Goal: Task Accomplishment & Management: Use online tool/utility

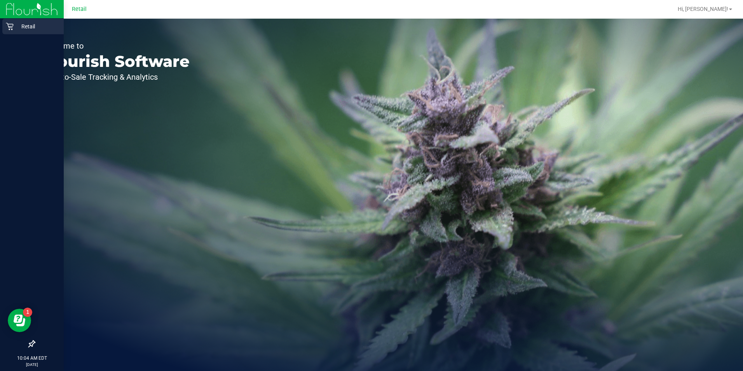
click at [5, 27] on div "Retail" at bounding box center [32, 27] width 61 height 16
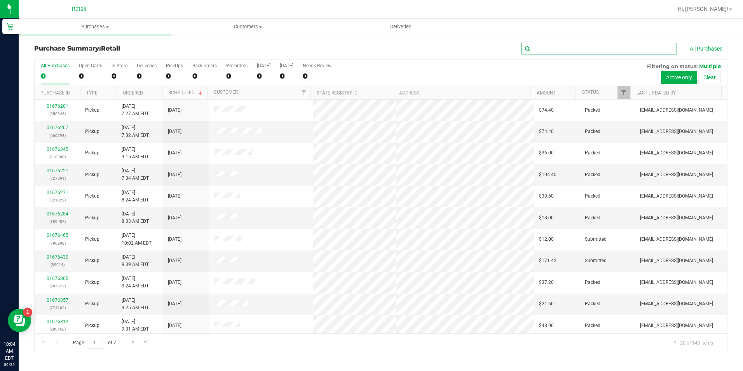
click at [538, 46] on input "text" at bounding box center [598, 49] width 155 height 12
click at [559, 49] on input "text" at bounding box center [598, 49] width 155 height 12
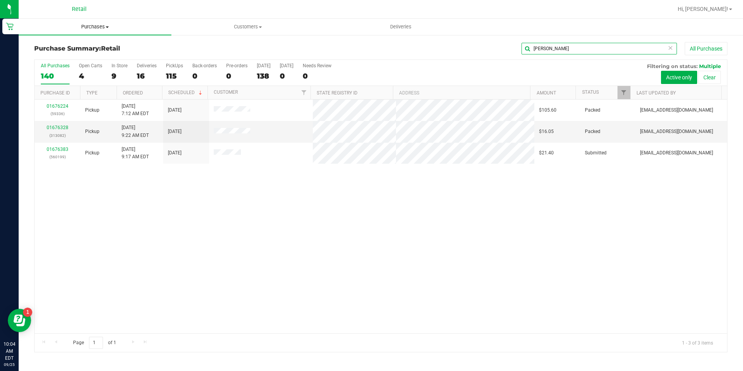
type input "[PERSON_NAME]"
click at [90, 28] on span "Purchases" at bounding box center [95, 26] width 153 height 7
click at [59, 57] on span "Fulfillment" at bounding box center [43, 56] width 48 height 7
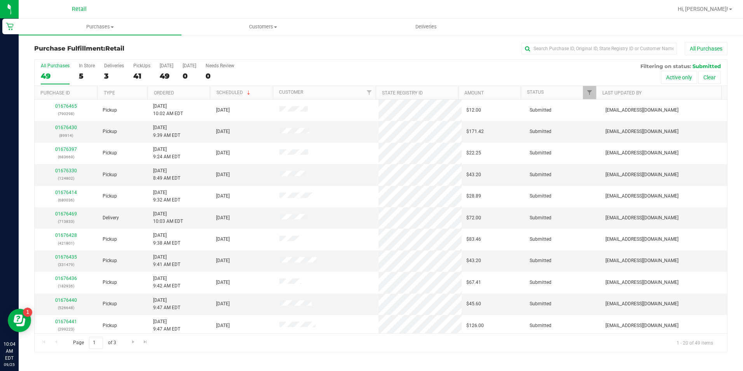
click at [132, 67] on div "All Purchases 49 In Store 5 Deliveries 3 PickUps 41 [DATE] 49 [DATE] 0 Needs Re…" at bounding box center [381, 73] width 692 height 26
click at [137, 67] on div "PickUps" at bounding box center [141, 65] width 17 height 5
click at [0, 0] on input "PickUps 41" at bounding box center [0, 0] width 0 height 0
click at [584, 51] on input "text" at bounding box center [598, 49] width 155 height 12
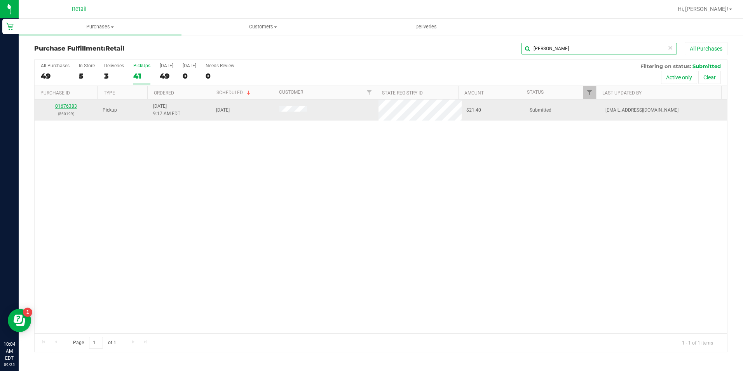
type input "[PERSON_NAME]"
click at [63, 104] on link "01676383" at bounding box center [66, 105] width 22 height 5
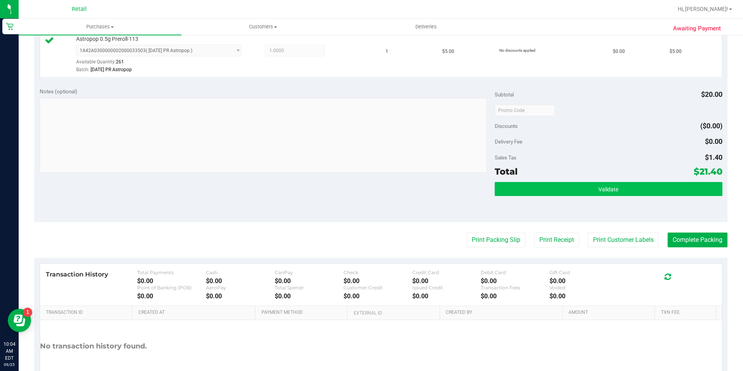
scroll to position [388, 0]
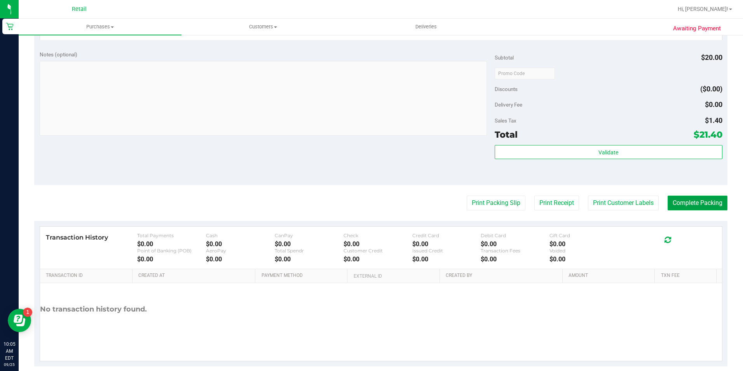
click at [667, 205] on button "Complete Packing" at bounding box center [697, 202] width 60 height 15
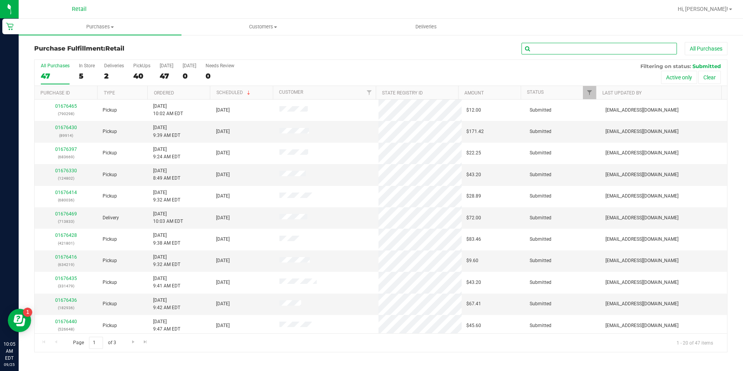
click at [614, 46] on input "text" at bounding box center [598, 49] width 155 height 12
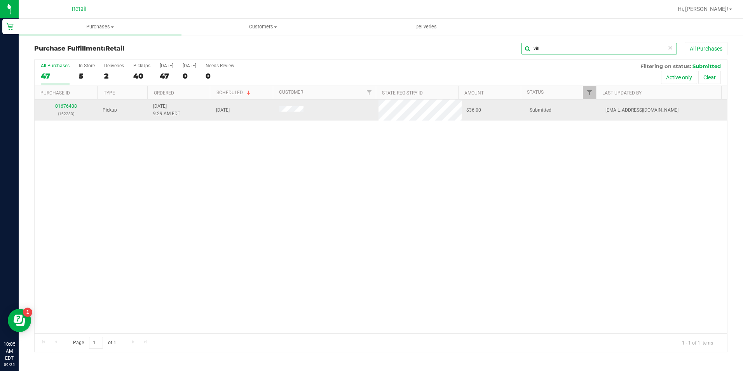
type input "vill"
click at [59, 110] on div "01676408 (162283)" at bounding box center [66, 110] width 54 height 15
click at [61, 107] on link "01676408" at bounding box center [66, 105] width 22 height 5
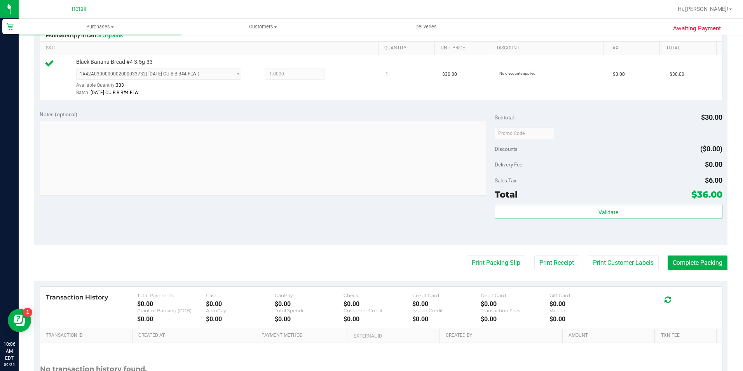
scroll to position [194, 0]
click at [688, 261] on button "Complete Packing" at bounding box center [697, 262] width 60 height 15
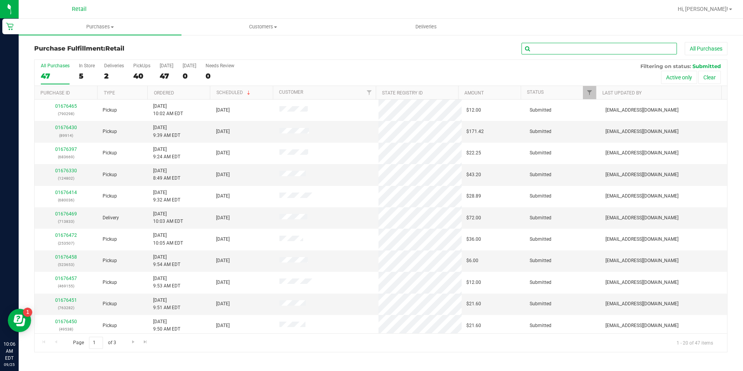
click at [582, 45] on input "text" at bounding box center [598, 49] width 155 height 12
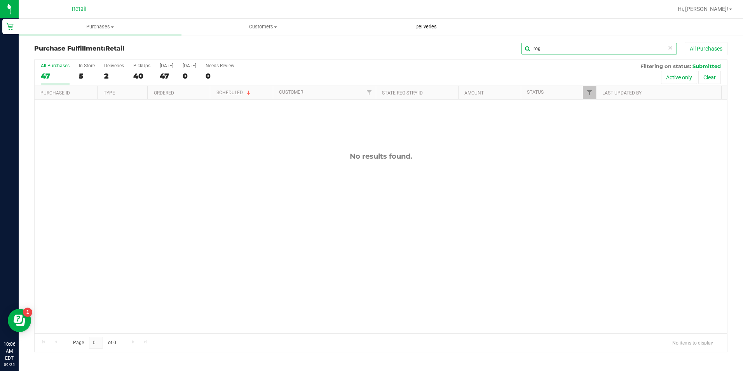
drag, startPoint x: 552, startPoint y: 51, endPoint x: 383, endPoint y: 33, distance: 170.3
click at [383, 33] on retail "Purchases Summary of purchases Fulfillment All purchases Customers All customer…" at bounding box center [381, 189] width 724 height 341
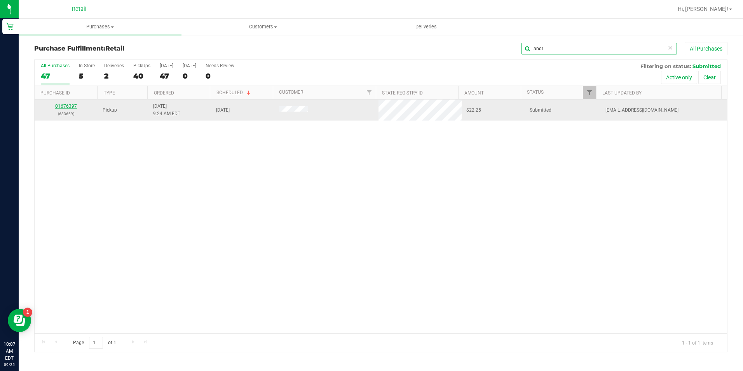
type input "andr"
click at [72, 108] on link "01676397" at bounding box center [66, 105] width 22 height 5
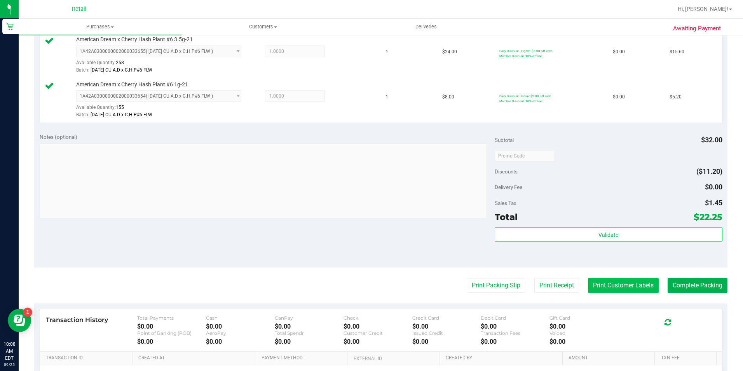
scroll to position [233, 0]
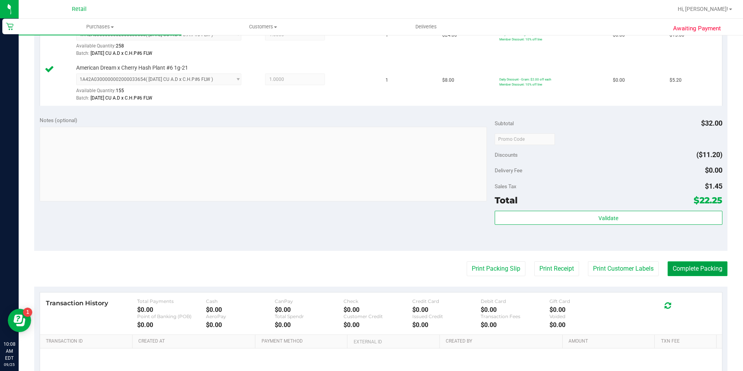
click at [692, 263] on button "Complete Packing" at bounding box center [697, 268] width 60 height 15
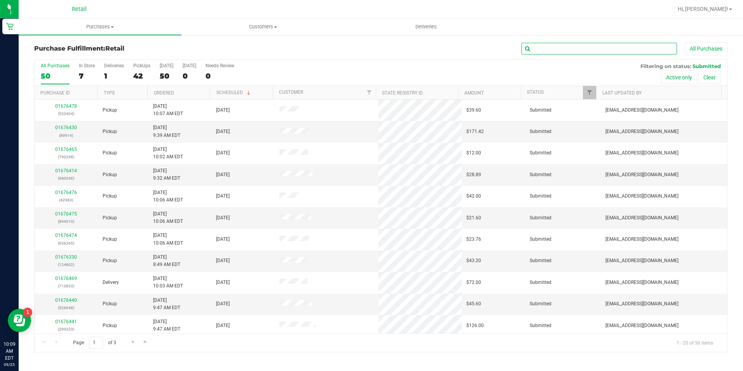
click at [588, 53] on input "text" at bounding box center [598, 49] width 155 height 12
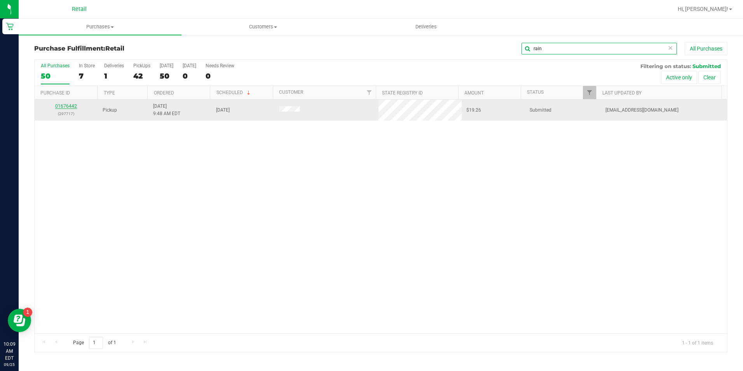
type input "rain"
click at [74, 106] on link "01676442" at bounding box center [66, 105] width 22 height 5
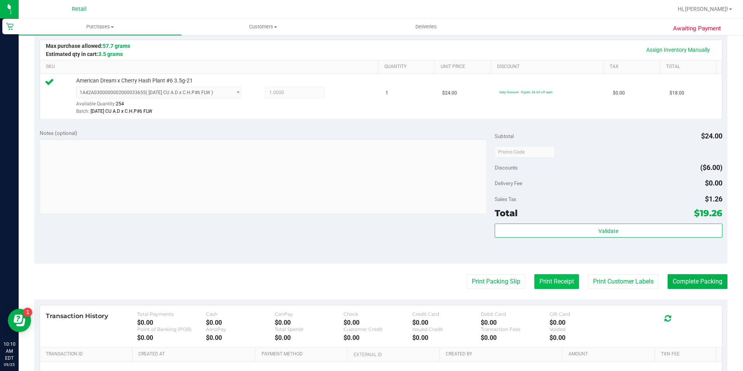
scroll to position [194, 0]
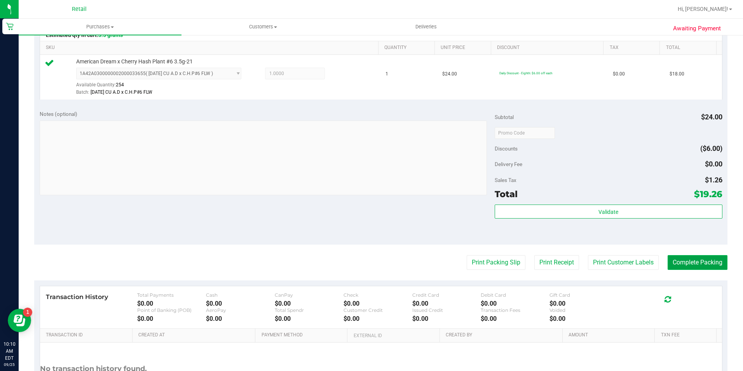
click at [674, 267] on button "Complete Packing" at bounding box center [697, 262] width 60 height 15
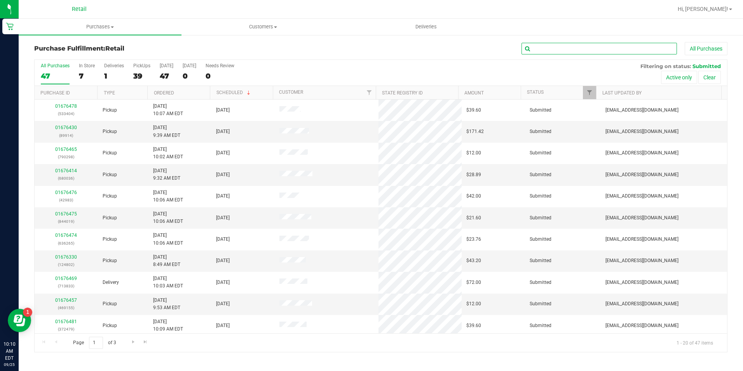
click at [574, 51] on input "text" at bounding box center [598, 49] width 155 height 12
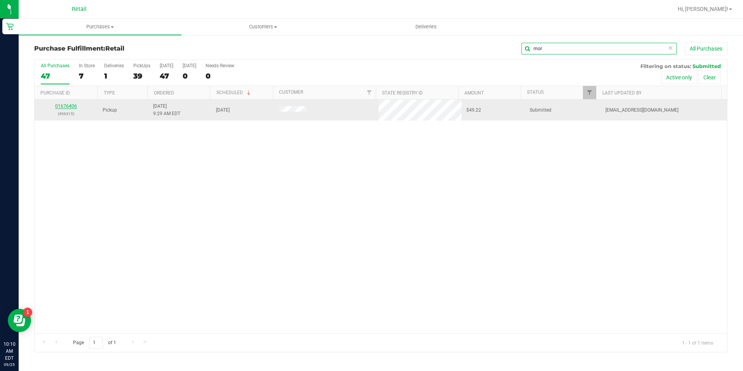
type input "mor"
click at [68, 108] on link "01676406" at bounding box center [66, 105] width 22 height 5
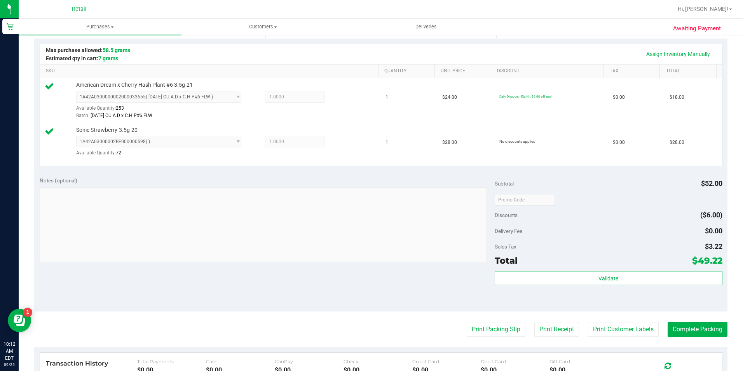
scroll to position [194, 0]
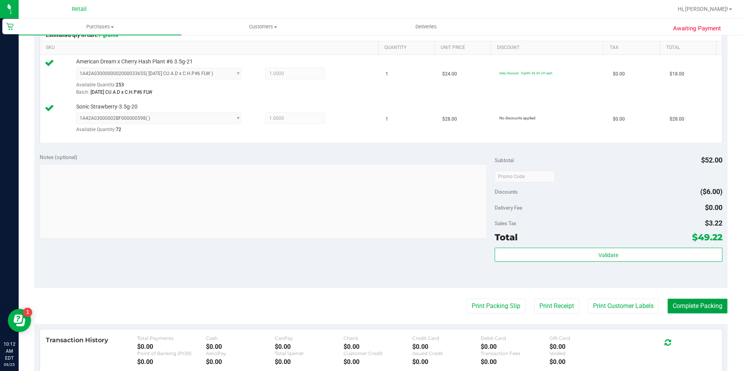
click at [713, 303] on button "Complete Packing" at bounding box center [697, 305] width 60 height 15
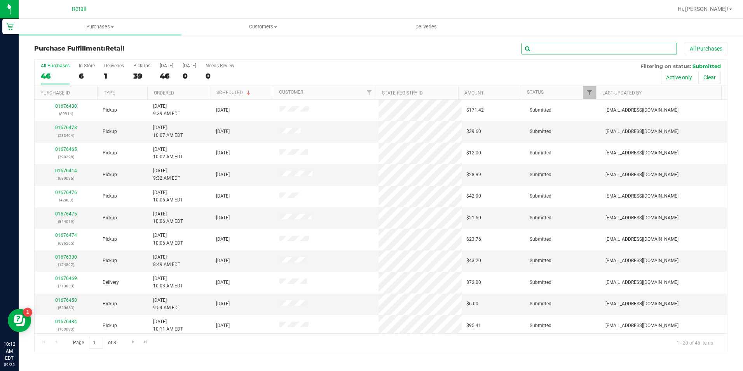
click at [547, 44] on input "text" at bounding box center [598, 49] width 155 height 12
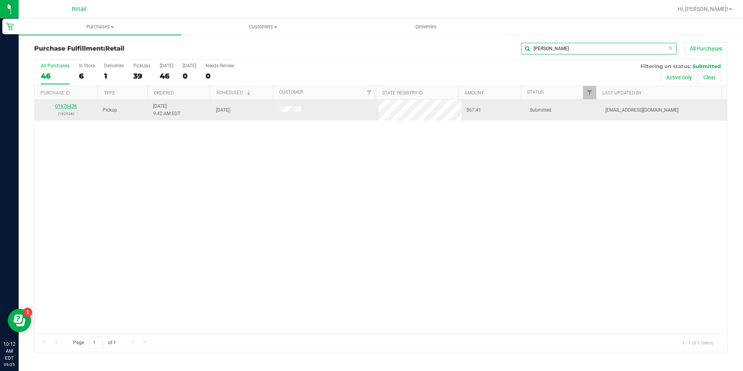
type input "[PERSON_NAME]"
click at [72, 104] on link "01676436" at bounding box center [66, 105] width 22 height 5
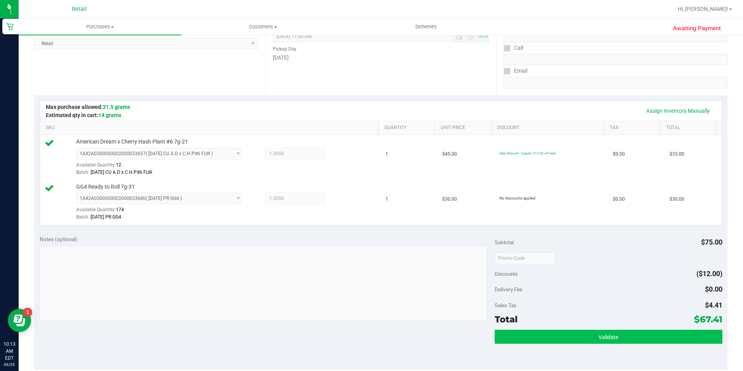
scroll to position [272, 0]
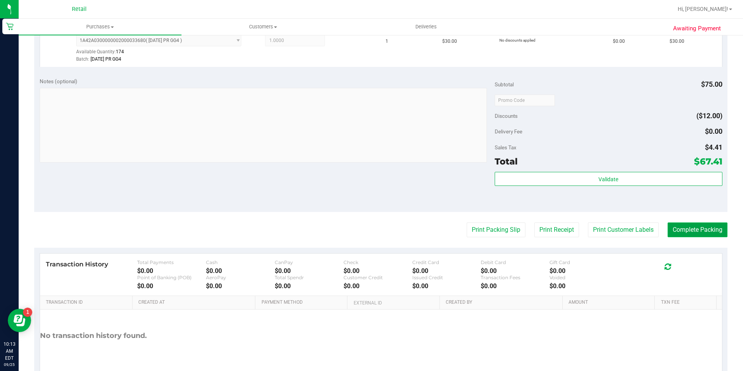
click at [712, 233] on button "Complete Packing" at bounding box center [697, 229] width 60 height 15
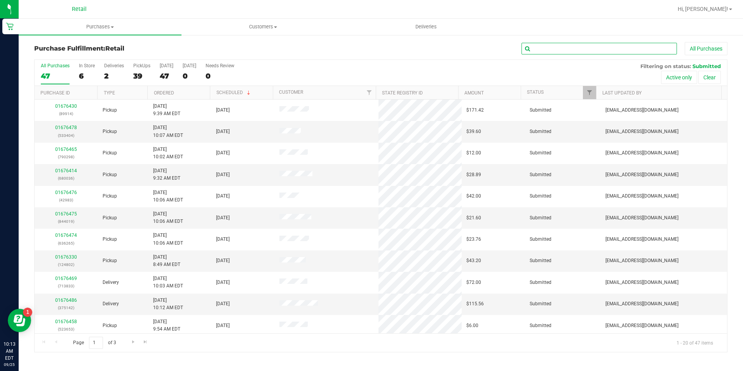
click at [572, 47] on input "text" at bounding box center [598, 49] width 155 height 12
click at [571, 48] on input "text" at bounding box center [598, 49] width 155 height 12
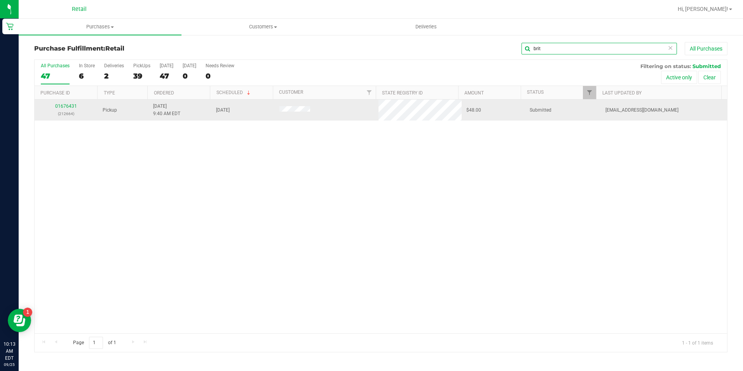
type input "brit"
click at [77, 110] on div "01676431 (212664)" at bounding box center [66, 110] width 54 height 15
click at [57, 106] on link "01676431" at bounding box center [66, 105] width 22 height 5
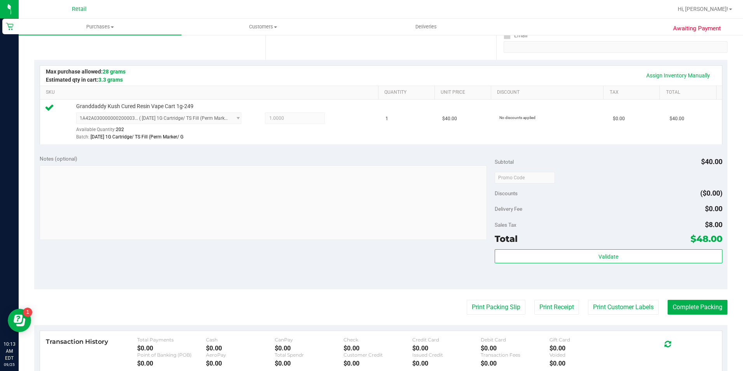
scroll to position [233, 0]
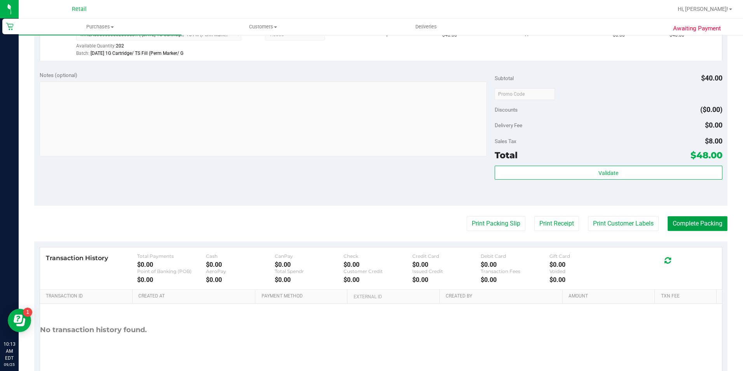
click at [689, 229] on button "Complete Packing" at bounding box center [697, 223] width 60 height 15
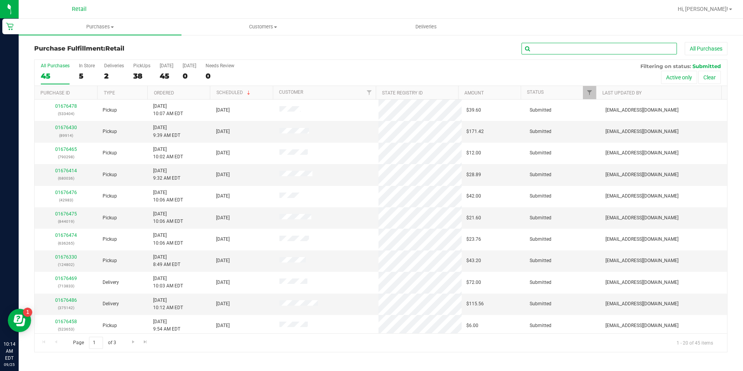
click at [575, 45] on input "text" at bounding box center [598, 49] width 155 height 12
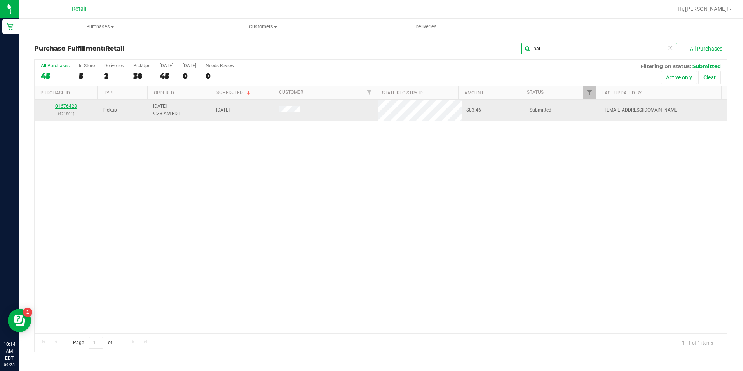
type input "hal"
click at [73, 108] on link "01676428" at bounding box center [66, 105] width 22 height 5
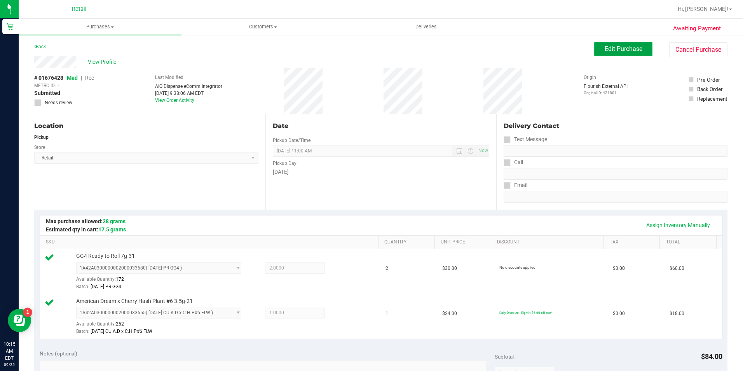
click at [612, 48] on span "Edit Purchase" at bounding box center [623, 48] width 38 height 7
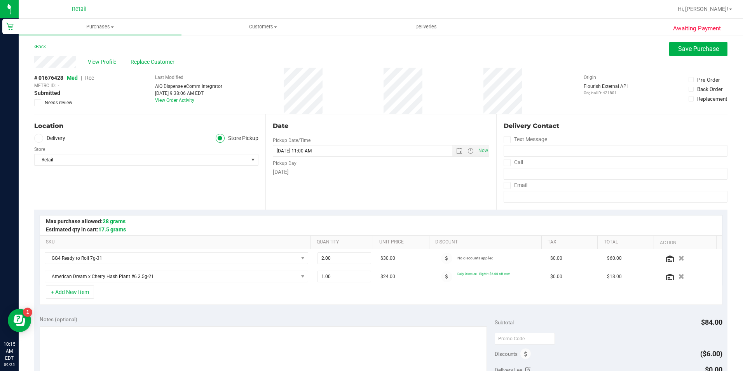
click at [153, 64] on span "Replace Customer" at bounding box center [153, 62] width 47 height 8
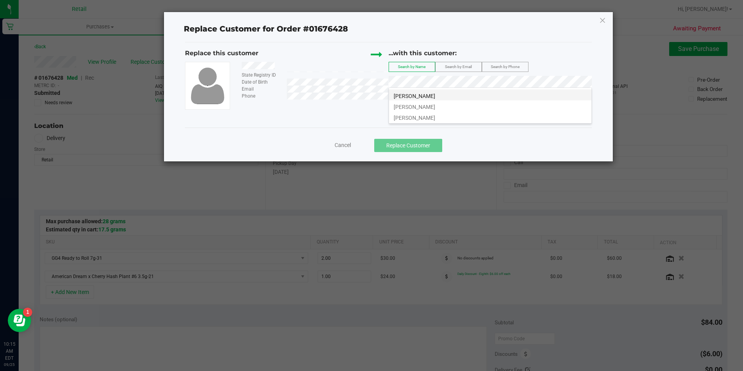
click at [441, 97] on li "[PERSON_NAME]" at bounding box center [490, 94] width 202 height 11
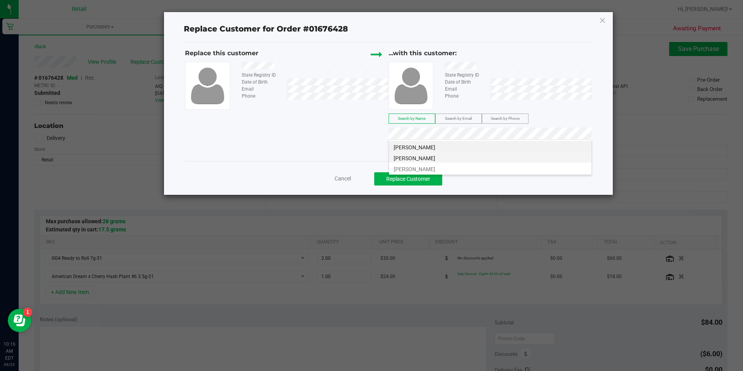
click at [429, 159] on li "[PERSON_NAME]" at bounding box center [490, 156] width 202 height 11
click at [486, 171] on li "[PERSON_NAME]" at bounding box center [490, 167] width 202 height 11
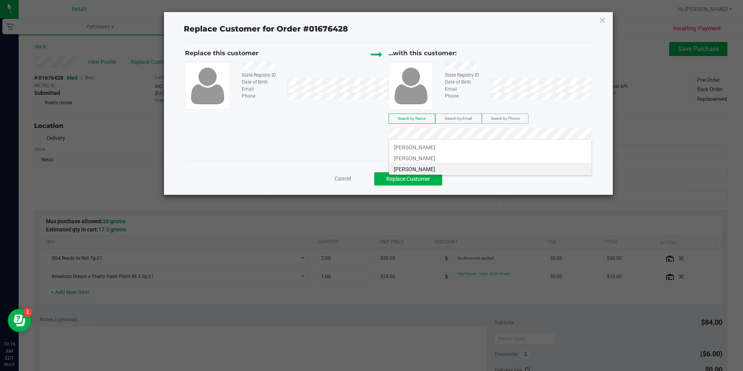
click at [449, 172] on li "[PERSON_NAME]" at bounding box center [490, 167] width 202 height 11
click at [455, 163] on li "[PERSON_NAME]" at bounding box center [490, 167] width 202 height 11
click at [415, 155] on span "[PERSON_NAME]" at bounding box center [414, 158] width 42 height 6
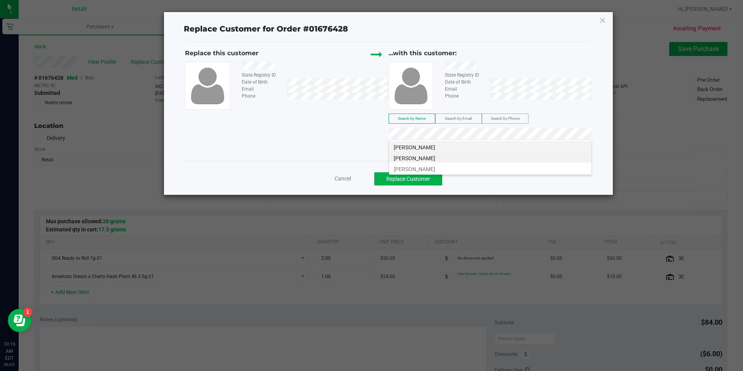
click at [455, 149] on li "[PERSON_NAME]" at bounding box center [490, 146] width 202 height 11
click at [604, 17] on icon at bounding box center [602, 20] width 7 height 12
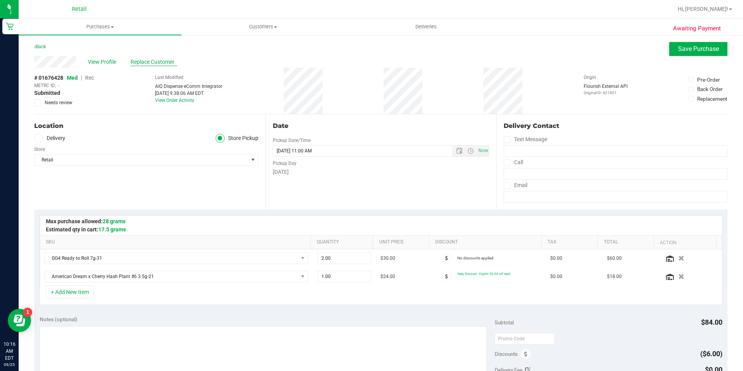
click at [167, 63] on span "Replace Customer" at bounding box center [153, 62] width 47 height 8
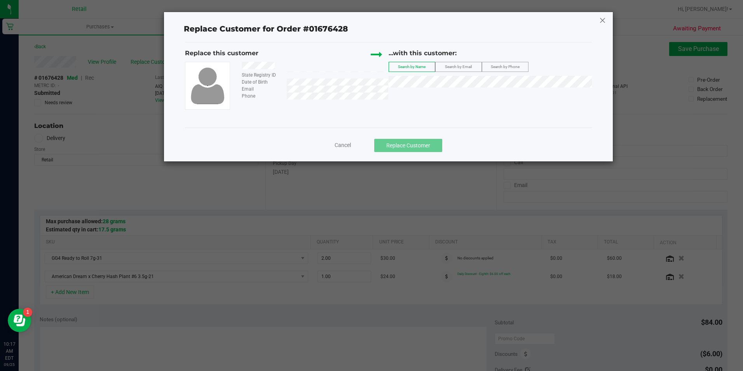
click at [600, 19] on icon at bounding box center [602, 20] width 7 height 12
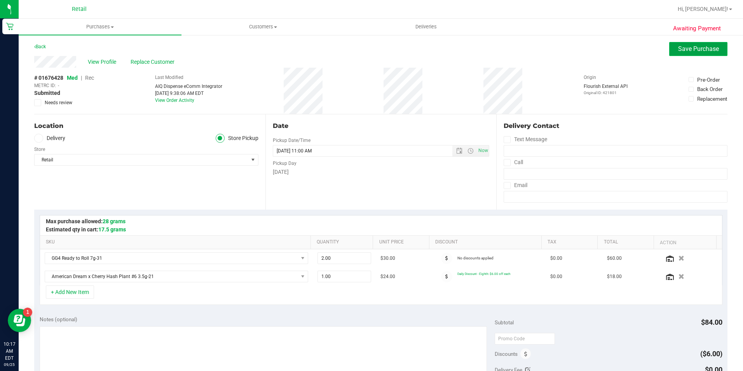
click at [687, 50] on span "Save Purchase" at bounding box center [698, 48] width 41 height 7
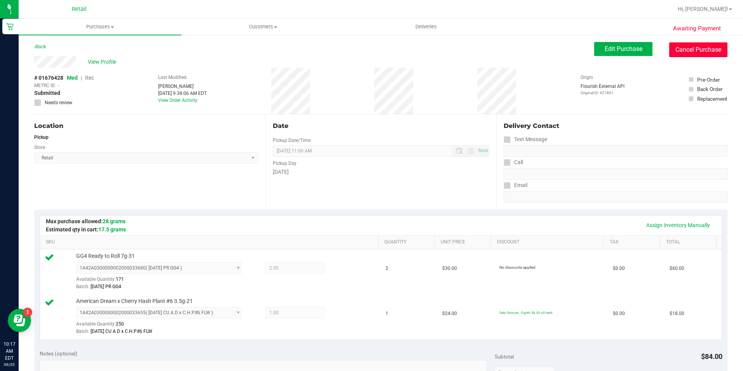
click at [694, 49] on button "Cancel Purchase" at bounding box center [698, 49] width 58 height 15
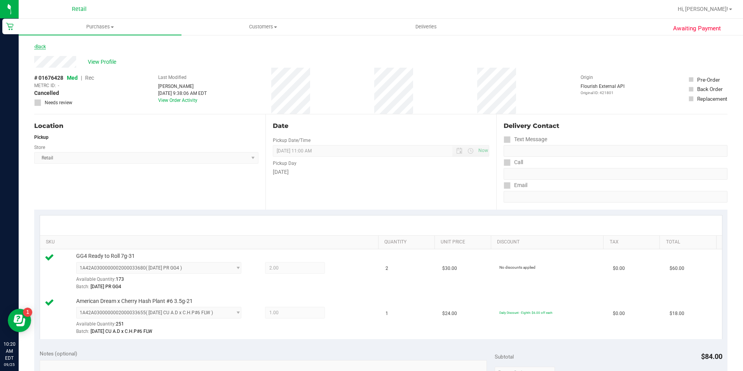
click at [39, 44] on link "Back" at bounding box center [40, 46] width 12 height 5
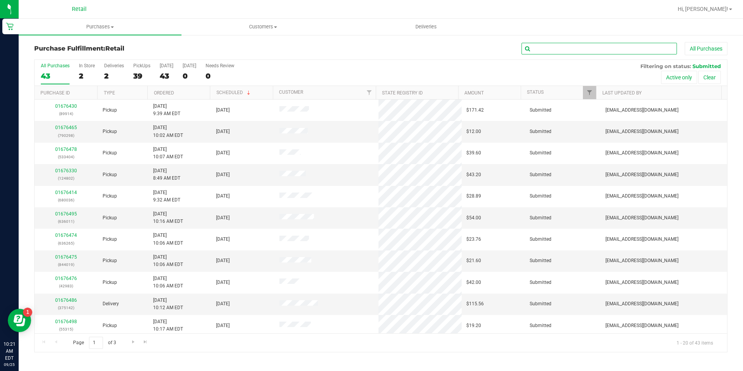
click at [552, 48] on input "text" at bounding box center [598, 49] width 155 height 12
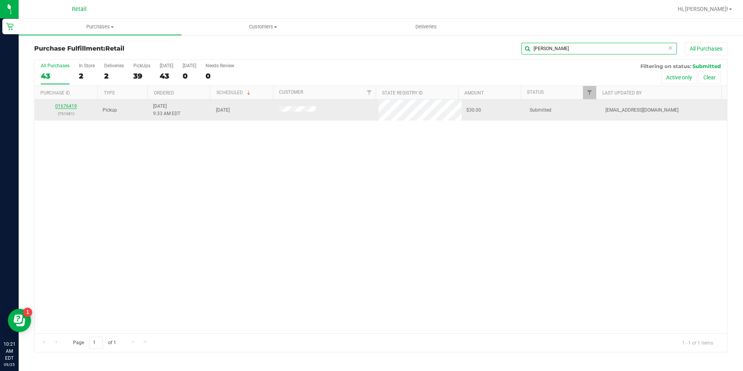
type input "[PERSON_NAME]"
click at [70, 107] on link "01676419" at bounding box center [66, 105] width 22 height 5
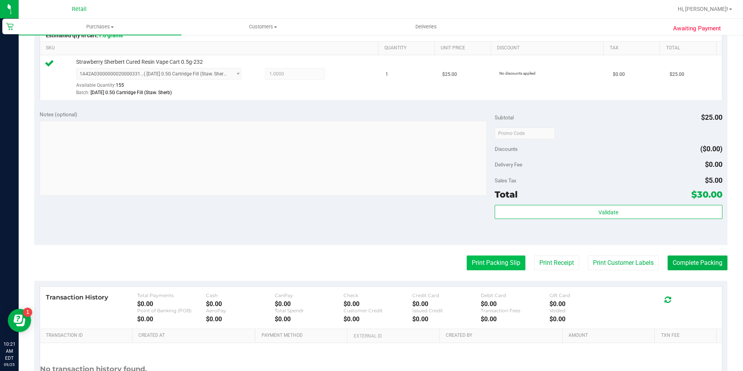
scroll to position [194, 0]
click at [705, 261] on button "Complete Packing" at bounding box center [697, 262] width 60 height 15
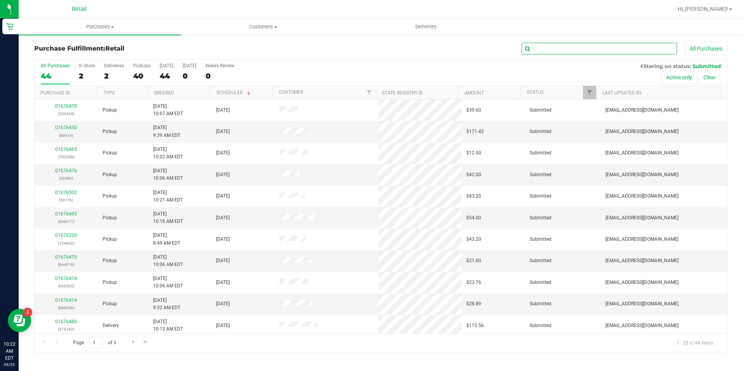
click at [576, 44] on input "text" at bounding box center [598, 49] width 155 height 12
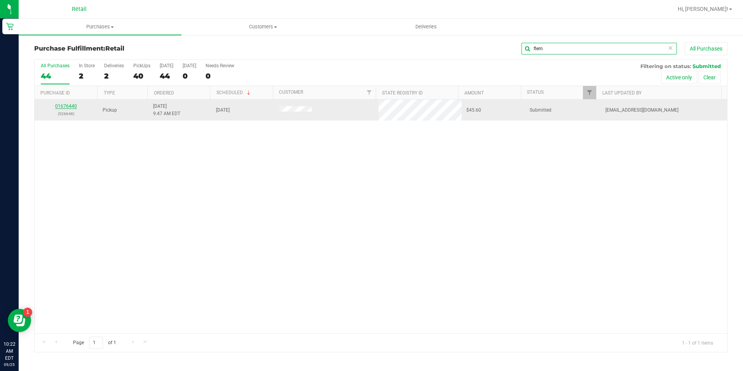
type input "flem"
click at [66, 106] on link "01676440" at bounding box center [66, 105] width 22 height 5
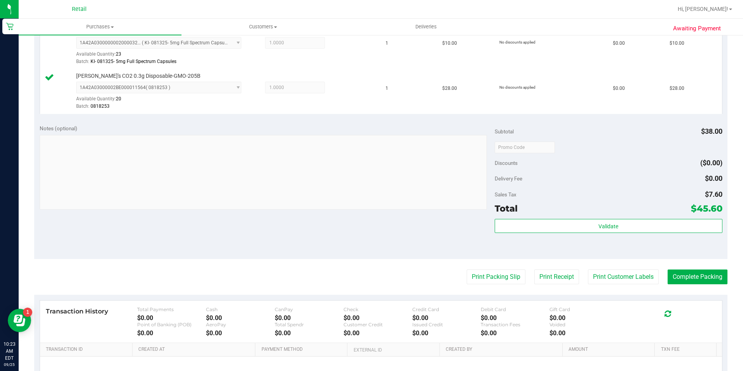
scroll to position [272, 0]
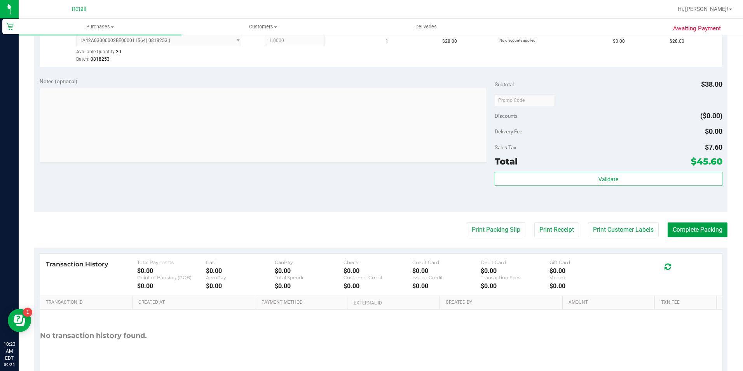
click at [710, 226] on button "Complete Packing" at bounding box center [697, 229] width 60 height 15
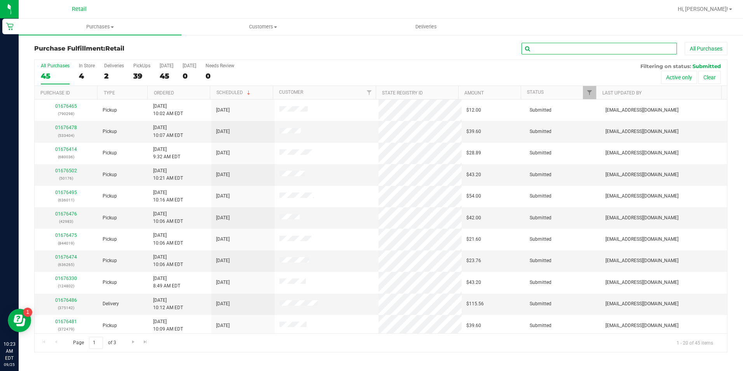
click at [571, 50] on input "text" at bounding box center [598, 49] width 155 height 12
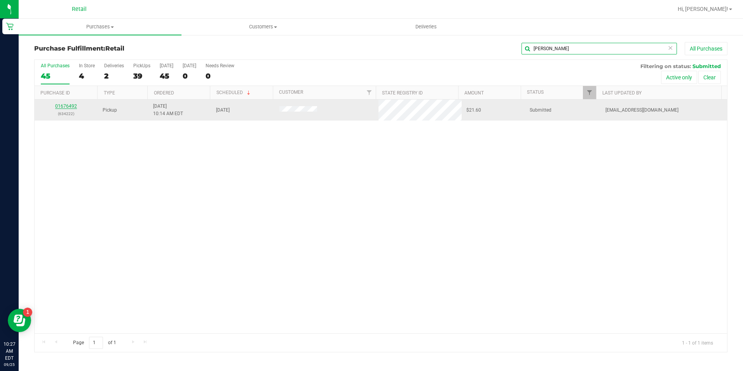
type input "[PERSON_NAME]"
click at [73, 108] on link "01676492" at bounding box center [66, 105] width 22 height 5
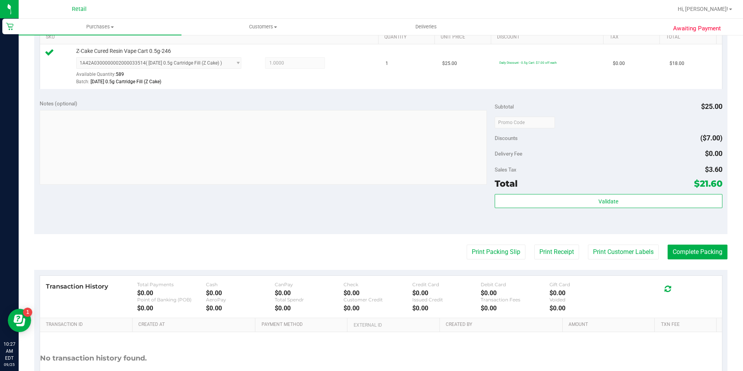
scroll to position [233, 0]
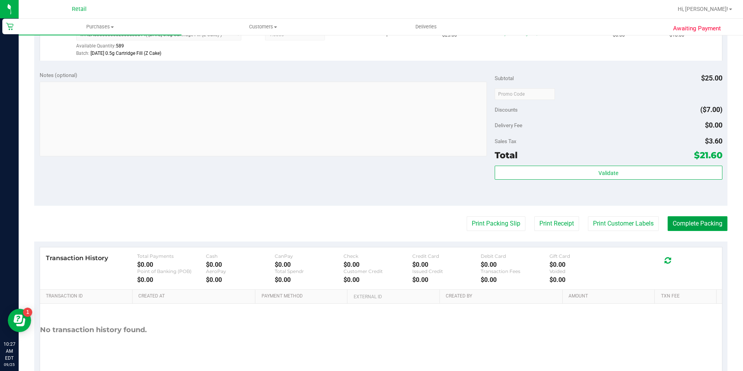
click at [691, 228] on button "Complete Packing" at bounding box center [697, 223] width 60 height 15
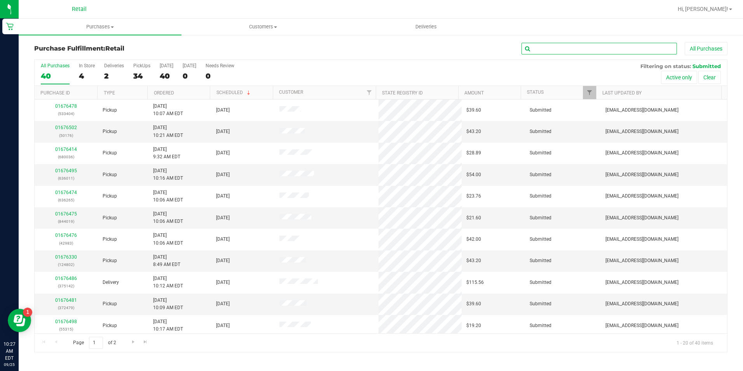
click at [591, 48] on input "text" at bounding box center [598, 49] width 155 height 12
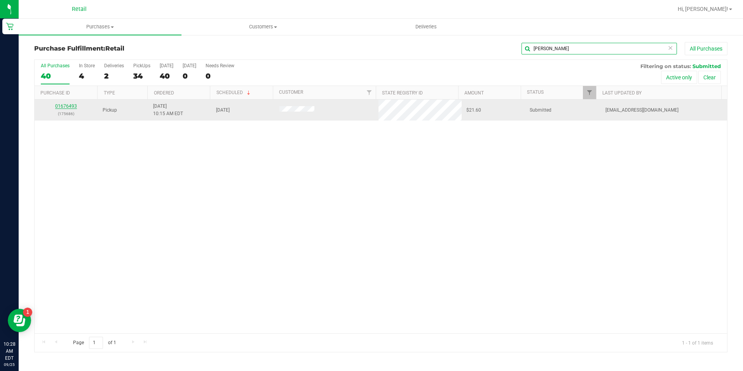
type input "[PERSON_NAME]"
click at [61, 104] on link "01676493" at bounding box center [66, 105] width 22 height 5
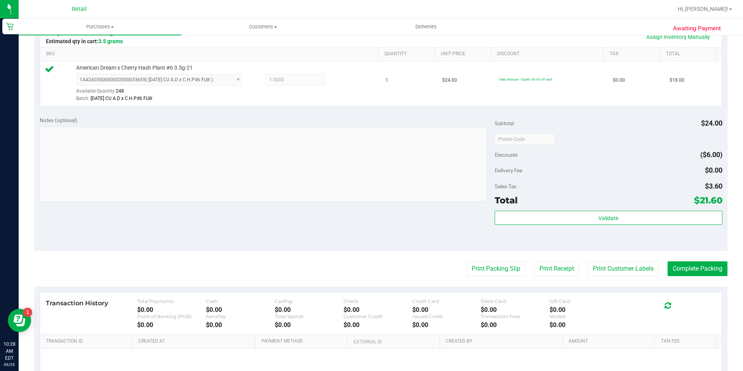
scroll to position [194, 0]
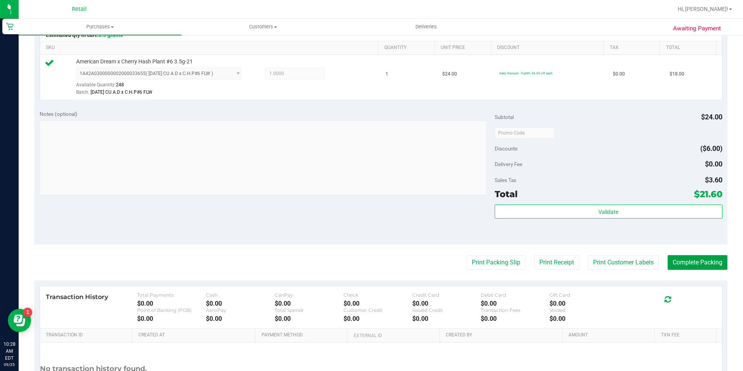
click at [706, 261] on button "Complete Packing" at bounding box center [697, 262] width 60 height 15
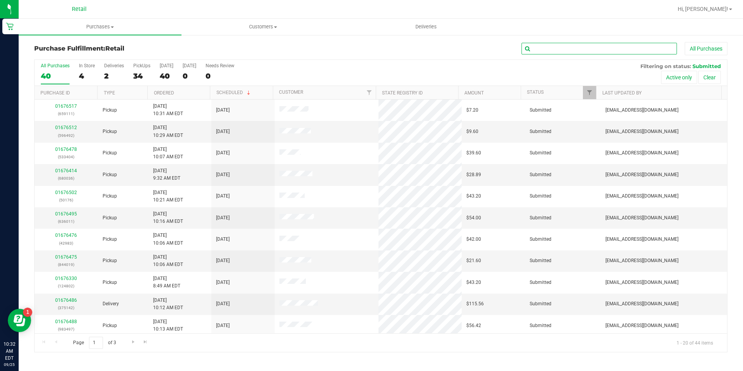
click at [586, 47] on input "text" at bounding box center [598, 49] width 155 height 12
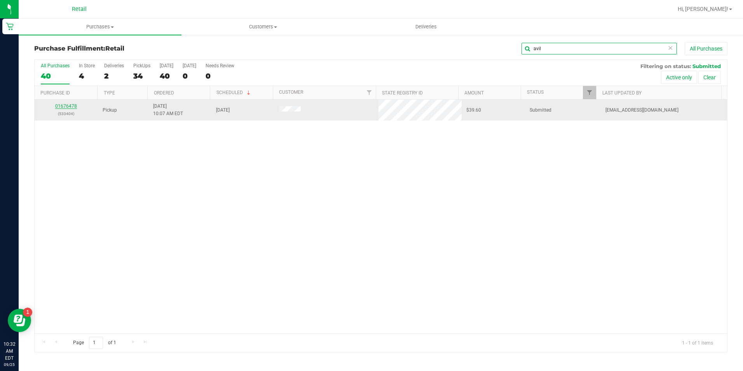
type input "avil"
click at [73, 107] on link "01676478" at bounding box center [66, 105] width 22 height 5
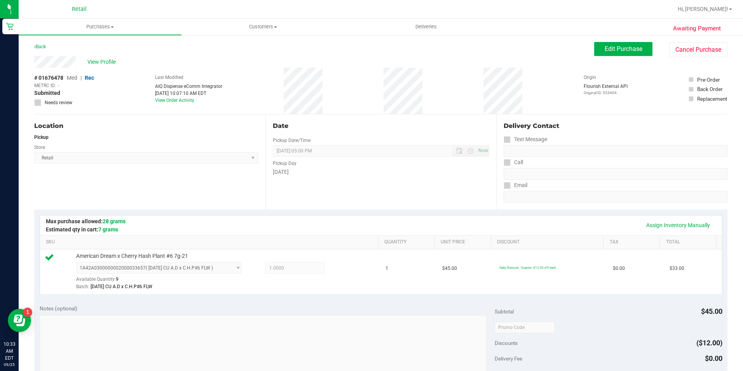
scroll to position [194, 0]
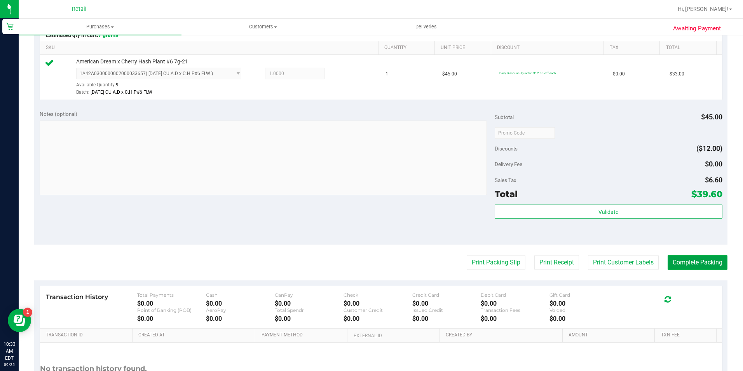
click at [692, 259] on button "Complete Packing" at bounding box center [697, 262] width 60 height 15
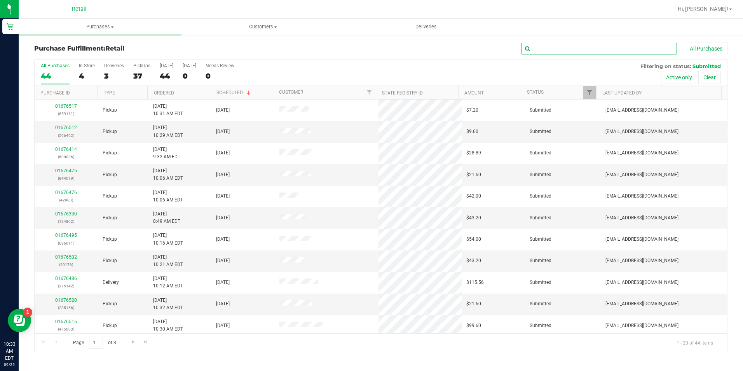
click at [566, 50] on input "text" at bounding box center [598, 49] width 155 height 12
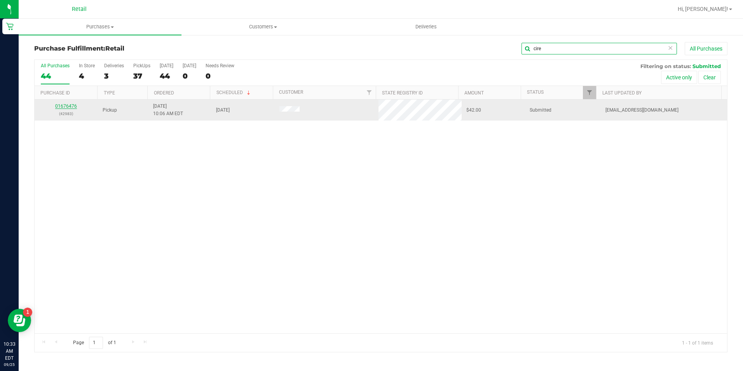
type input "cire"
click at [70, 107] on link "01676476" at bounding box center [66, 105] width 22 height 5
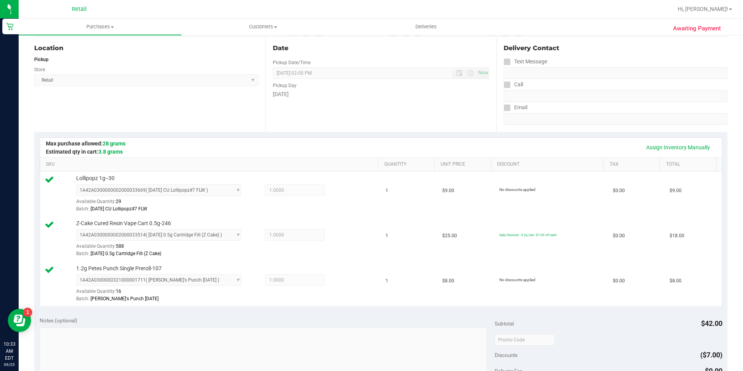
scroll to position [233, 0]
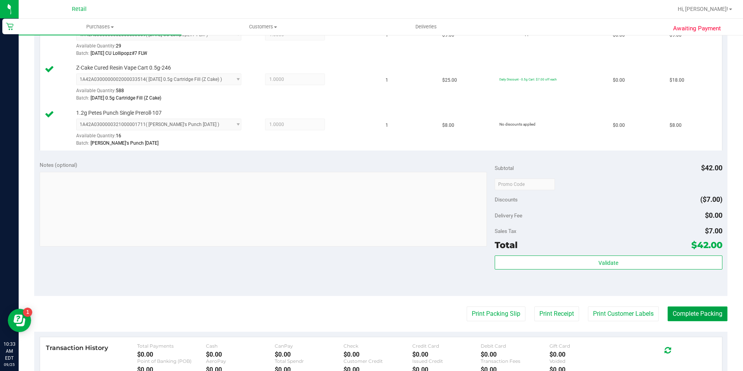
click at [673, 316] on button "Complete Packing" at bounding box center [697, 313] width 60 height 15
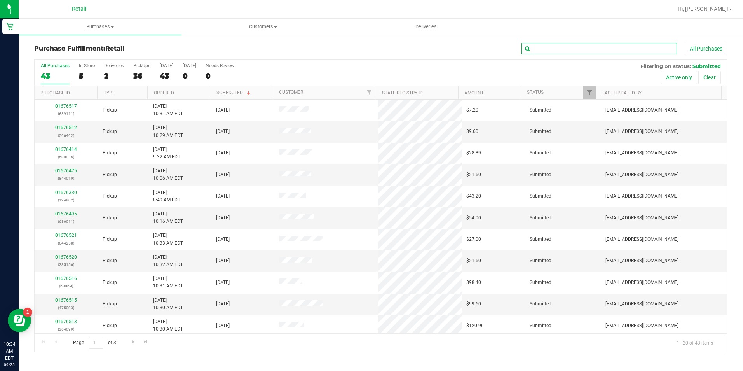
click at [558, 49] on input "text" at bounding box center [598, 49] width 155 height 12
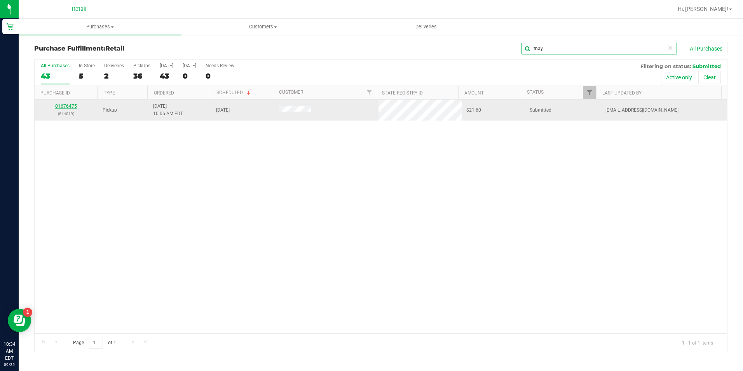
type input "thay"
click at [57, 105] on link "01676475" at bounding box center [66, 105] width 22 height 5
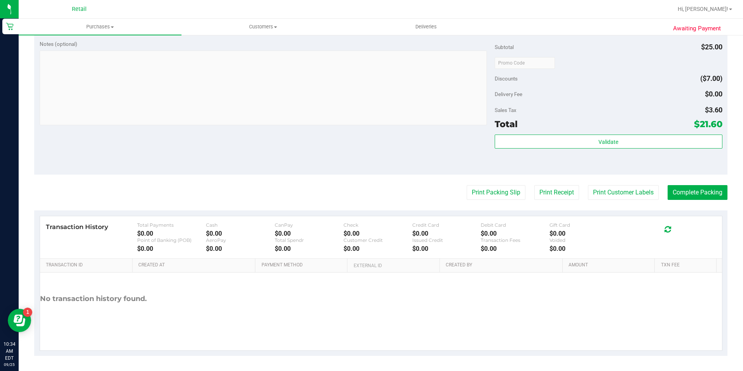
scroll to position [264, 0]
click at [709, 190] on button "Complete Packing" at bounding box center [697, 191] width 60 height 15
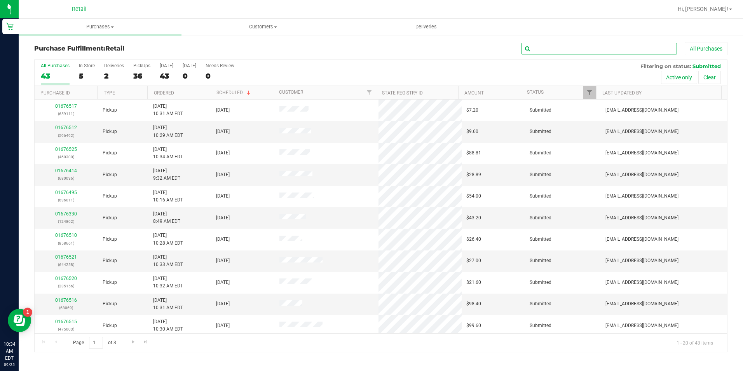
click at [582, 47] on input "text" at bounding box center [598, 49] width 155 height 12
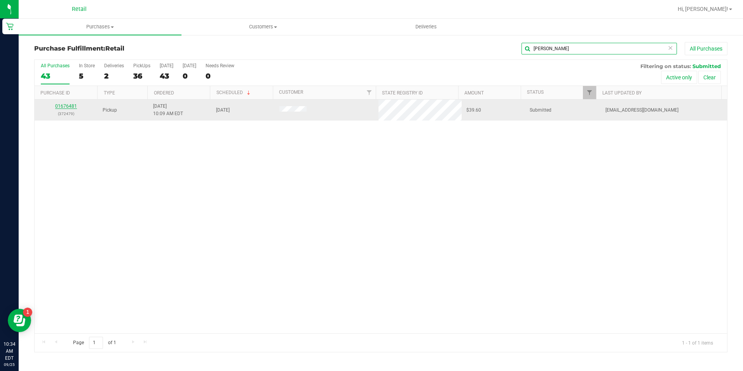
type input "[PERSON_NAME]"
click at [68, 104] on link "01676481" at bounding box center [66, 105] width 22 height 5
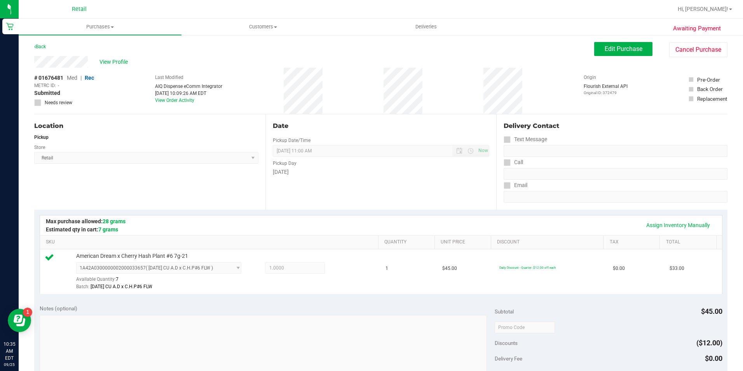
scroll to position [194, 0]
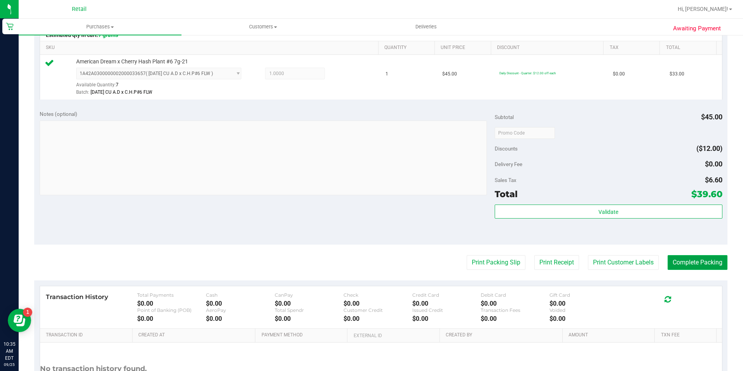
click at [700, 264] on button "Complete Packing" at bounding box center [697, 262] width 60 height 15
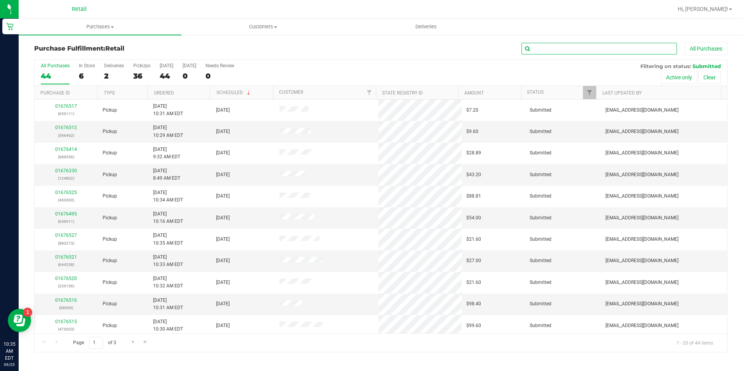
click at [581, 48] on input "text" at bounding box center [598, 49] width 155 height 12
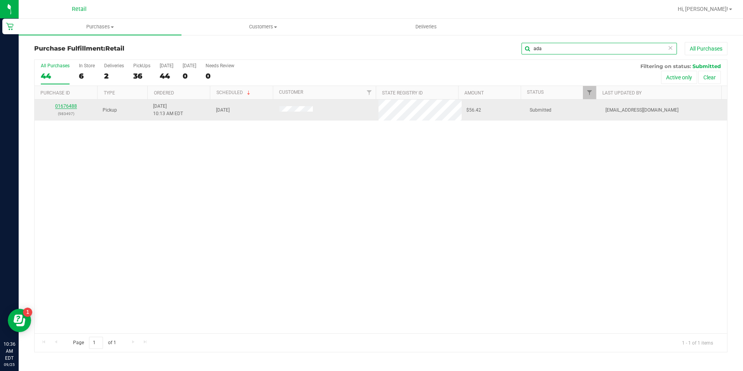
type input "ada"
click at [76, 106] on link "01676488" at bounding box center [66, 105] width 22 height 5
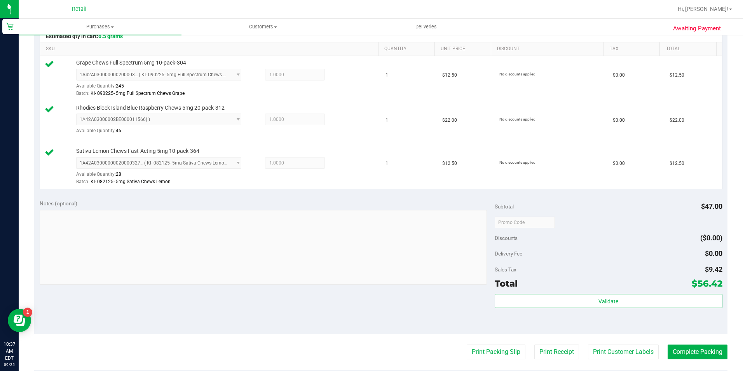
scroll to position [194, 0]
click at [710, 344] on button "Complete Packing" at bounding box center [697, 350] width 60 height 15
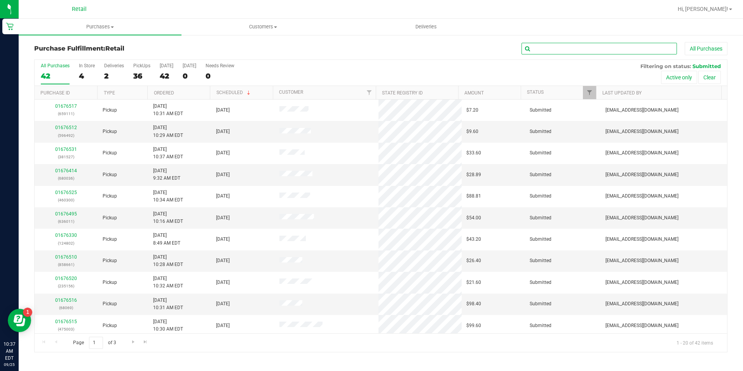
click at [560, 44] on input "text" at bounding box center [598, 49] width 155 height 12
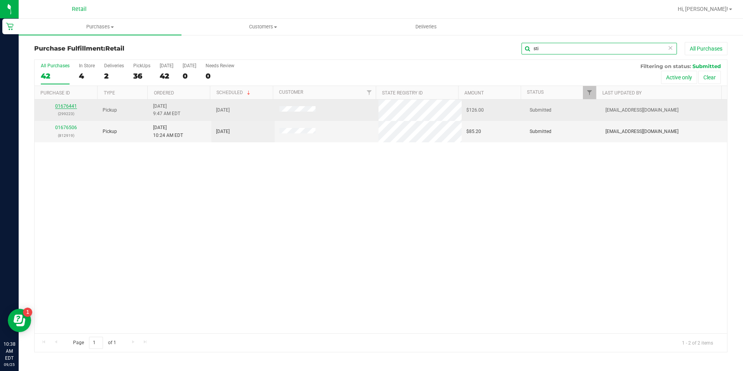
type input "sti"
click at [63, 108] on link "01676441" at bounding box center [66, 105] width 22 height 5
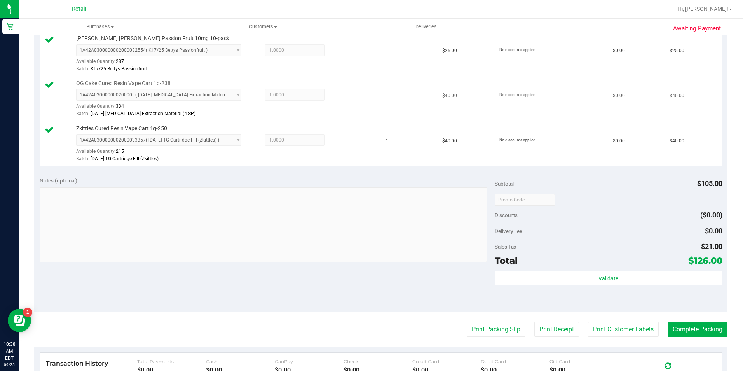
scroll to position [233, 0]
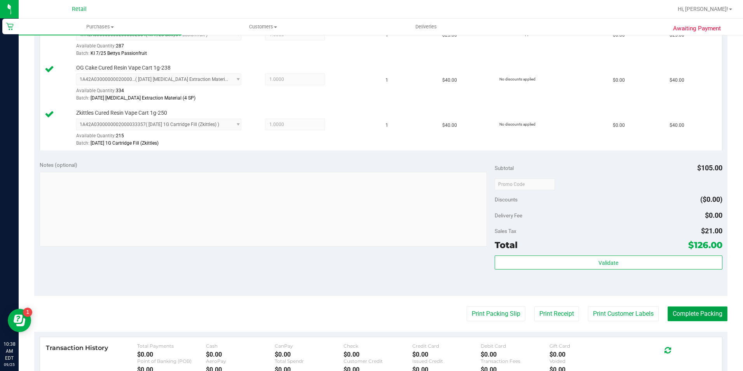
click at [676, 312] on button "Complete Packing" at bounding box center [697, 313] width 60 height 15
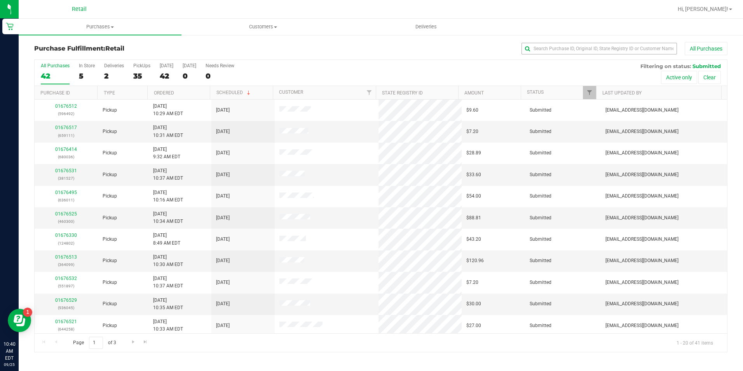
click at [583, 42] on div "All Purchases" at bounding box center [496, 48] width 462 height 13
click at [582, 45] on input "text" at bounding box center [598, 49] width 155 height 12
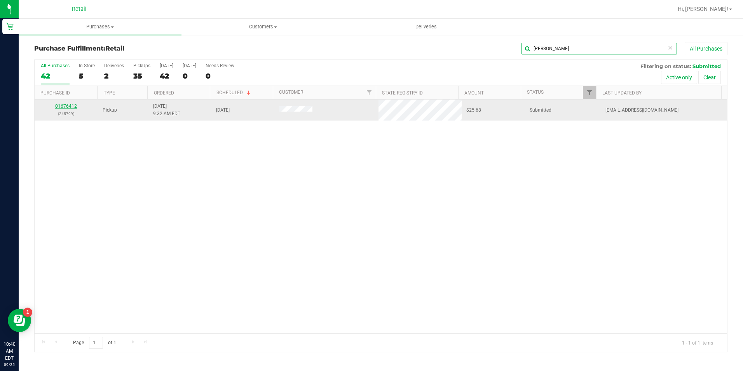
type input "[PERSON_NAME]"
click at [75, 106] on link "01676412" at bounding box center [66, 105] width 22 height 5
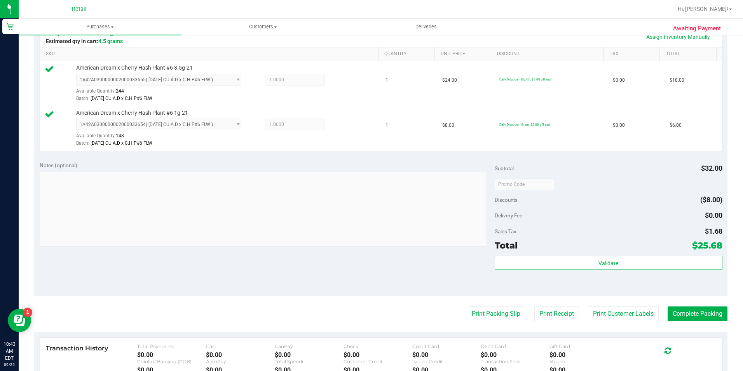
scroll to position [310, 0]
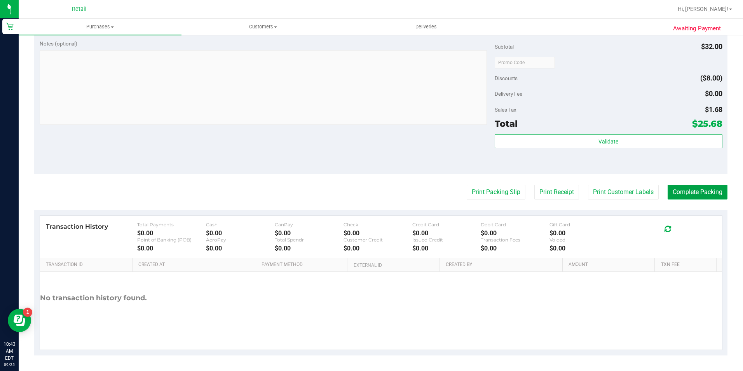
click at [690, 188] on button "Complete Packing" at bounding box center [697, 191] width 60 height 15
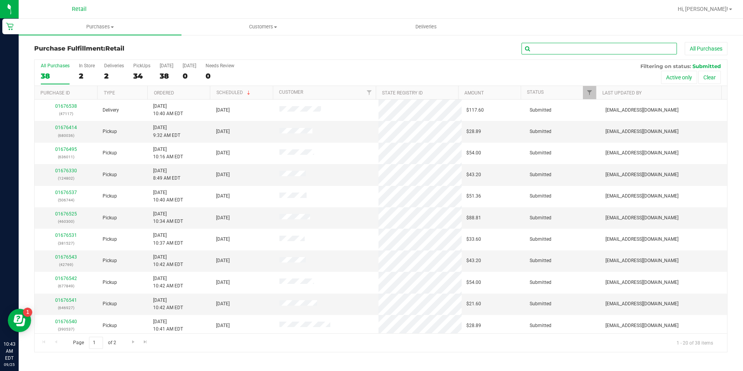
click at [571, 48] on input "text" at bounding box center [598, 49] width 155 height 12
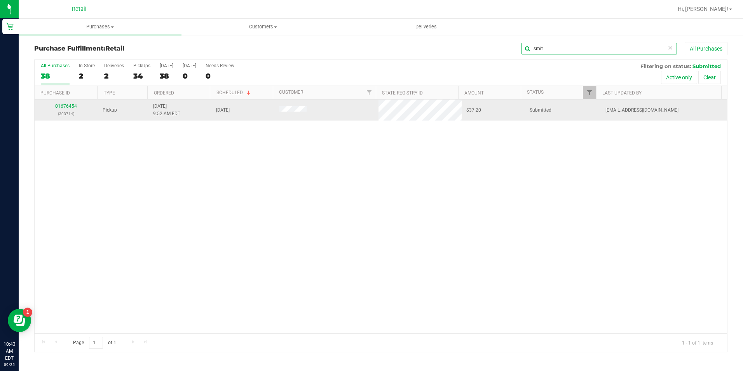
type input "smit"
click at [70, 103] on div "01676454 (303714)" at bounding box center [66, 110] width 54 height 15
click at [71, 107] on link "01676454" at bounding box center [66, 105] width 22 height 5
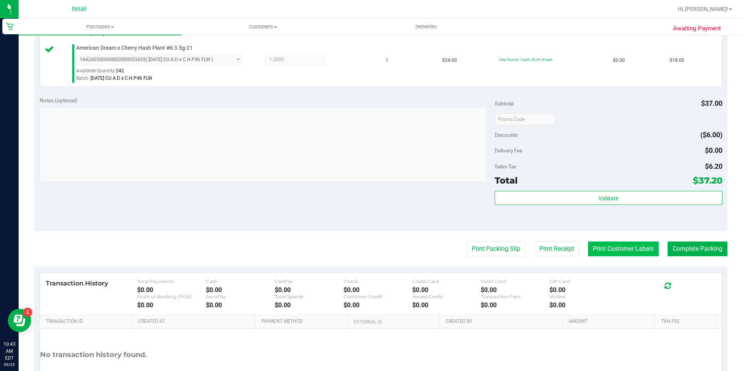
scroll to position [272, 0]
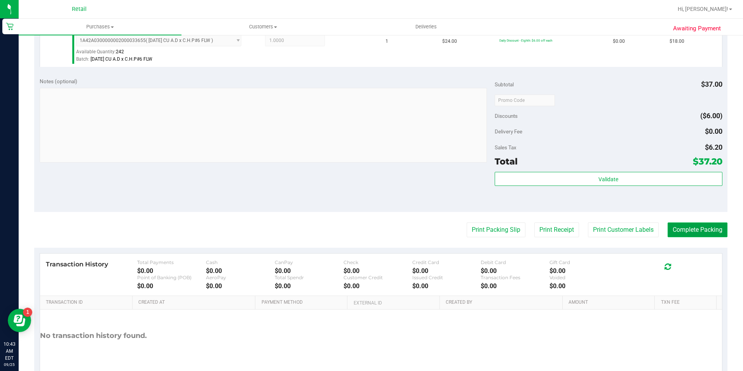
click at [675, 225] on button "Complete Packing" at bounding box center [697, 229] width 60 height 15
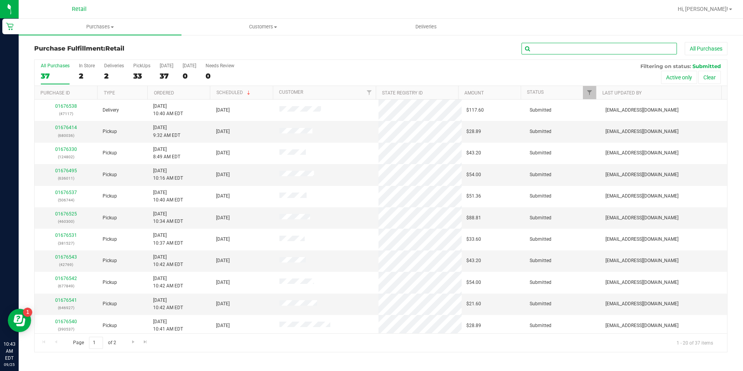
click at [577, 45] on input "text" at bounding box center [598, 49] width 155 height 12
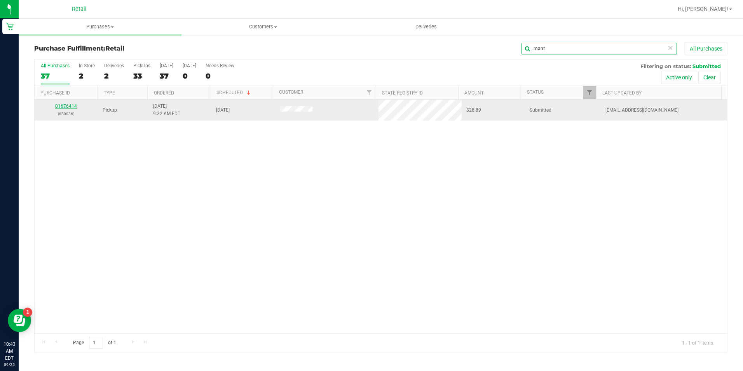
type input "manf"
click at [68, 105] on link "01676414" at bounding box center [66, 105] width 22 height 5
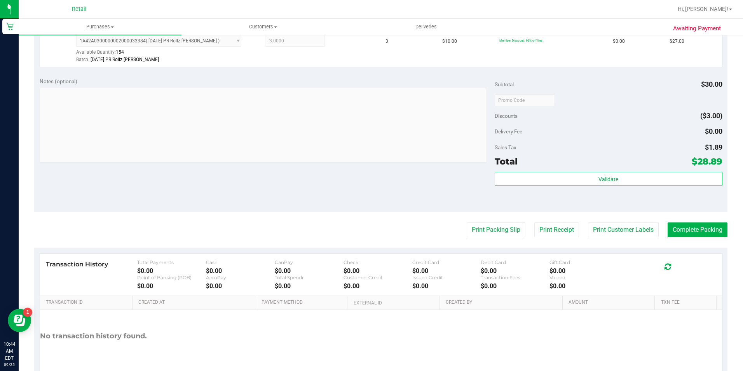
scroll to position [233, 0]
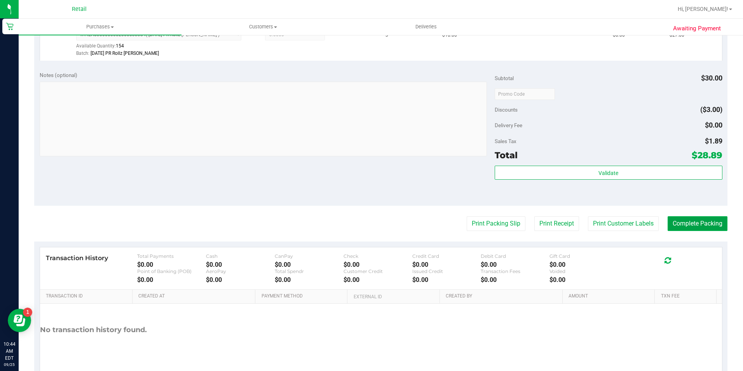
click at [703, 219] on button "Complete Packing" at bounding box center [697, 223] width 60 height 15
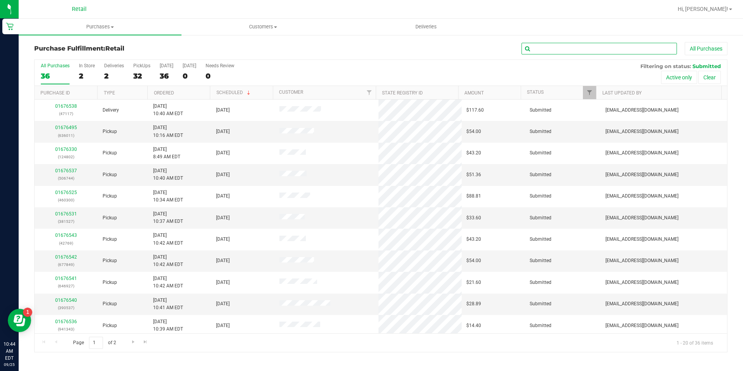
click at [586, 49] on input "text" at bounding box center [598, 49] width 155 height 12
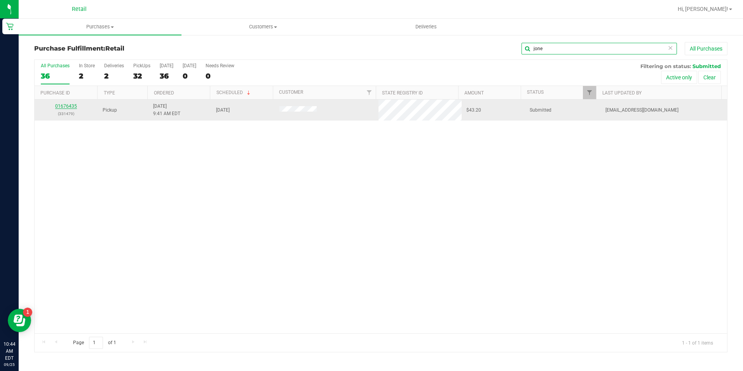
type input "jone"
click at [73, 105] on link "01676435" at bounding box center [66, 105] width 22 height 5
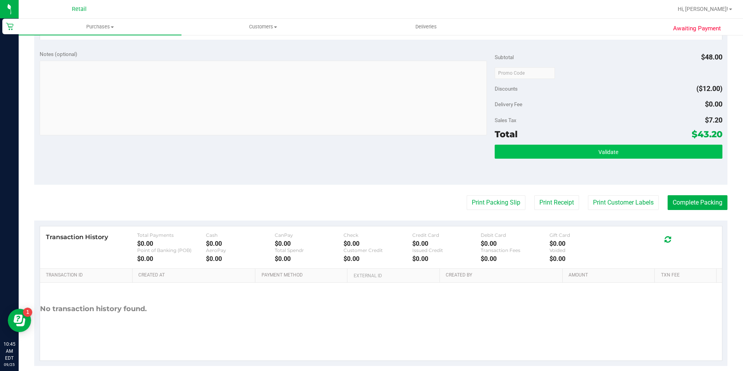
scroll to position [264, 0]
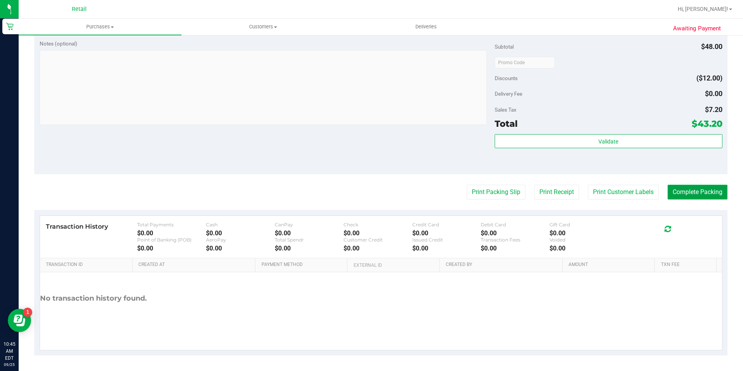
click at [680, 193] on button "Complete Packing" at bounding box center [697, 191] width 60 height 15
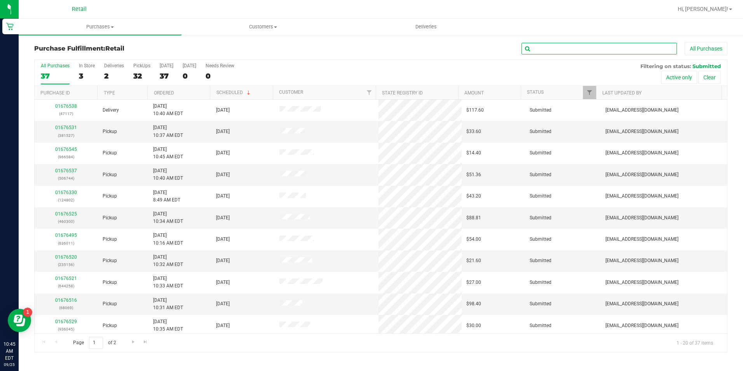
click at [589, 46] on input "text" at bounding box center [598, 49] width 155 height 12
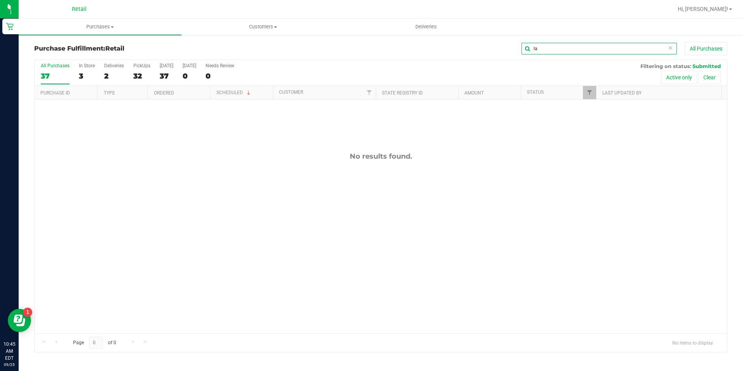
type input "l"
drag, startPoint x: 560, startPoint y: 43, endPoint x: 441, endPoint y: 54, distance: 119.3
click at [441, 54] on div "lat All Purchases" at bounding box center [496, 48] width 462 height 13
type input "3"
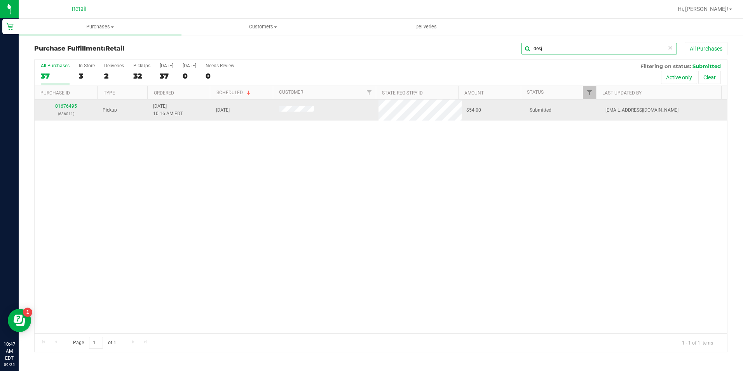
type input "desj"
click at [76, 110] on div "01676495 (636011)" at bounding box center [66, 110] width 54 height 15
click at [73, 105] on link "01676495" at bounding box center [66, 105] width 22 height 5
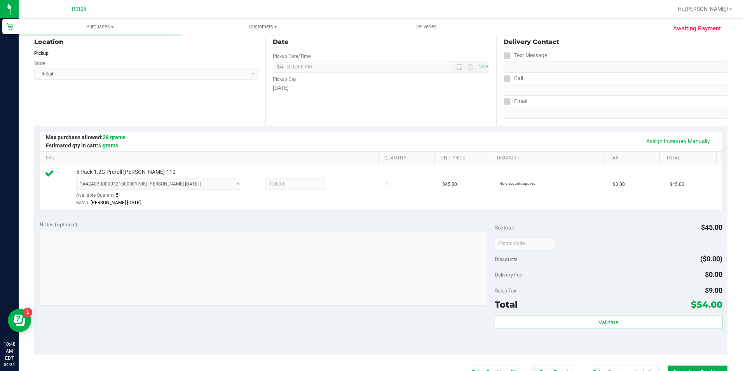
scroll to position [264, 0]
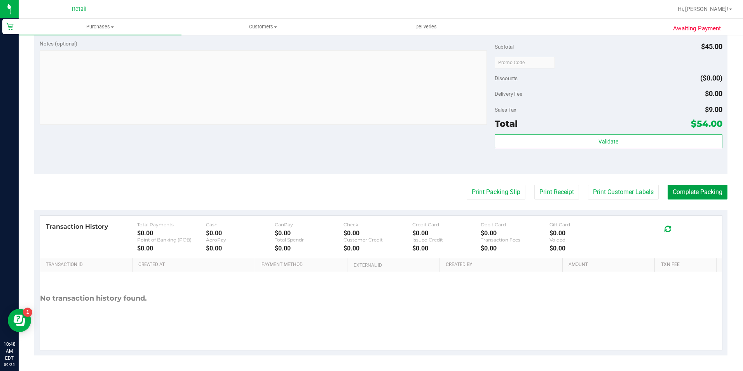
click at [697, 190] on button "Complete Packing" at bounding box center [697, 191] width 60 height 15
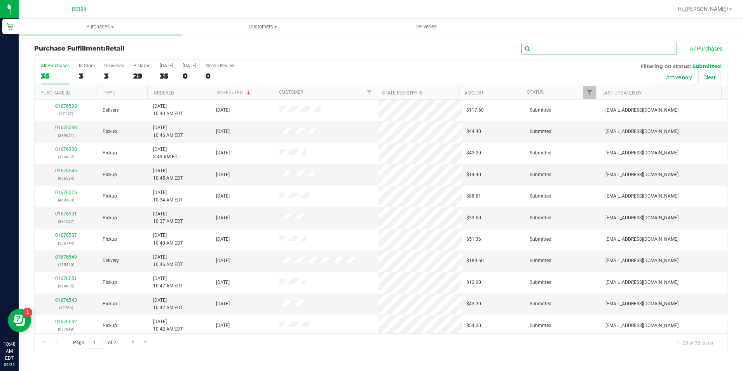
click at [560, 50] on input "text" at bounding box center [598, 49] width 155 height 12
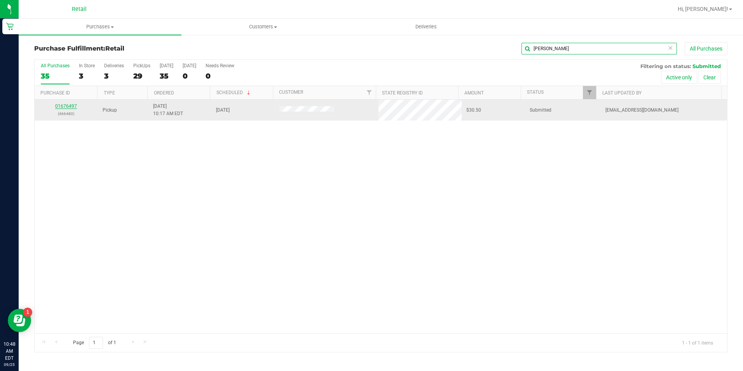
type input "[PERSON_NAME]"
click at [68, 107] on link "01676497" at bounding box center [66, 105] width 22 height 5
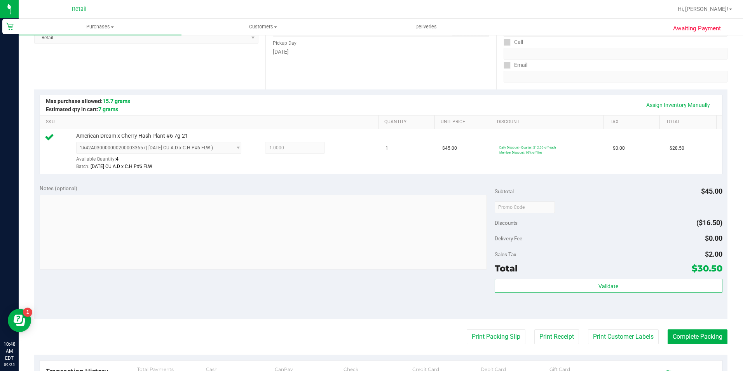
scroll to position [194, 0]
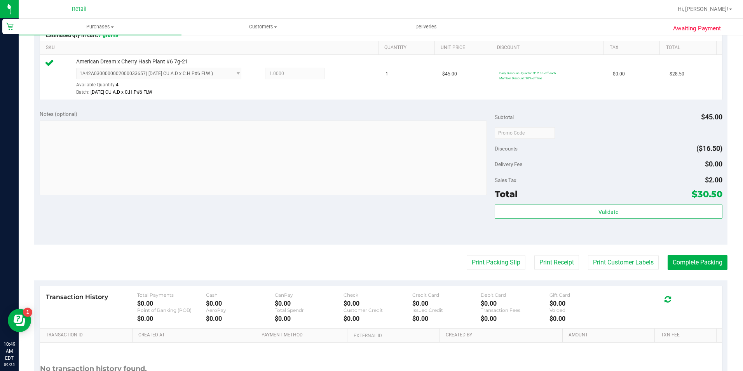
click at [705, 270] on purchase-details "Back Edit Purchase Cancel Purchase View Profile # 01676497 Med | Rec METRC ID: …" at bounding box center [380, 137] width 693 height 578
click at [710, 263] on button "Complete Packing" at bounding box center [697, 262] width 60 height 15
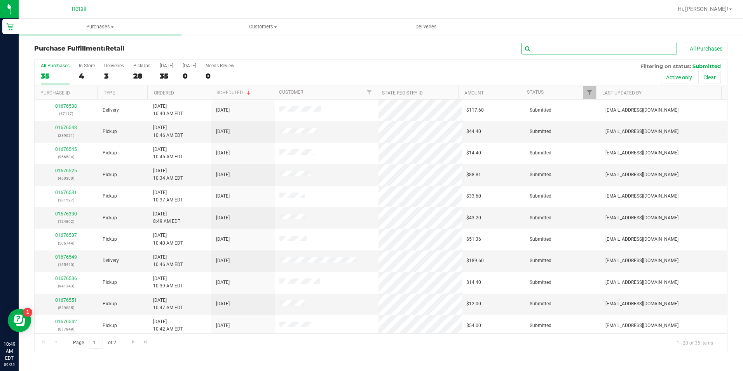
click at [572, 51] on input "text" at bounding box center [598, 49] width 155 height 12
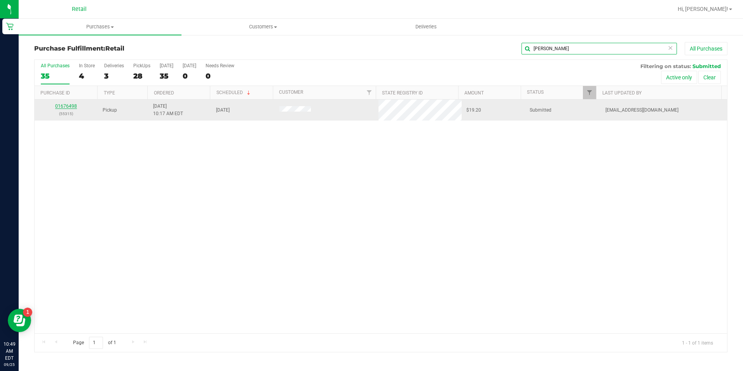
type input "[PERSON_NAME]"
click at [75, 106] on link "01676498" at bounding box center [66, 105] width 22 height 5
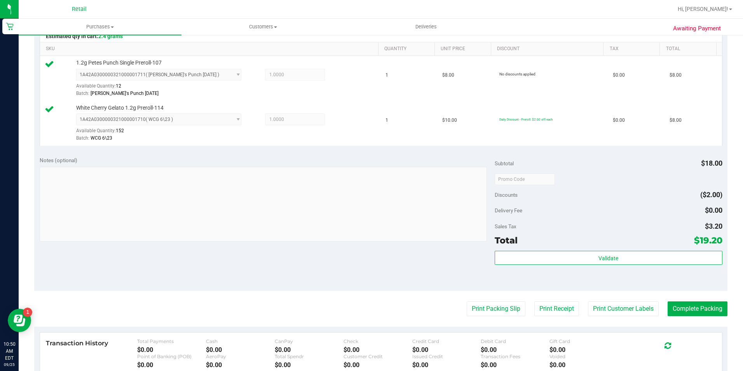
scroll to position [233, 0]
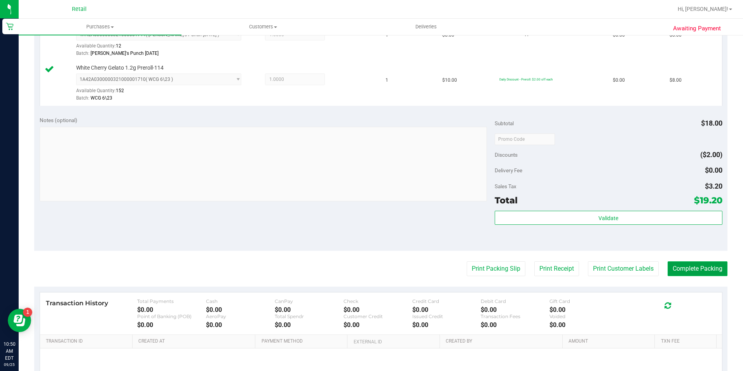
click at [686, 270] on button "Complete Packing" at bounding box center [697, 268] width 60 height 15
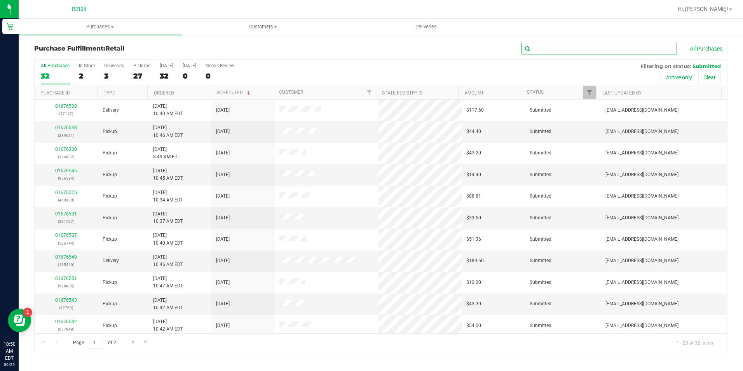
click at [569, 46] on input "text" at bounding box center [598, 49] width 155 height 12
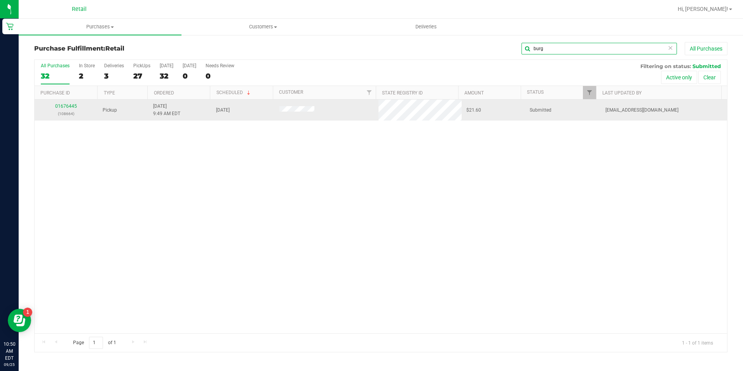
type input "burg"
click at [64, 103] on div "01676445 (108664)" at bounding box center [66, 110] width 54 height 15
click at [61, 106] on link "01676445" at bounding box center [66, 105] width 22 height 5
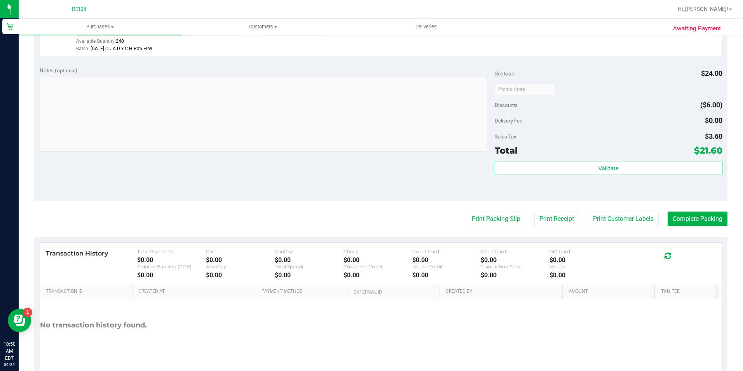
scroll to position [264, 0]
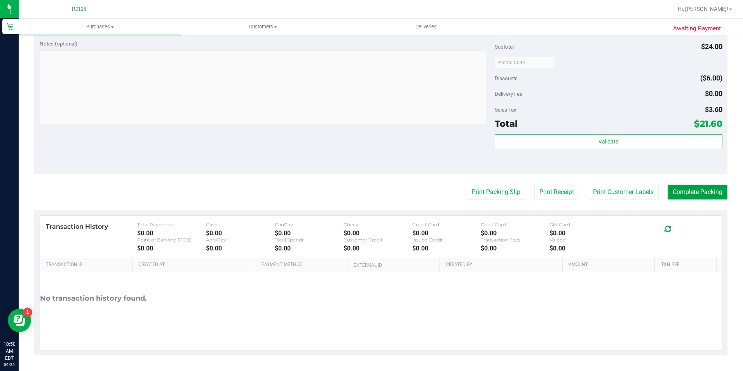
click at [679, 190] on button "Complete Packing" at bounding box center [697, 191] width 60 height 15
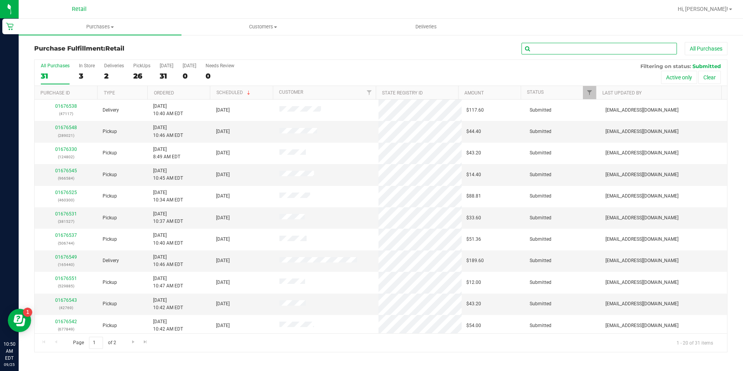
click at [552, 47] on input "text" at bounding box center [598, 49] width 155 height 12
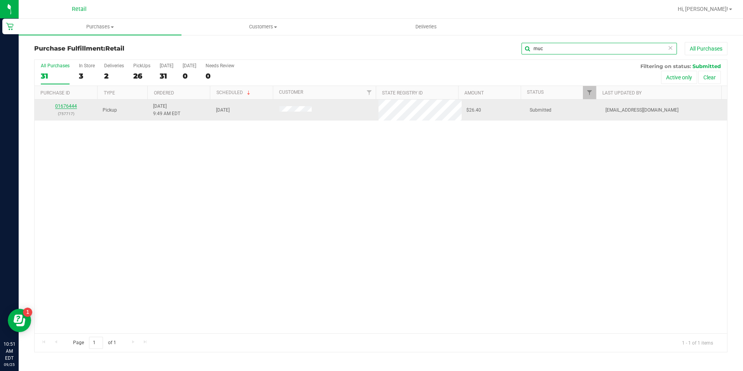
type input "muc"
click at [70, 106] on link "01676444" at bounding box center [66, 105] width 22 height 5
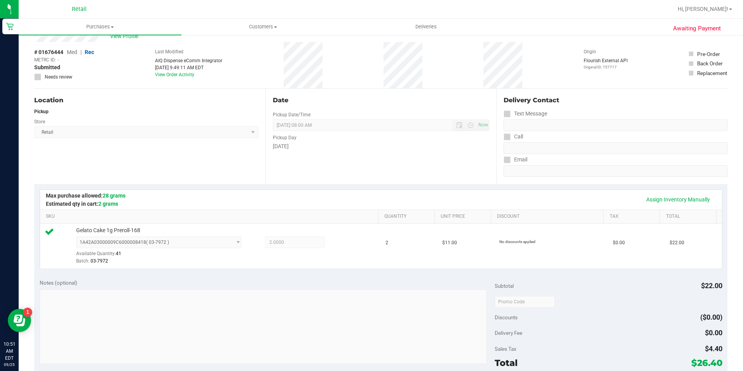
scroll to position [155, 0]
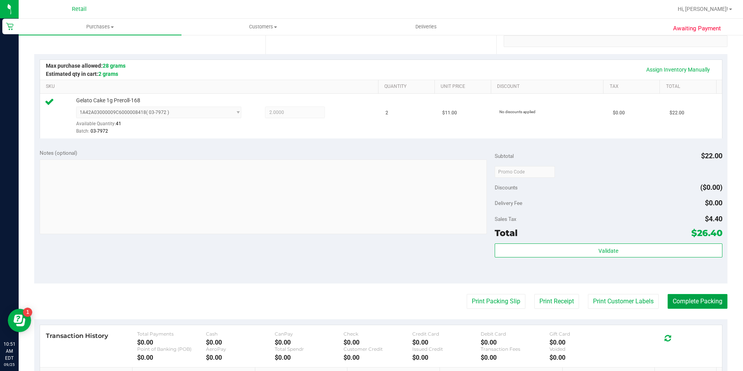
click at [693, 301] on button "Complete Packing" at bounding box center [697, 301] width 60 height 15
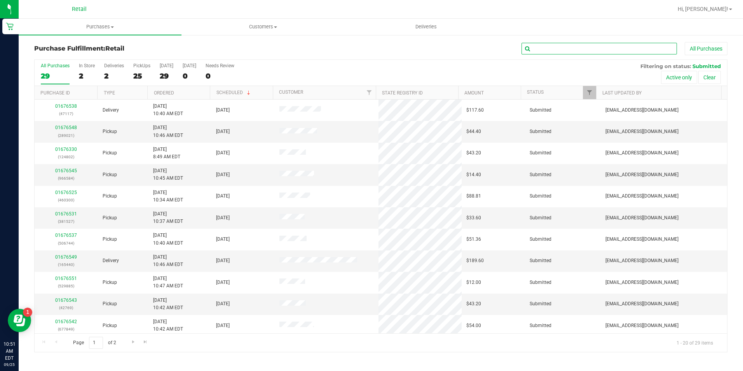
click at [564, 45] on input "text" at bounding box center [598, 49] width 155 height 12
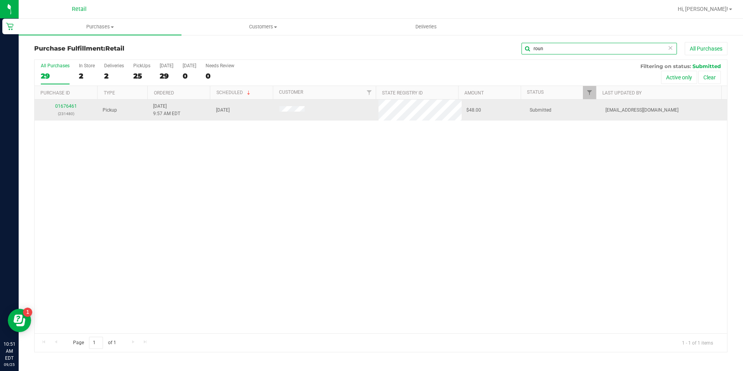
type input "roun"
click at [72, 103] on div "01676461 (231480)" at bounding box center [66, 110] width 54 height 15
click at [73, 107] on link "01676461" at bounding box center [66, 105] width 22 height 5
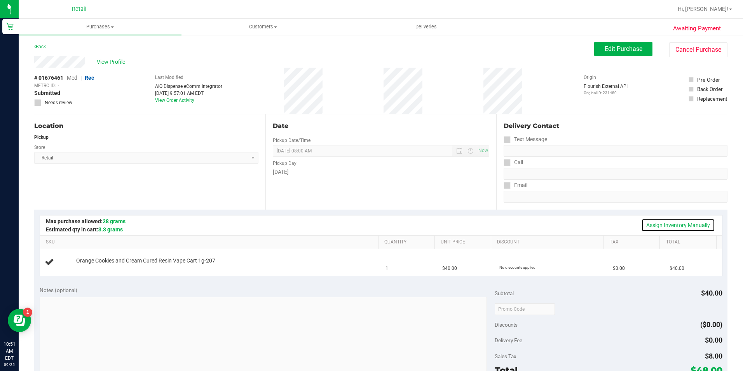
click at [664, 223] on link "Assign Inventory Manually" at bounding box center [678, 224] width 74 height 13
click at [94, 266] on link "Add Package" at bounding box center [90, 265] width 28 height 5
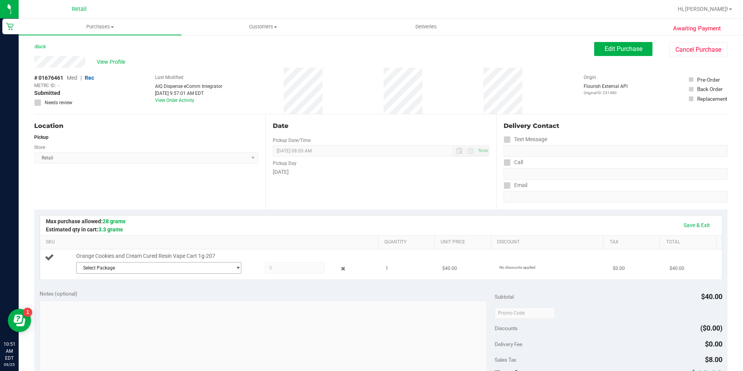
click at [97, 266] on span "Select Package" at bounding box center [154, 267] width 155 height 11
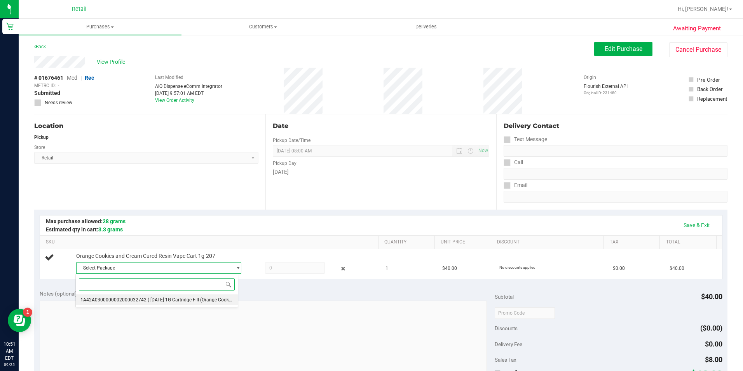
click at [152, 298] on span "( [DATE] 1G Cartridge Fill (Orange Cookies) )" at bounding box center [193, 299] width 91 height 5
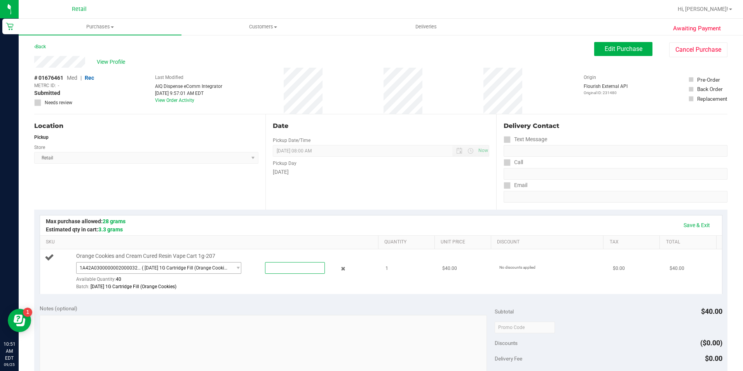
drag, startPoint x: 290, startPoint y: 271, endPoint x: 217, endPoint y: 264, distance: 73.3
click at [265, 271] on span at bounding box center [295, 268] width 60 height 12
type input "1"
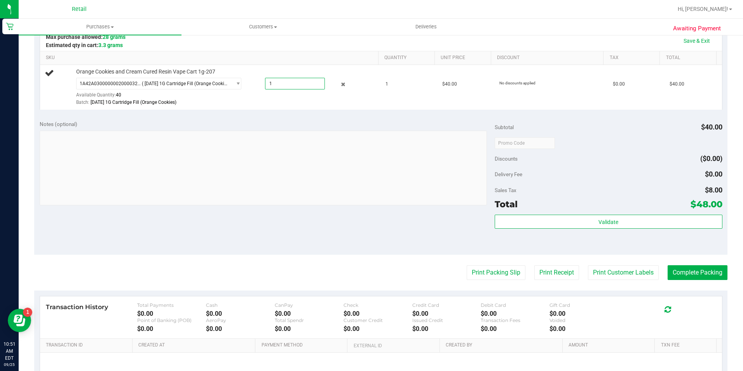
scroll to position [233, 0]
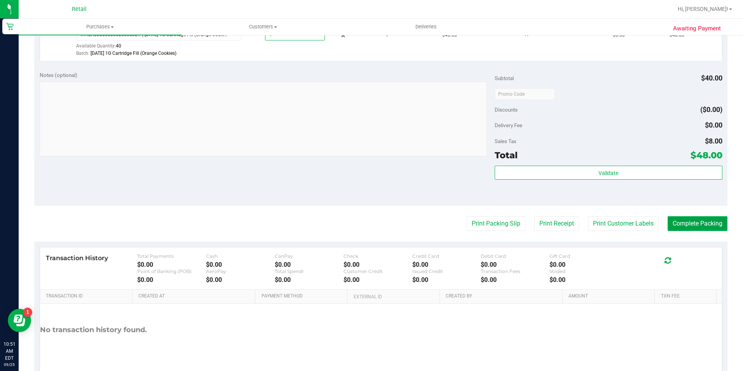
type input "1.0000"
click at [697, 227] on button "Complete Packing" at bounding box center [697, 223] width 60 height 15
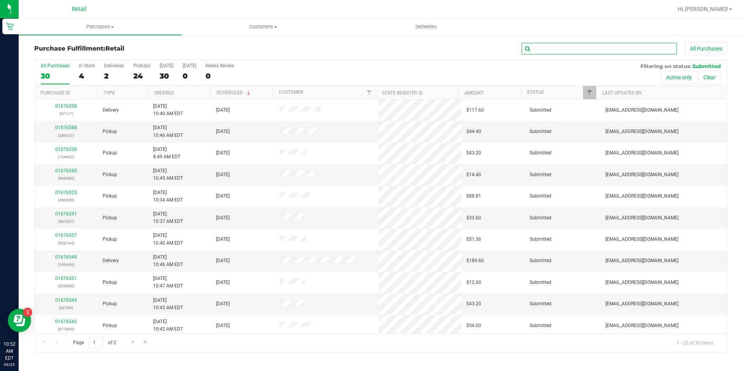
click at [611, 50] on input "text" at bounding box center [598, 49] width 155 height 12
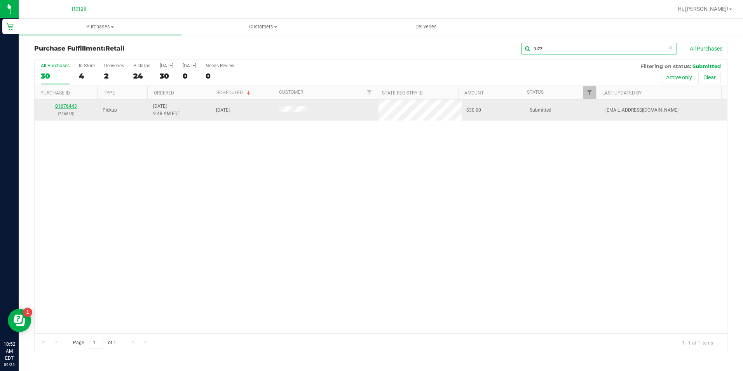
type input "ruzz"
click at [73, 106] on link "01676443" at bounding box center [66, 105] width 22 height 5
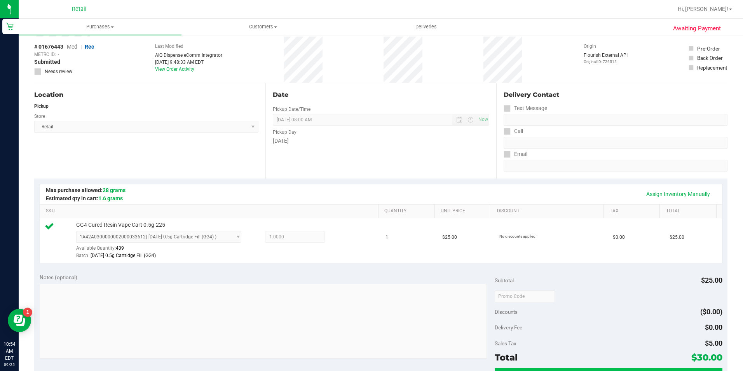
scroll to position [194, 0]
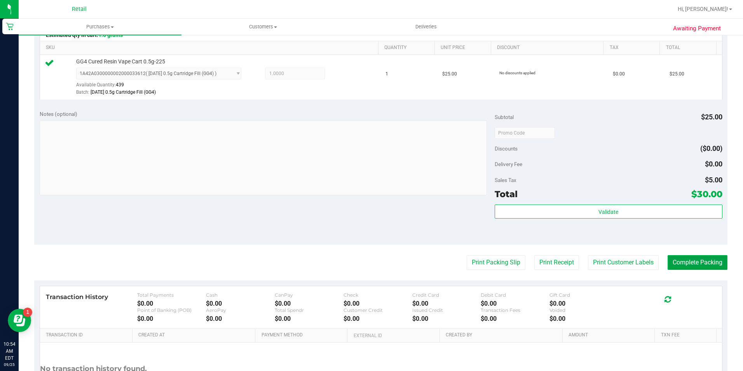
click at [703, 266] on button "Complete Packing" at bounding box center [697, 262] width 60 height 15
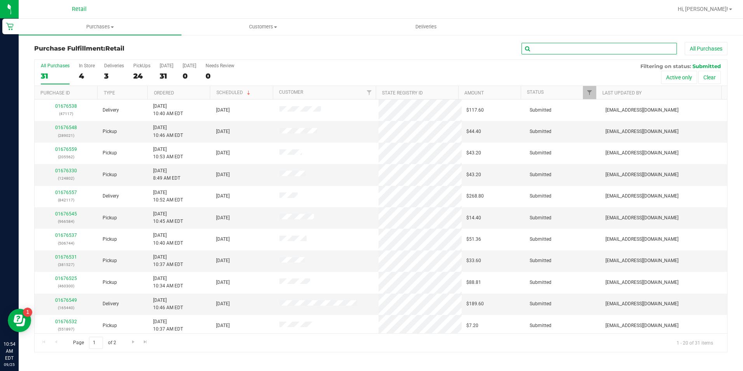
click at [531, 49] on input "text" at bounding box center [598, 49] width 155 height 12
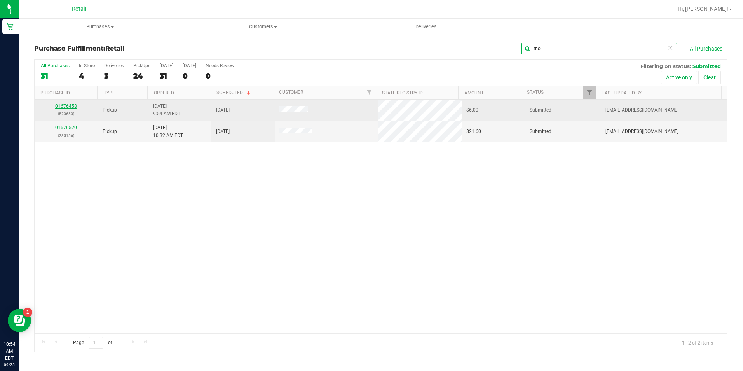
type input "tho"
click at [64, 108] on link "01676458" at bounding box center [66, 105] width 22 height 5
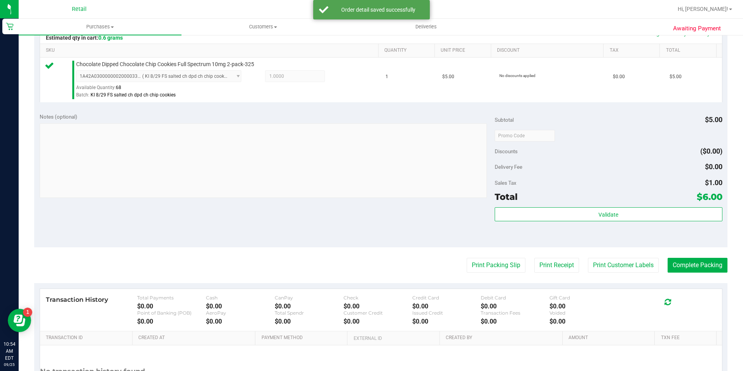
scroll to position [194, 0]
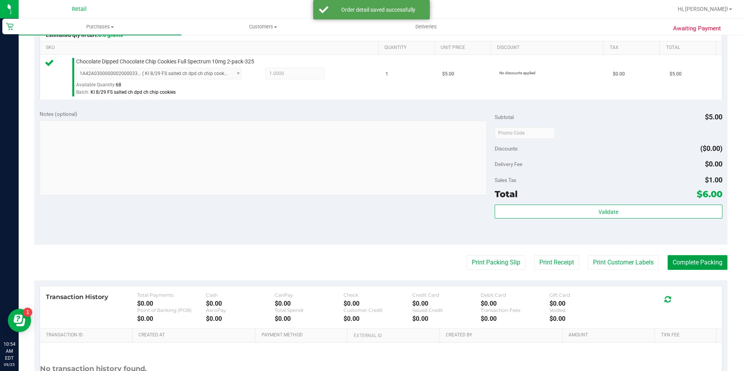
click at [690, 260] on button "Complete Packing" at bounding box center [697, 262] width 60 height 15
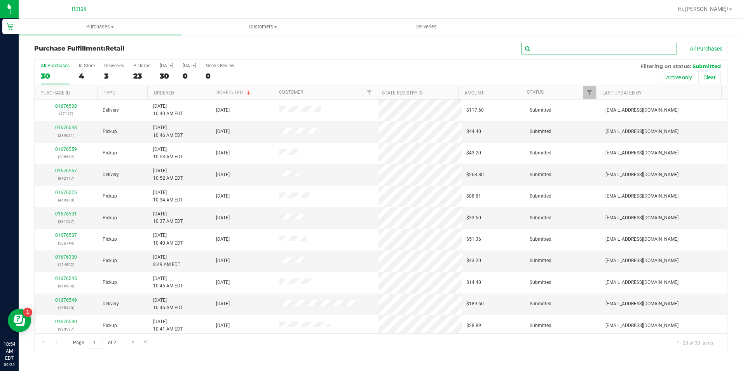
click at [584, 52] on input "text" at bounding box center [598, 49] width 155 height 12
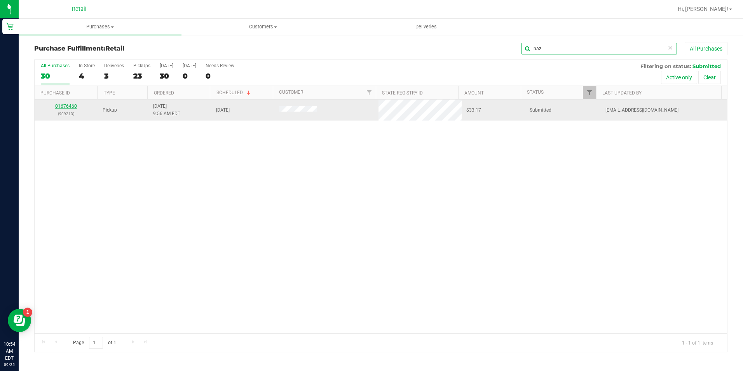
type input "haz"
click at [75, 108] on link "01676460" at bounding box center [66, 105] width 22 height 5
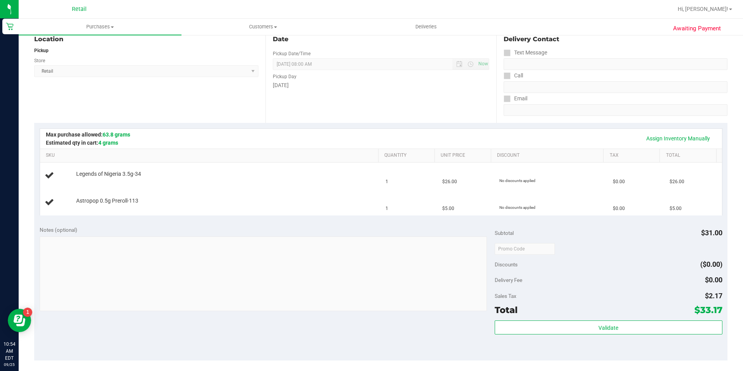
scroll to position [117, 0]
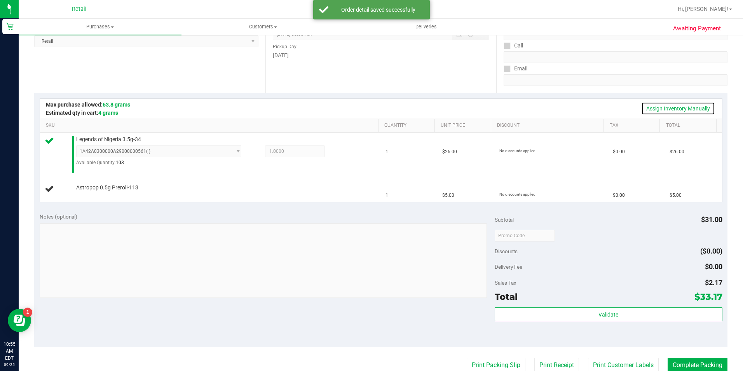
click at [690, 109] on link "Assign Inventory Manually" at bounding box center [678, 108] width 74 height 13
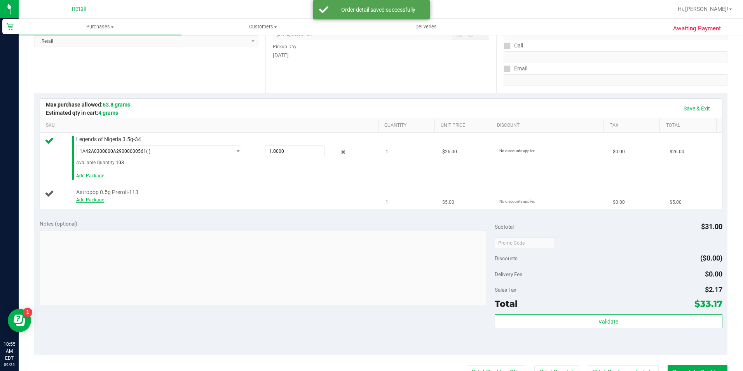
click at [97, 202] on link "Add Package" at bounding box center [90, 199] width 28 height 5
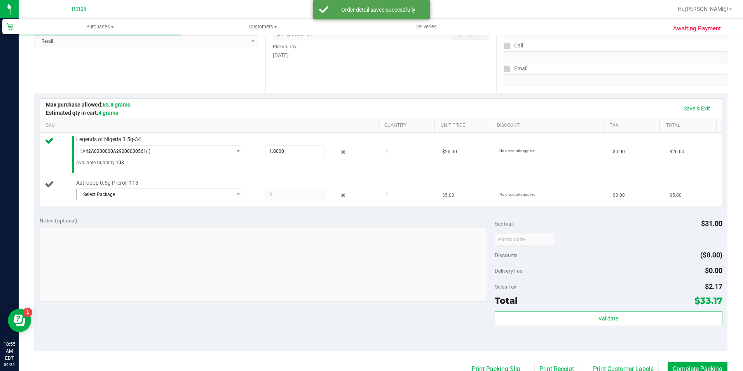
click at [226, 193] on span "Select Package" at bounding box center [154, 194] width 155 height 11
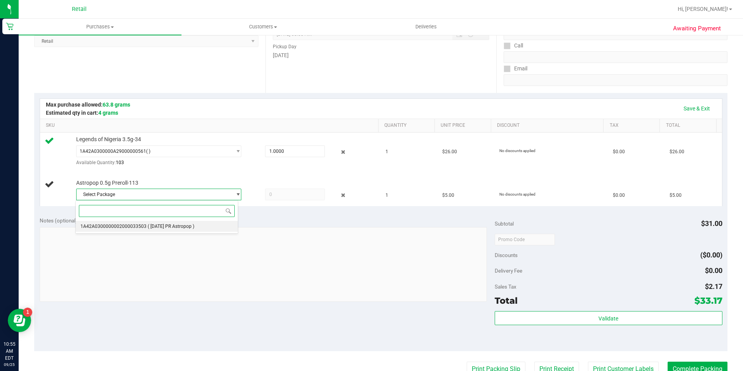
click at [205, 225] on li "1A42A0300000002000033503 ( [DATE] PR Astropop )" at bounding box center [157, 226] width 162 height 11
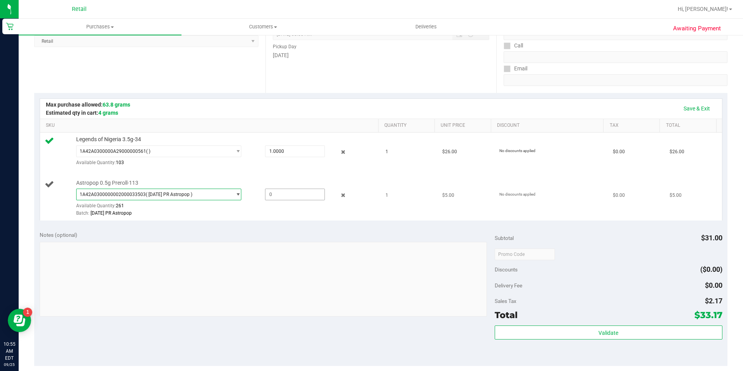
click at [304, 191] on span at bounding box center [295, 194] width 60 height 12
type input "1"
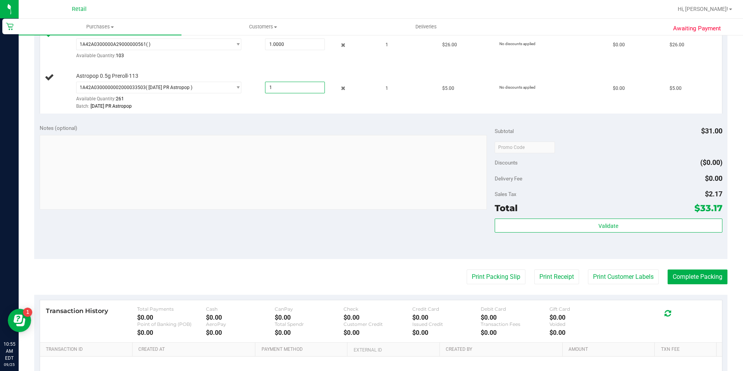
scroll to position [233, 0]
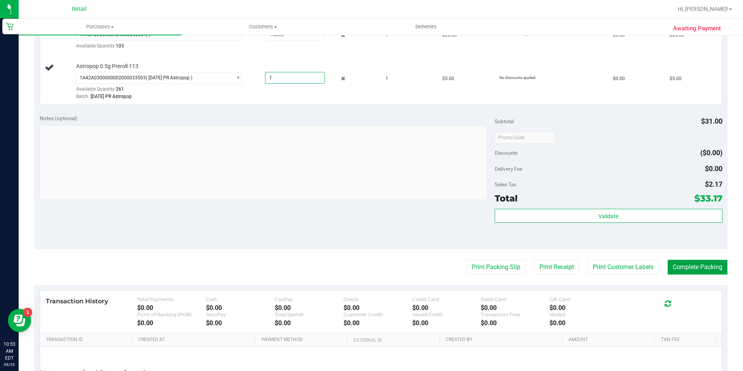
click at [690, 266] on button "Complete Packing" at bounding box center [697, 266] width 60 height 15
type input "1.0000"
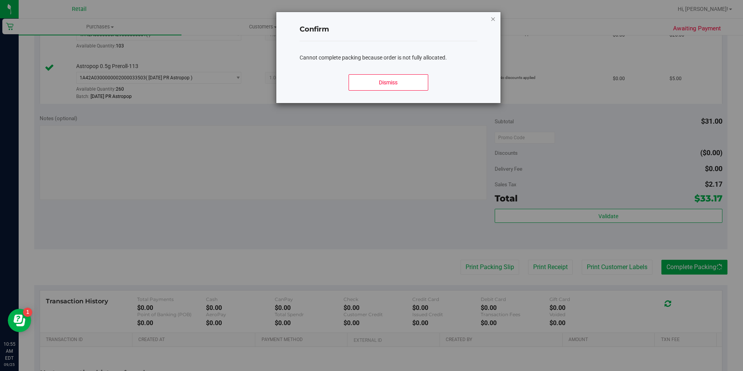
click at [492, 22] on icon "Close modal" at bounding box center [492, 18] width 5 height 9
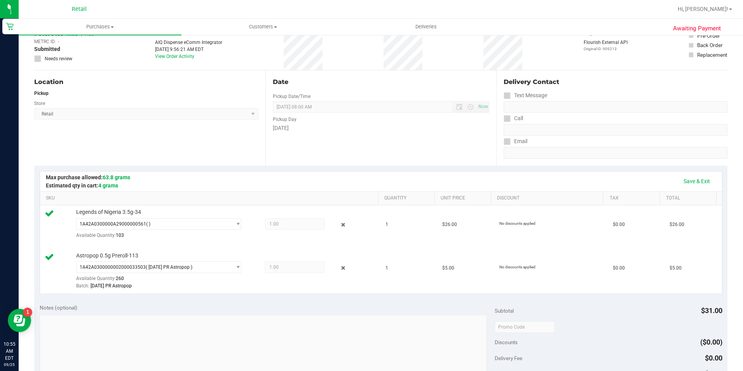
scroll to position [39, 0]
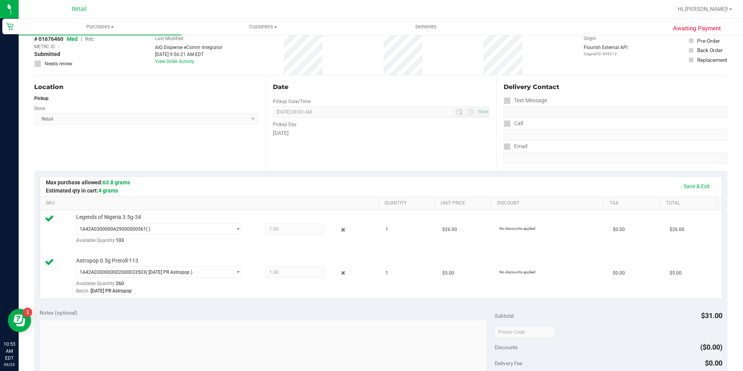
click at [336, 186] on div "Save & Exit" at bounding box center [381, 185] width 668 height 13
click at [687, 186] on link "Save & Exit" at bounding box center [696, 185] width 37 height 13
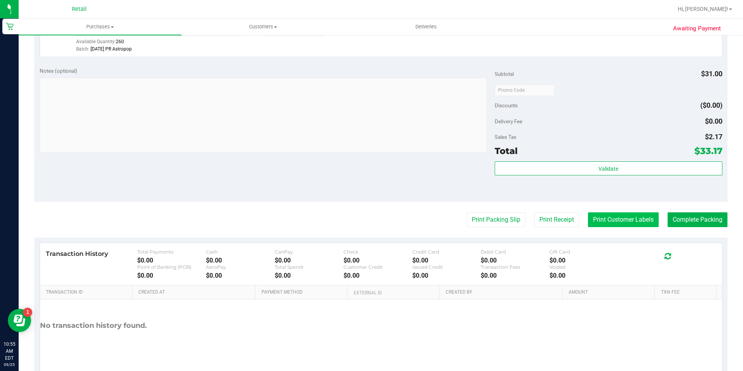
scroll to position [308, 0]
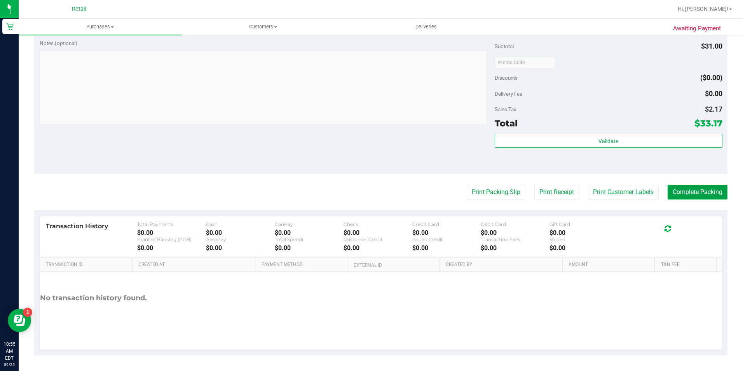
click at [699, 186] on button "Complete Packing" at bounding box center [697, 191] width 60 height 15
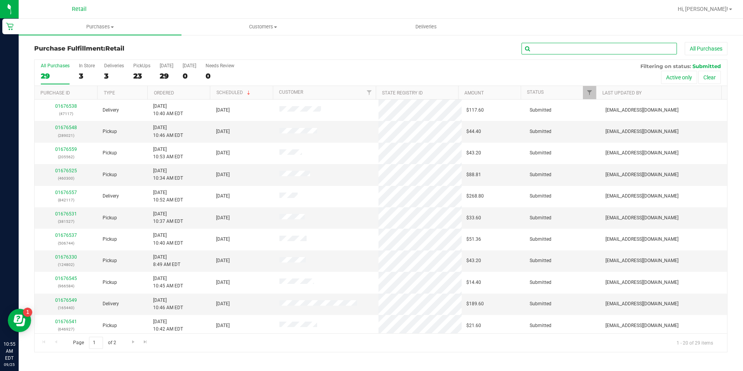
click at [571, 49] on input "text" at bounding box center [598, 49] width 155 height 12
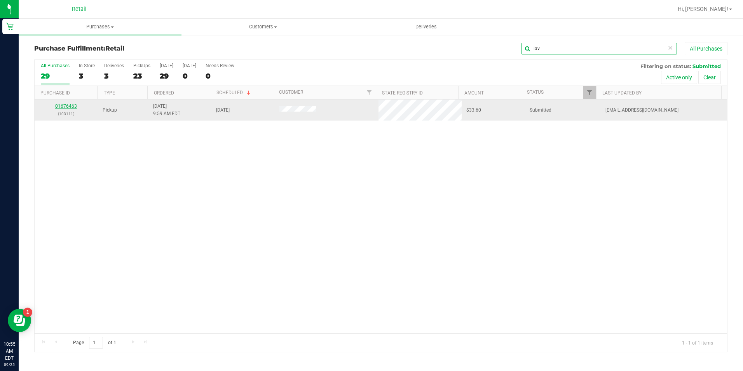
type input "iav"
click at [56, 105] on link "01676463" at bounding box center [66, 105] width 22 height 5
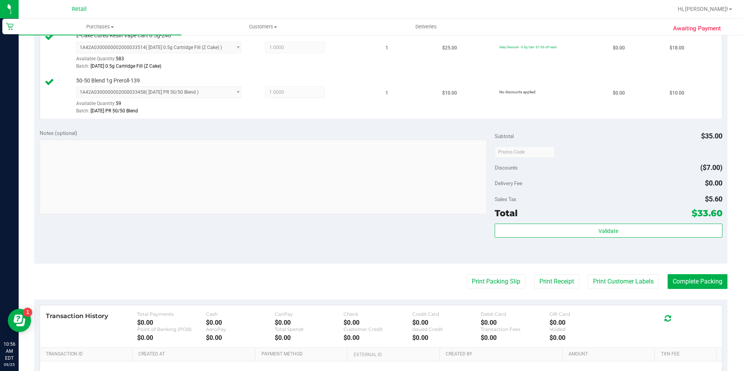
scroll to position [272, 0]
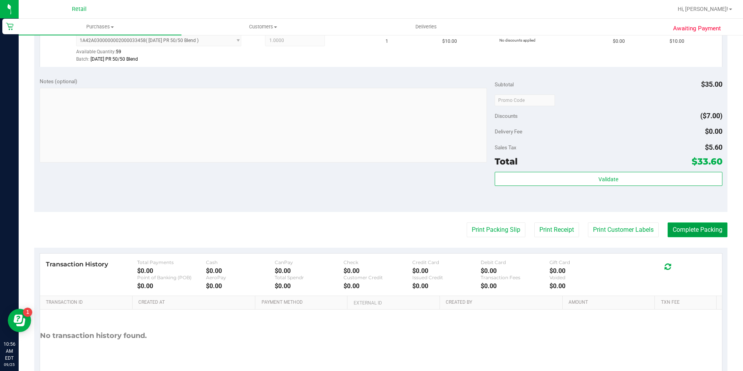
click at [684, 225] on button "Complete Packing" at bounding box center [697, 229] width 60 height 15
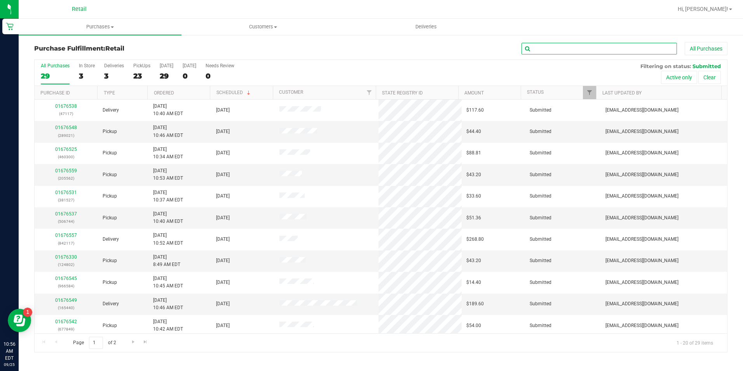
click at [571, 49] on input "text" at bounding box center [598, 49] width 155 height 12
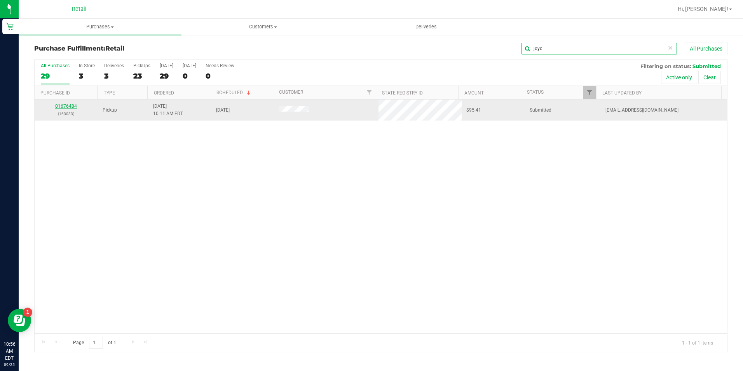
type input "joyc"
click at [71, 106] on link "01676484" at bounding box center [66, 105] width 22 height 5
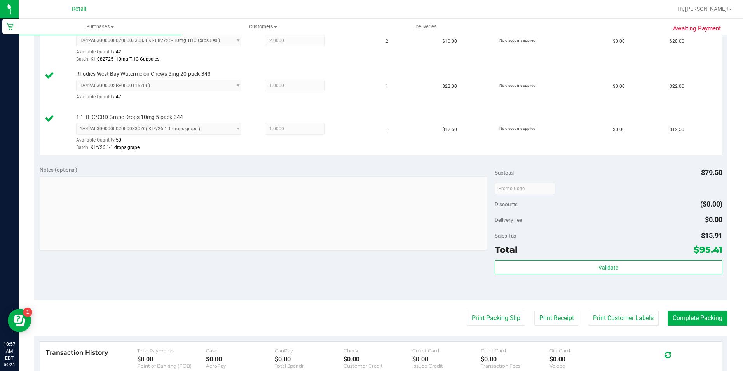
scroll to position [388, 0]
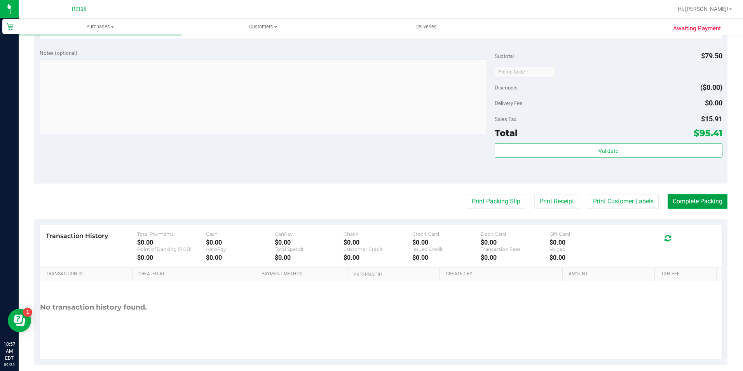
click at [697, 202] on button "Complete Packing" at bounding box center [697, 201] width 60 height 15
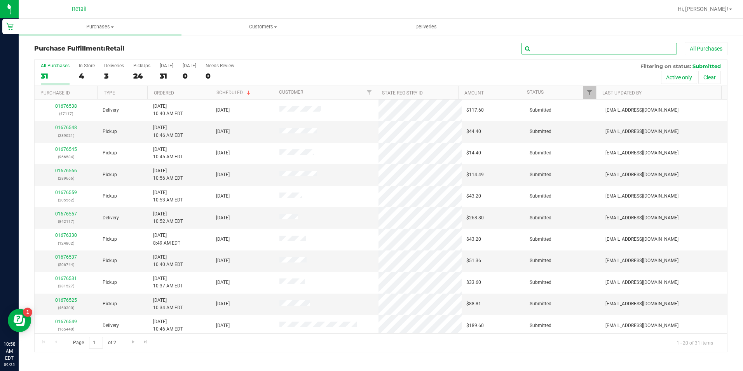
click at [567, 47] on input "text" at bounding box center [598, 49] width 155 height 12
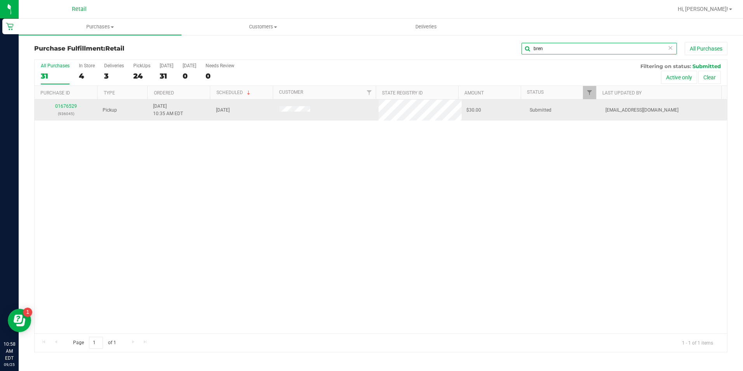
type input "bren"
click at [71, 102] on td "01676529 (936045)" at bounding box center [66, 109] width 63 height 21
click at [71, 106] on link "01676529" at bounding box center [66, 105] width 22 height 5
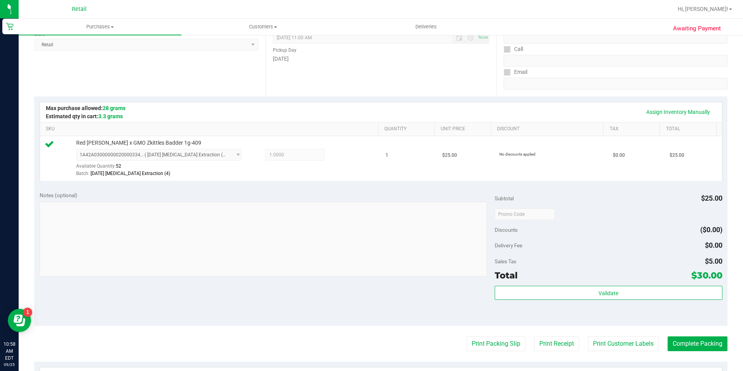
scroll to position [264, 0]
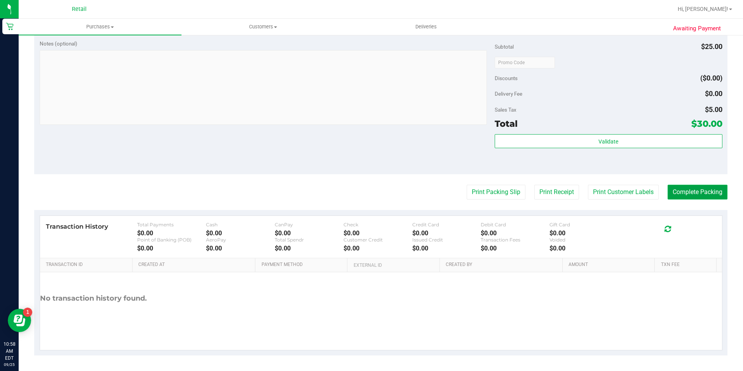
click at [691, 198] on button "Complete Packing" at bounding box center [697, 191] width 60 height 15
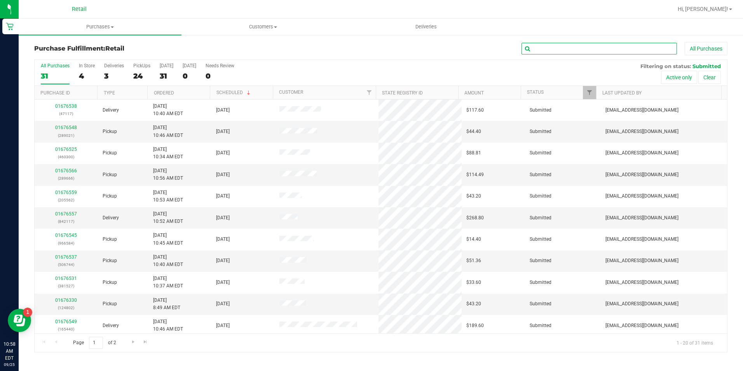
click at [566, 46] on input "text" at bounding box center [598, 49] width 155 height 12
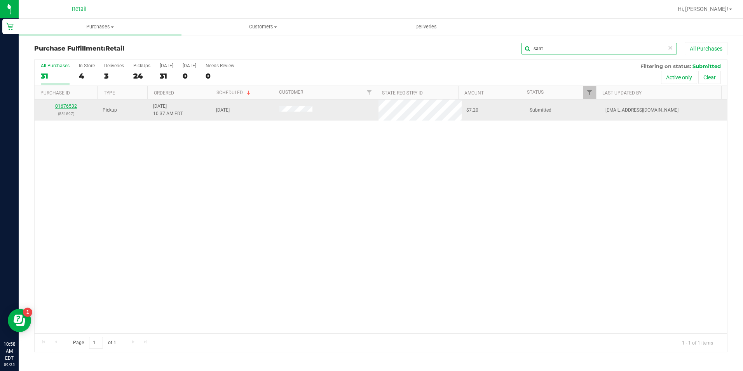
type input "sant"
click at [69, 106] on link "01676532" at bounding box center [66, 105] width 22 height 5
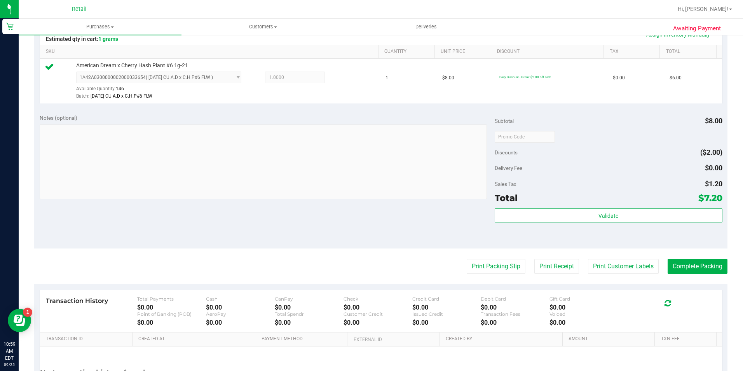
scroll to position [264, 0]
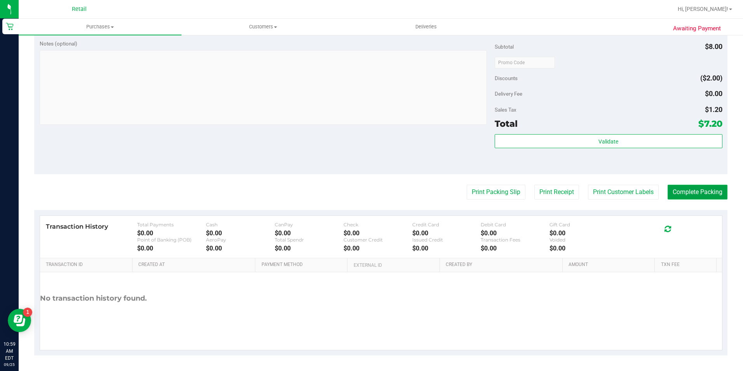
click at [677, 188] on button "Complete Packing" at bounding box center [697, 191] width 60 height 15
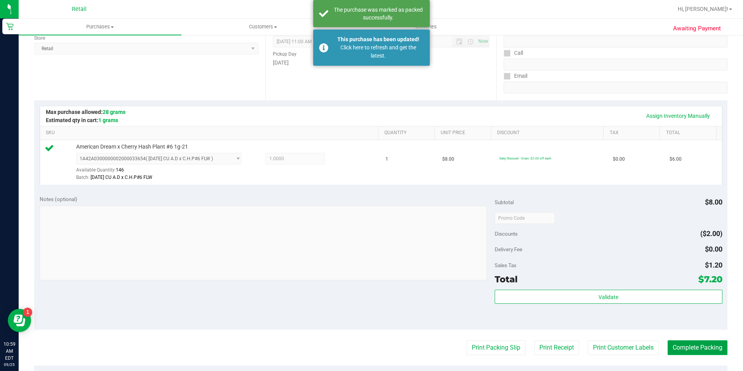
scroll to position [0, 0]
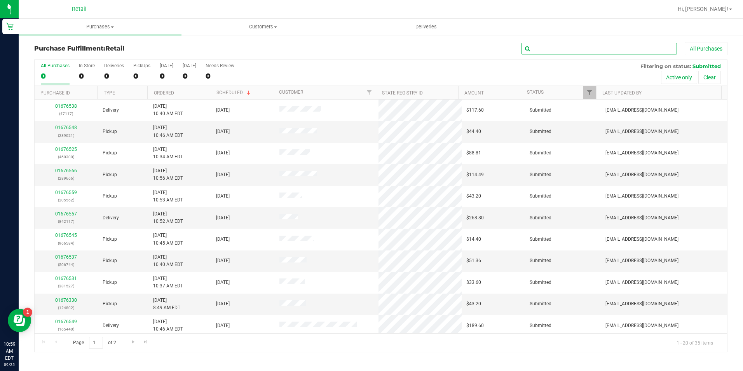
click at [555, 47] on input "text" at bounding box center [598, 49] width 155 height 12
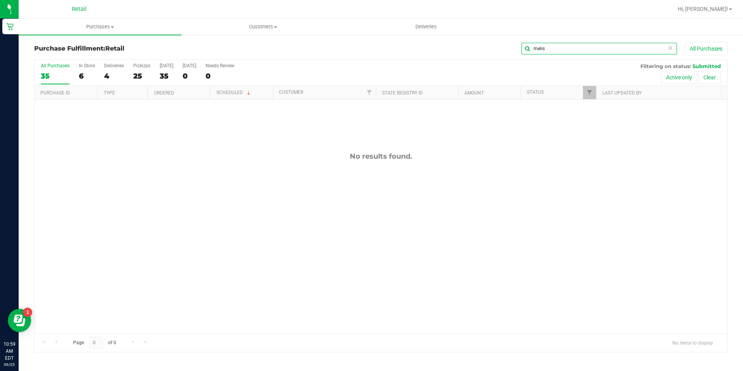
drag, startPoint x: 577, startPoint y: 52, endPoint x: 352, endPoint y: 49, distance: 224.5
click at [352, 49] on div "melis All Purchases" at bounding box center [496, 48] width 462 height 13
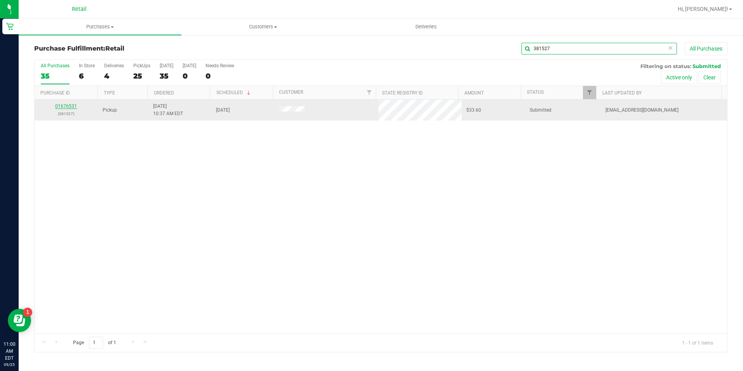
type input "381527"
click at [60, 107] on link "01676531" at bounding box center [66, 105] width 22 height 5
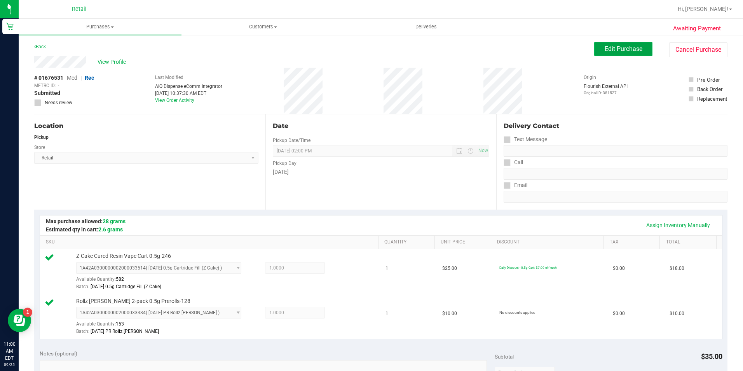
click at [618, 52] on span "Edit Purchase" at bounding box center [623, 48] width 38 height 7
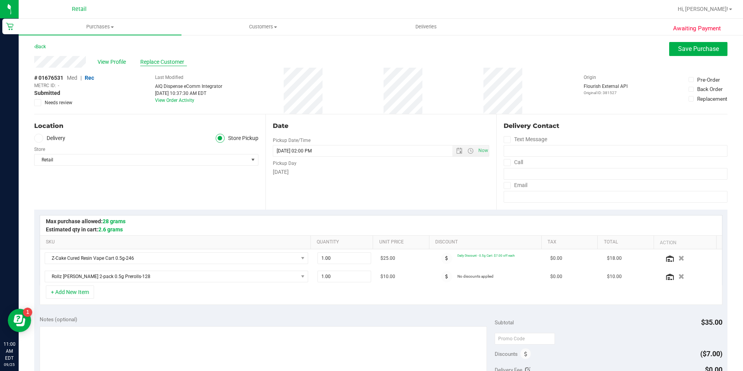
click at [176, 59] on span "Replace Customer" at bounding box center [163, 62] width 47 height 8
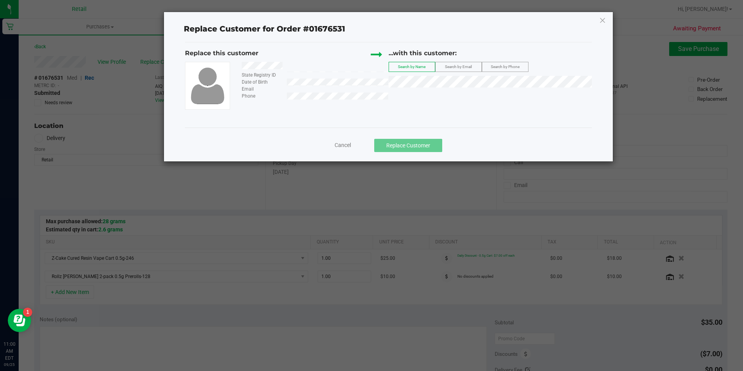
click at [176, 60] on div "Replace Customer for Order #01676531 Replace this customer State Registry ID Da…" at bounding box center [388, 86] width 448 height 149
click at [433, 96] on li "[PERSON_NAME]" at bounding box center [490, 94] width 202 height 11
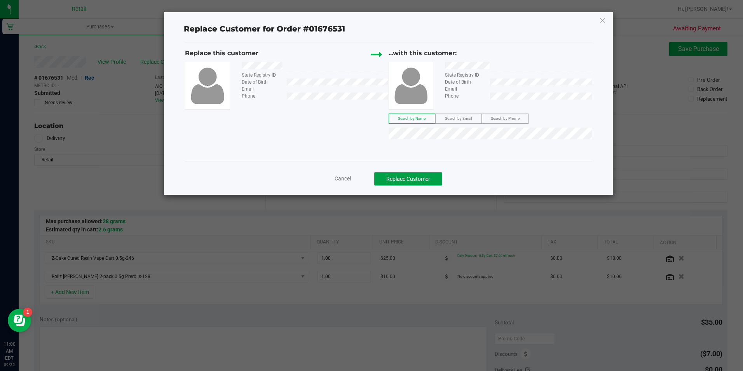
click at [416, 181] on button "Replace Customer" at bounding box center [408, 178] width 68 height 13
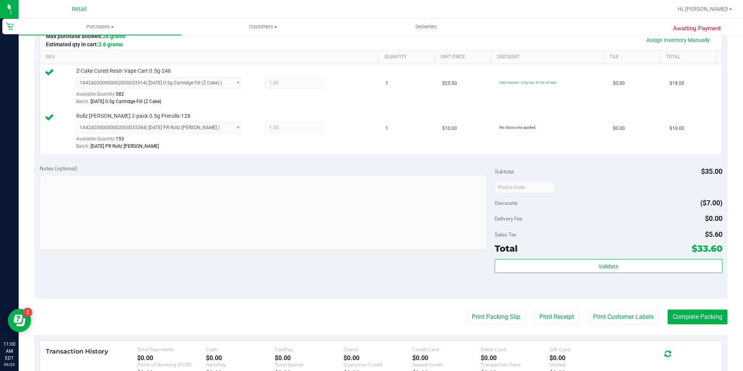
scroll to position [194, 0]
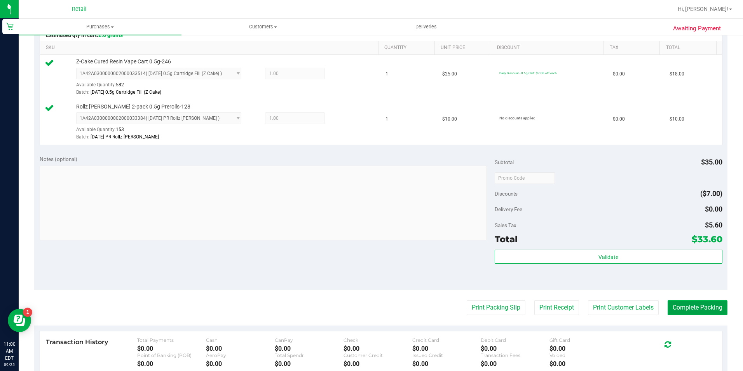
click at [669, 305] on button "Complete Packing" at bounding box center [697, 307] width 60 height 15
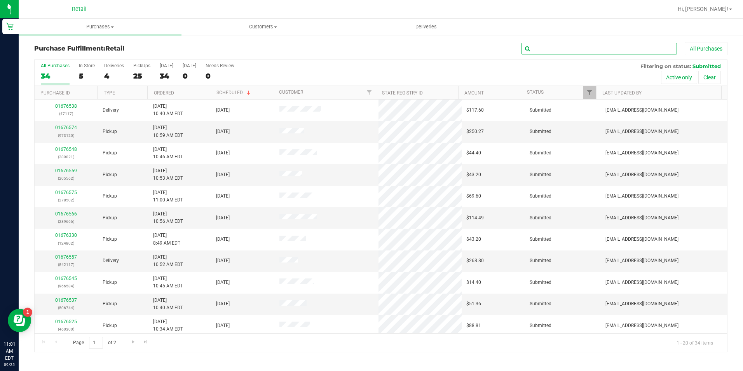
click at [572, 50] on input "text" at bounding box center [598, 49] width 155 height 12
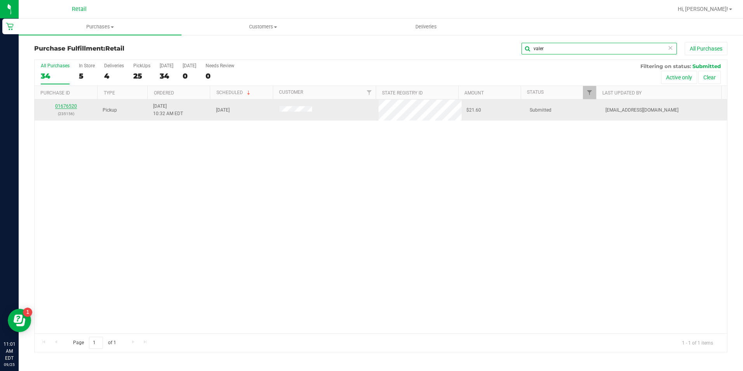
type input "valer"
click at [72, 106] on link "01676520" at bounding box center [66, 105] width 22 height 5
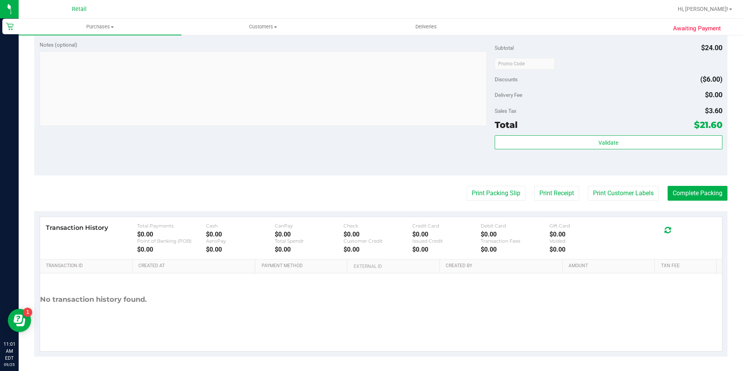
scroll to position [264, 0]
click at [703, 191] on button "Complete Packing" at bounding box center [697, 191] width 60 height 15
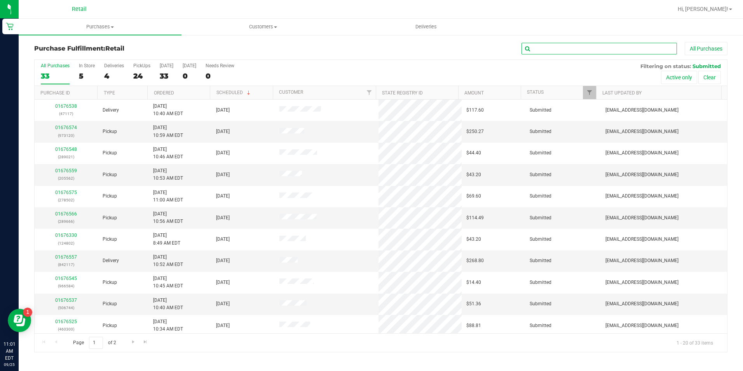
click at [555, 51] on input "text" at bounding box center [598, 49] width 155 height 12
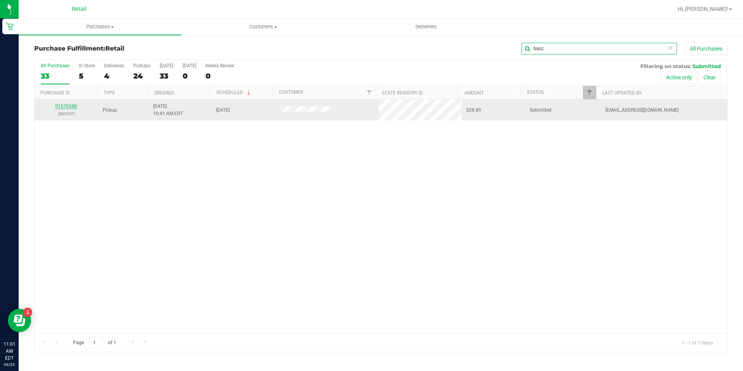
type input "bocc"
click at [72, 108] on link "01676540" at bounding box center [66, 105] width 22 height 5
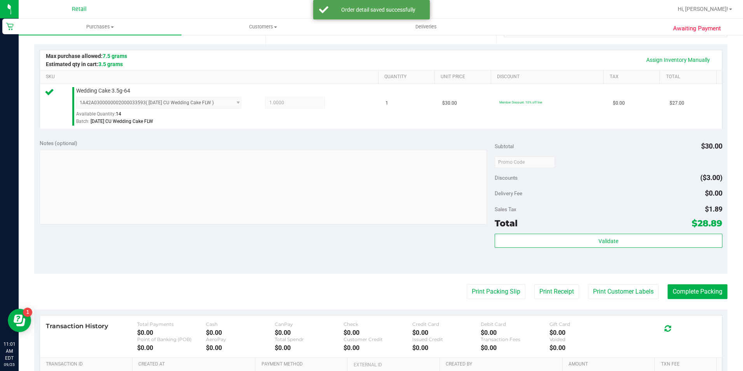
scroll to position [264, 0]
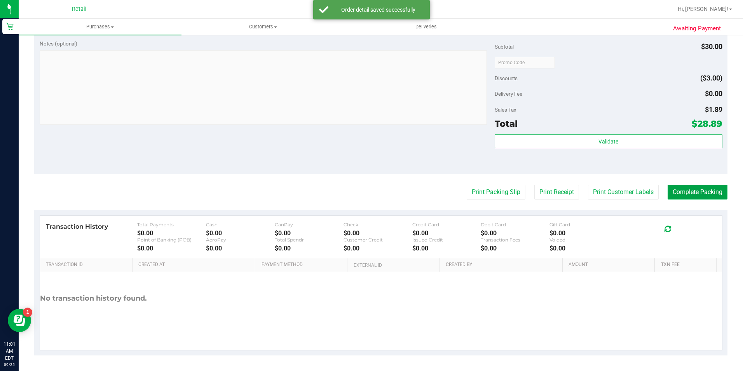
click at [687, 190] on button "Complete Packing" at bounding box center [697, 191] width 60 height 15
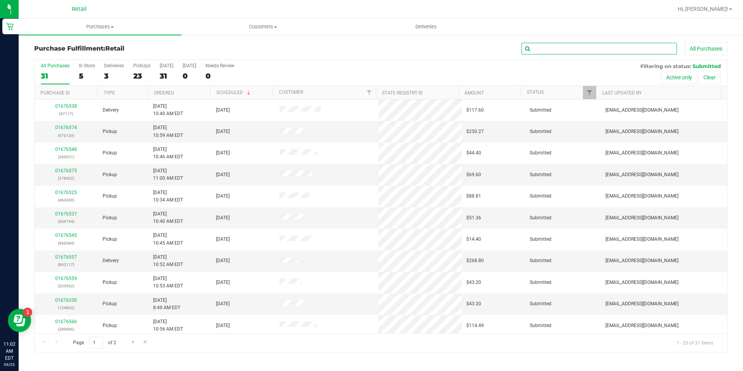
click at [573, 46] on input "text" at bounding box center [598, 49] width 155 height 12
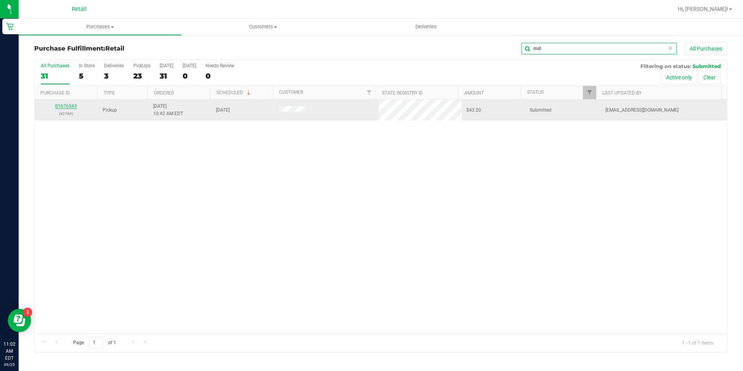
type input "mill"
click at [68, 106] on link "01676543" at bounding box center [66, 105] width 22 height 5
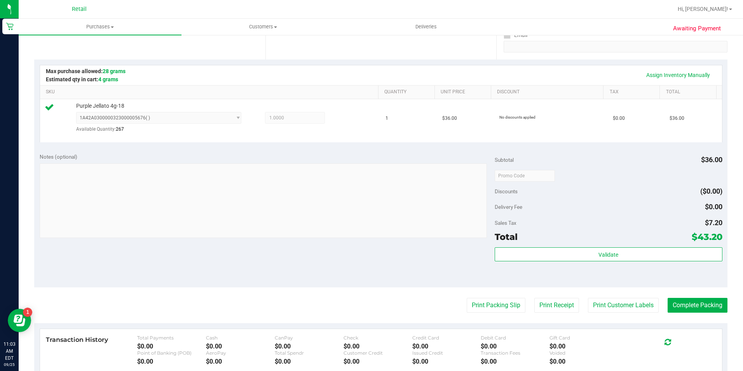
scroll to position [155, 0]
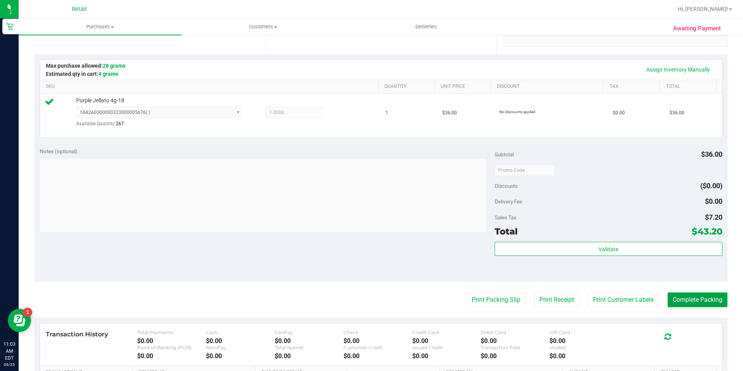
click at [701, 296] on button "Complete Packing" at bounding box center [697, 299] width 60 height 15
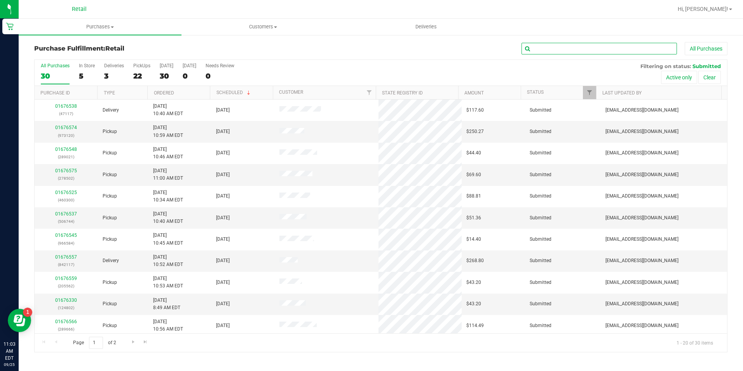
click at [546, 52] on input "text" at bounding box center [598, 49] width 155 height 12
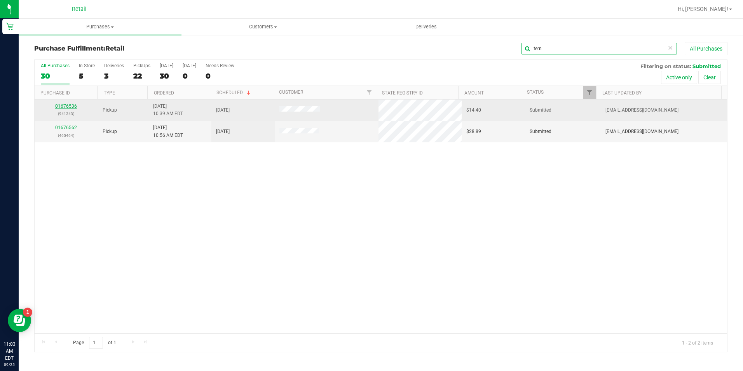
type input "fern"
click at [66, 107] on link "01676536" at bounding box center [66, 105] width 22 height 5
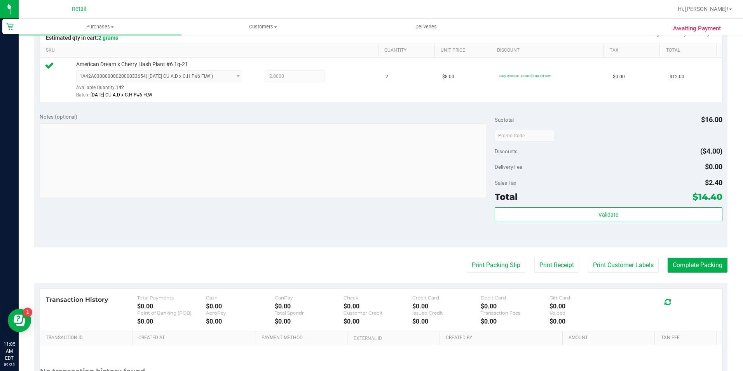
scroll to position [194, 0]
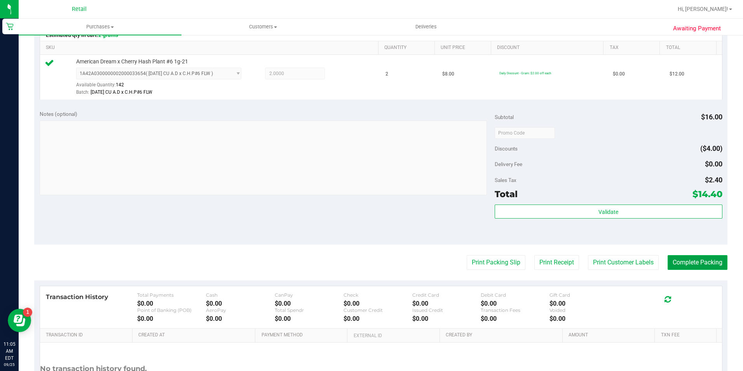
click at [690, 264] on button "Complete Packing" at bounding box center [697, 262] width 60 height 15
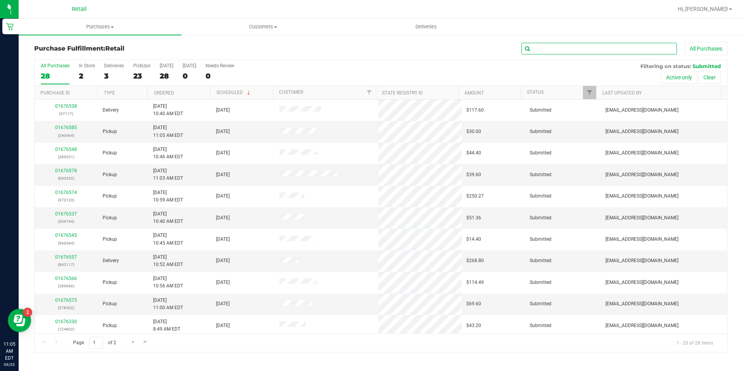
click at [559, 48] on input "text" at bounding box center [598, 49] width 155 height 12
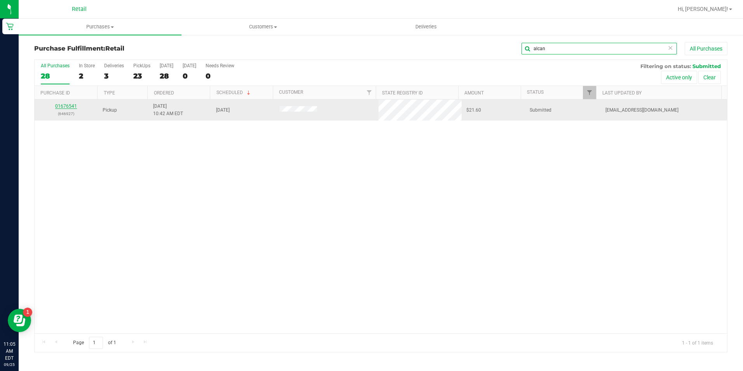
type input "alcan"
click at [72, 106] on link "01676541" at bounding box center [66, 105] width 22 height 5
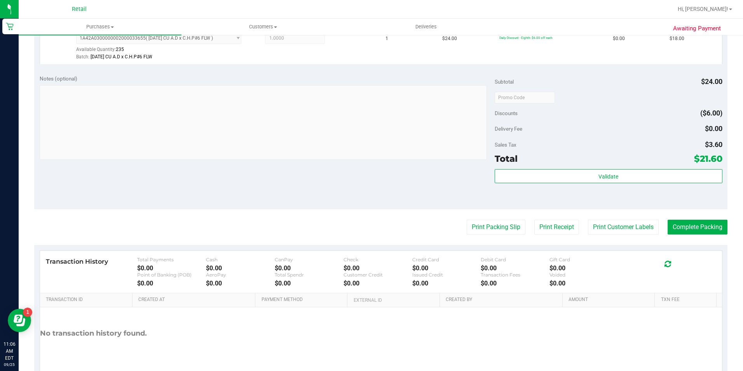
scroll to position [233, 0]
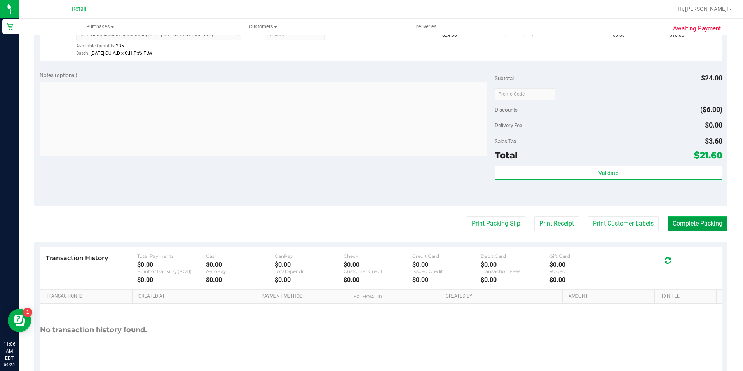
click at [694, 228] on button "Complete Packing" at bounding box center [697, 223] width 60 height 15
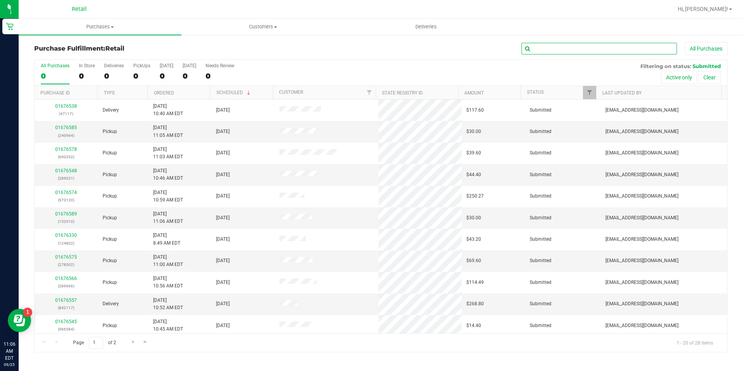
click at [549, 48] on input "text" at bounding box center [598, 49] width 155 height 12
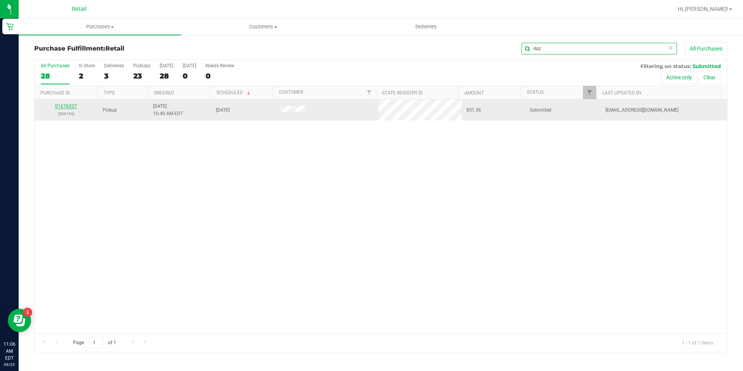
type input "ricc"
click at [75, 106] on link "01676537" at bounding box center [66, 105] width 22 height 5
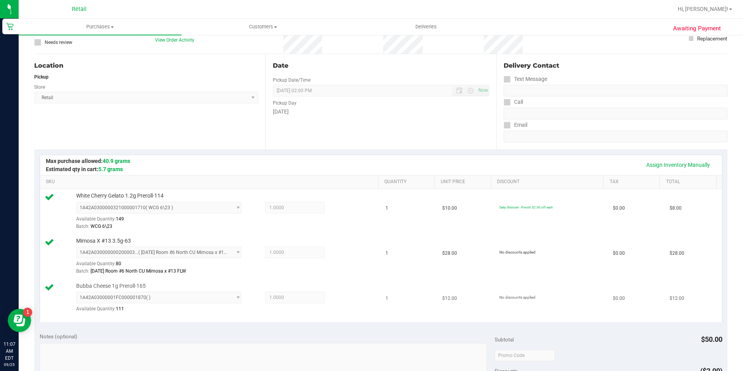
scroll to position [233, 0]
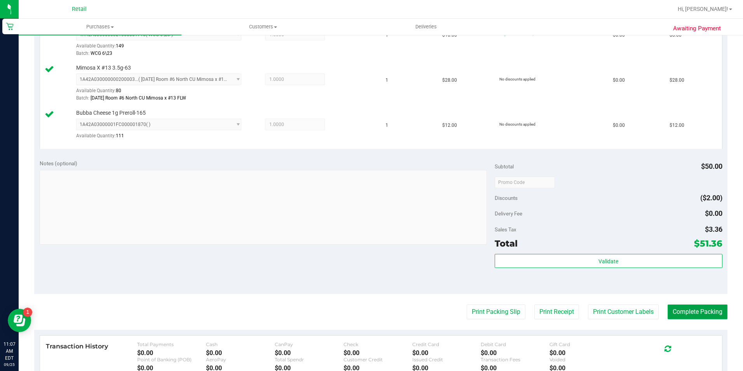
click at [688, 311] on button "Complete Packing" at bounding box center [697, 311] width 60 height 15
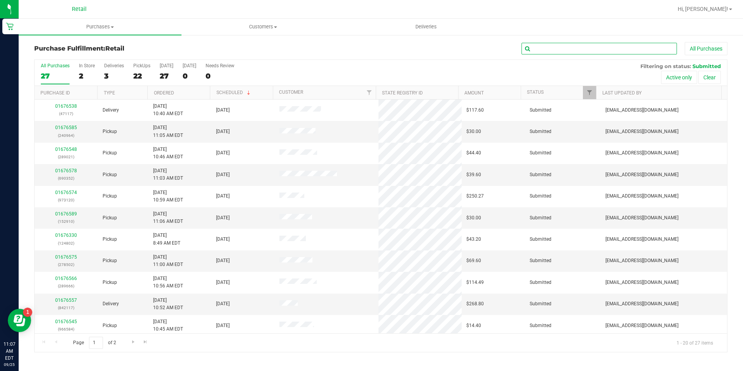
click at [589, 50] on input "text" at bounding box center [598, 49] width 155 height 12
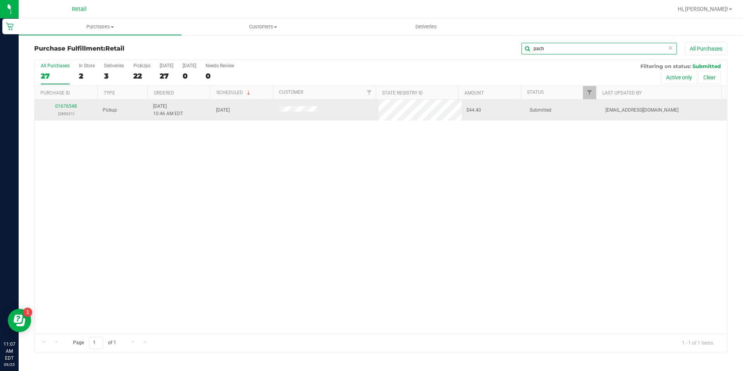
type input "pach"
click at [74, 109] on div "01676548 (289021)" at bounding box center [66, 110] width 54 height 15
click at [74, 108] on link "01676548" at bounding box center [66, 105] width 22 height 5
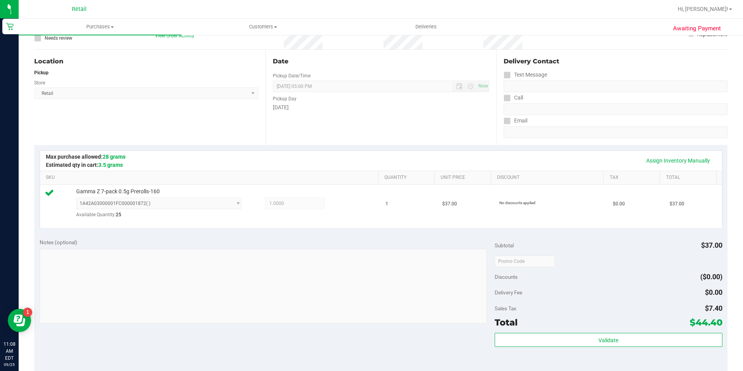
scroll to position [233, 0]
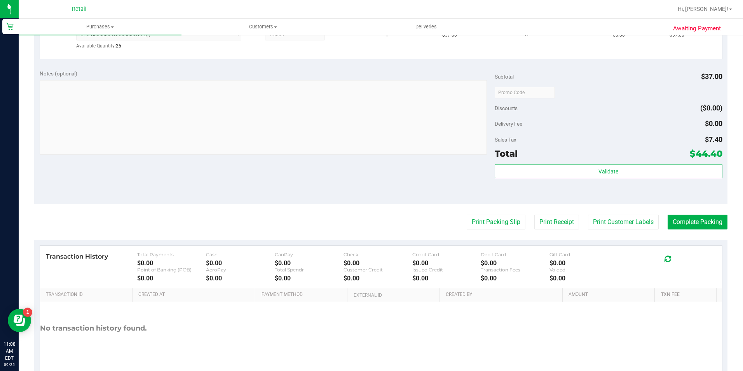
click at [683, 210] on purchase-details "Back Edit Purchase Cancel Purchase View Profile # 01676548 Med | Rec METRC ID: …" at bounding box center [380, 97] width 693 height 576
click at [683, 220] on button "Complete Packing" at bounding box center [697, 221] width 60 height 15
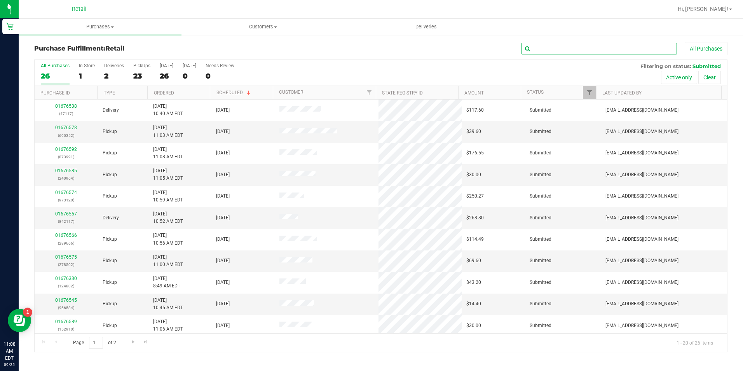
click at [580, 49] on input "text" at bounding box center [598, 49] width 155 height 12
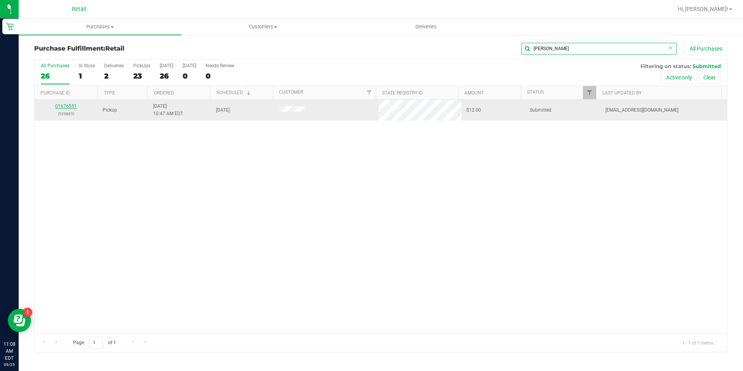
type input "[PERSON_NAME]"
click at [70, 106] on link "01676551" at bounding box center [66, 105] width 22 height 5
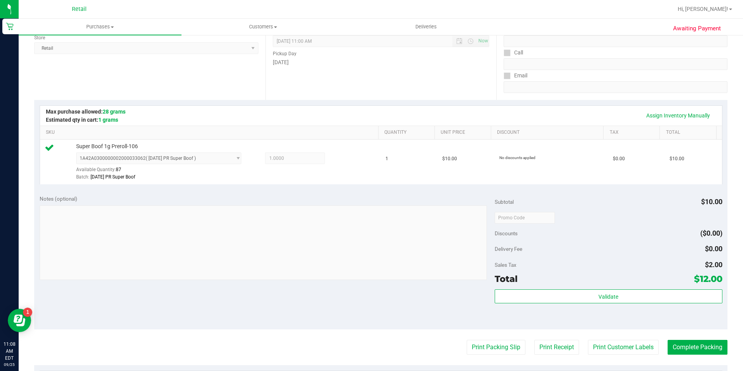
scroll to position [194, 0]
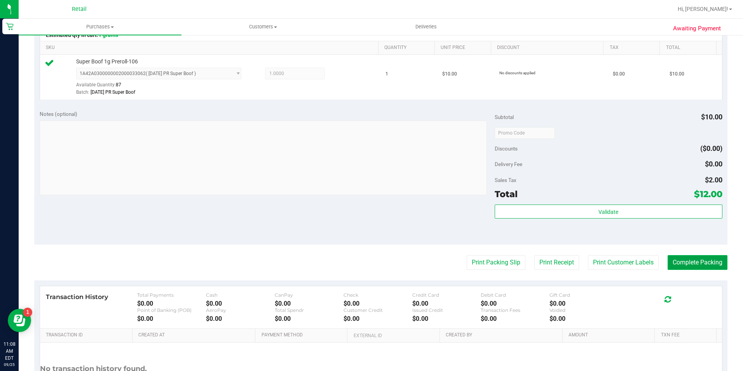
click at [694, 264] on button "Complete Packing" at bounding box center [697, 262] width 60 height 15
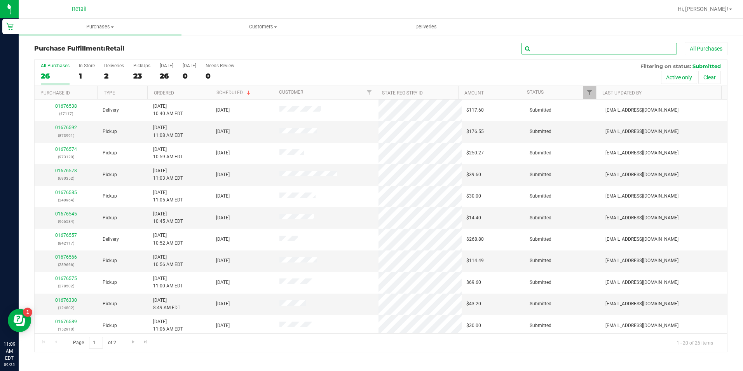
click at [547, 49] on input "text" at bounding box center [598, 49] width 155 height 12
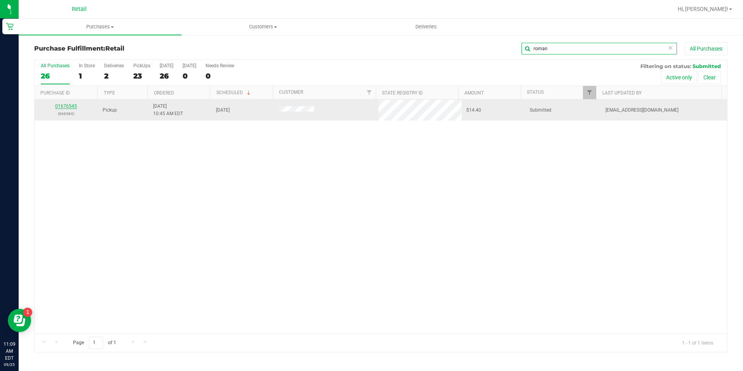
type input "roman"
click at [61, 106] on link "01676545" at bounding box center [66, 105] width 22 height 5
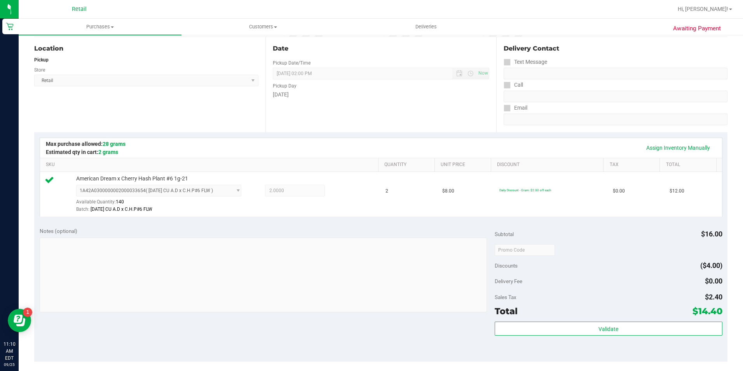
scroll to position [233, 0]
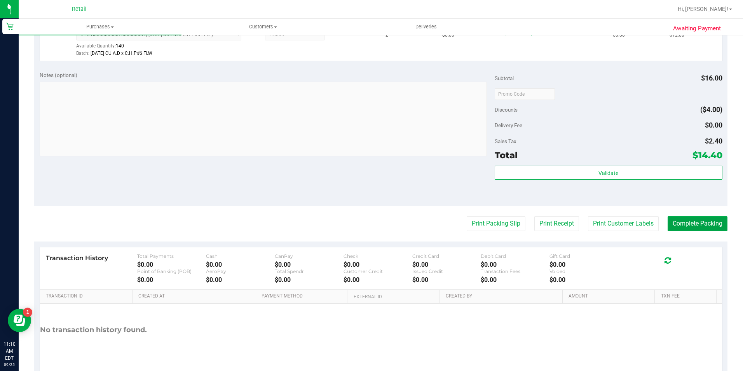
drag, startPoint x: 678, startPoint y: 218, endPoint x: 680, endPoint y: 212, distance: 5.7
click at [678, 218] on button "Complete Packing" at bounding box center [697, 223] width 60 height 15
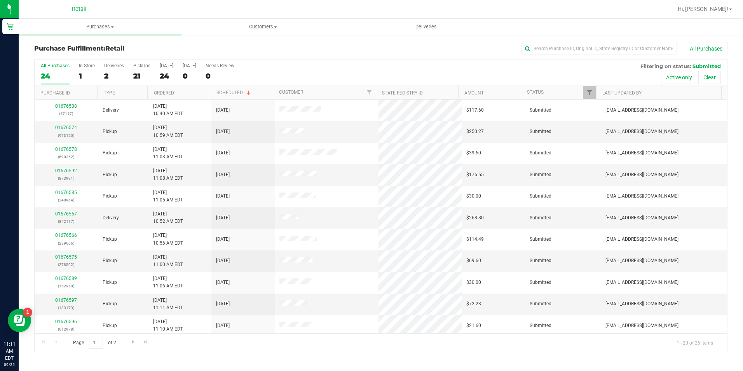
click at [556, 54] on div "All Purchases" at bounding box center [496, 48] width 462 height 13
click at [551, 49] on input "text" at bounding box center [598, 49] width 155 height 12
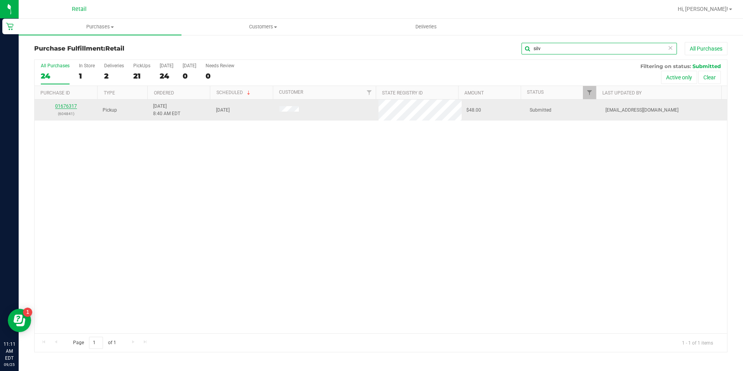
type input "silv"
click at [61, 108] on link "01676317" at bounding box center [66, 105] width 22 height 5
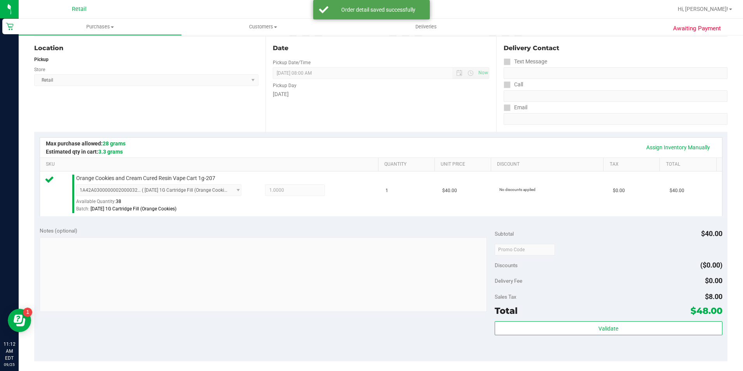
scroll to position [264, 0]
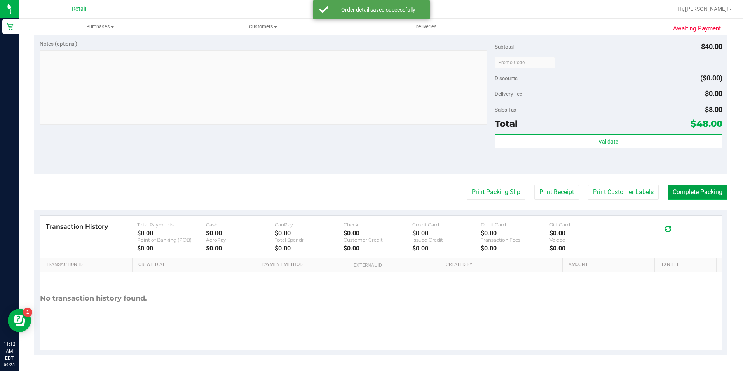
click at [678, 195] on button "Complete Packing" at bounding box center [697, 191] width 60 height 15
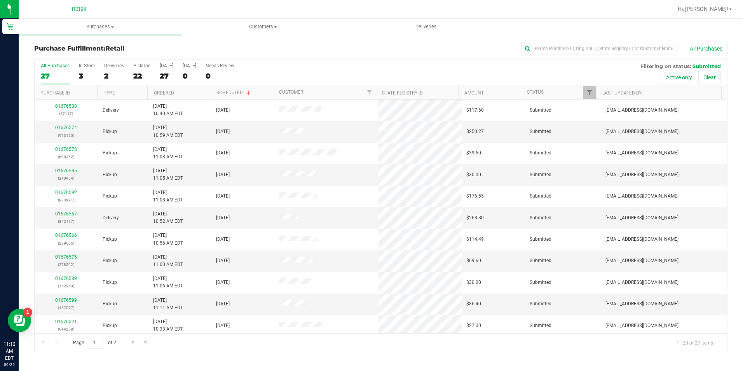
click at [558, 42] on div "All Purchases" at bounding box center [496, 48] width 462 height 13
click at [556, 45] on input "text" at bounding box center [598, 49] width 155 height 12
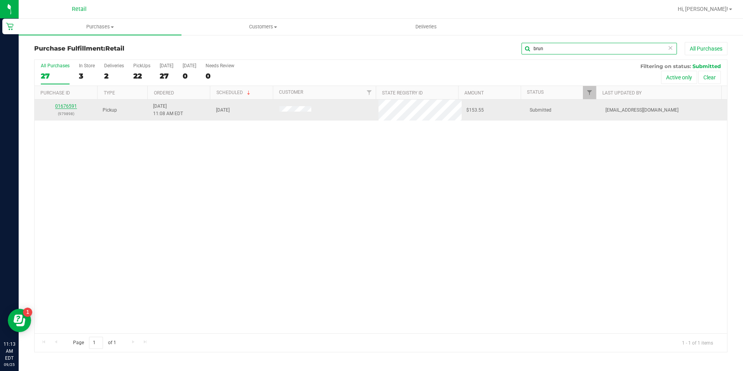
type input "brun"
click at [71, 104] on link "01676591" at bounding box center [66, 105] width 22 height 5
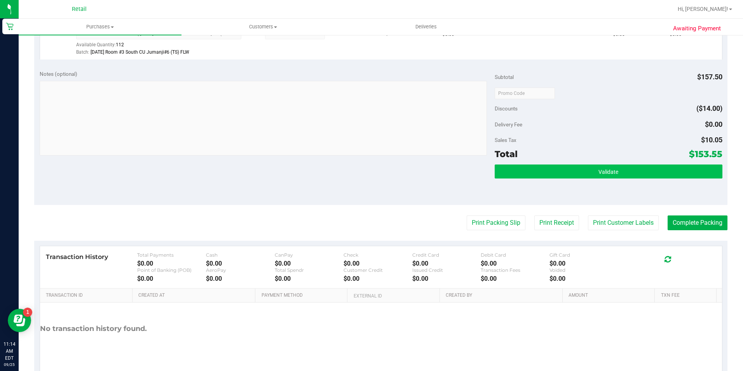
scroll to position [427, 0]
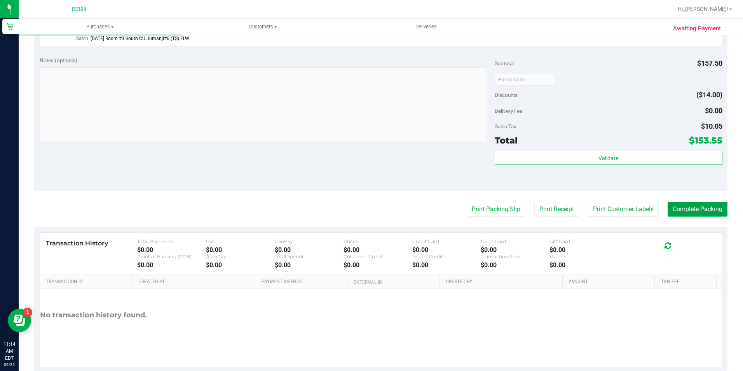
click at [675, 206] on button "Complete Packing" at bounding box center [697, 209] width 60 height 15
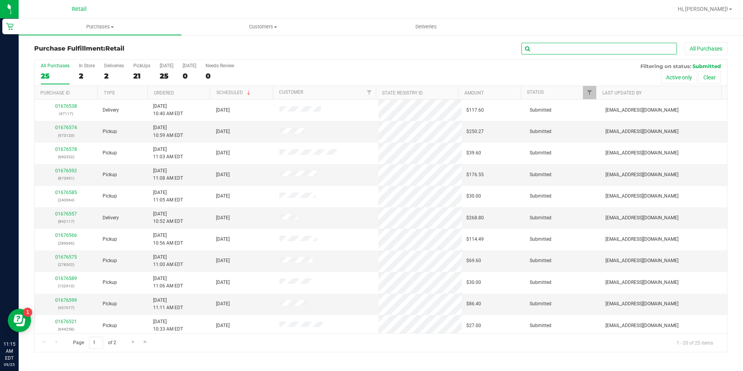
click at [563, 49] on input "text" at bounding box center [598, 49] width 155 height 12
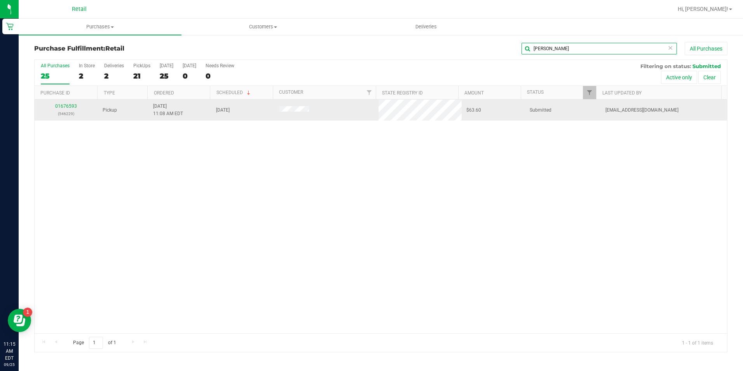
type input "[PERSON_NAME]"
click at [68, 107] on link "01676593" at bounding box center [66, 105] width 22 height 5
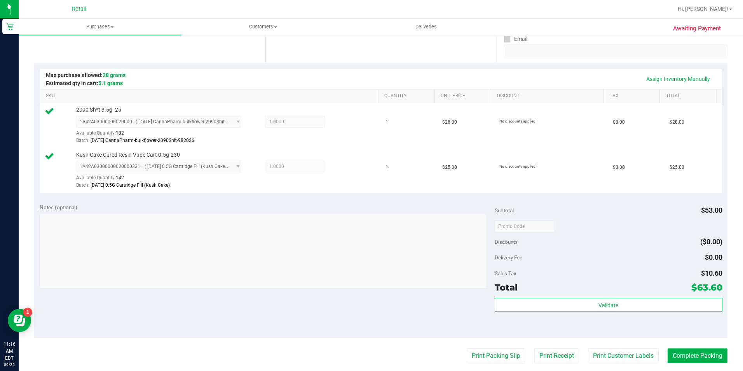
scroll to position [233, 0]
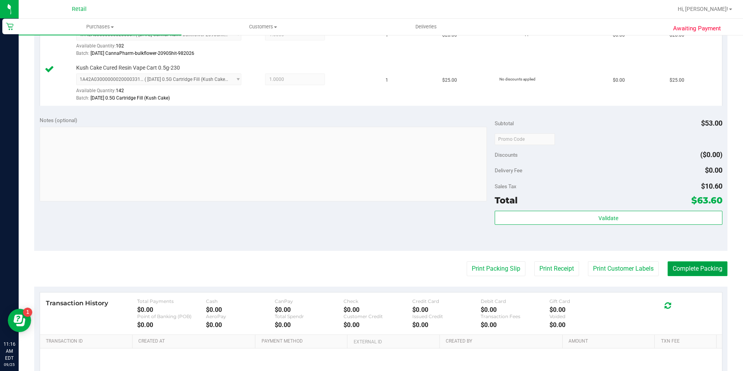
click at [698, 264] on button "Complete Packing" at bounding box center [697, 268] width 60 height 15
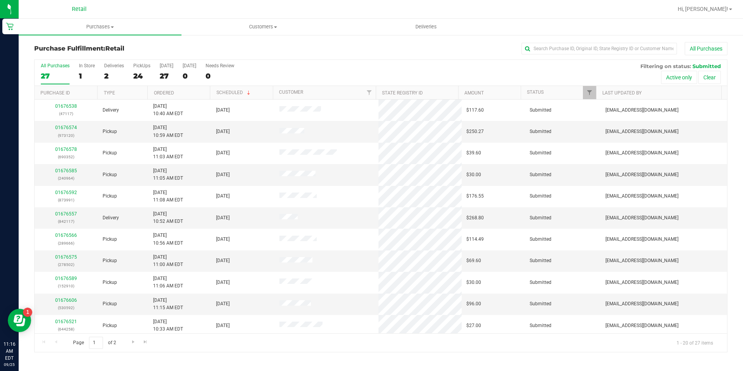
click at [572, 39] on div "Purchase Fulfillment: Retail All Purchases All Purchases 27 In Store 1 Deliveri…" at bounding box center [381, 196] width 724 height 325
click at [567, 47] on input "text" at bounding box center [598, 49] width 155 height 12
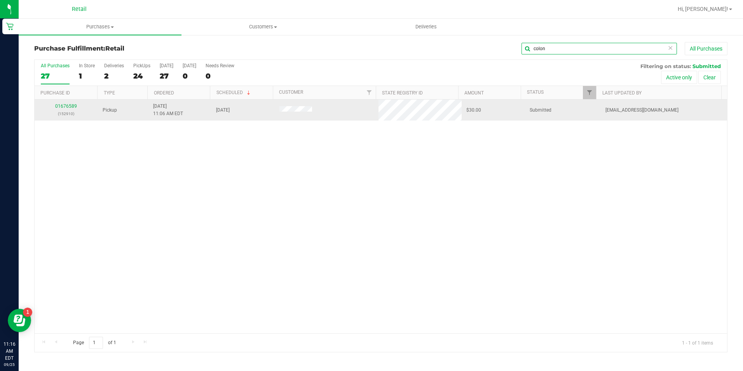
type input "colon"
click at [68, 109] on div "01676589 (152910)" at bounding box center [66, 110] width 54 height 15
click at [69, 104] on link "01676589" at bounding box center [66, 105] width 22 height 5
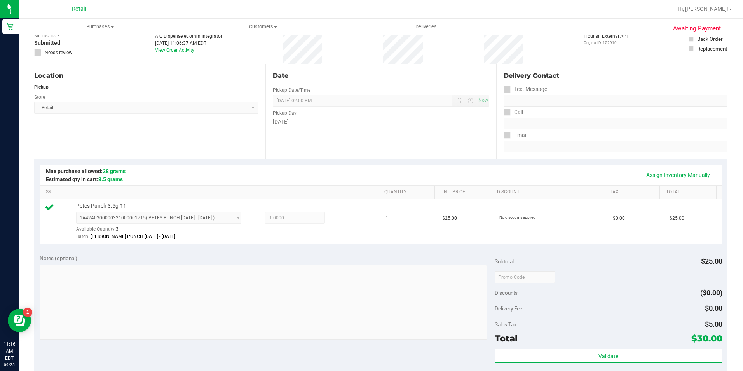
scroll to position [194, 0]
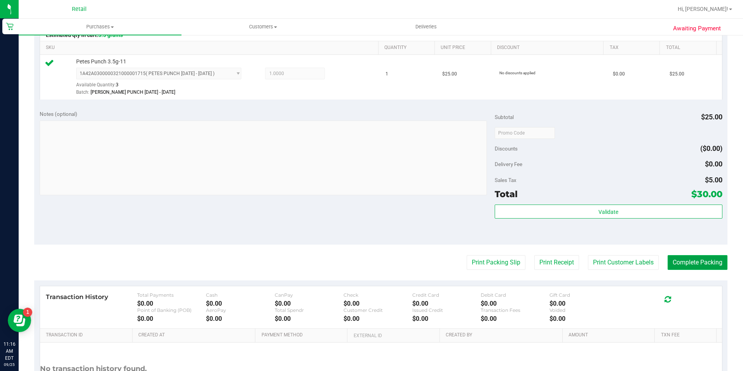
click at [703, 262] on button "Complete Packing" at bounding box center [697, 262] width 60 height 15
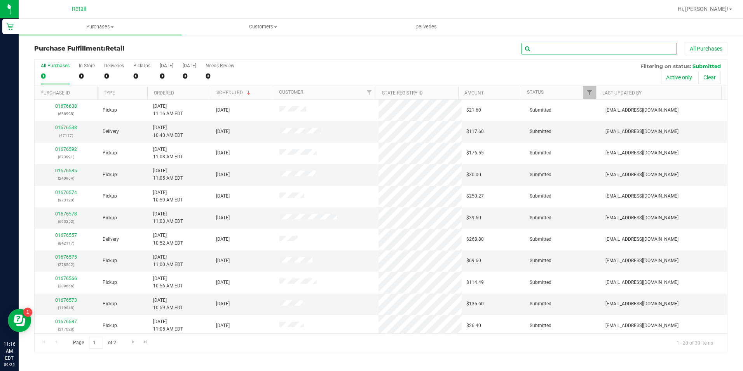
click at [580, 48] on input "text" at bounding box center [598, 49] width 155 height 12
click at [578, 47] on input "text" at bounding box center [598, 49] width 155 height 12
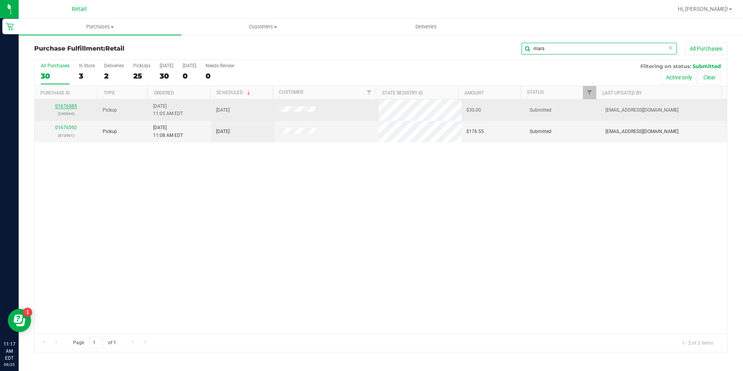
type input "mars"
click at [61, 107] on link "01676585" at bounding box center [66, 105] width 22 height 5
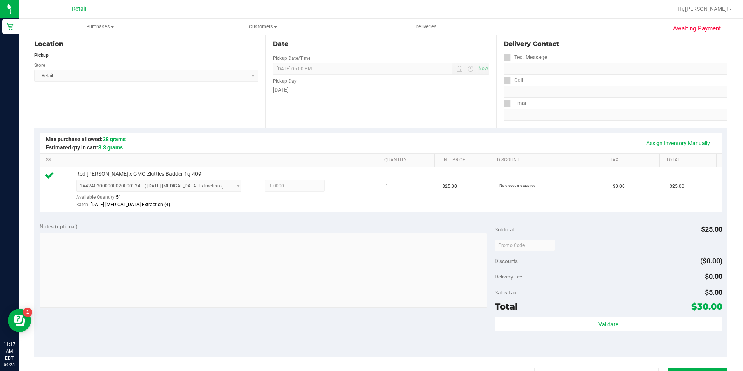
scroll to position [194, 0]
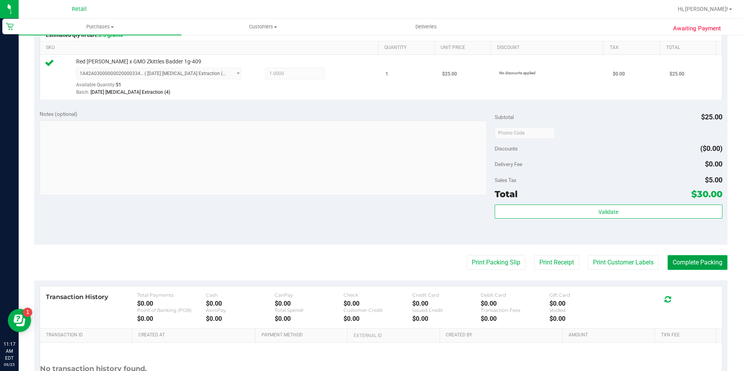
click at [697, 261] on button "Complete Packing" at bounding box center [697, 262] width 60 height 15
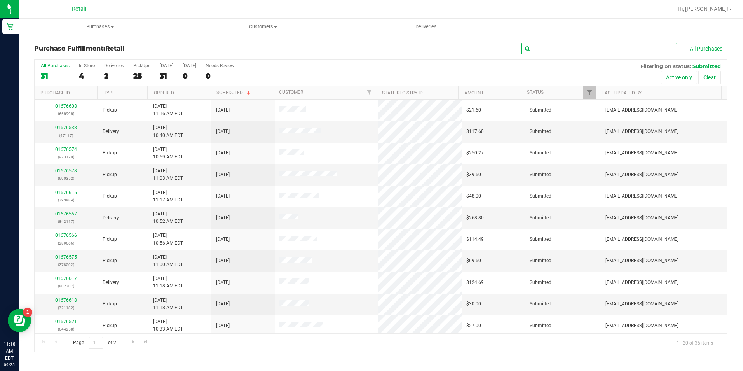
click at [599, 51] on input "text" at bounding box center [598, 49] width 155 height 12
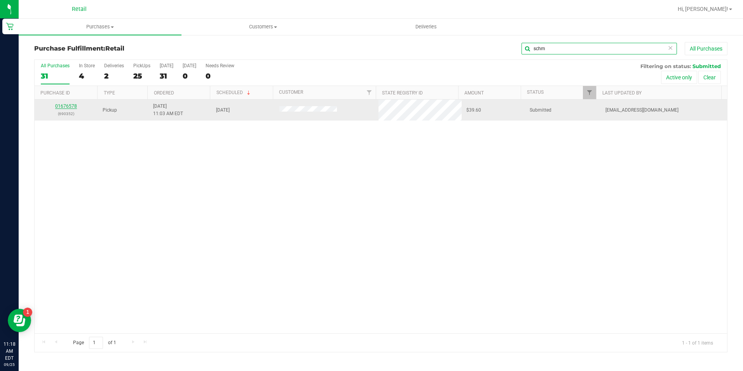
type input "schm"
click at [58, 106] on link "01676578" at bounding box center [66, 105] width 22 height 5
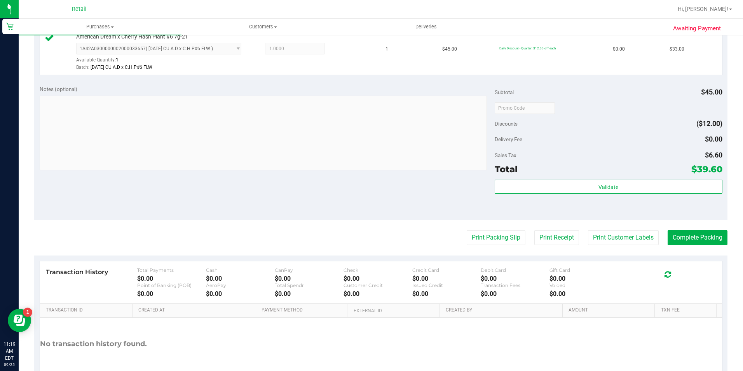
scroll to position [233, 0]
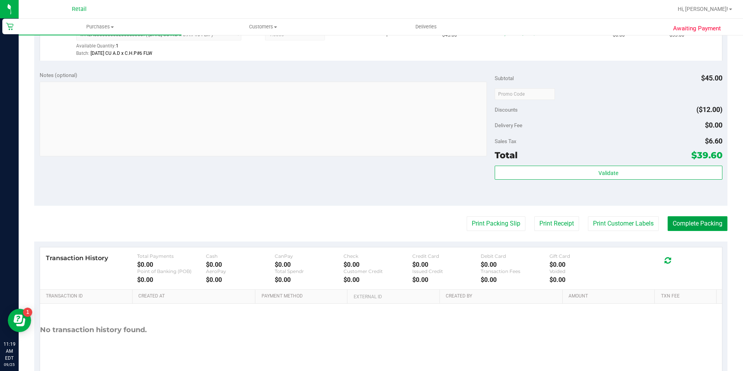
click at [690, 226] on button "Complete Packing" at bounding box center [697, 223] width 60 height 15
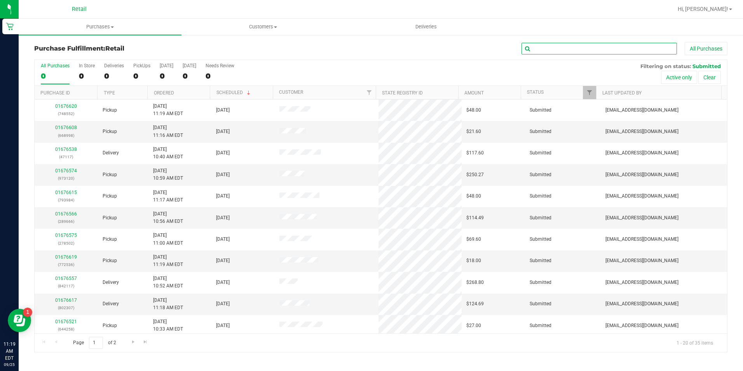
click at [564, 47] on input "text" at bounding box center [598, 49] width 155 height 12
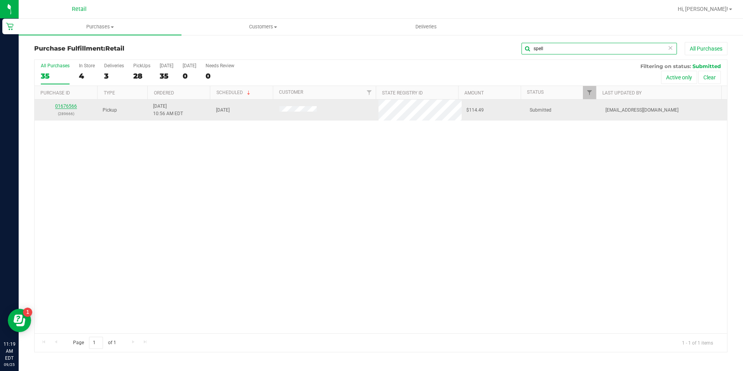
type input "spell"
click at [74, 107] on link "01676566" at bounding box center [66, 105] width 22 height 5
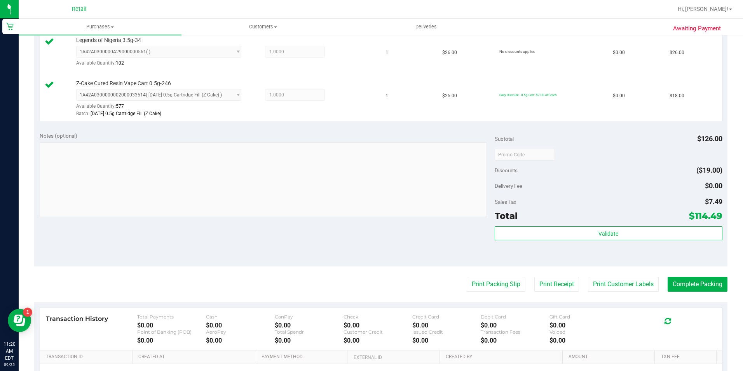
scroll to position [311, 0]
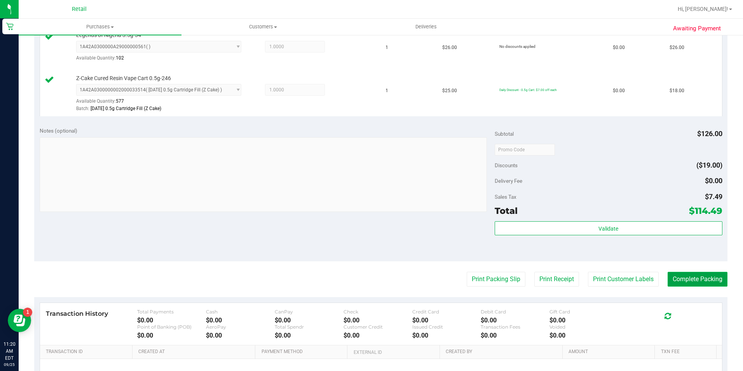
click at [713, 277] on button "Complete Packing" at bounding box center [697, 278] width 60 height 15
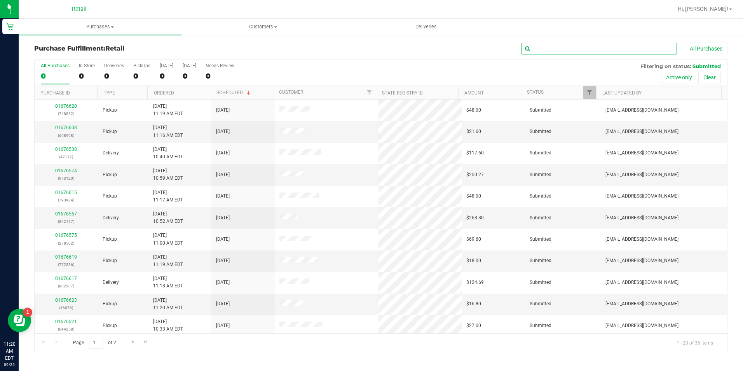
click at [549, 53] on input "text" at bounding box center [598, 49] width 155 height 12
click at [558, 50] on input "text" at bounding box center [598, 49] width 155 height 12
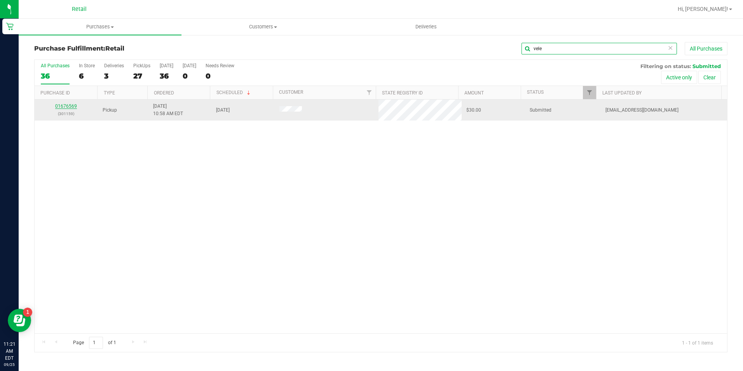
type input "vele"
click at [69, 106] on link "01676569" at bounding box center [66, 105] width 22 height 5
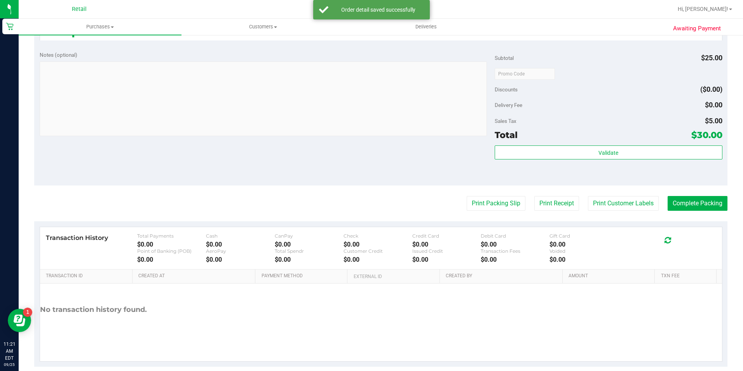
scroll to position [264, 0]
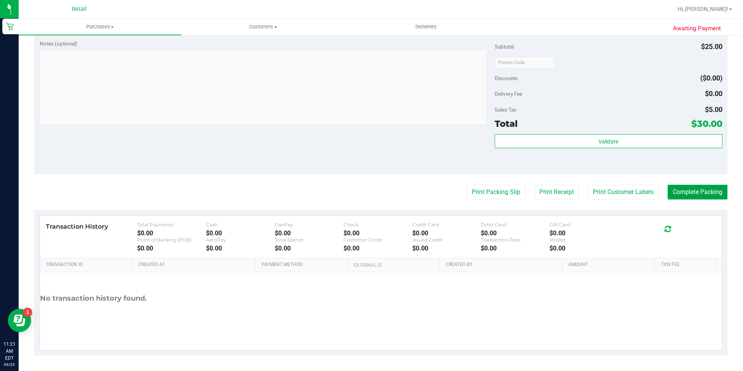
click at [714, 197] on button "Complete Packing" at bounding box center [697, 191] width 60 height 15
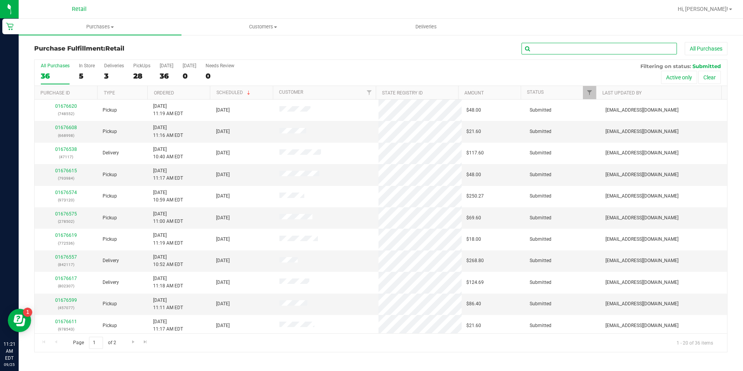
click at [619, 45] on input "text" at bounding box center [598, 49] width 155 height 12
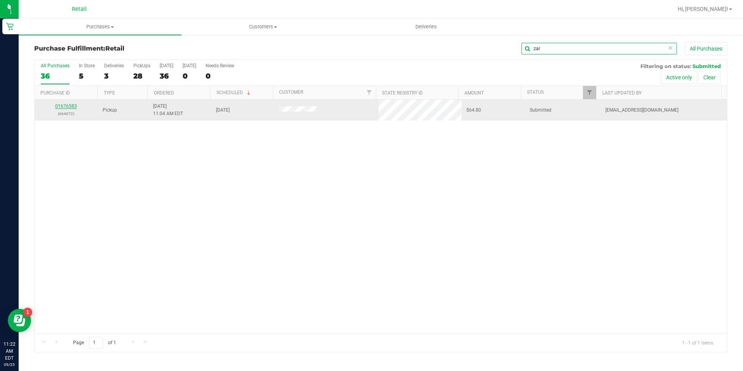
type input "zar"
click at [65, 106] on link "01676583" at bounding box center [66, 105] width 22 height 5
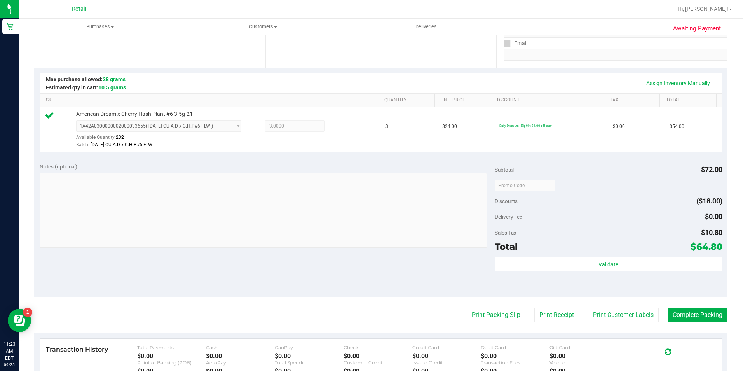
scroll to position [155, 0]
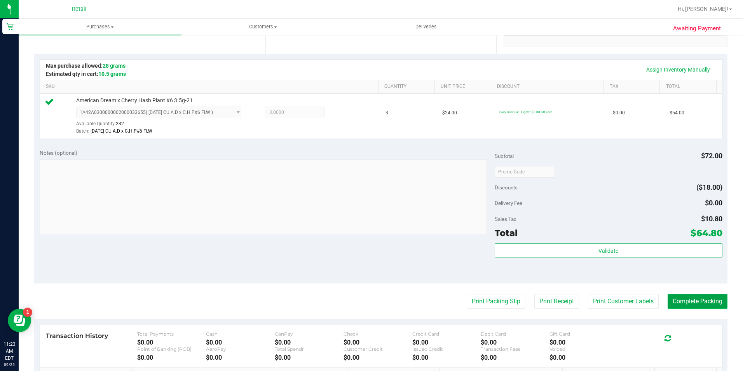
click at [682, 301] on button "Complete Packing" at bounding box center [697, 301] width 60 height 15
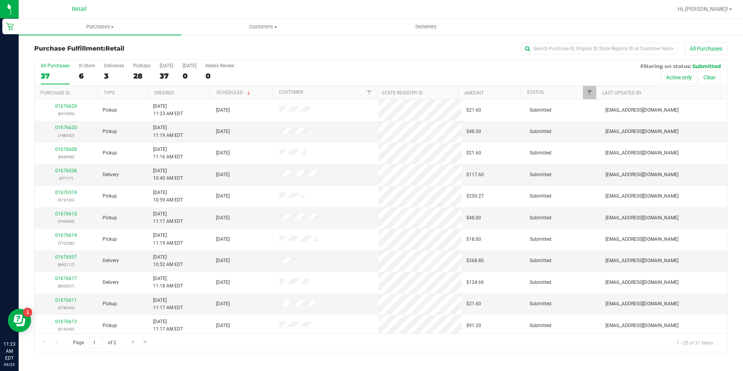
click at [569, 56] on div "Purchase Fulfillment: Retail All Purchases" at bounding box center [380, 50] width 693 height 17
click at [571, 53] on input "text" at bounding box center [598, 49] width 155 height 12
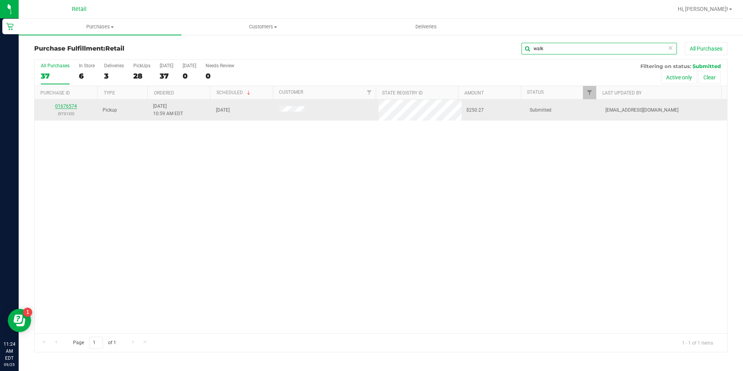
type input "walk"
click at [74, 108] on link "01676574" at bounding box center [66, 105] width 22 height 5
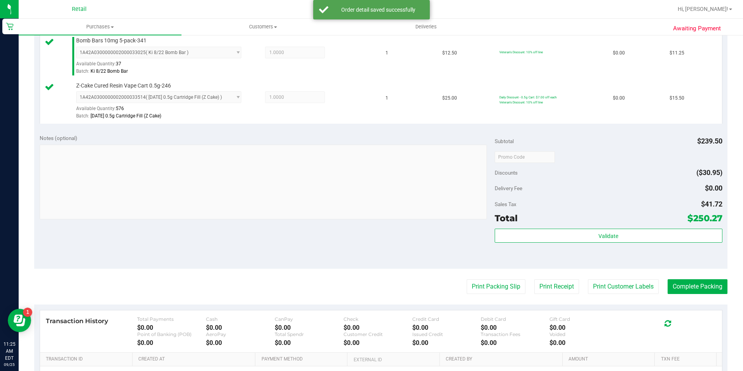
scroll to position [427, 0]
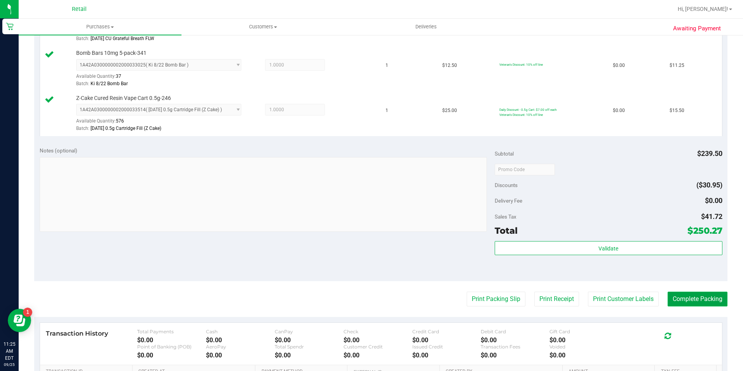
click at [697, 301] on button "Complete Packing" at bounding box center [697, 298] width 60 height 15
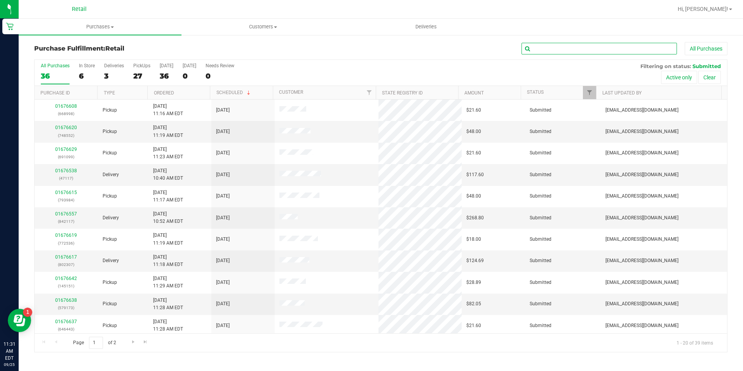
click at [583, 45] on input "text" at bounding box center [598, 49] width 155 height 12
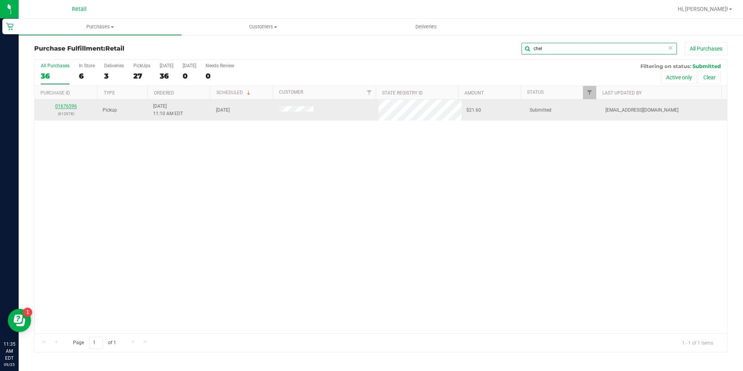
type input "chel"
click at [73, 105] on link "01676596" at bounding box center [66, 105] width 22 height 5
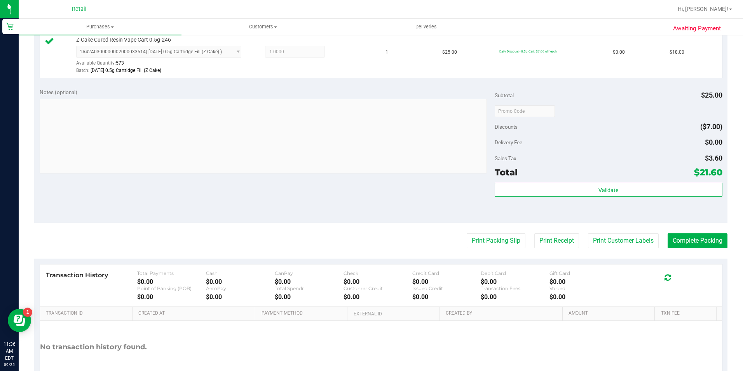
scroll to position [233, 0]
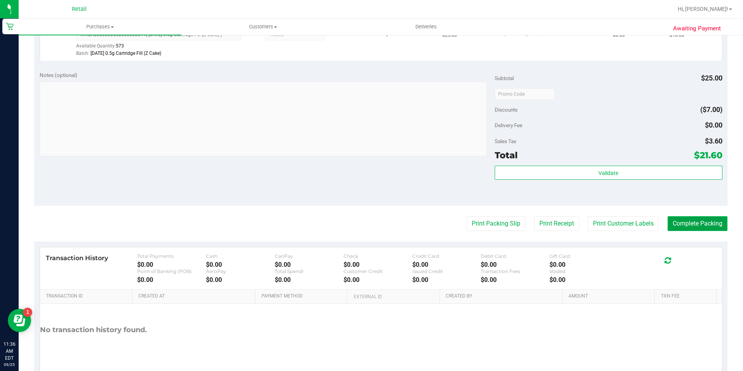
click at [698, 224] on button "Complete Packing" at bounding box center [697, 223] width 60 height 15
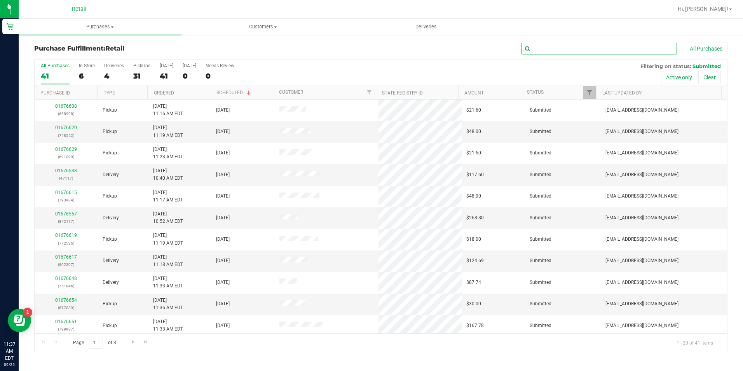
click at [576, 43] on input "text" at bounding box center [598, 49] width 155 height 12
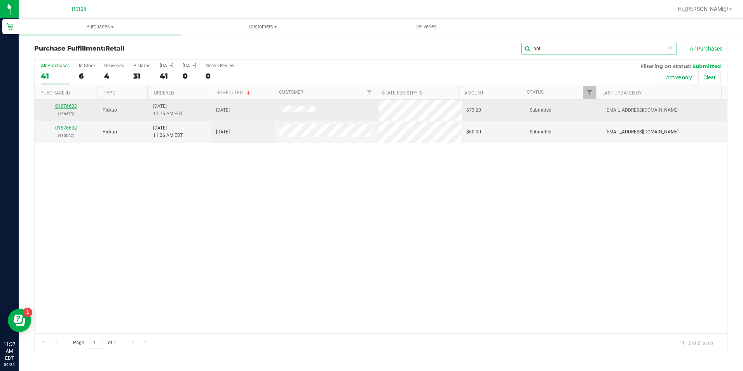
type input "ant"
click at [70, 108] on link "01676603" at bounding box center [66, 105] width 22 height 5
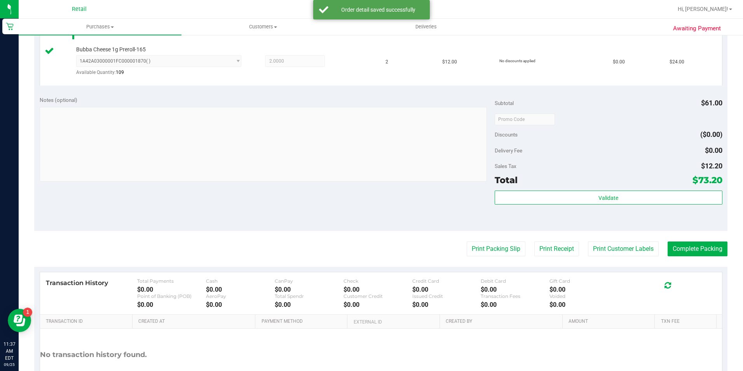
scroll to position [272, 0]
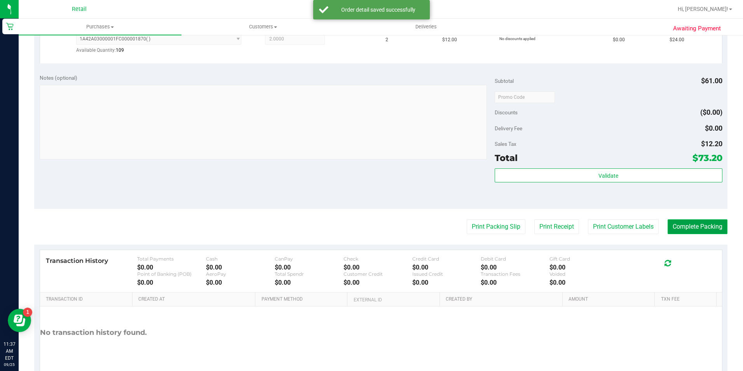
click at [707, 231] on button "Complete Packing" at bounding box center [697, 226] width 60 height 15
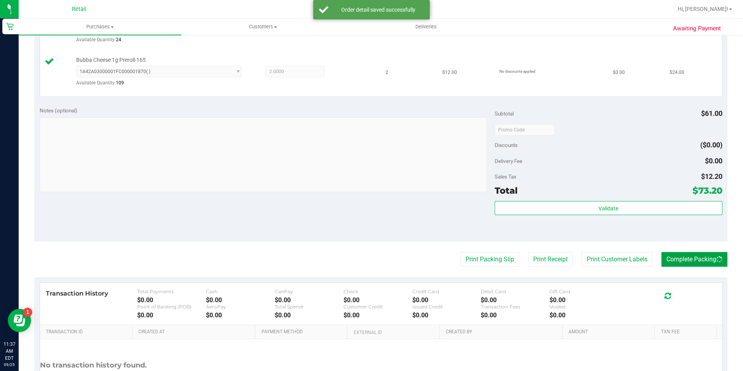
scroll to position [0, 0]
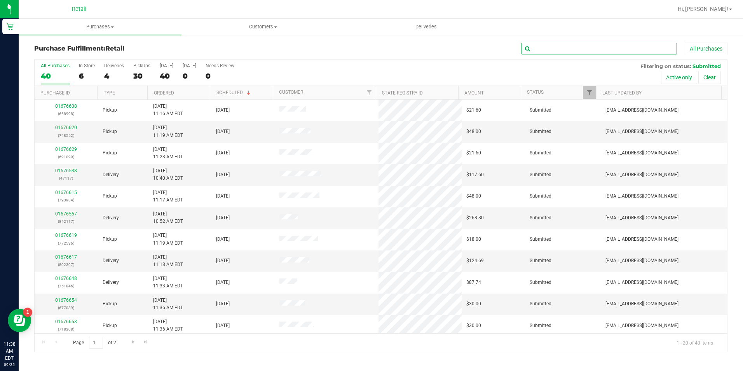
click at [538, 52] on input "text" at bounding box center [598, 49] width 155 height 12
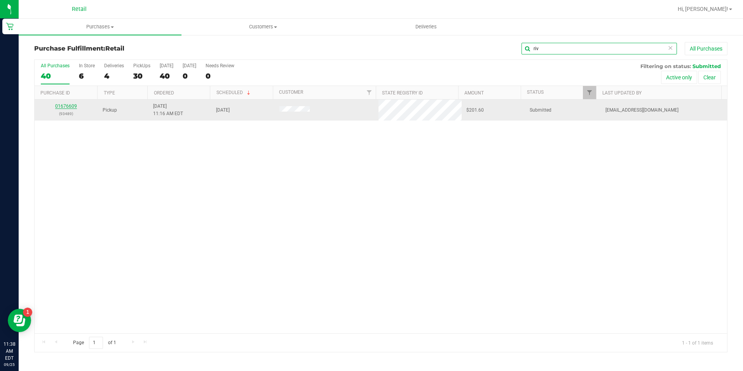
type input "riv"
click at [68, 106] on link "01676609" at bounding box center [66, 105] width 22 height 5
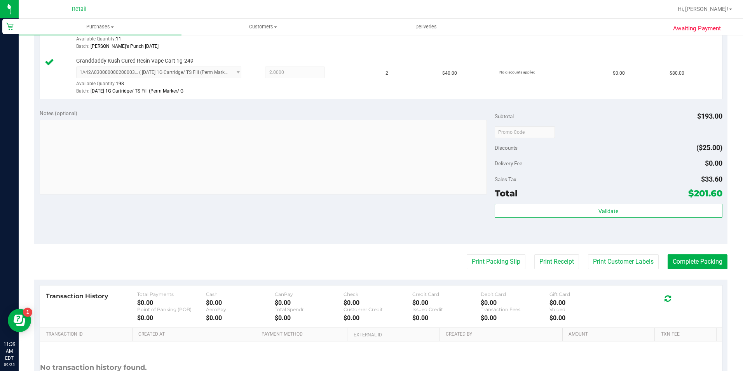
scroll to position [398, 0]
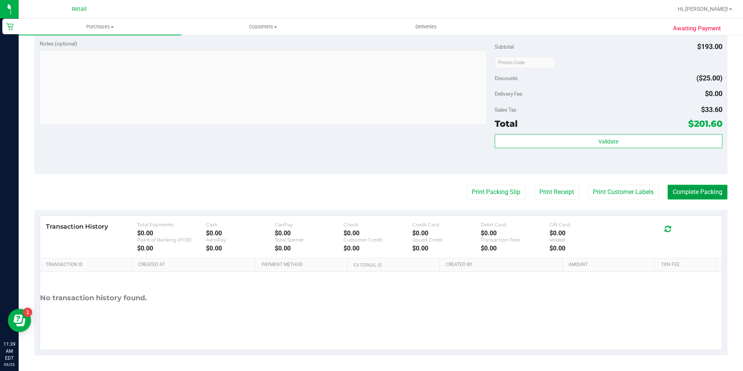
click at [672, 188] on button "Complete Packing" at bounding box center [697, 191] width 60 height 15
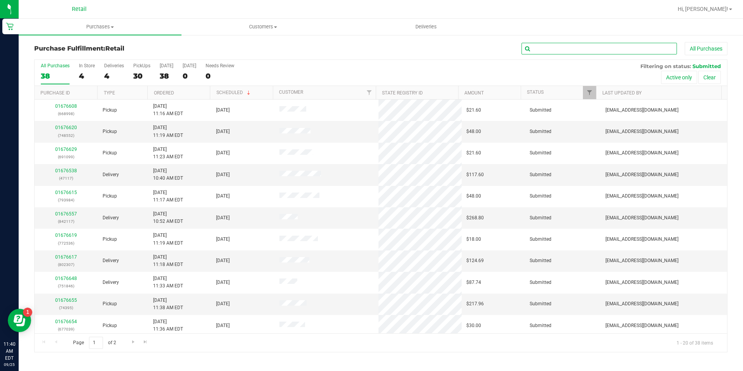
click at [564, 48] on input "text" at bounding box center [598, 49] width 155 height 12
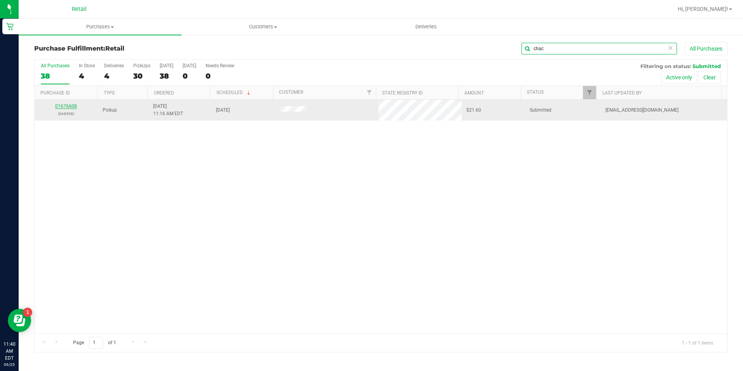
type input "chac"
click at [63, 104] on link "01676608" at bounding box center [66, 105] width 22 height 5
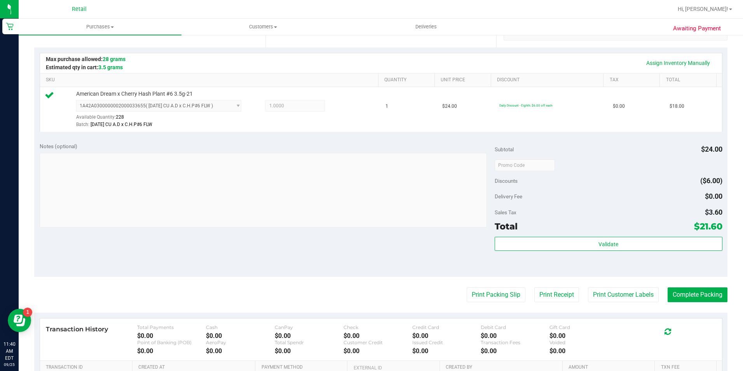
scroll to position [264, 0]
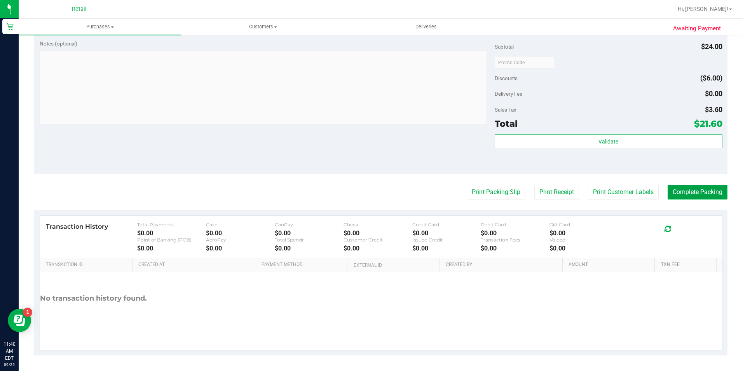
click at [710, 196] on button "Complete Packing" at bounding box center [697, 191] width 60 height 15
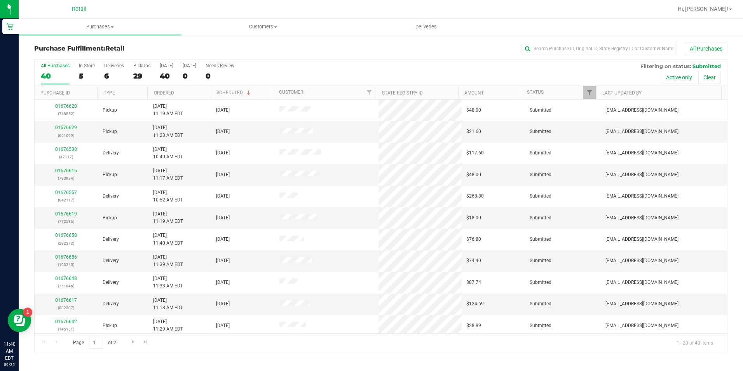
click at [565, 57] on div "Purchase Fulfillment: Retail All Purchases" at bounding box center [380, 50] width 693 height 17
click at [562, 50] on input "text" at bounding box center [598, 49] width 155 height 12
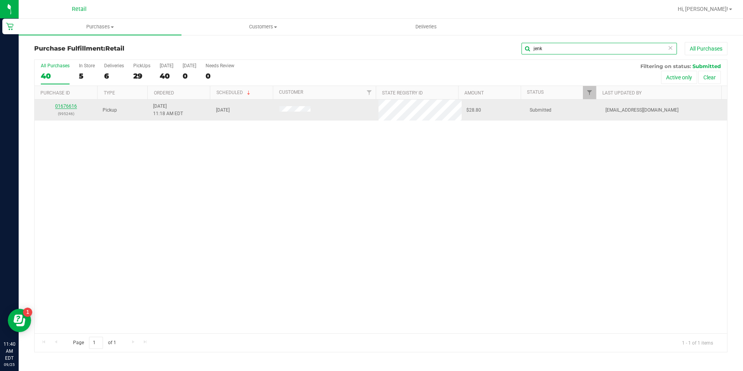
type input "jenk"
click at [76, 104] on link "01676616" at bounding box center [66, 105] width 22 height 5
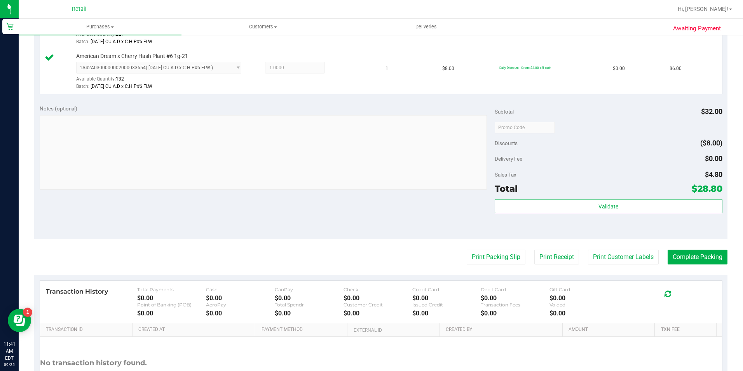
scroll to position [272, 0]
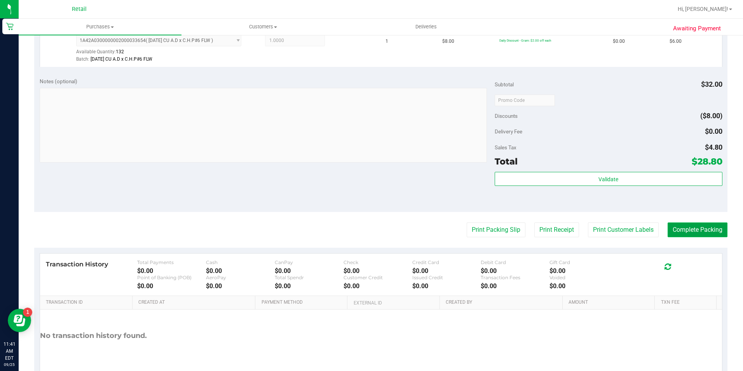
click at [696, 224] on button "Complete Packing" at bounding box center [697, 229] width 60 height 15
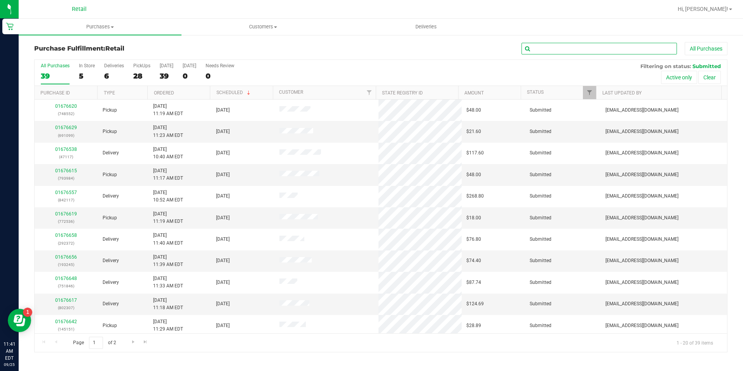
click at [598, 50] on input "text" at bounding box center [598, 49] width 155 height 12
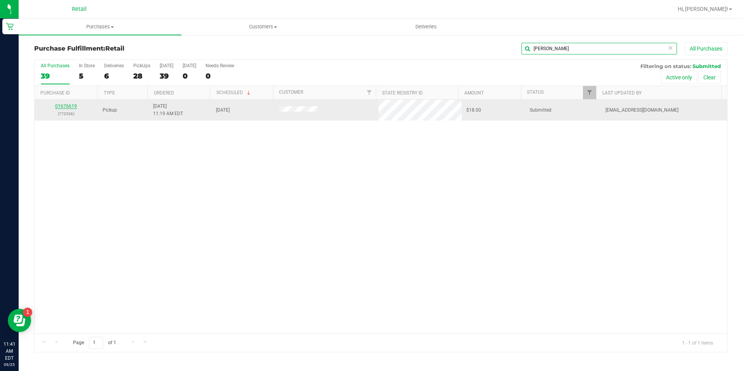
type input "[PERSON_NAME]"
click at [65, 104] on link "01676619" at bounding box center [66, 105] width 22 height 5
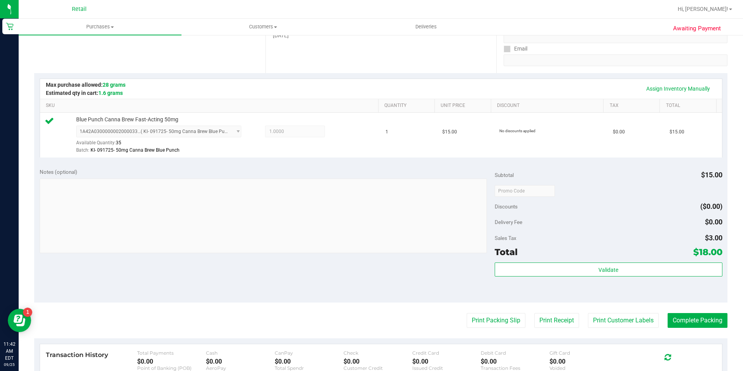
scroll to position [155, 0]
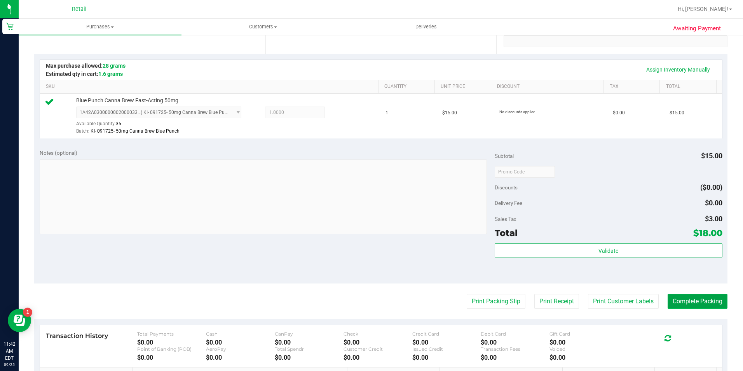
click at [696, 294] on button "Complete Packing" at bounding box center [697, 301] width 60 height 15
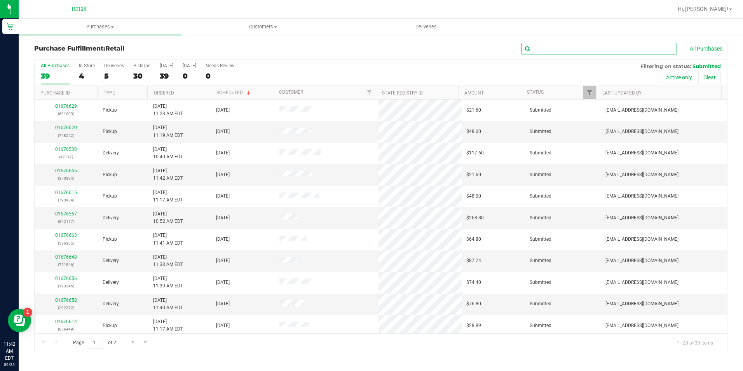
click at [560, 49] on input "text" at bounding box center [598, 49] width 155 height 12
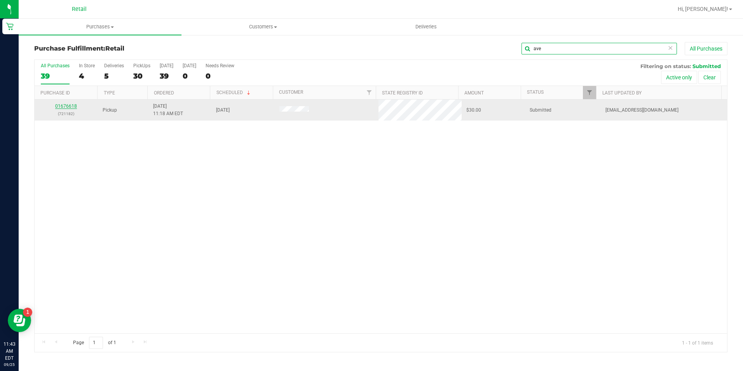
type input "ave"
click at [73, 104] on link "01676618" at bounding box center [66, 105] width 22 height 5
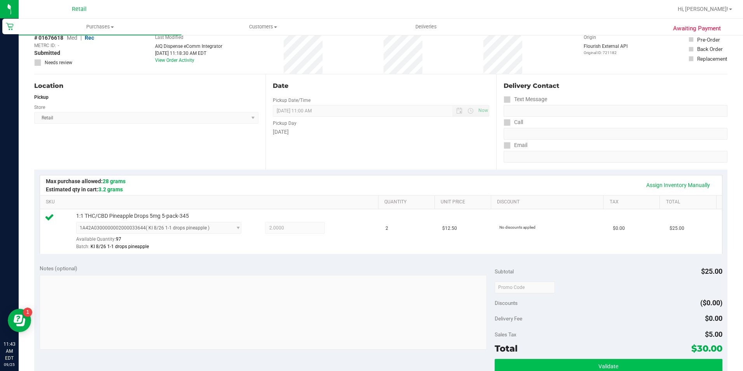
scroll to position [117, 0]
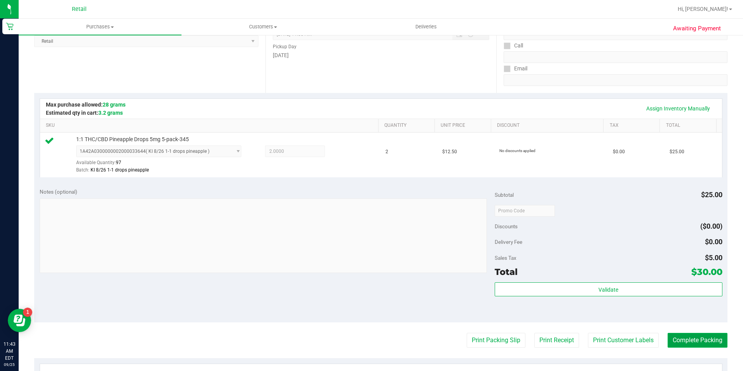
click at [695, 336] on button "Complete Packing" at bounding box center [697, 339] width 60 height 15
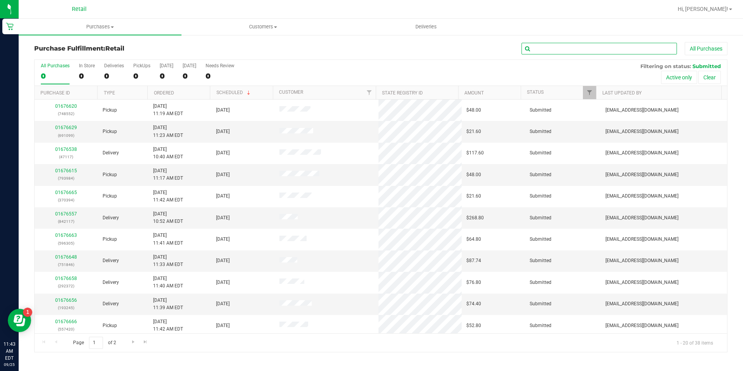
click at [575, 47] on input "text" at bounding box center [598, 49] width 155 height 12
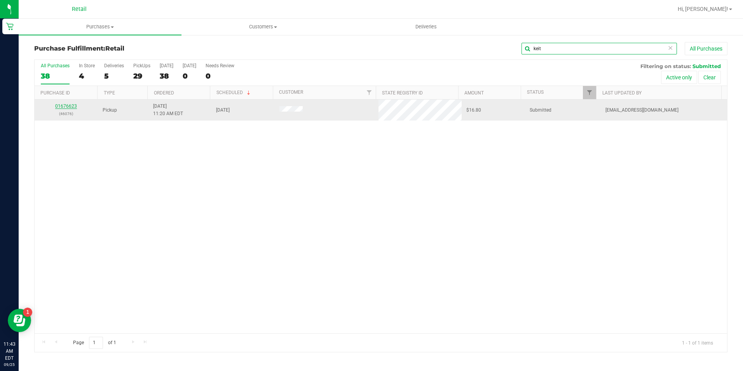
type input "keit"
click at [67, 106] on link "01676623" at bounding box center [66, 105] width 22 height 5
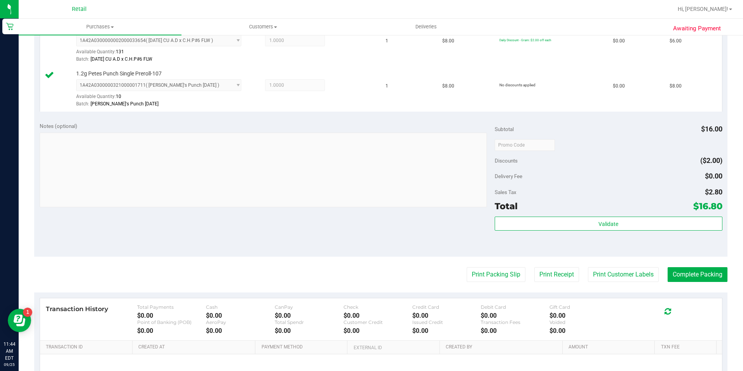
scroll to position [233, 0]
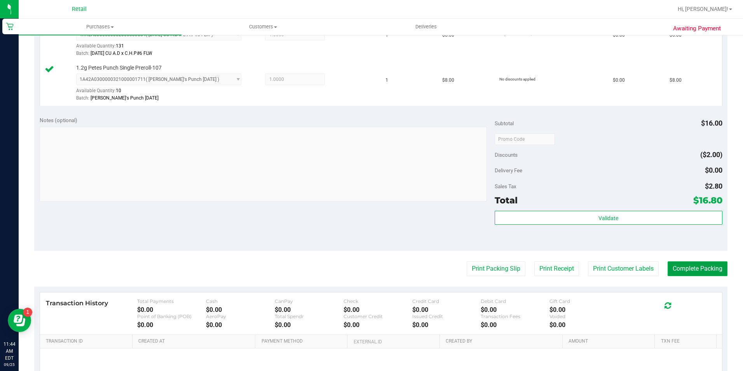
click at [698, 263] on button "Complete Packing" at bounding box center [697, 268] width 60 height 15
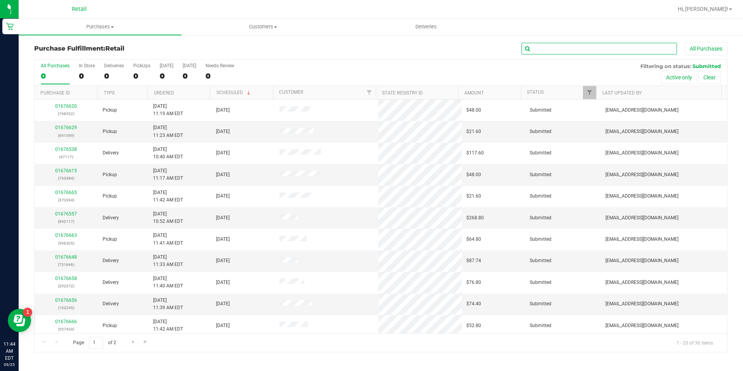
click at [614, 45] on input "text" at bounding box center [598, 49] width 155 height 12
click at [612, 47] on input "text" at bounding box center [598, 49] width 155 height 12
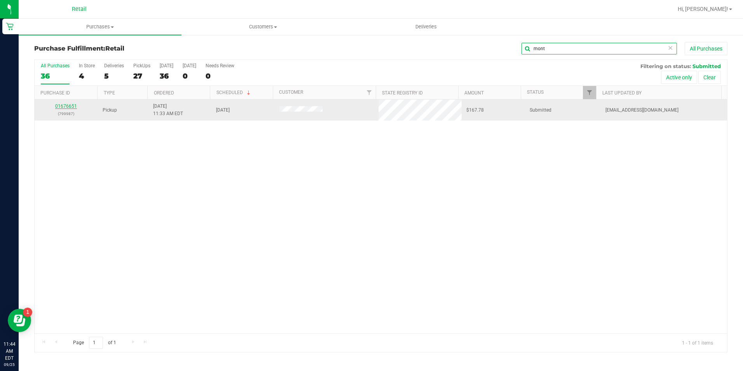
type input "mont"
click at [72, 106] on link "01676651" at bounding box center [66, 105] width 22 height 5
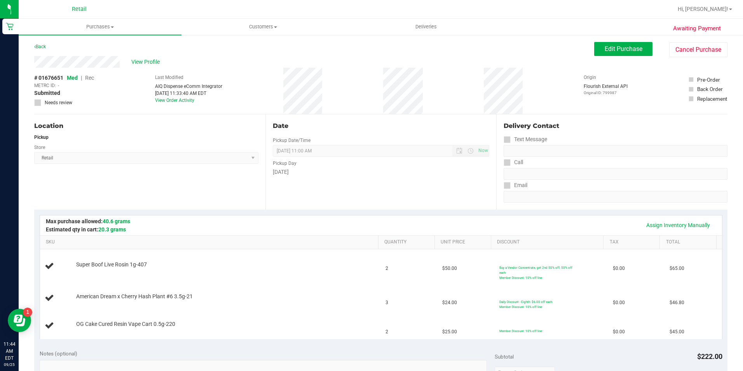
scroll to position [78, 0]
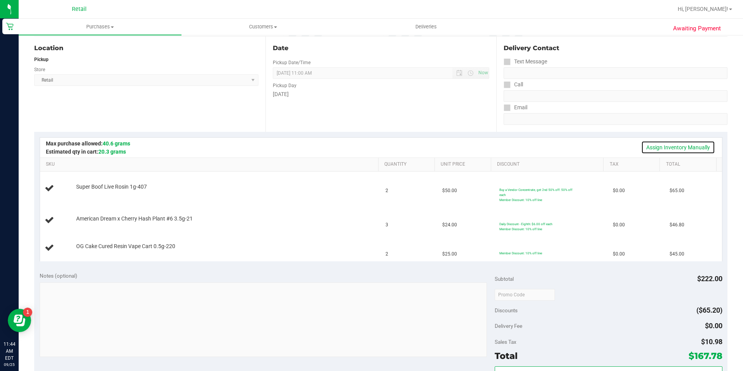
click at [680, 144] on link "Assign Inventory Manually" at bounding box center [678, 147] width 74 height 13
click at [77, 192] on link "Add Package" at bounding box center [90, 191] width 28 height 5
click at [204, 194] on span "Select Package" at bounding box center [154, 191] width 155 height 11
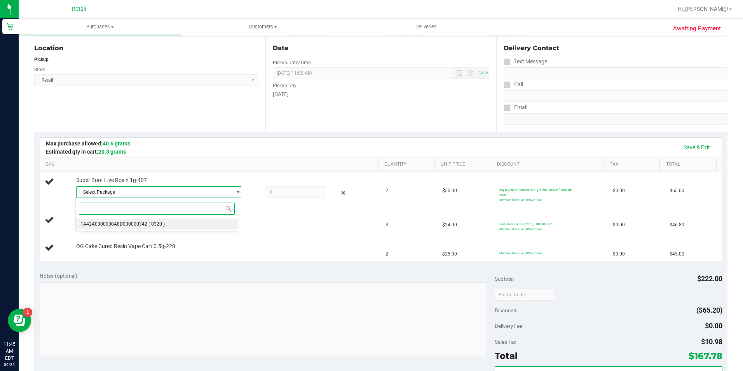
click at [150, 224] on span "( 0320 )" at bounding box center [156, 223] width 16 height 5
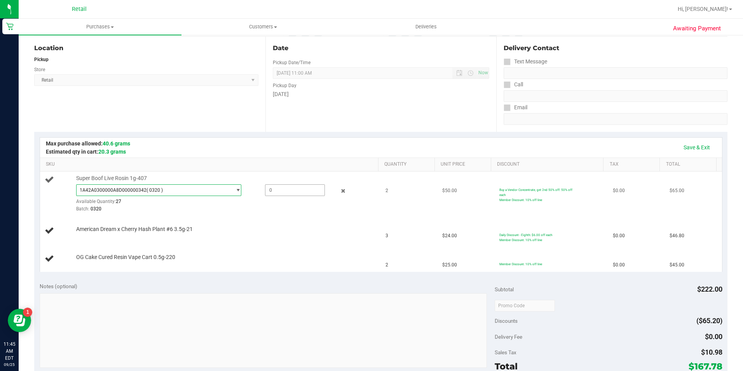
click at [275, 193] on span at bounding box center [295, 190] width 60 height 12
type input "2"
type input "2.0000"
click at [236, 140] on div "Save & Exit" at bounding box center [381, 147] width 682 height 20
click at [697, 143] on link "Save & Exit" at bounding box center [696, 147] width 37 height 13
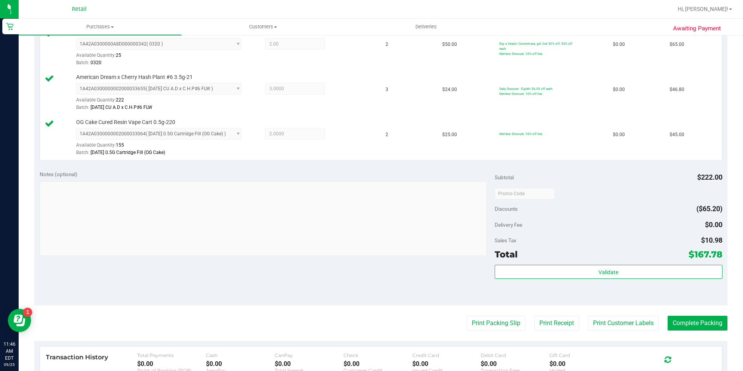
scroll to position [233, 0]
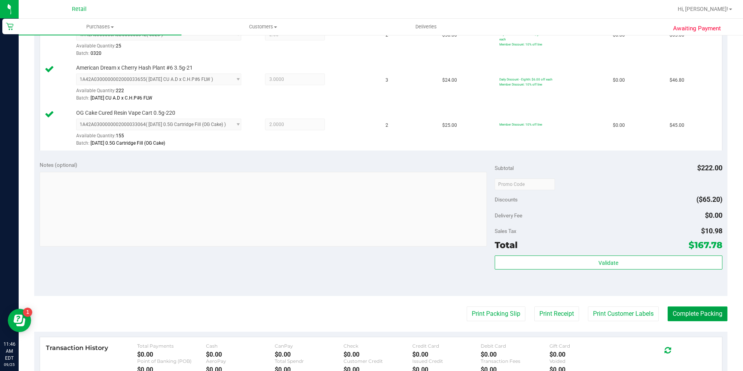
click at [706, 315] on button "Complete Packing" at bounding box center [697, 313] width 60 height 15
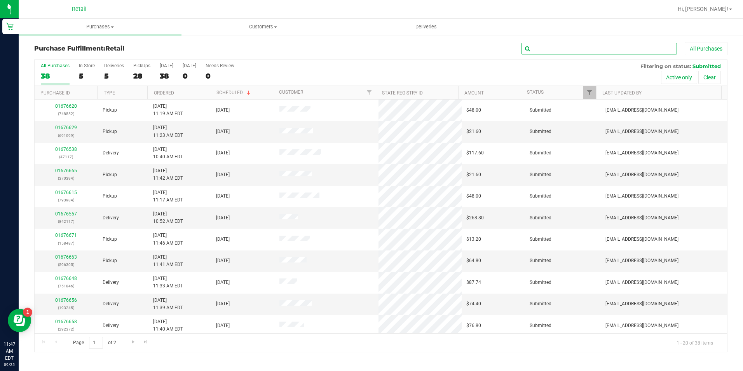
click at [571, 49] on input "text" at bounding box center [598, 49] width 155 height 12
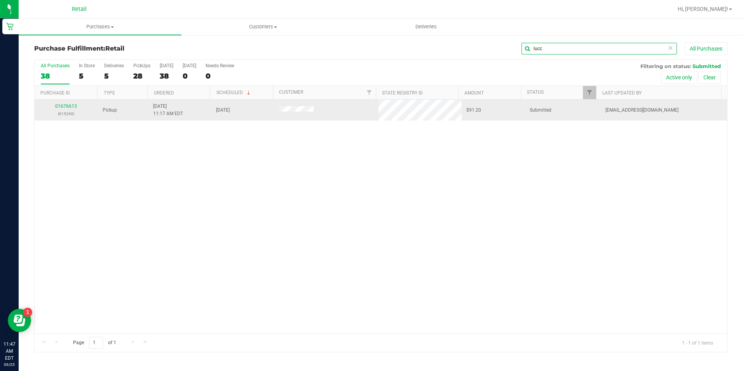
type input "lucc"
click at [69, 102] on td "01676613 (615240)" at bounding box center [66, 109] width 63 height 21
click at [69, 104] on link "01676613" at bounding box center [66, 105] width 22 height 5
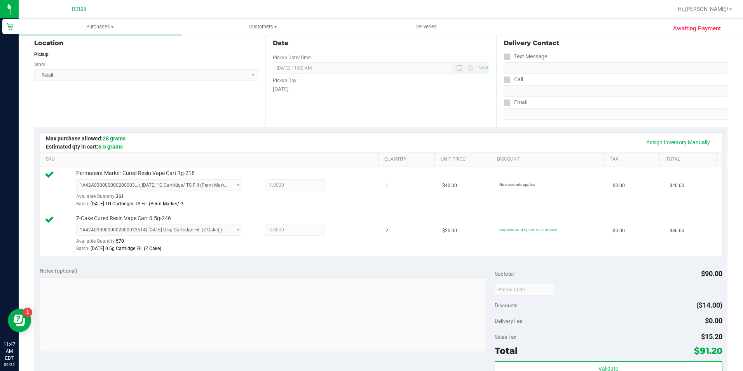
scroll to position [194, 0]
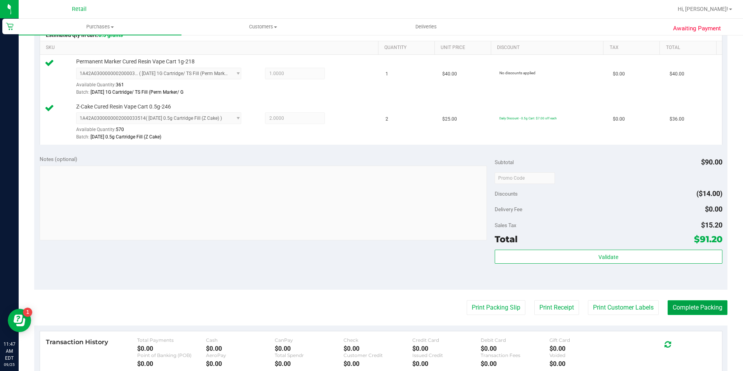
click at [687, 311] on button "Complete Packing" at bounding box center [697, 307] width 60 height 15
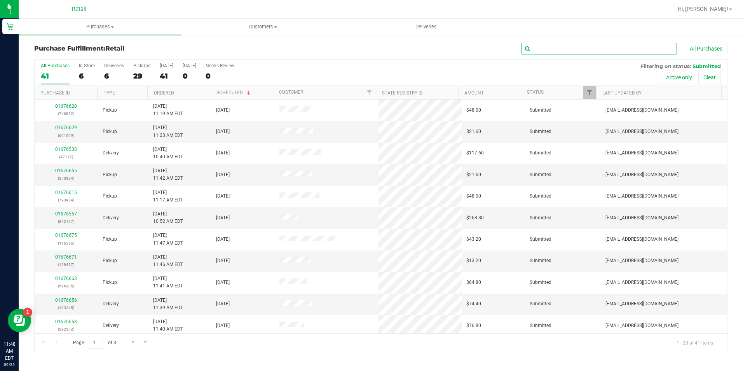
click at [547, 52] on input "text" at bounding box center [598, 49] width 155 height 12
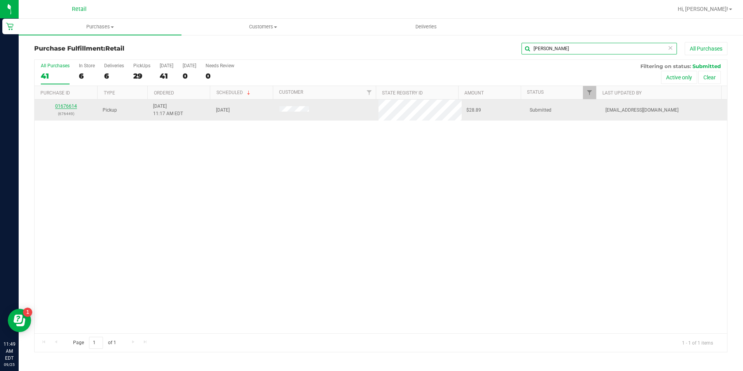
type input "[PERSON_NAME]"
click at [68, 107] on link "01676614" at bounding box center [66, 105] width 22 height 5
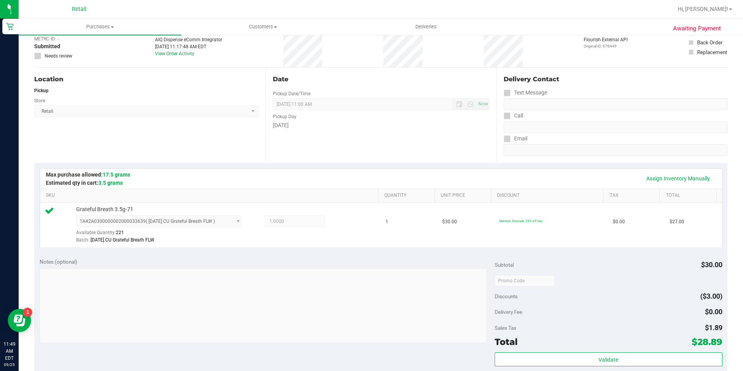
scroll to position [233, 0]
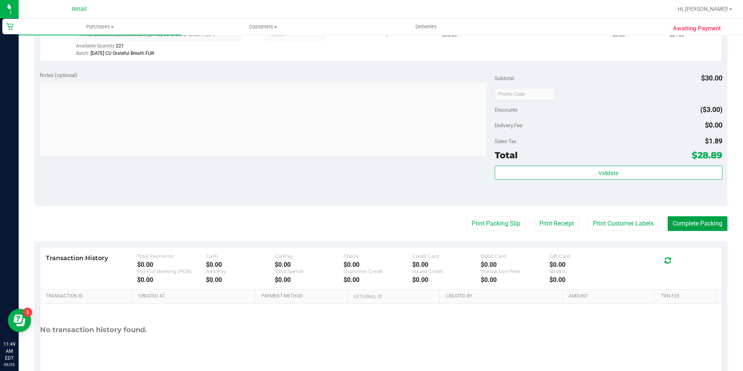
click at [696, 219] on button "Complete Packing" at bounding box center [697, 223] width 60 height 15
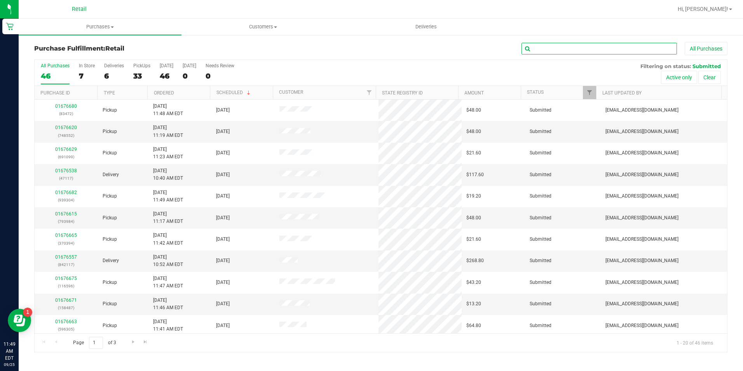
click at [544, 44] on input "text" at bounding box center [598, 49] width 155 height 12
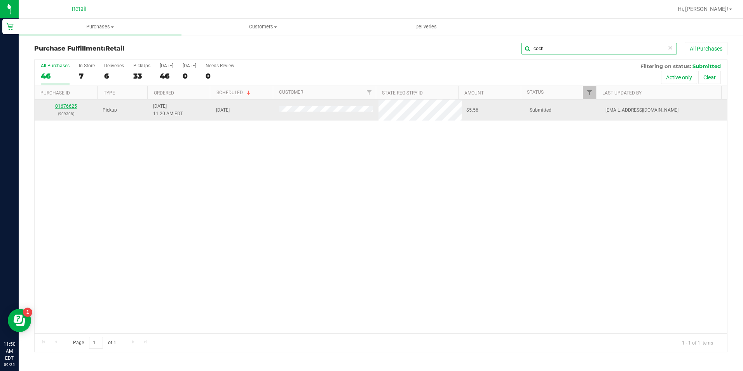
type input "coch"
click at [58, 106] on link "01676625" at bounding box center [66, 105] width 22 height 5
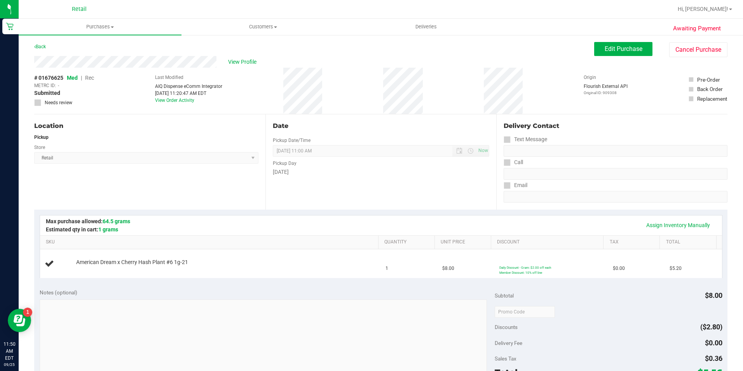
click at [380, 40] on div "Awaiting Payment Back Edit Purchase Cancel Purchase View Profile # 01676625 Med…" at bounding box center [381, 326] width 724 height 585
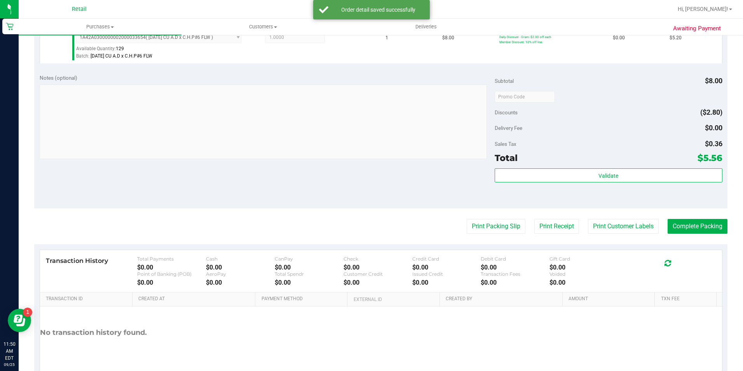
scroll to position [264, 0]
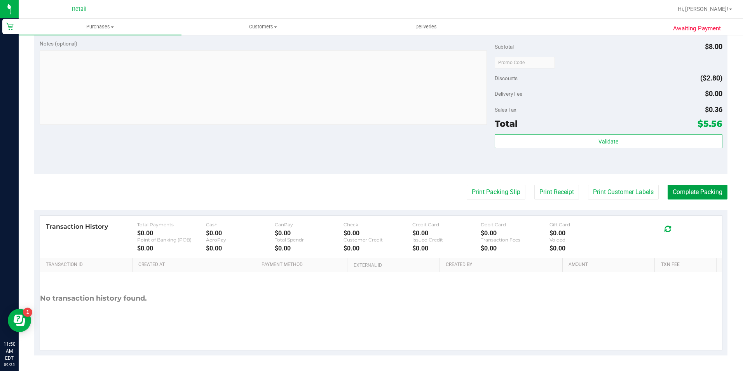
click at [711, 194] on button "Complete Packing" at bounding box center [697, 191] width 60 height 15
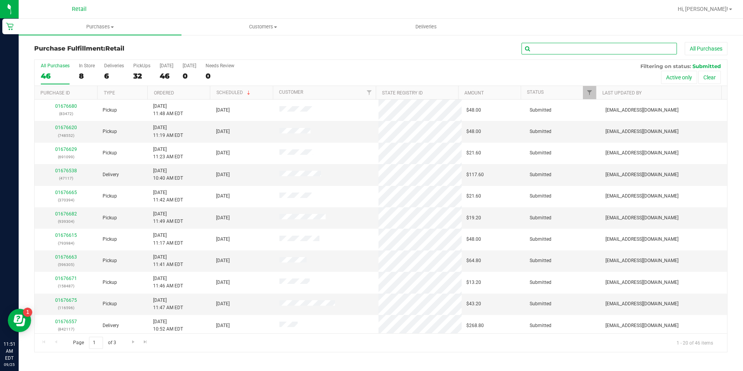
drag, startPoint x: 566, startPoint y: 49, endPoint x: 576, endPoint y: 49, distance: 9.7
click at [574, 49] on input "text" at bounding box center [598, 49] width 155 height 12
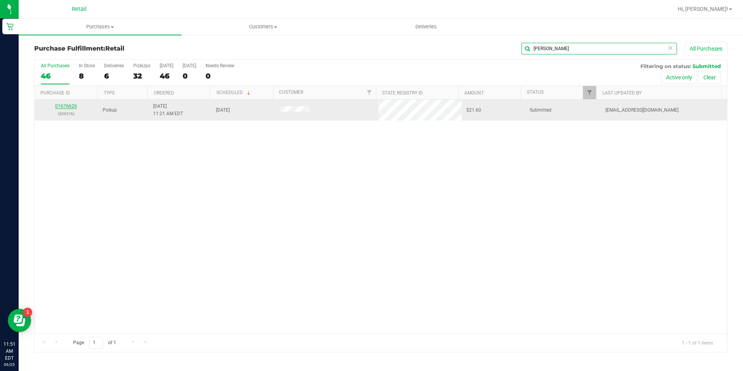
type input "[PERSON_NAME]"
click at [66, 108] on link "01676626" at bounding box center [66, 105] width 22 height 5
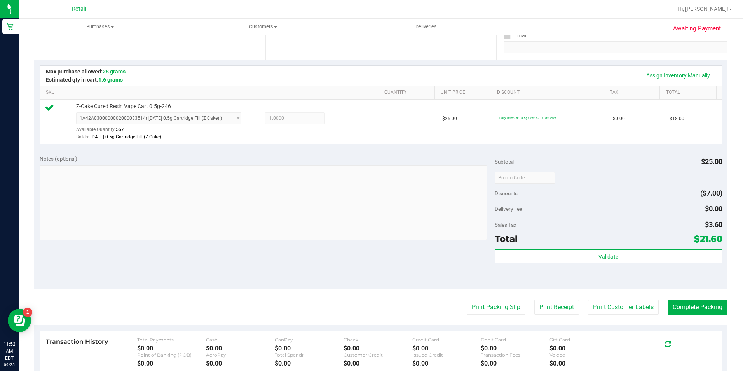
scroll to position [155, 0]
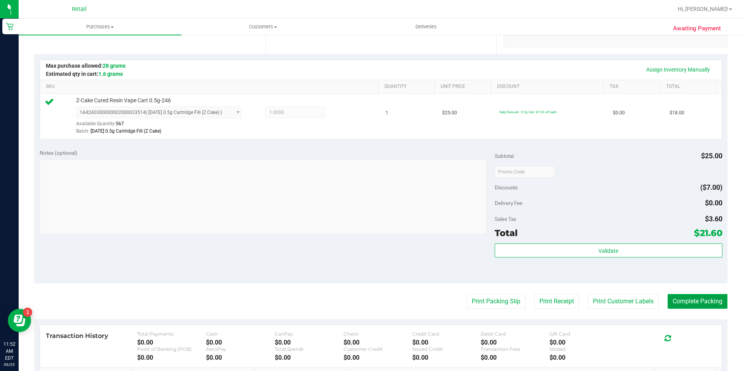
click at [694, 299] on button "Complete Packing" at bounding box center [697, 301] width 60 height 15
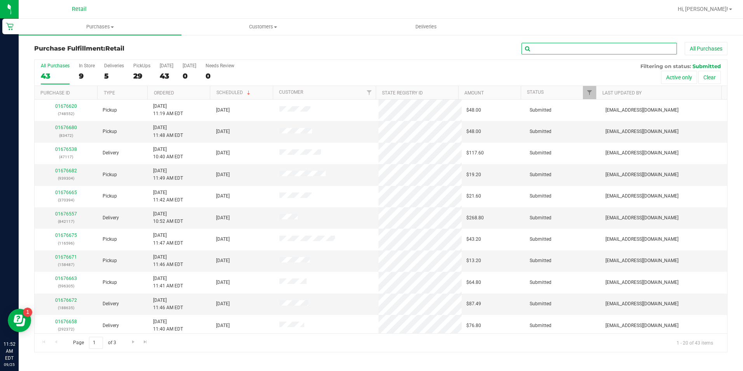
click at [605, 45] on input "text" at bounding box center [598, 49] width 155 height 12
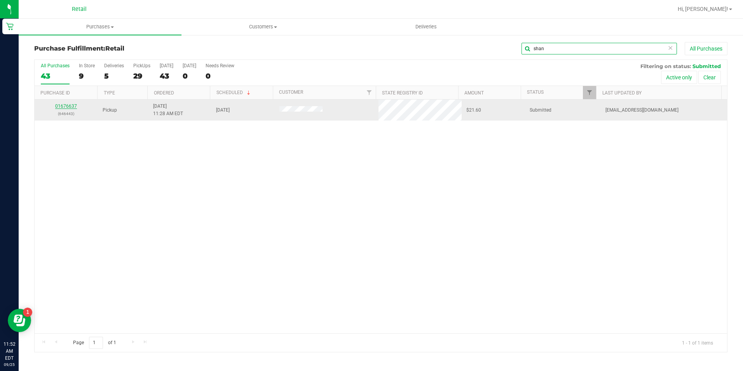
type input "shan"
click at [71, 106] on link "01676637" at bounding box center [66, 105] width 22 height 5
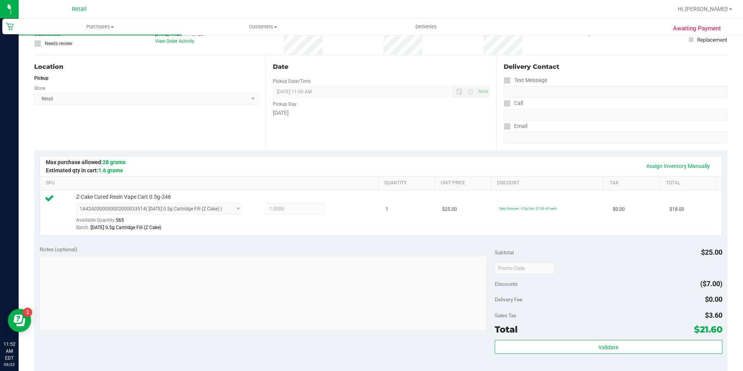
scroll to position [233, 0]
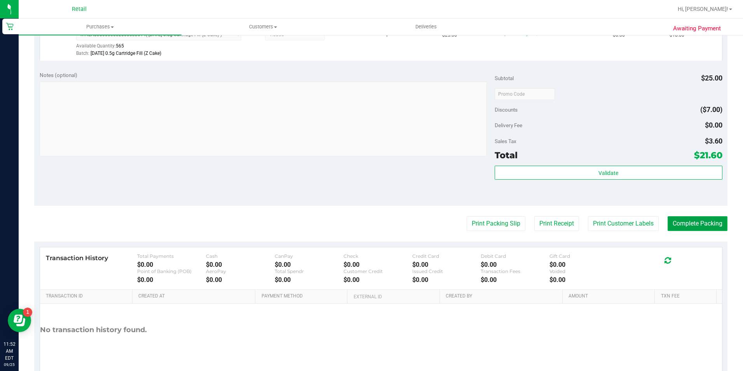
click at [689, 223] on button "Complete Packing" at bounding box center [697, 223] width 60 height 15
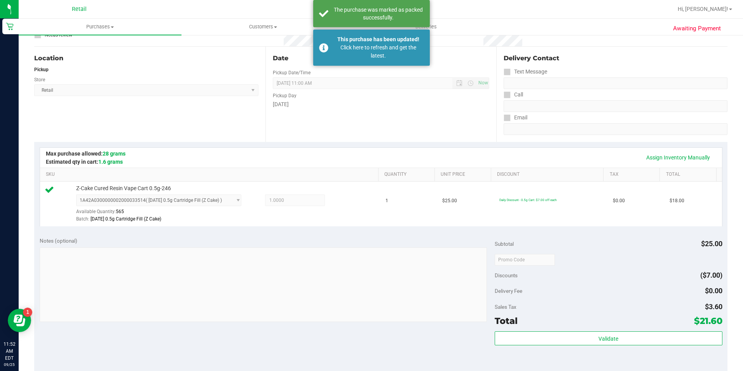
scroll to position [0, 0]
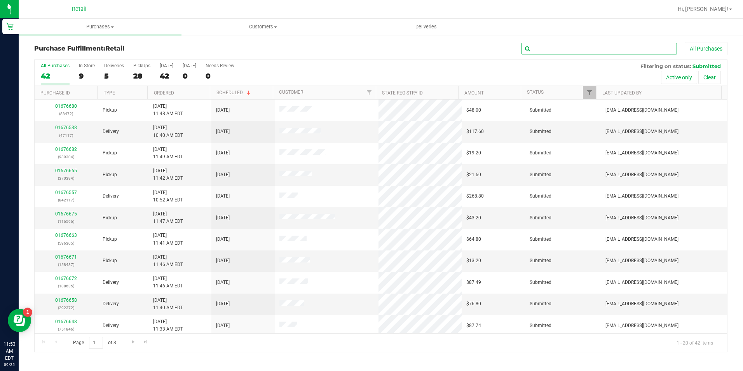
click at [551, 50] on input "text" at bounding box center [598, 49] width 155 height 12
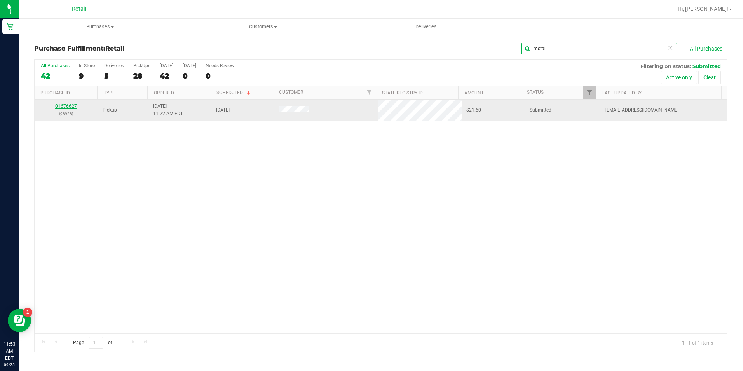
type input "mcfal"
click at [68, 106] on link "01676627" at bounding box center [66, 105] width 22 height 5
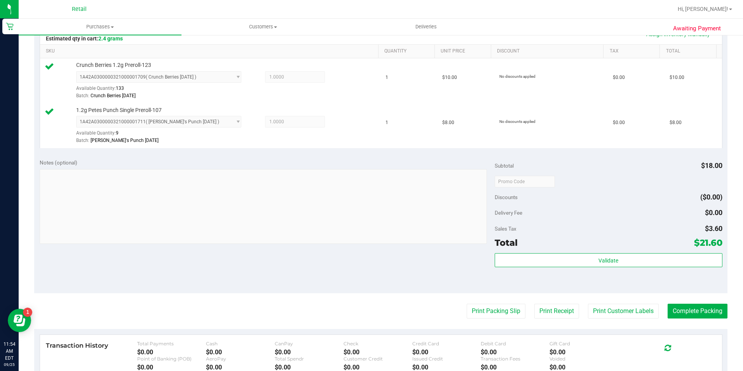
scroll to position [233, 0]
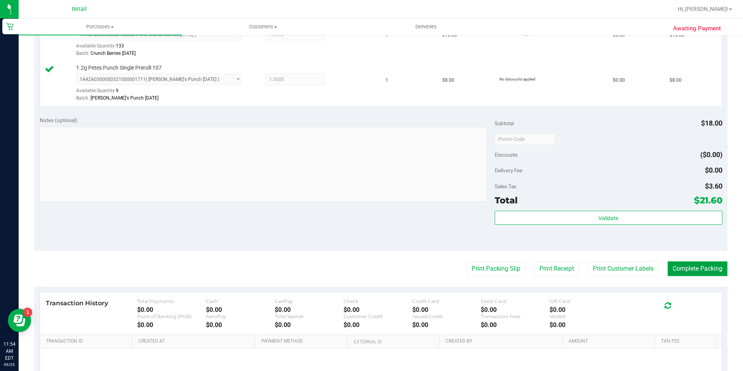
click at [705, 263] on button "Complete Packing" at bounding box center [697, 268] width 60 height 15
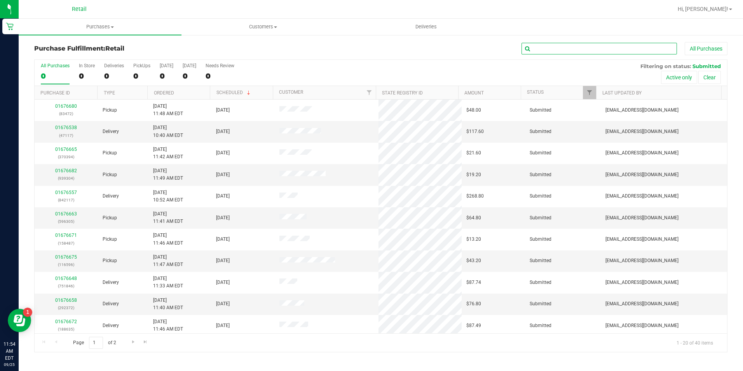
click at [621, 45] on input "text" at bounding box center [598, 49] width 155 height 12
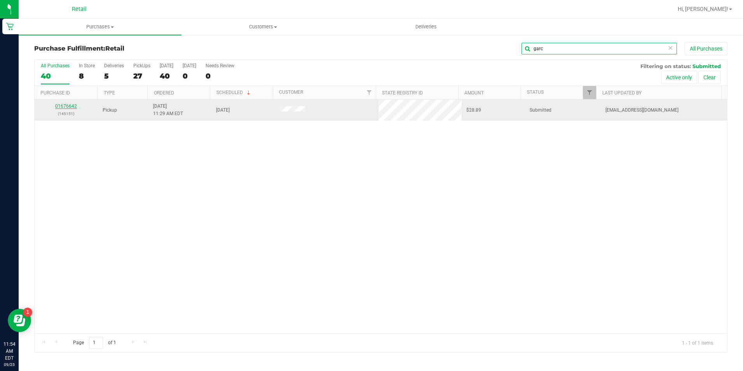
type input "garc"
click at [73, 103] on link "01676642" at bounding box center [66, 105] width 22 height 5
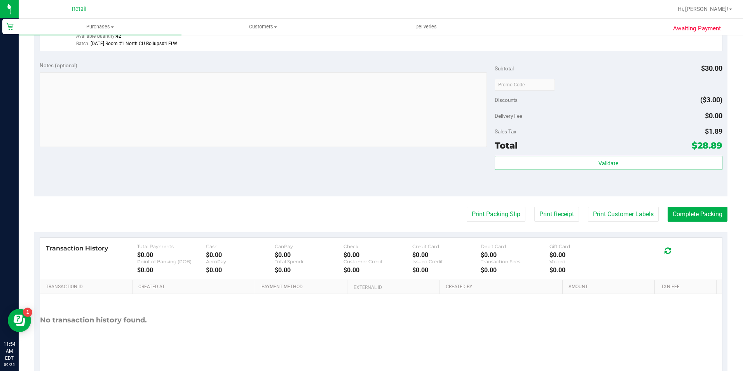
scroll to position [355, 0]
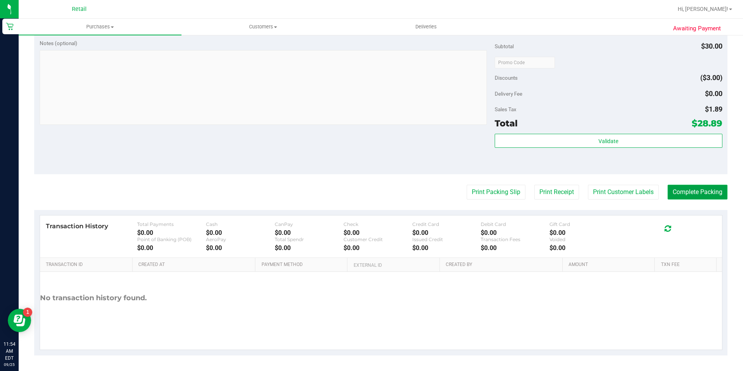
click at [671, 192] on button "Complete Packing" at bounding box center [697, 191] width 60 height 15
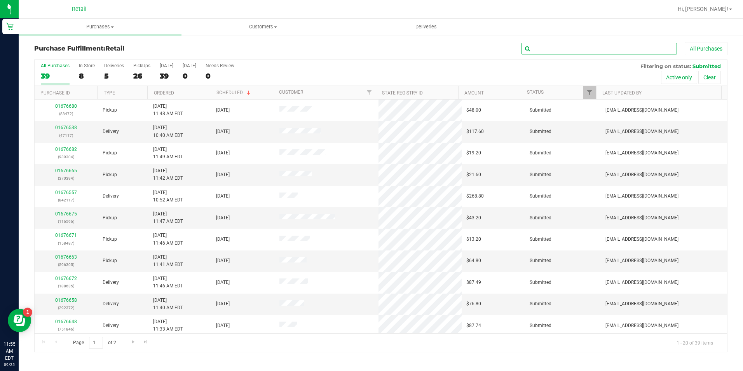
click at [601, 47] on input "text" at bounding box center [598, 49] width 155 height 12
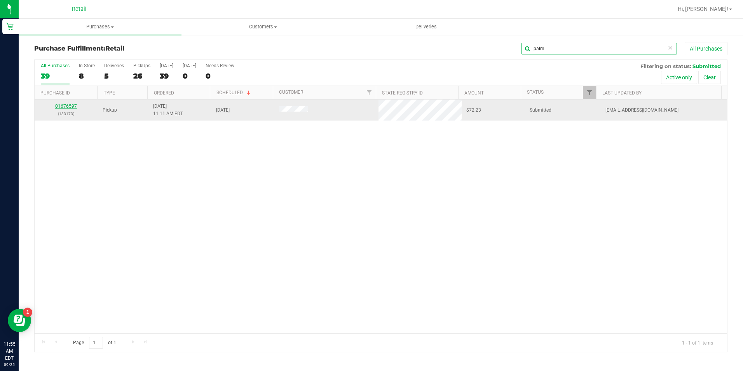
type input "palm"
click at [58, 106] on link "01676597" at bounding box center [66, 105] width 22 height 5
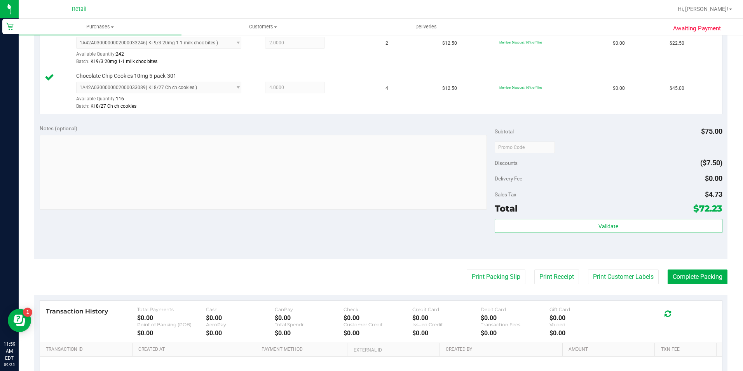
scroll to position [272, 0]
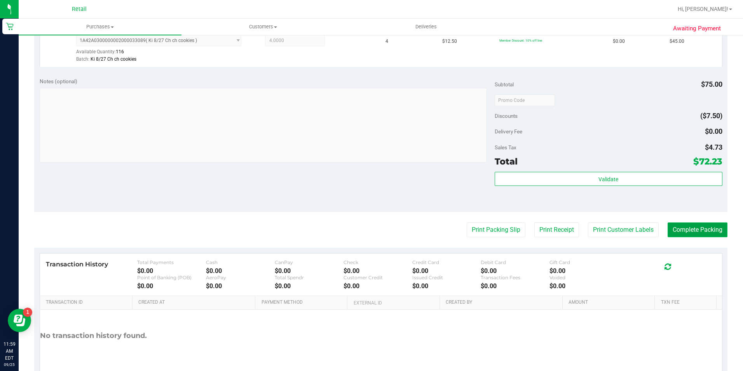
click at [692, 234] on button "Complete Packing" at bounding box center [697, 229] width 60 height 15
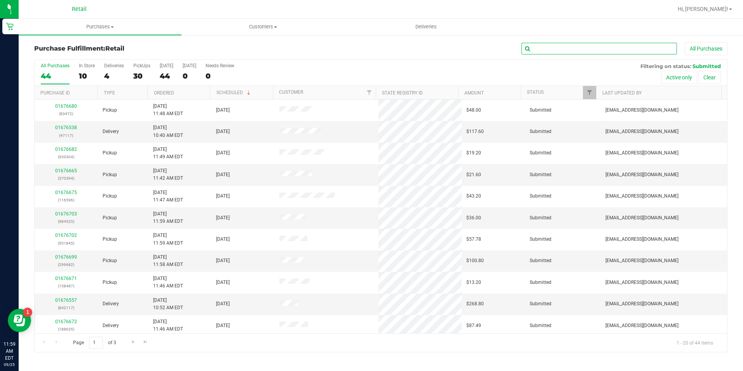
click at [582, 50] on input "text" at bounding box center [598, 49] width 155 height 12
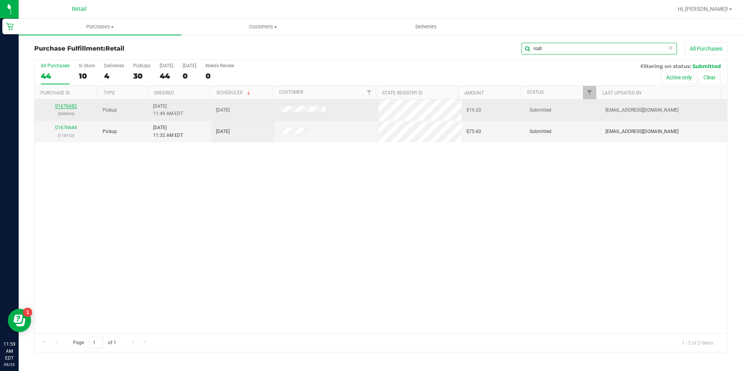
type input "rodr"
click at [71, 108] on link "01676682" at bounding box center [66, 105] width 22 height 5
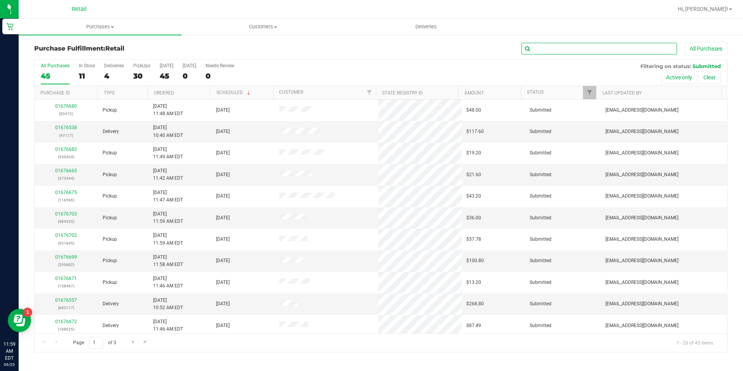
click at [553, 47] on input "text" at bounding box center [598, 49] width 155 height 12
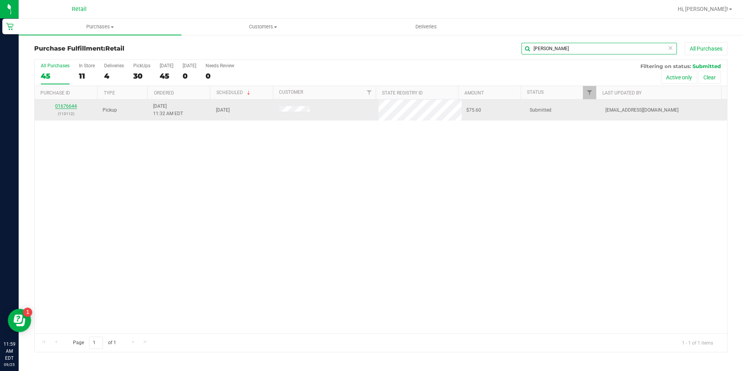
type input "[PERSON_NAME]"
click at [67, 108] on link "01676644" at bounding box center [66, 105] width 22 height 5
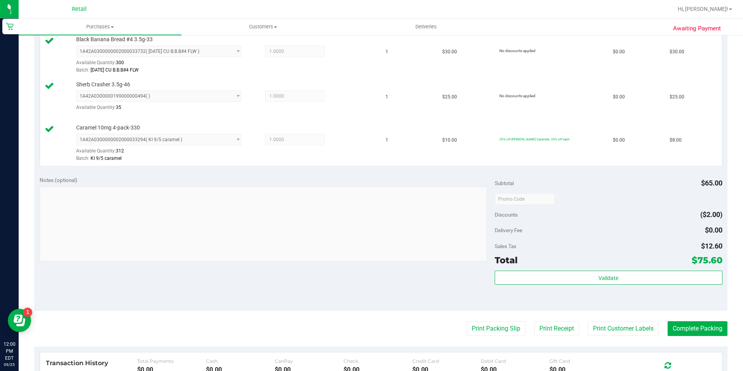
scroll to position [233, 0]
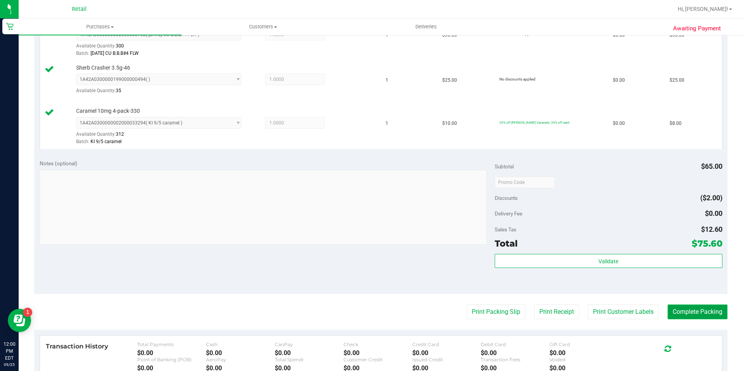
click at [699, 311] on button "Complete Packing" at bounding box center [697, 311] width 60 height 15
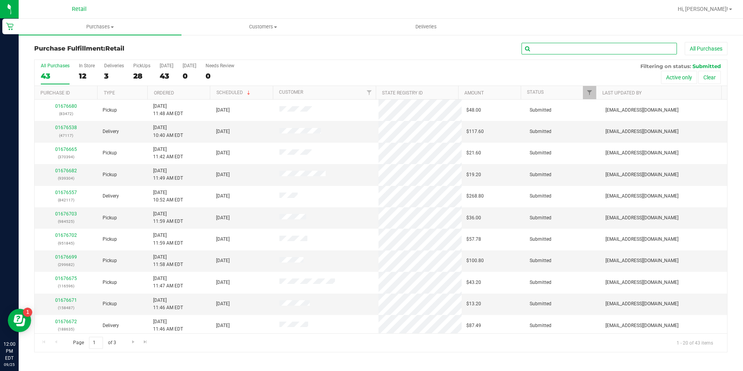
click at [555, 49] on input "text" at bounding box center [598, 49] width 155 height 12
click at [540, 48] on input "text" at bounding box center [598, 49] width 155 height 12
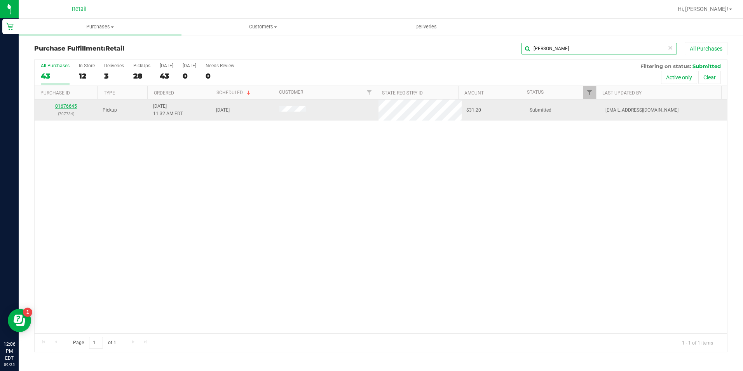
type input "[PERSON_NAME]"
click at [68, 107] on link "01676645" at bounding box center [66, 105] width 22 height 5
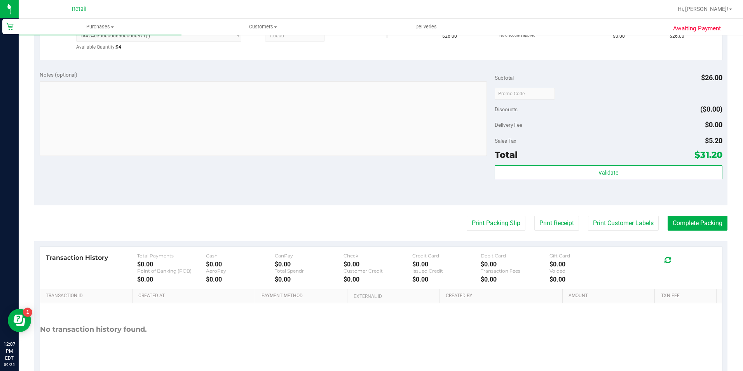
scroll to position [233, 0]
click at [690, 227] on button "Complete Packing" at bounding box center [697, 221] width 60 height 15
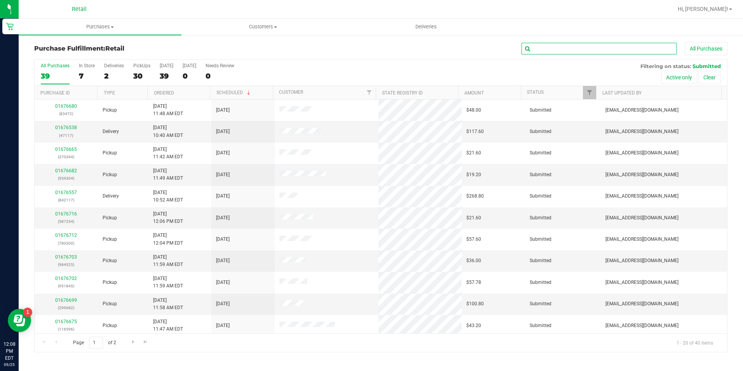
click at [546, 48] on input "text" at bounding box center [598, 49] width 155 height 12
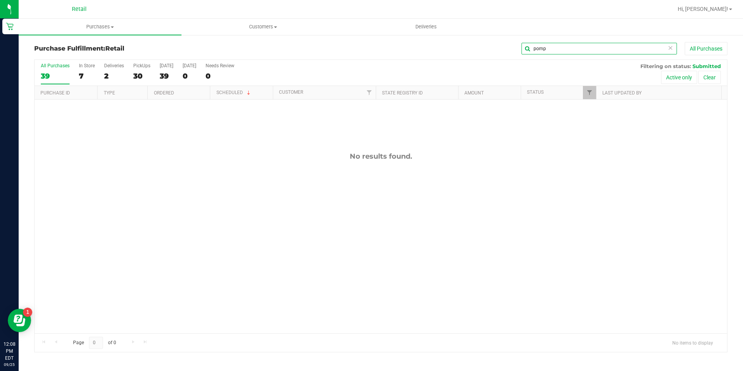
drag, startPoint x: 551, startPoint y: 47, endPoint x: 389, endPoint y: 47, distance: 162.0
click at [389, 47] on div "pomp All Purchases" at bounding box center [496, 48] width 462 height 13
drag, startPoint x: 581, startPoint y: 43, endPoint x: 339, endPoint y: 53, distance: 241.8
click at [351, 52] on div "jac All Purchases" at bounding box center [496, 48] width 462 height 13
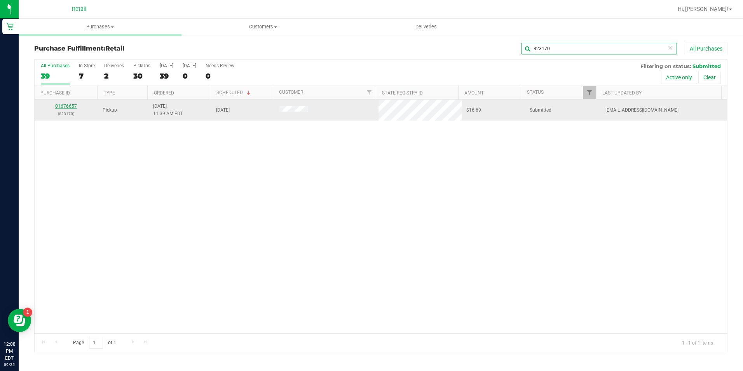
type input "823170"
click at [70, 108] on link "01676657" at bounding box center [66, 105] width 22 height 5
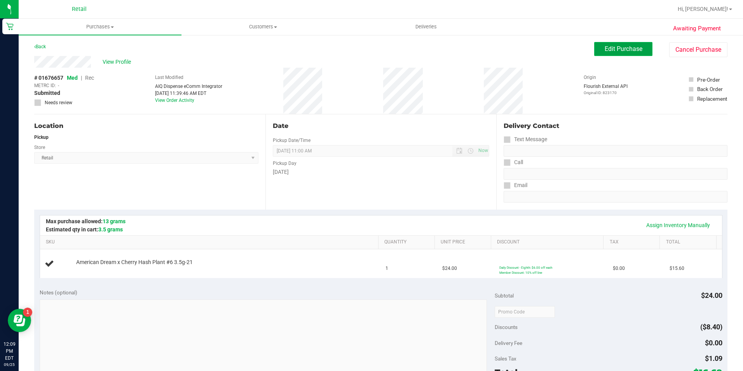
click at [610, 48] on span "Edit Purchase" at bounding box center [623, 48] width 38 height 7
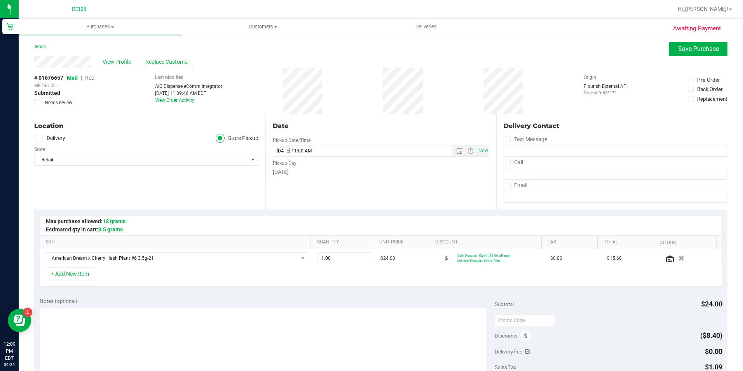
click at [162, 62] on span "Replace Customer" at bounding box center [168, 62] width 47 height 8
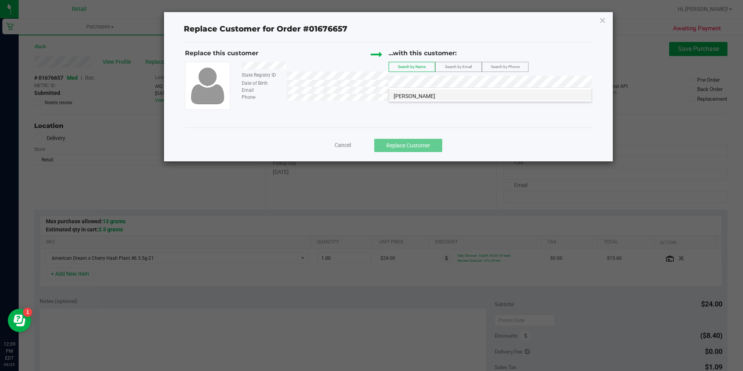
click at [425, 97] on span "[PERSON_NAME]" at bounding box center [414, 96] width 42 height 6
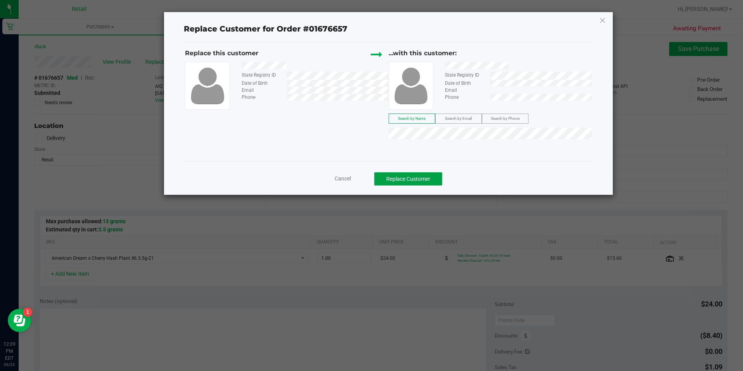
click at [426, 175] on button "Replace Customer" at bounding box center [408, 178] width 68 height 13
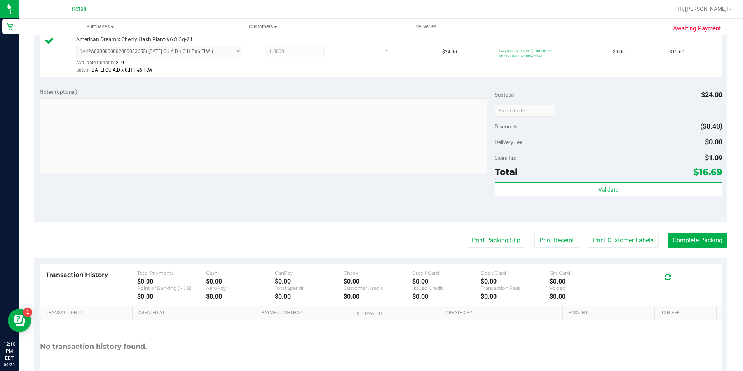
scroll to position [233, 0]
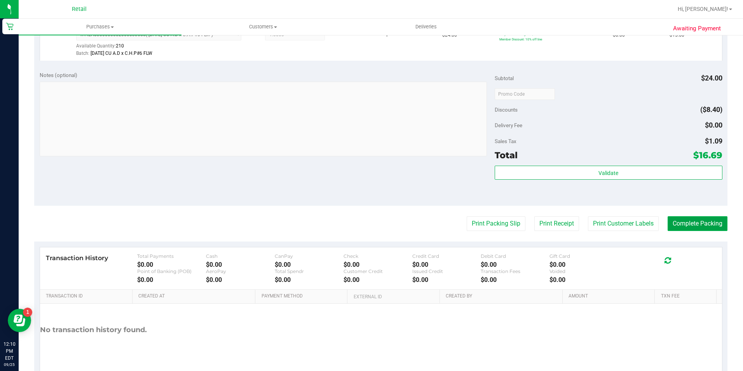
click at [674, 223] on button "Complete Packing" at bounding box center [697, 223] width 60 height 15
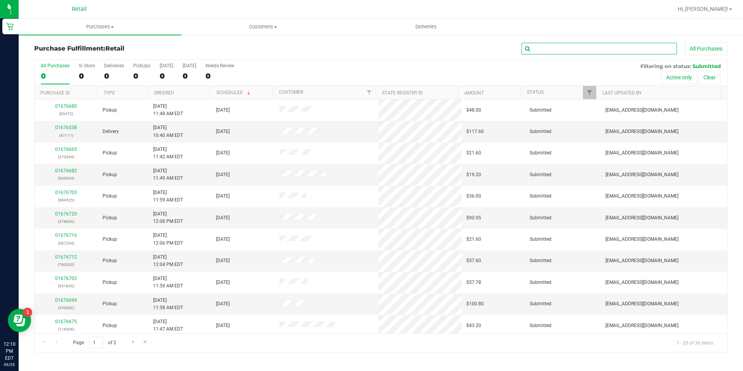
click at [602, 48] on input "text" at bounding box center [598, 49] width 155 height 12
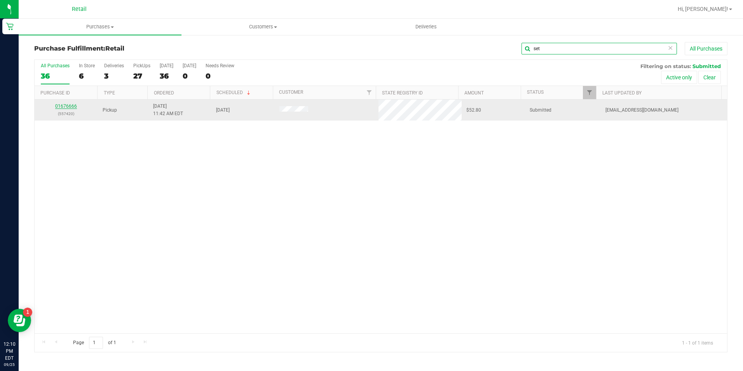
type input "set"
click at [62, 107] on link "01676666" at bounding box center [66, 105] width 22 height 5
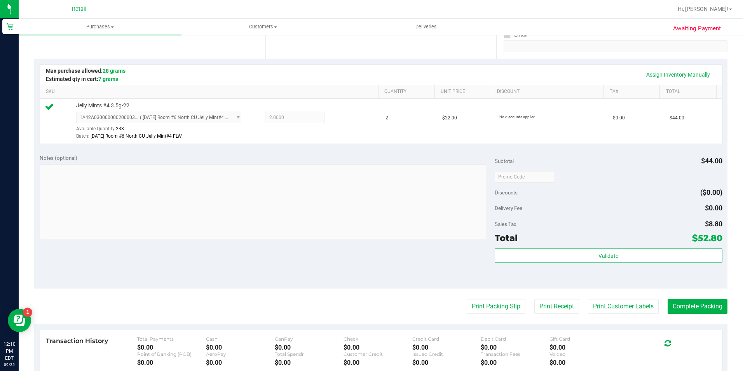
scroll to position [194, 0]
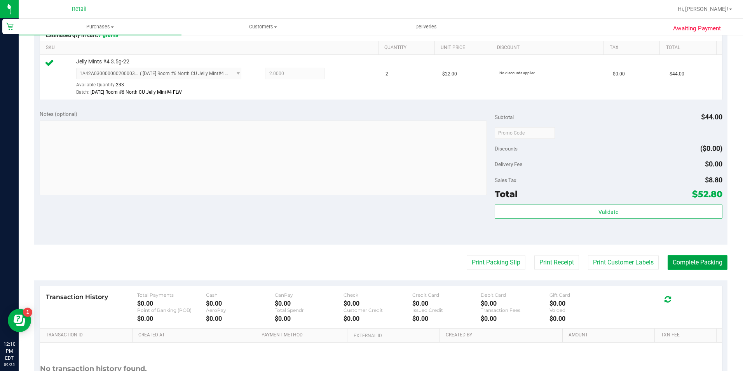
click at [707, 265] on button "Complete Packing" at bounding box center [697, 262] width 60 height 15
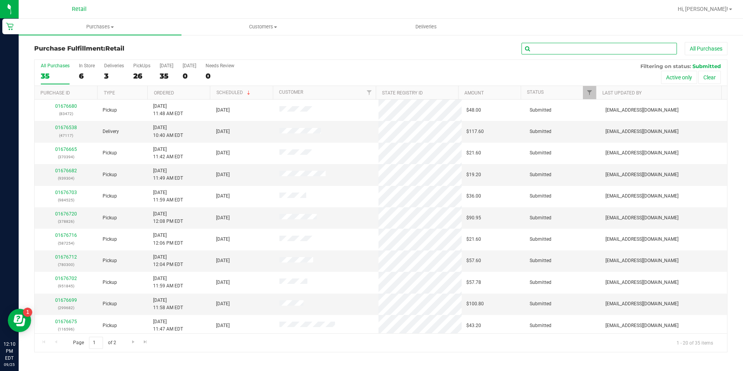
click at [575, 50] on input "text" at bounding box center [598, 49] width 155 height 12
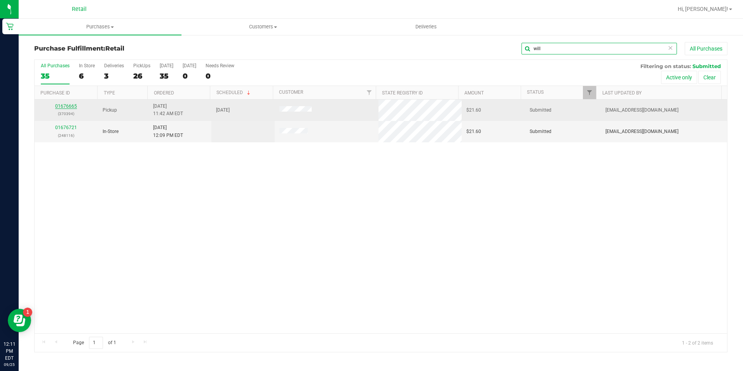
type input "will"
click at [70, 106] on link "01676665" at bounding box center [66, 105] width 22 height 5
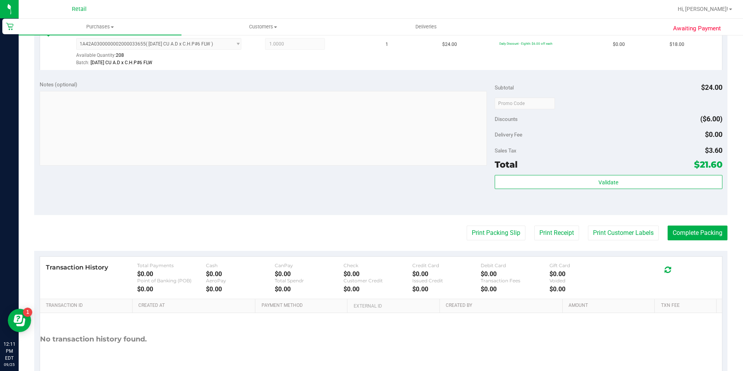
scroll to position [233, 0]
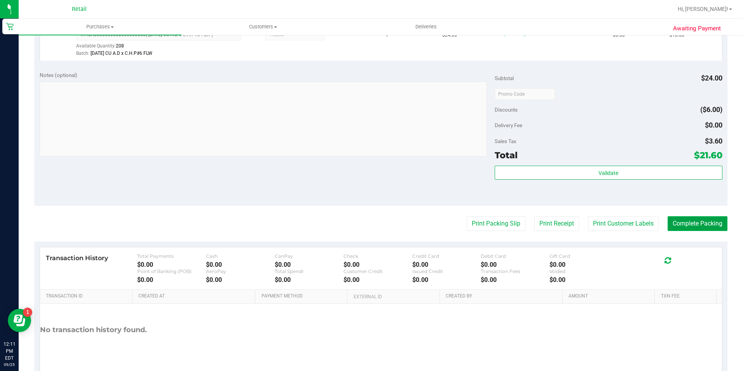
click at [697, 227] on button "Complete Packing" at bounding box center [697, 223] width 60 height 15
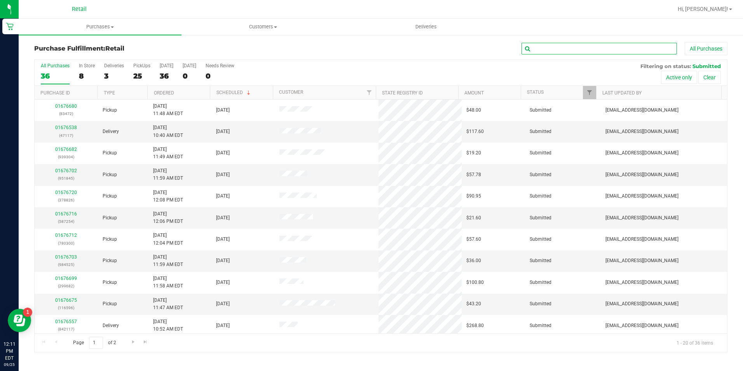
click at [538, 47] on input "text" at bounding box center [598, 49] width 155 height 12
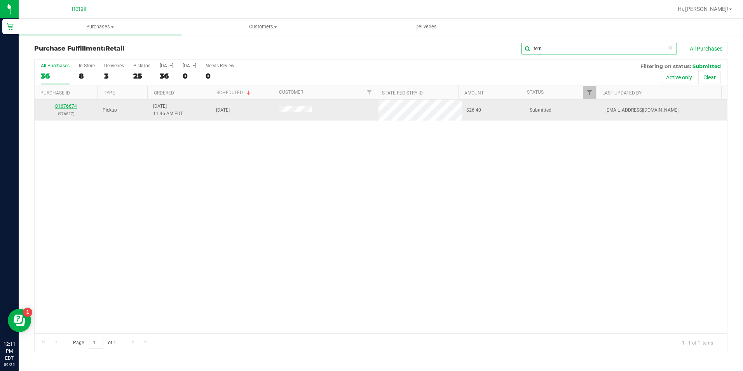
type input "fern"
click at [73, 105] on link "01676674" at bounding box center [66, 105] width 22 height 5
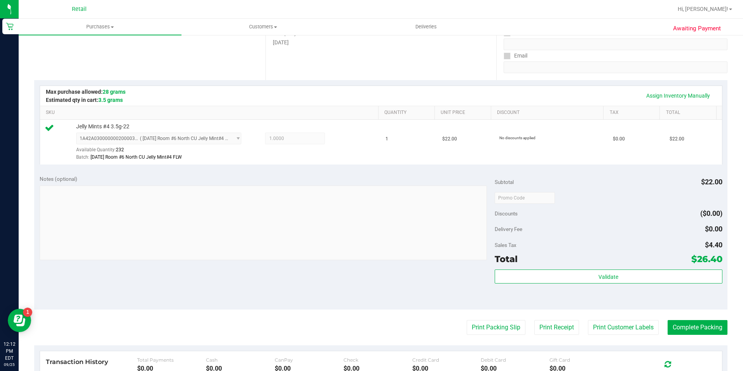
scroll to position [155, 0]
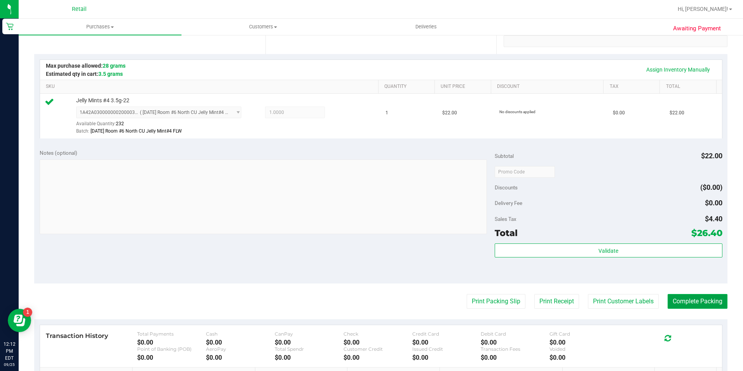
click at [703, 300] on button "Complete Packing" at bounding box center [697, 301] width 60 height 15
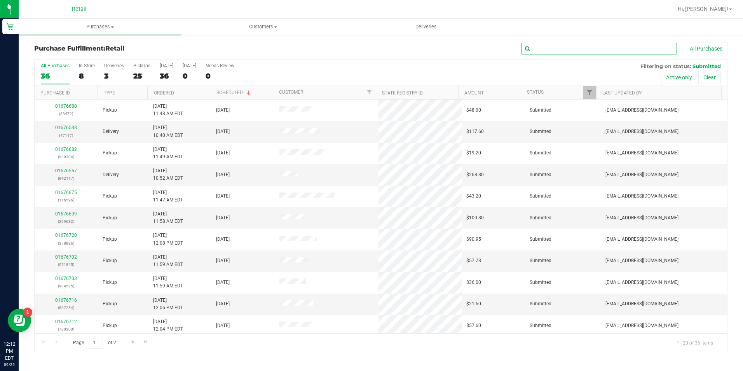
click at [581, 48] on input "text" at bounding box center [598, 49] width 155 height 12
click at [578, 45] on input "text" at bounding box center [598, 49] width 155 height 12
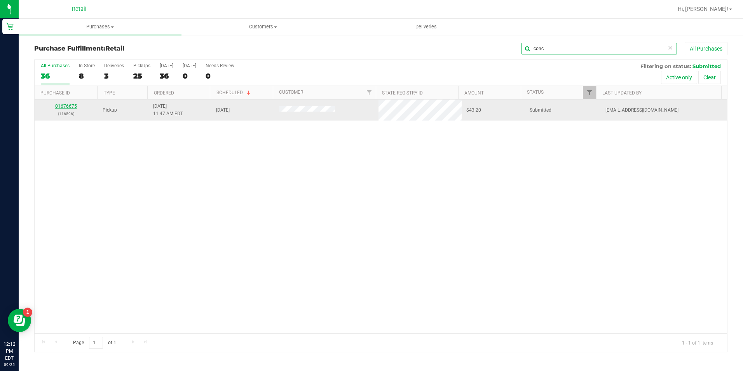
type input "conc"
click at [68, 107] on link "01676675" at bounding box center [66, 105] width 22 height 5
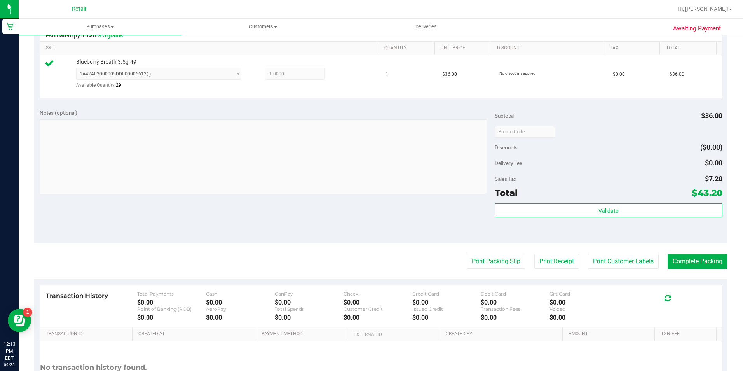
scroll to position [263, 0]
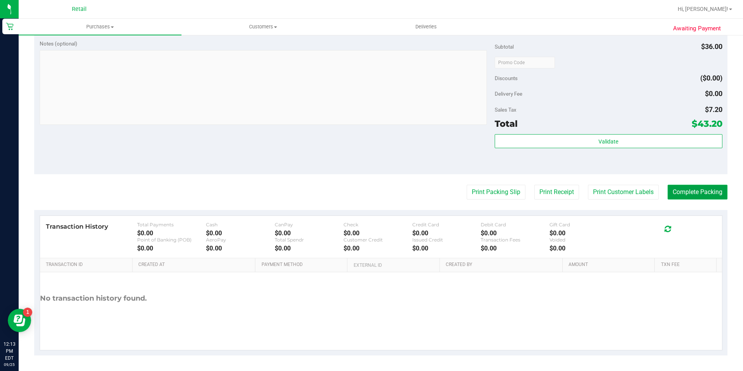
click at [699, 188] on button "Complete Packing" at bounding box center [697, 191] width 60 height 15
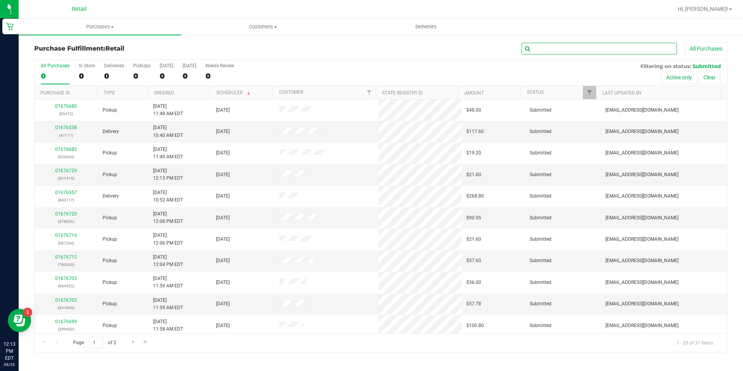
click at [572, 45] on input "text" at bounding box center [598, 49] width 155 height 12
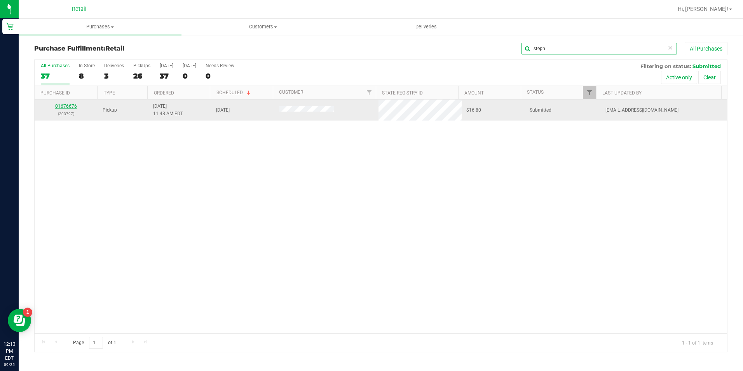
type input "steph"
click at [70, 106] on link "01676676" at bounding box center [66, 105] width 22 height 5
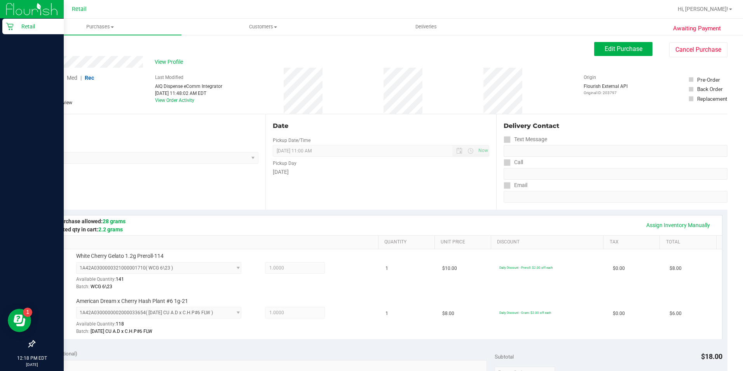
click at [15, 28] on p "Retail" at bounding box center [37, 26] width 47 height 9
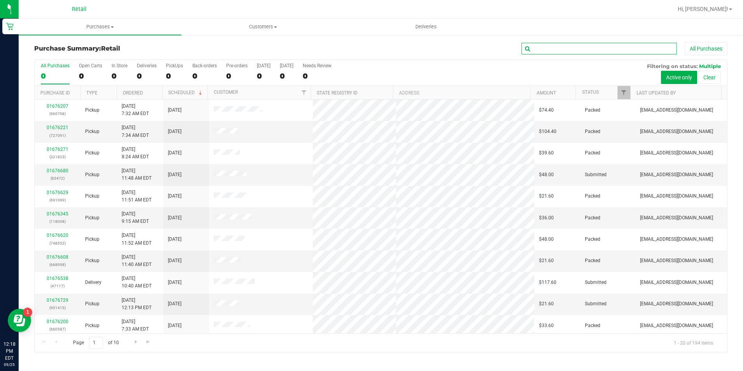
click at [567, 47] on input "text" at bounding box center [598, 49] width 155 height 12
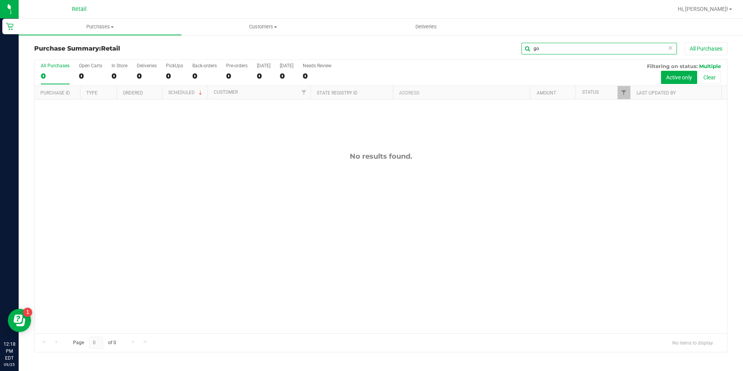
type input "g"
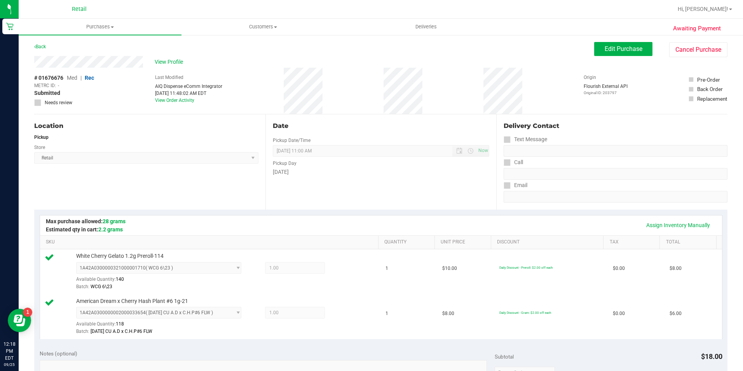
scroll to position [155, 0]
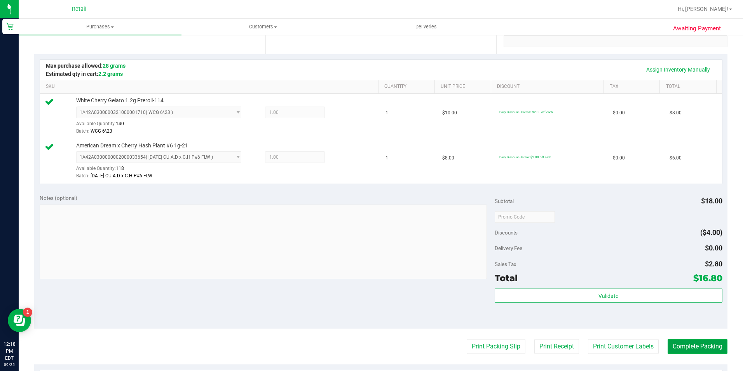
click at [703, 346] on button "Complete Packing" at bounding box center [697, 346] width 60 height 15
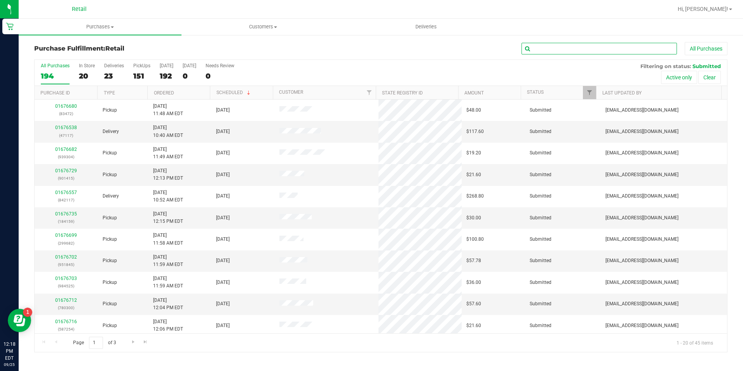
click at [577, 49] on input "text" at bounding box center [598, 49] width 155 height 12
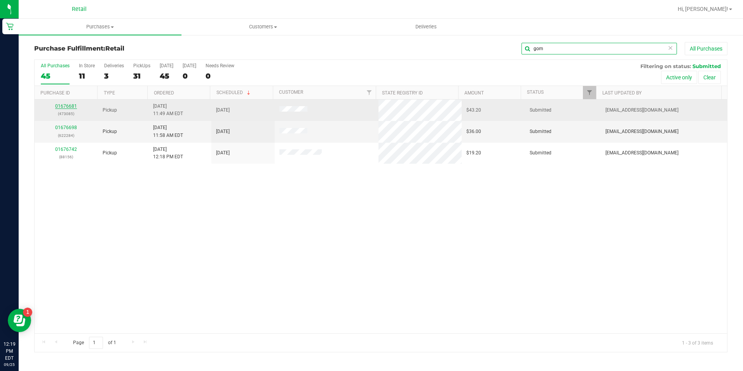
type input "gom"
click at [67, 106] on link "01676681" at bounding box center [66, 105] width 22 height 5
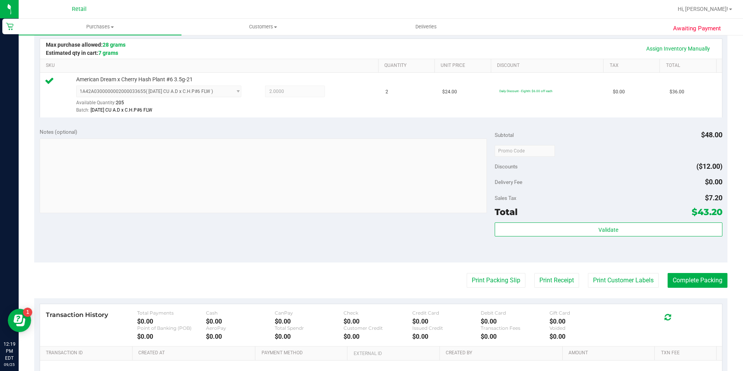
scroll to position [233, 0]
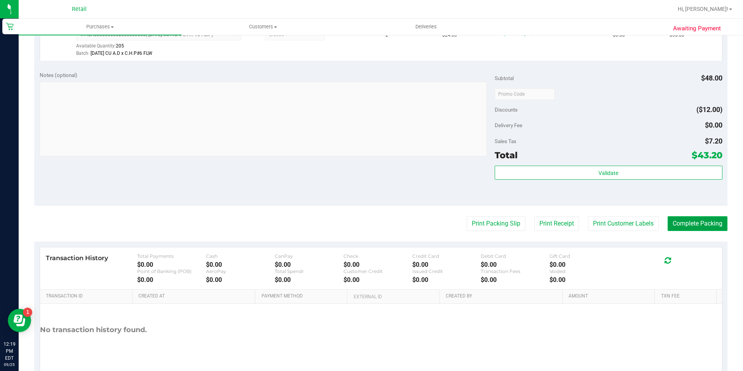
click at [702, 226] on button "Complete Packing" at bounding box center [697, 223] width 60 height 15
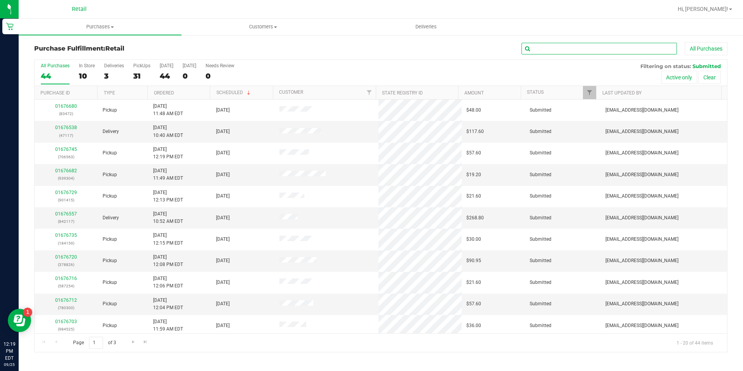
click at [545, 53] on input "text" at bounding box center [598, 49] width 155 height 12
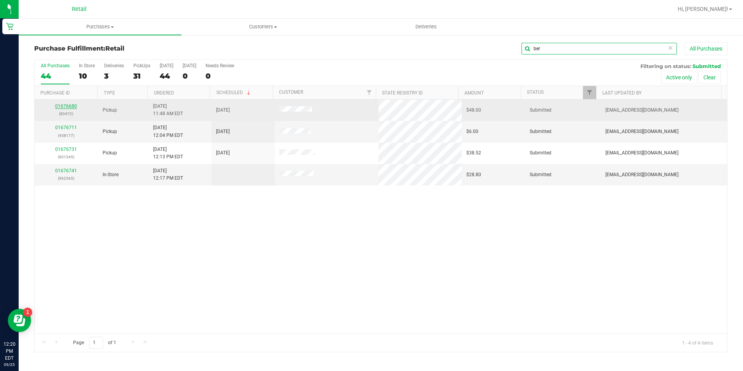
type input "ber"
click at [70, 104] on link "01676680" at bounding box center [66, 105] width 22 height 5
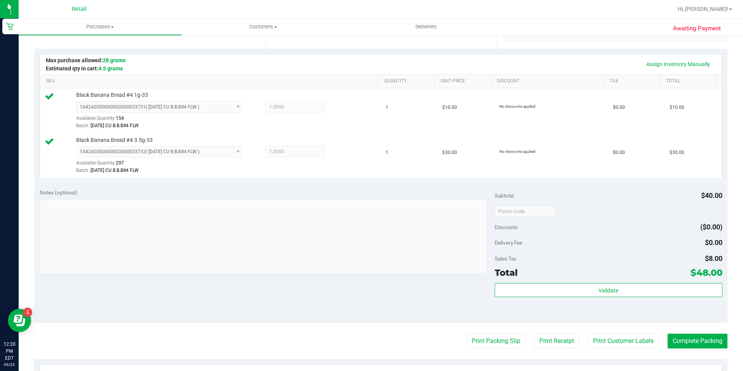
scroll to position [194, 0]
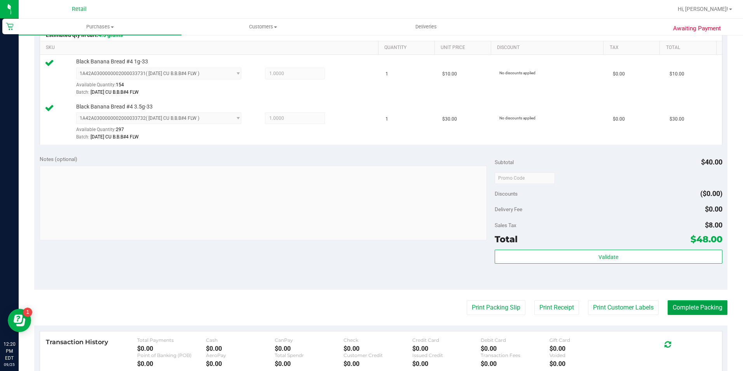
click at [679, 306] on button "Complete Packing" at bounding box center [697, 307] width 60 height 15
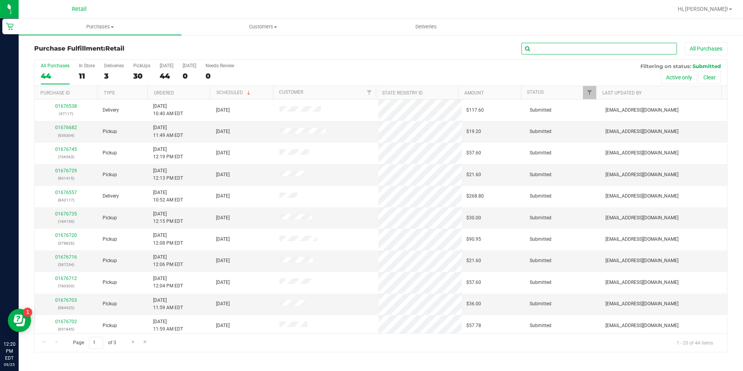
click at [588, 53] on input "text" at bounding box center [598, 49] width 155 height 12
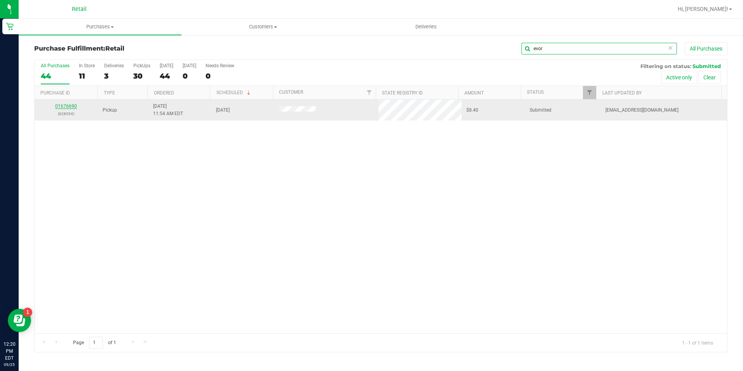
type input "evor"
click at [72, 106] on link "01676690" at bounding box center [66, 105] width 22 height 5
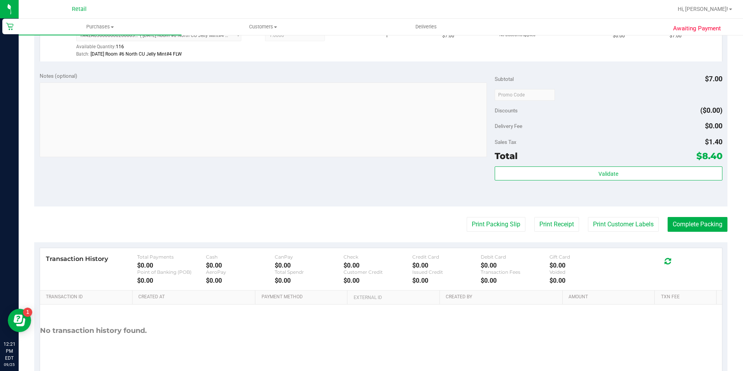
scroll to position [233, 0]
click at [717, 223] on button "Complete Packing" at bounding box center [697, 223] width 60 height 15
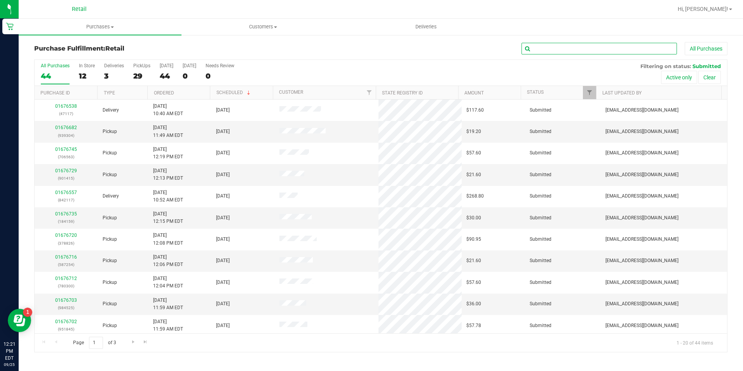
click at [552, 46] on input "text" at bounding box center [598, 49] width 155 height 12
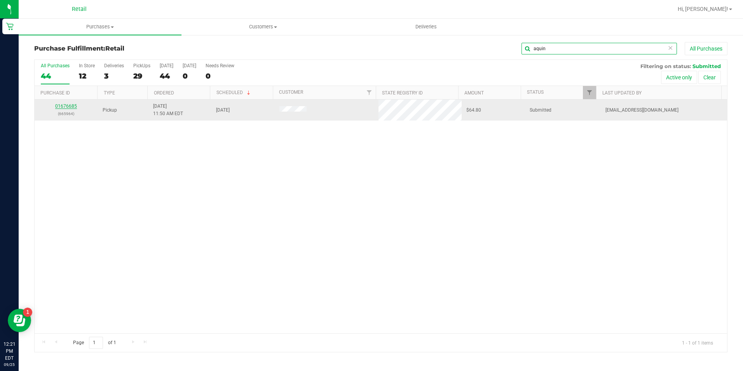
type input "aquin"
click at [70, 106] on link "01676685" at bounding box center [66, 105] width 22 height 5
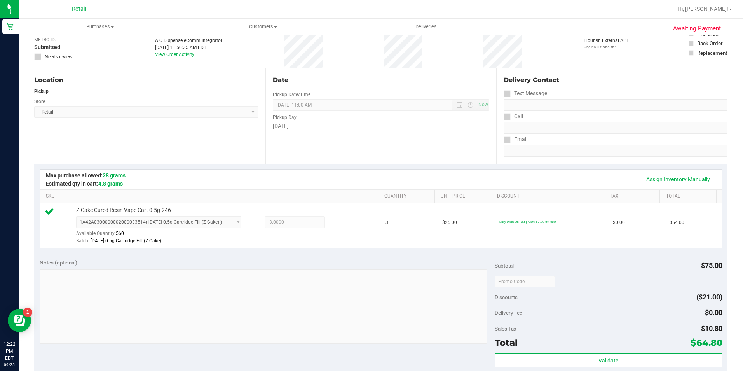
scroll to position [233, 0]
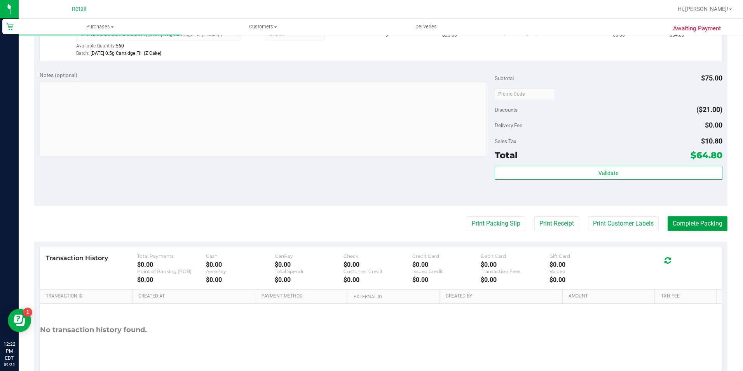
click at [690, 218] on button "Complete Packing" at bounding box center [697, 223] width 60 height 15
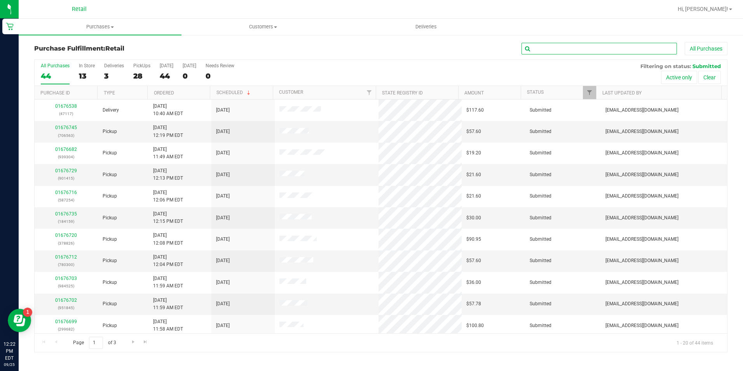
click at [557, 44] on input "text" at bounding box center [598, 49] width 155 height 12
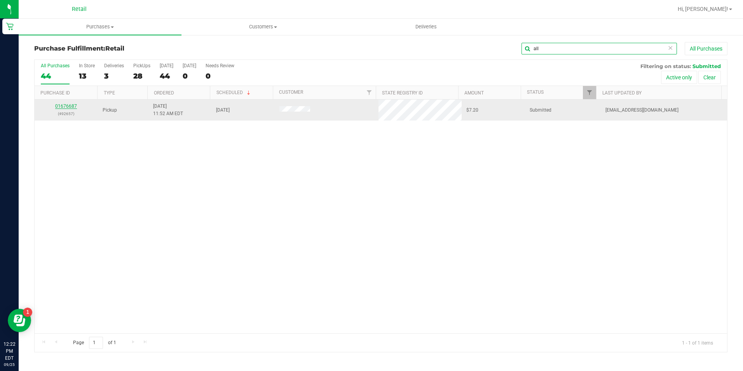
type input "all"
click at [62, 105] on link "01676687" at bounding box center [66, 105] width 22 height 5
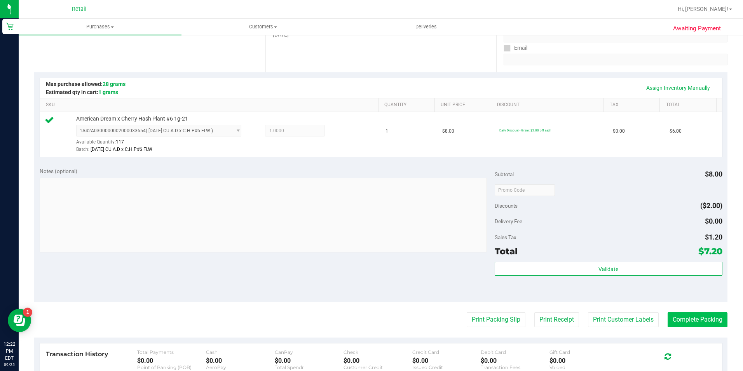
scroll to position [155, 0]
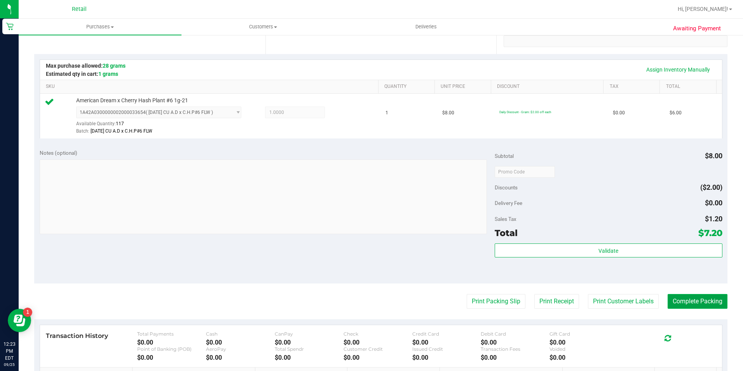
click at [694, 306] on button "Complete Packing" at bounding box center [697, 301] width 60 height 15
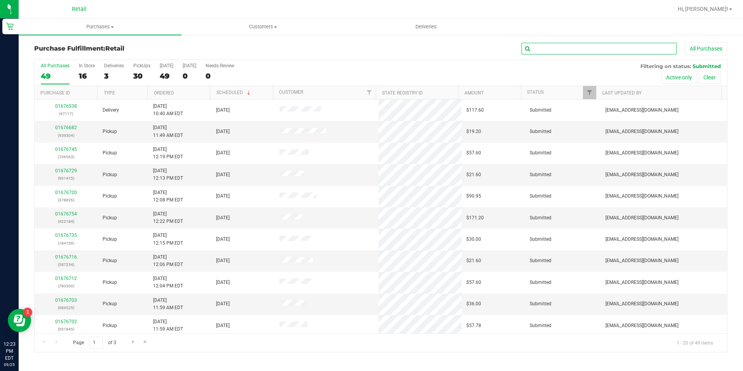
click at [545, 51] on input "text" at bounding box center [598, 49] width 155 height 12
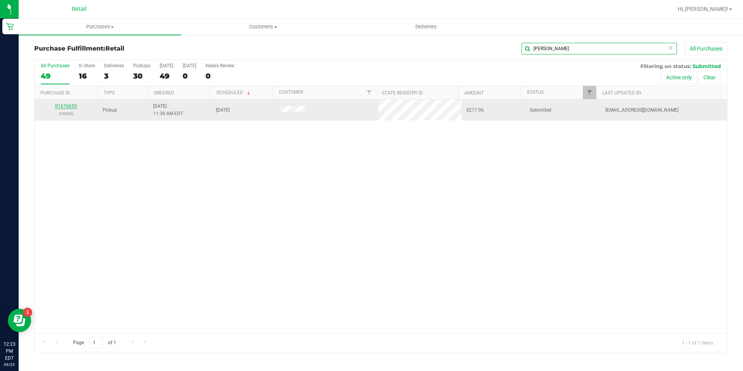
type input "nagy"
click at [60, 108] on link "01676655" at bounding box center [66, 105] width 22 height 5
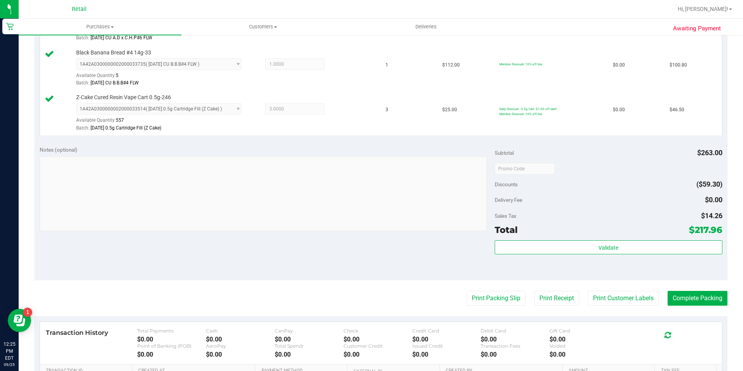
scroll to position [350, 0]
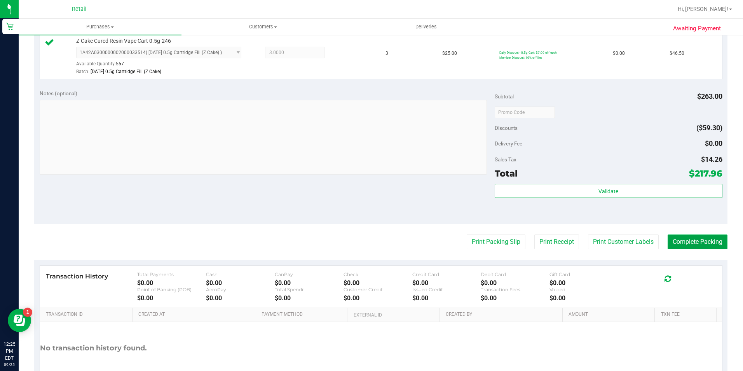
click at [678, 238] on button "Complete Packing" at bounding box center [697, 241] width 60 height 15
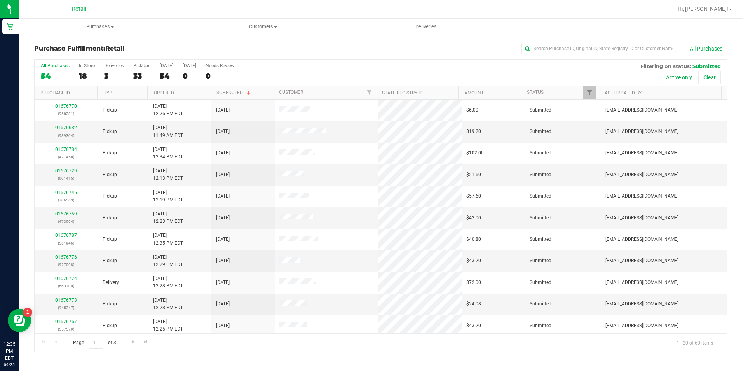
click at [567, 42] on div "All Purchases" at bounding box center [496, 48] width 462 height 13
click at [565, 46] on input "text" at bounding box center [598, 49] width 155 height 12
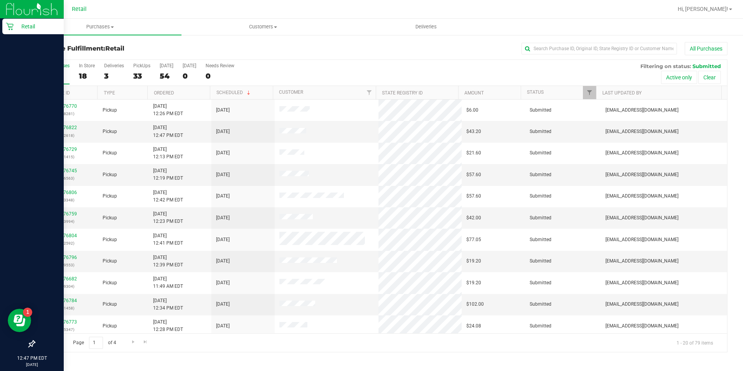
click at [5, 28] on div "Retail" at bounding box center [32, 27] width 61 height 16
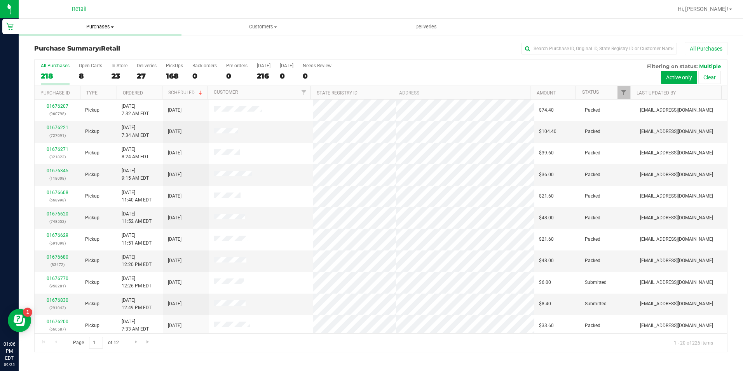
click at [104, 28] on span "Purchases" at bounding box center [100, 26] width 163 height 7
click at [52, 54] on span "Fulfillment" at bounding box center [43, 56] width 48 height 7
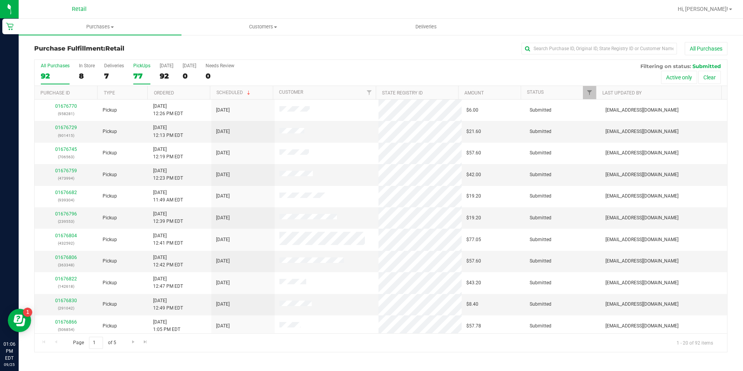
click at [145, 64] on div "PickUps" at bounding box center [141, 65] width 17 height 5
click at [0, 0] on input "PickUps 77" at bounding box center [0, 0] width 0 height 0
click at [558, 52] on input "text" at bounding box center [598, 49] width 155 height 12
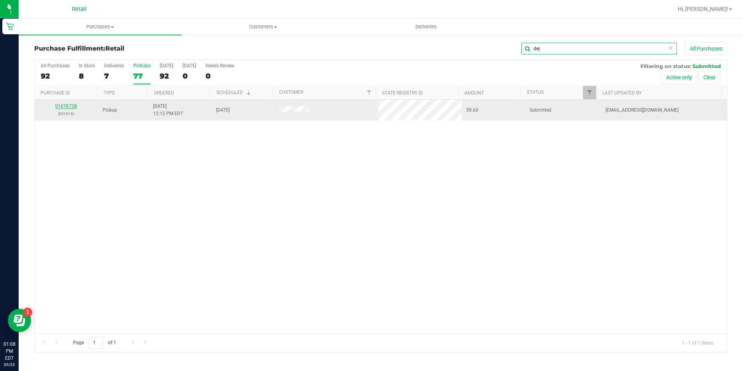
type input "dej"
click at [65, 108] on link "01676728" at bounding box center [66, 105] width 22 height 5
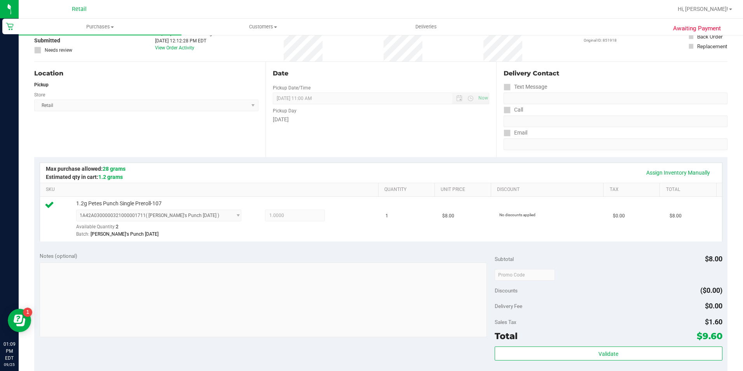
scroll to position [194, 0]
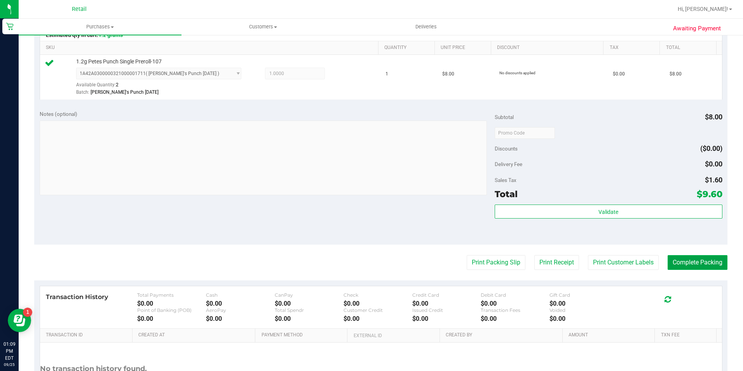
drag, startPoint x: 679, startPoint y: 260, endPoint x: 687, endPoint y: 257, distance: 8.7
click at [682, 259] on button "Complete Packing" at bounding box center [697, 262] width 60 height 15
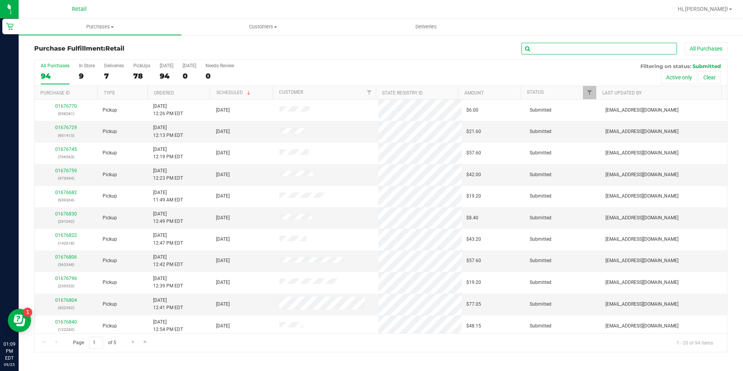
click at [548, 50] on input "text" at bounding box center [598, 49] width 155 height 12
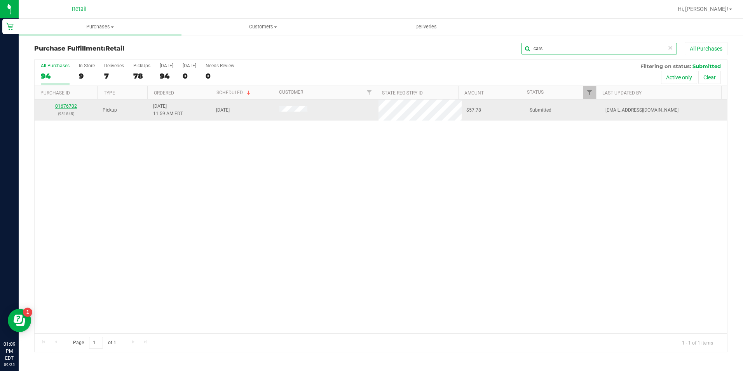
type input "cars"
click at [70, 106] on link "01676702" at bounding box center [66, 105] width 22 height 5
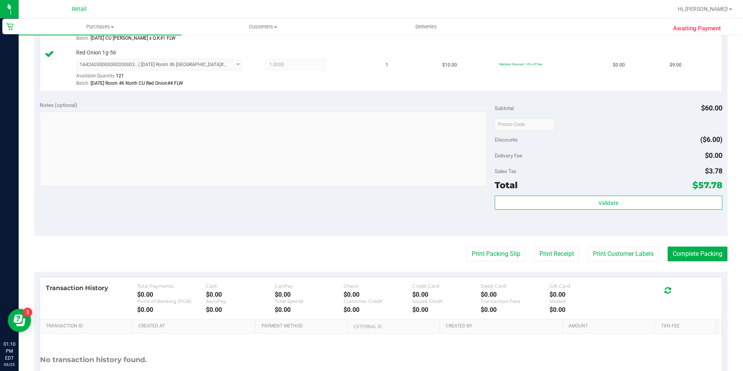
scroll to position [489, 0]
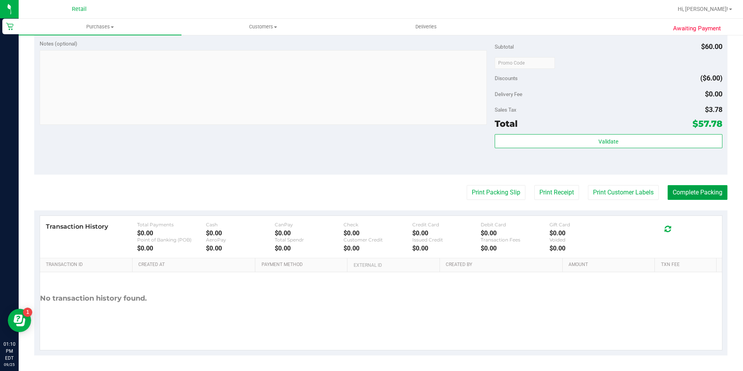
click at [688, 195] on button "Complete Packing" at bounding box center [697, 192] width 60 height 15
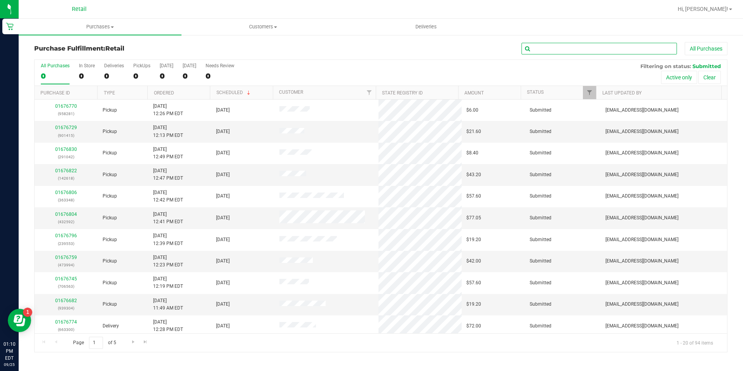
click at [543, 46] on input "text" at bounding box center [598, 49] width 155 height 12
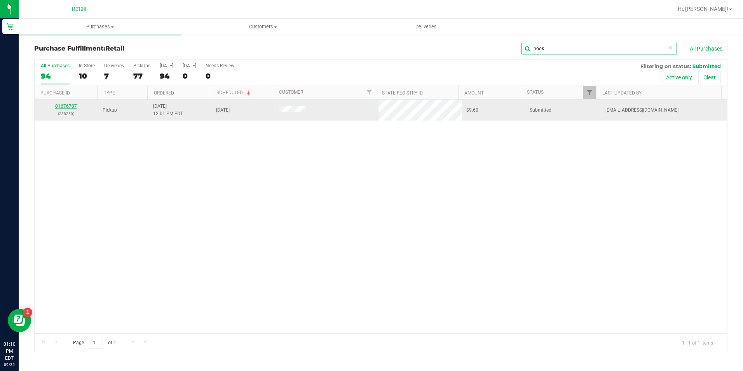
type input "hook"
click at [58, 106] on link "01676707" at bounding box center [66, 105] width 22 height 5
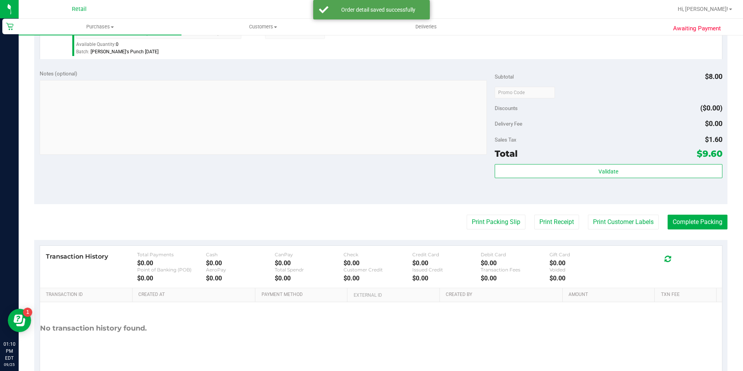
scroll to position [264, 0]
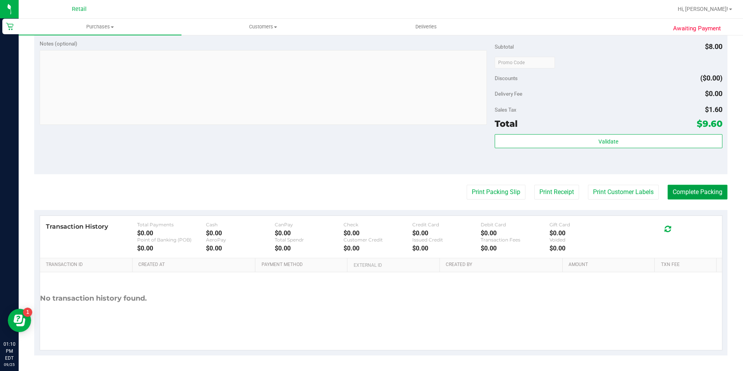
click at [713, 186] on button "Complete Packing" at bounding box center [697, 191] width 60 height 15
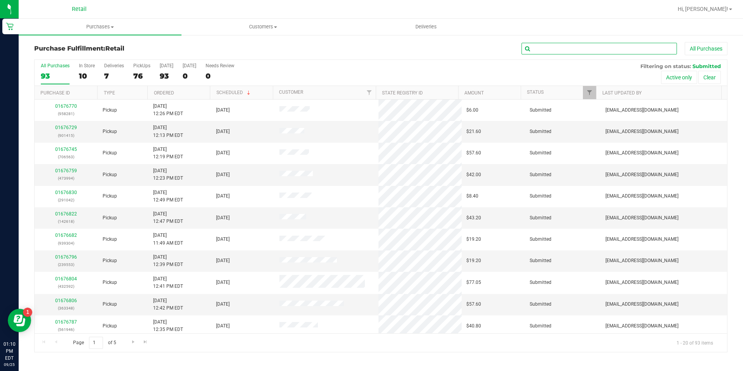
click at [556, 48] on input "text" at bounding box center [598, 49] width 155 height 12
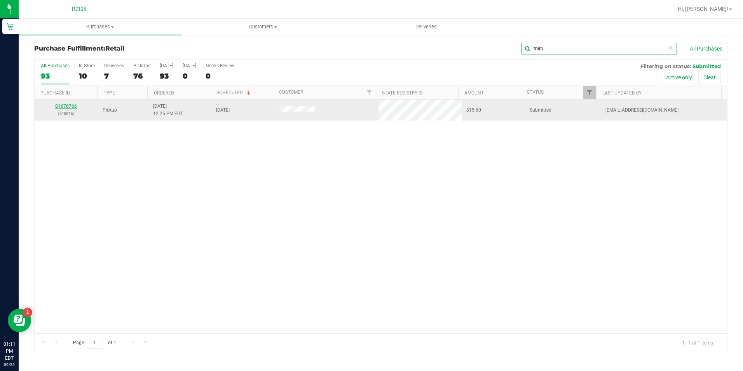
type input "thim"
click at [68, 103] on link "01676766" at bounding box center [66, 105] width 22 height 5
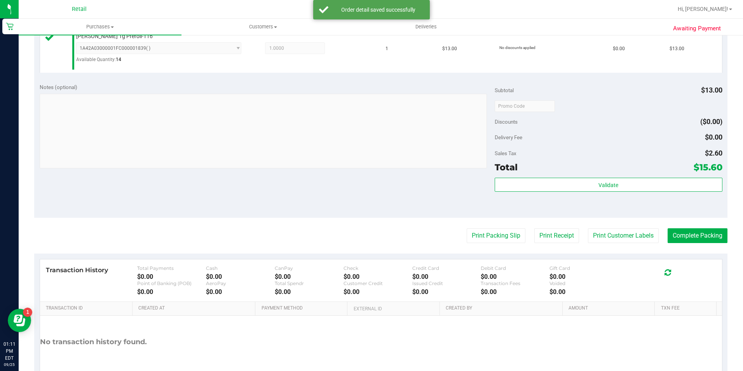
scroll to position [233, 0]
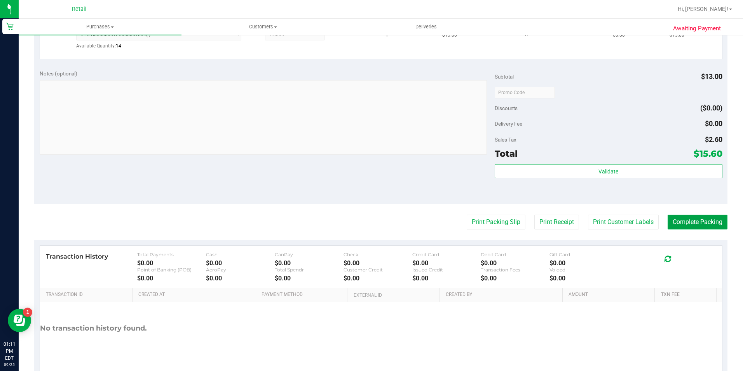
click at [692, 220] on button "Complete Packing" at bounding box center [697, 221] width 60 height 15
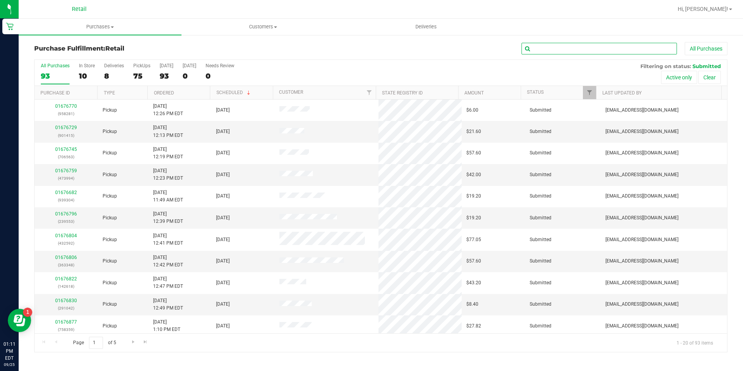
click at [600, 47] on input "text" at bounding box center [598, 49] width 155 height 12
click at [559, 67] on div "All Purchases 93 In Store 10 Deliveries 8 PickUps 75 Today 93 Tomorrow 0 Needs …" at bounding box center [381, 73] width 692 height 26
click at [595, 43] on input "text" at bounding box center [598, 49] width 155 height 12
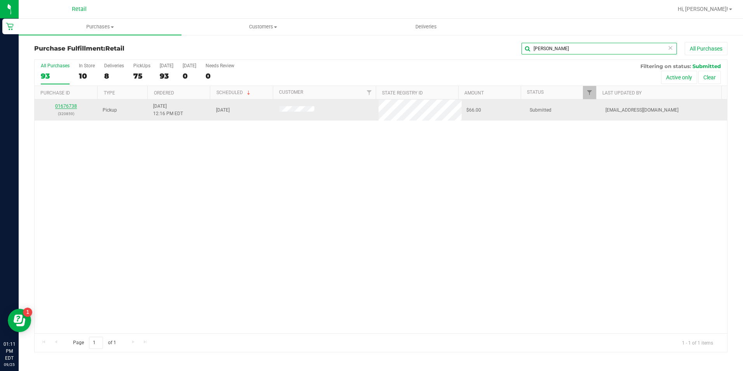
type input "yoder"
click at [74, 108] on link "01676738" at bounding box center [66, 105] width 22 height 5
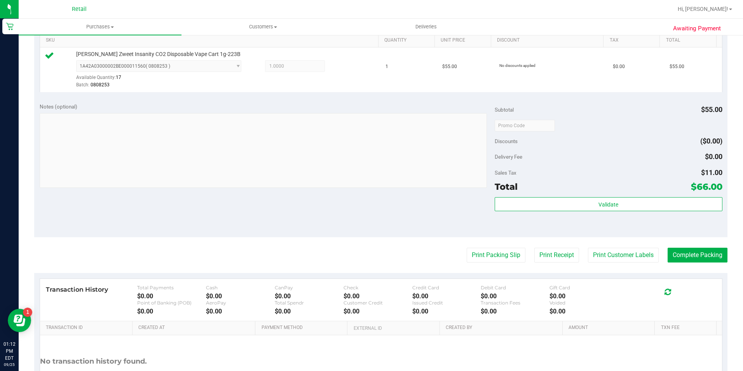
scroll to position [155, 0]
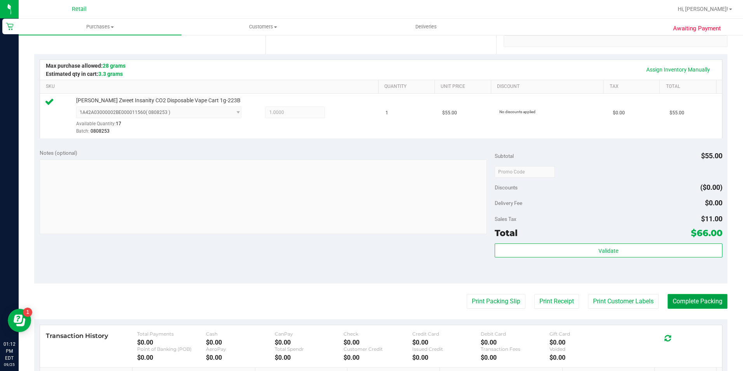
click at [691, 302] on button "Complete Packing" at bounding box center [697, 301] width 60 height 15
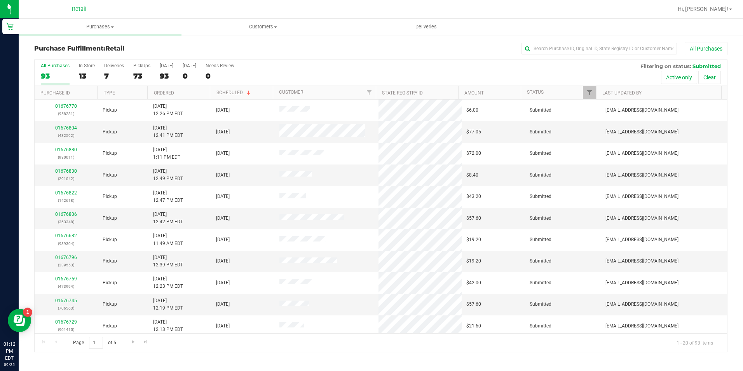
click at [552, 42] on div "All Purchases" at bounding box center [496, 48] width 462 height 13
click at [552, 45] on input "text" at bounding box center [598, 49] width 155 height 12
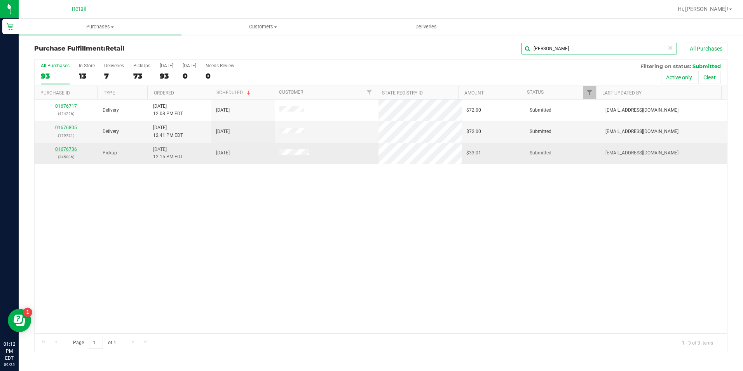
type input "smith"
click at [70, 151] on link "01676736" at bounding box center [66, 148] width 22 height 5
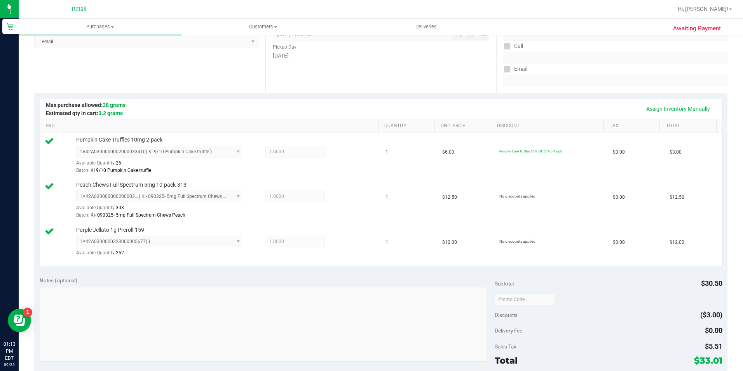
scroll to position [272, 0]
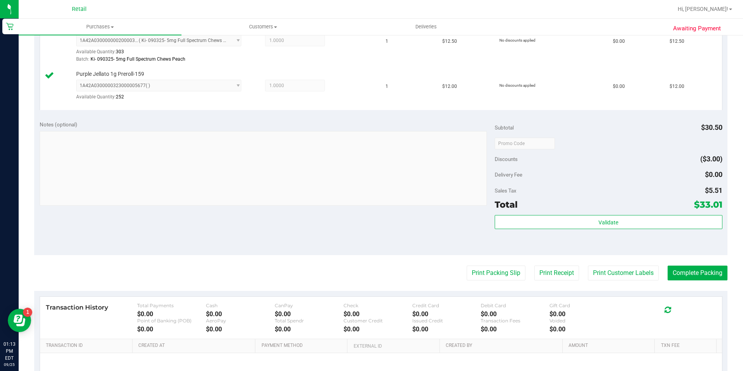
click at [707, 258] on purchase-details "Back Edit Purchase Cancel Purchase View Profile # 01676736 Med | Rec METRC ID: …" at bounding box center [380, 103] width 693 height 666
click at [700, 271] on button "Complete Packing" at bounding box center [697, 272] width 60 height 15
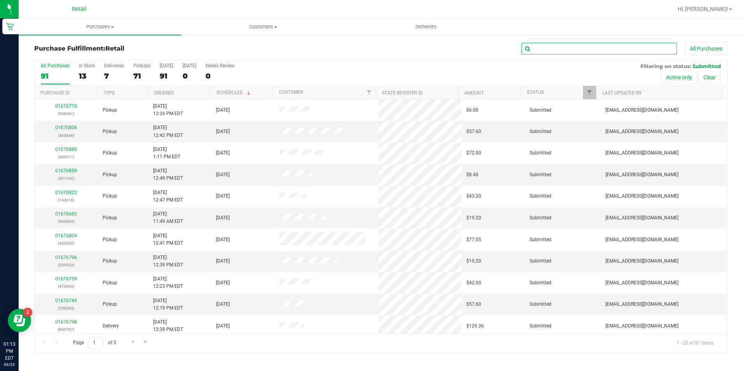
click at [596, 50] on input "text" at bounding box center [598, 49] width 155 height 12
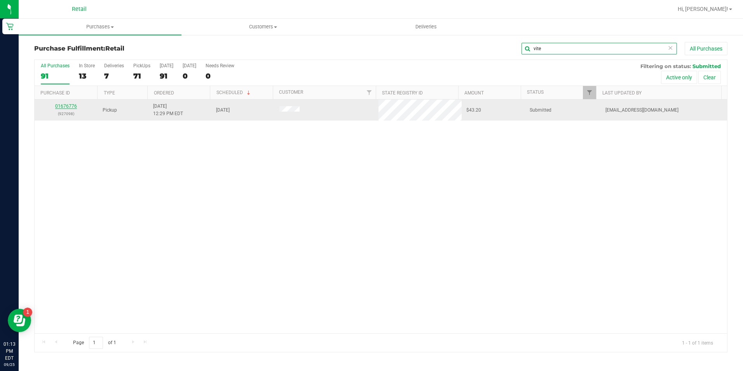
type input "vite"
click at [73, 108] on link "01676776" at bounding box center [66, 105] width 22 height 5
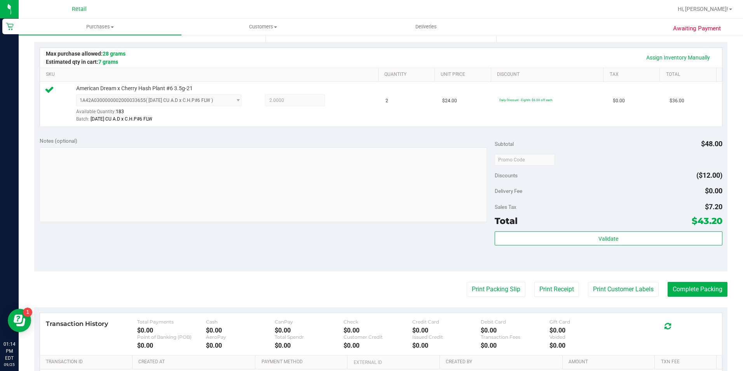
scroll to position [233, 0]
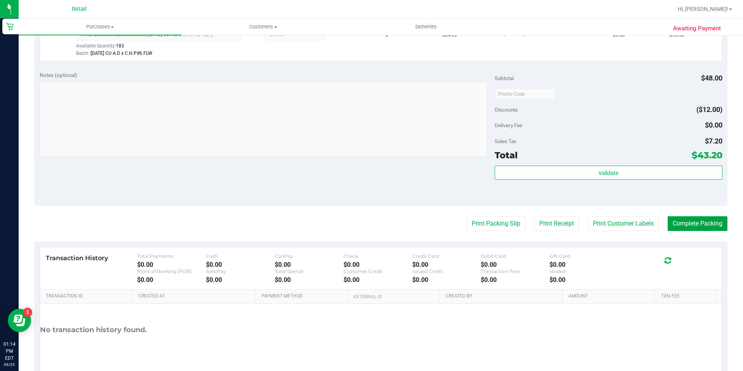
click at [679, 230] on button "Complete Packing" at bounding box center [697, 223] width 60 height 15
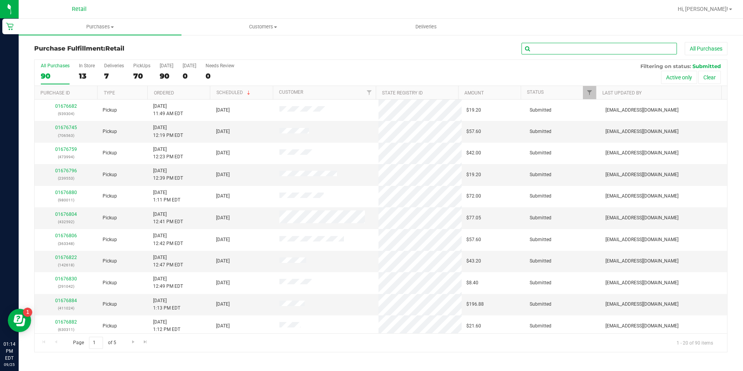
click at [612, 50] on input "text" at bounding box center [598, 49] width 155 height 12
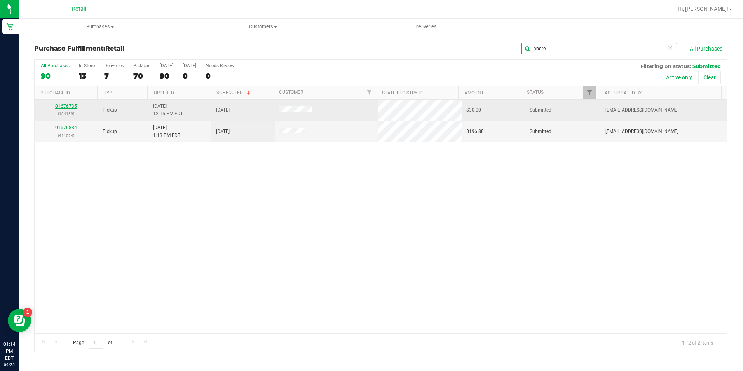
type input "andre"
click at [66, 105] on link "01676735" at bounding box center [66, 105] width 22 height 5
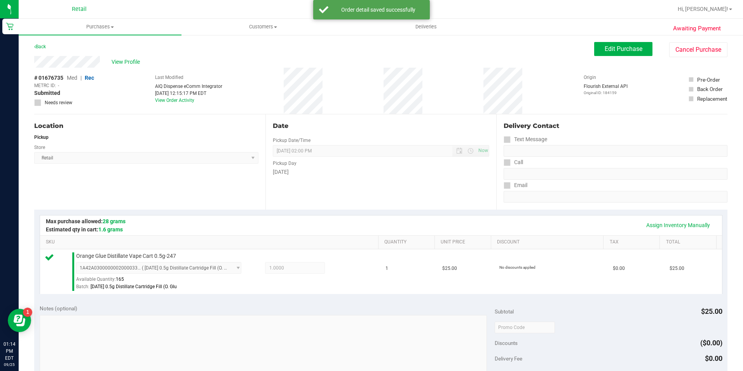
scroll to position [194, 0]
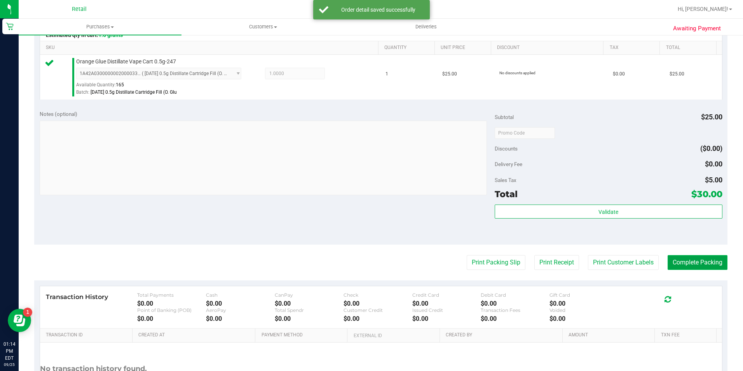
click at [669, 263] on button "Complete Packing" at bounding box center [697, 262] width 60 height 15
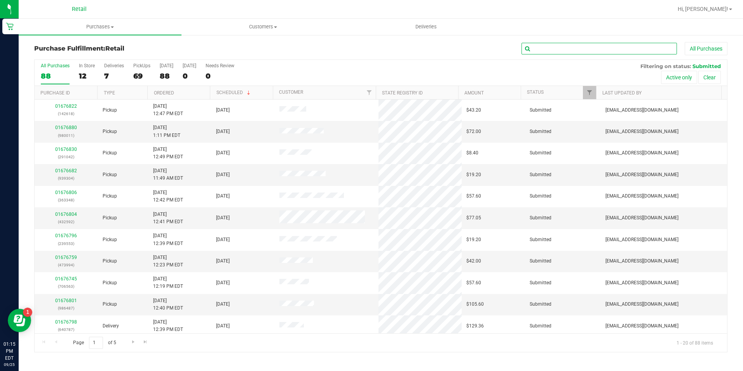
click at [546, 45] on input "text" at bounding box center [598, 49] width 155 height 12
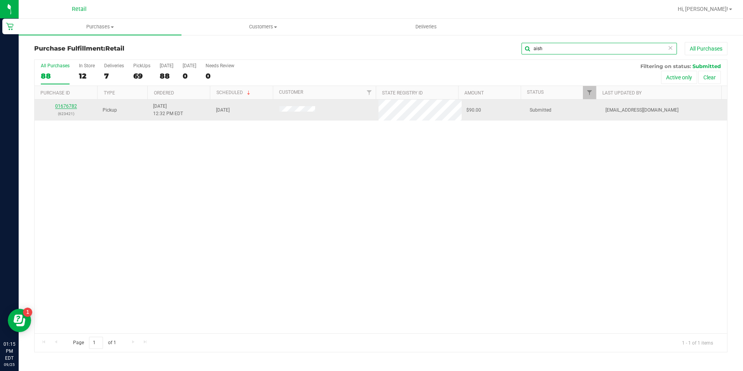
type input "aish"
click at [70, 104] on link "01676782" at bounding box center [66, 105] width 22 height 5
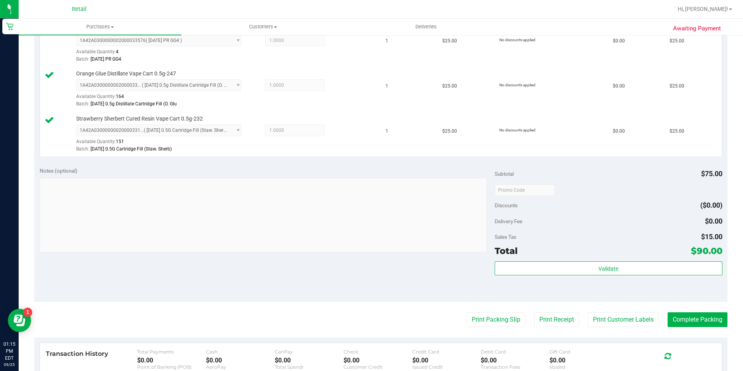
scroll to position [233, 0]
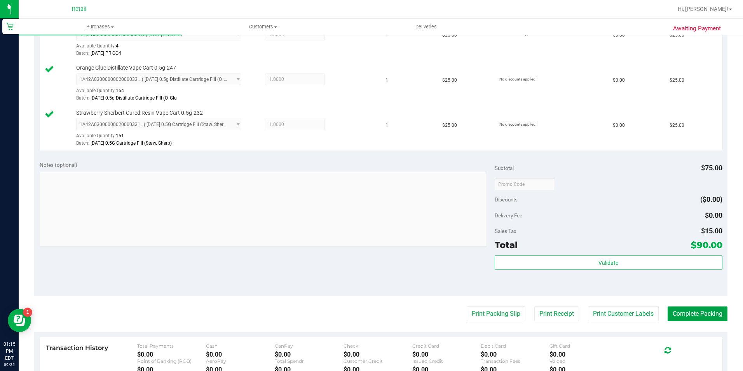
click at [712, 312] on button "Complete Packing" at bounding box center [697, 313] width 60 height 15
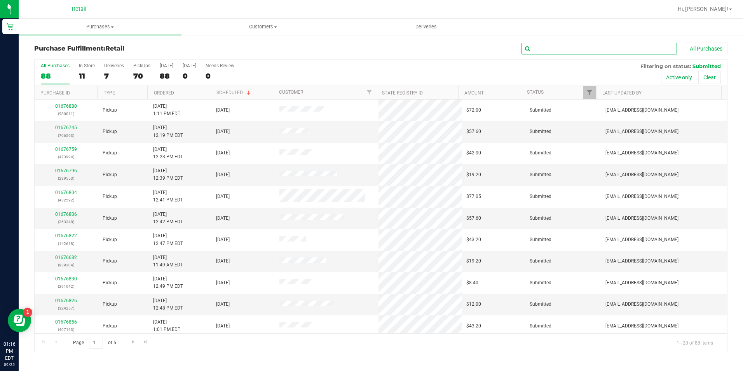
click at [561, 45] on input "text" at bounding box center [598, 49] width 155 height 12
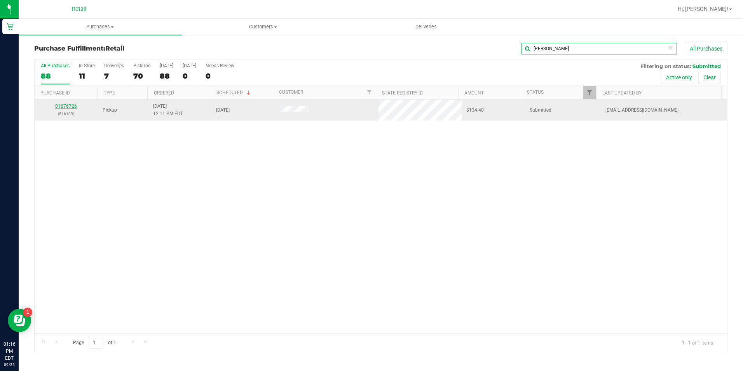
type input "willi"
click at [62, 104] on link "01676726" at bounding box center [66, 105] width 22 height 5
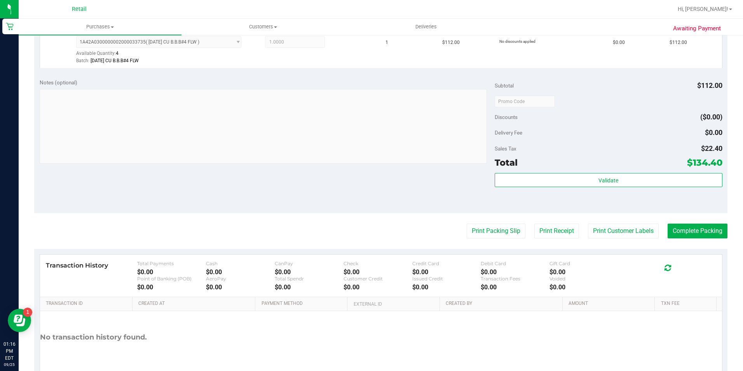
scroll to position [233, 0]
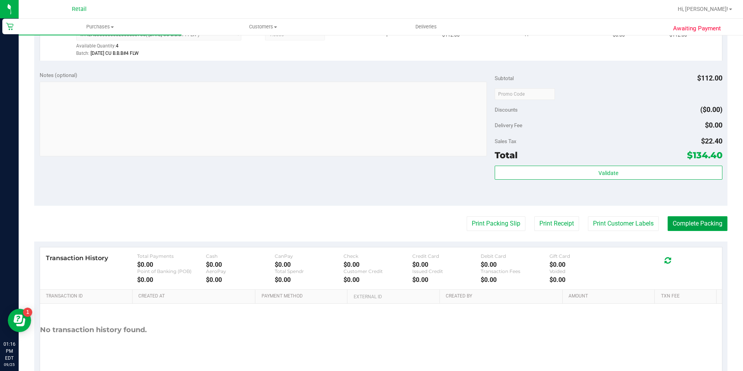
click at [687, 226] on button "Complete Packing" at bounding box center [697, 223] width 60 height 15
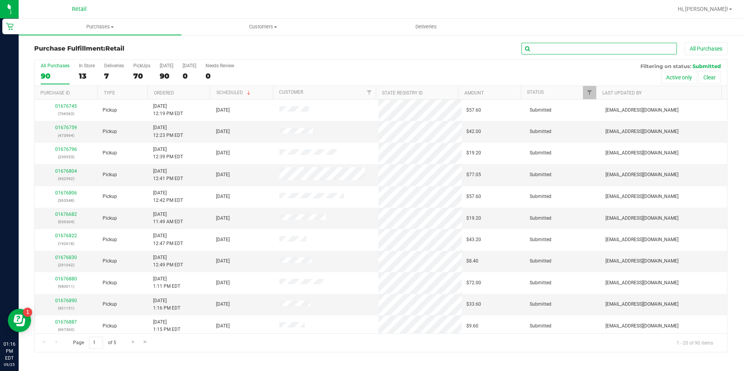
click at [565, 45] on input "text" at bounding box center [598, 49] width 155 height 12
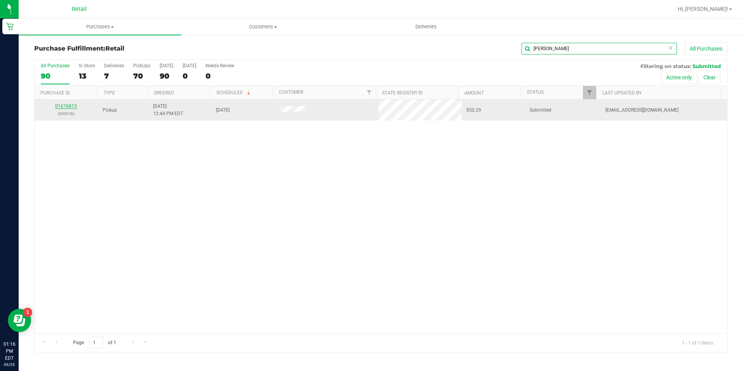
type input "zach"
click at [71, 104] on link "01676813" at bounding box center [66, 105] width 22 height 5
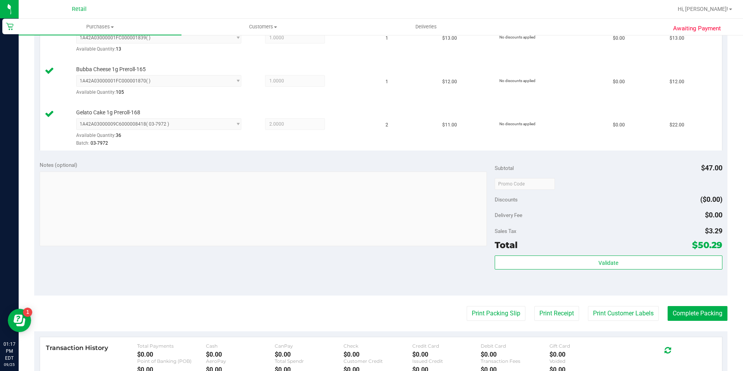
scroll to position [350, 0]
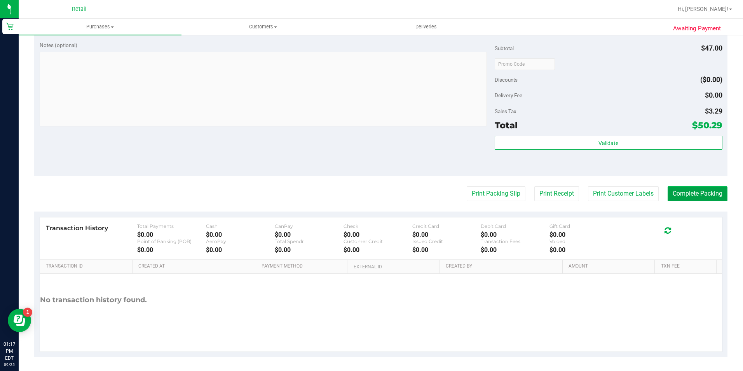
click at [699, 195] on button "Complete Packing" at bounding box center [697, 193] width 60 height 15
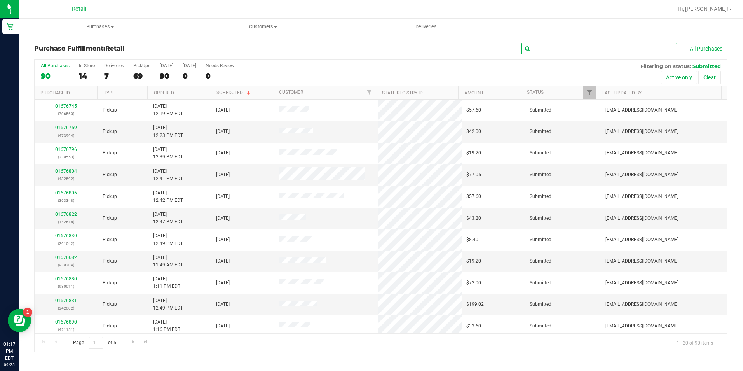
click at [610, 53] on input "text" at bounding box center [598, 49] width 155 height 12
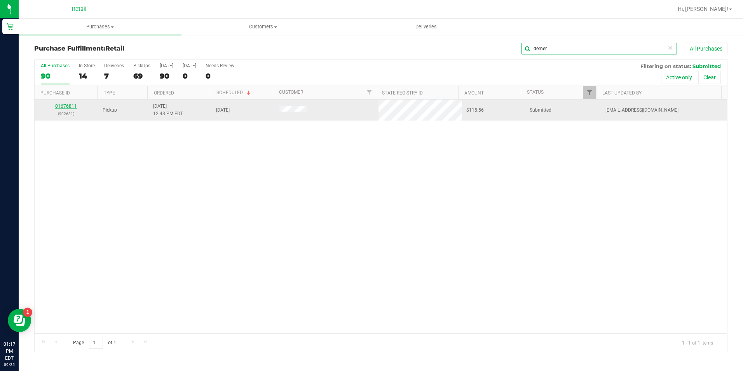
type input "demer"
click at [69, 108] on link "01676811" at bounding box center [66, 105] width 22 height 5
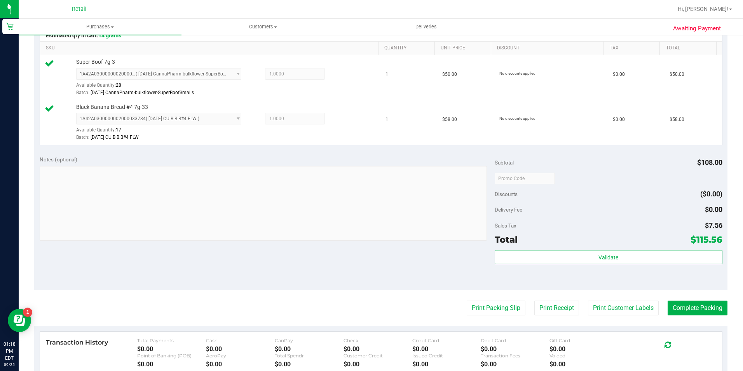
scroll to position [194, 0]
click at [705, 305] on button "Complete Packing" at bounding box center [697, 307] width 60 height 15
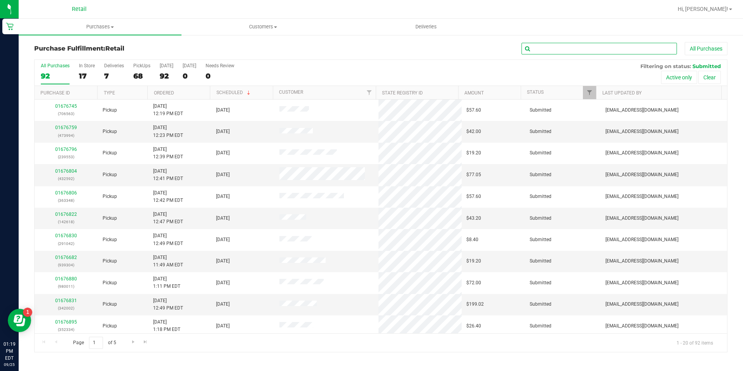
click at [594, 49] on input "text" at bounding box center [598, 49] width 155 height 12
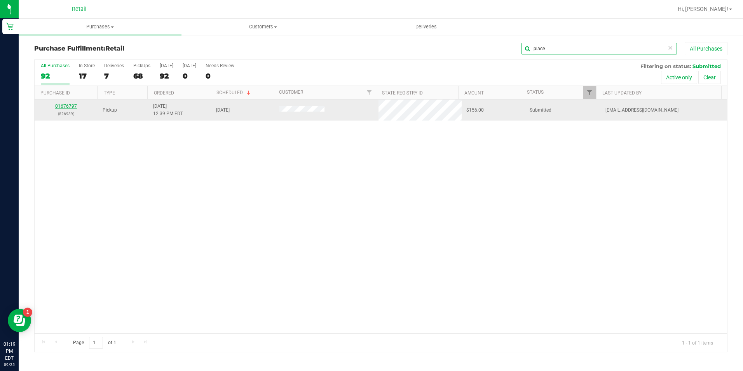
type input "place"
click at [71, 105] on link "01676797" at bounding box center [66, 105] width 22 height 5
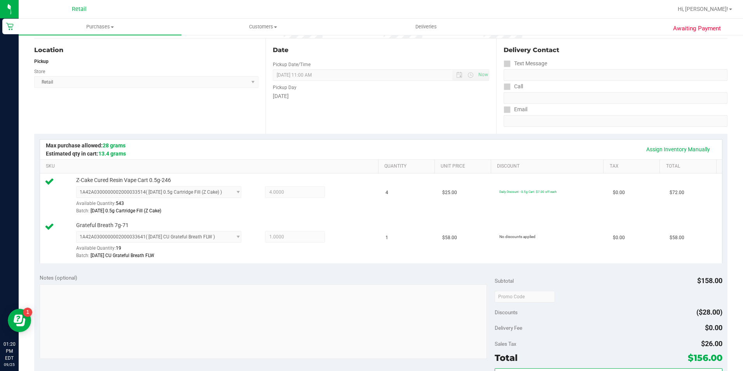
scroll to position [233, 0]
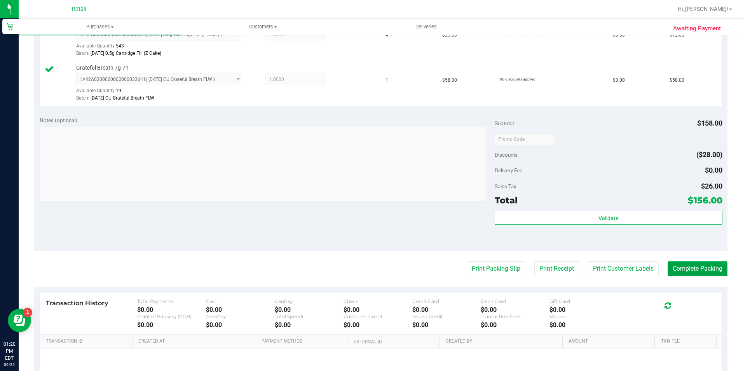
click at [699, 270] on button "Complete Packing" at bounding box center [697, 268] width 60 height 15
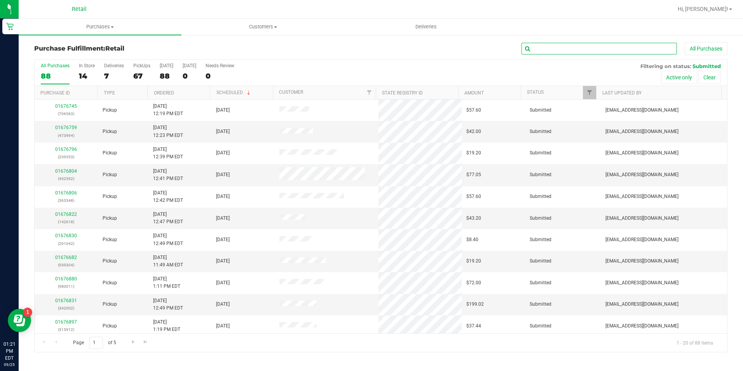
click at [553, 46] on input "text" at bounding box center [598, 49] width 155 height 12
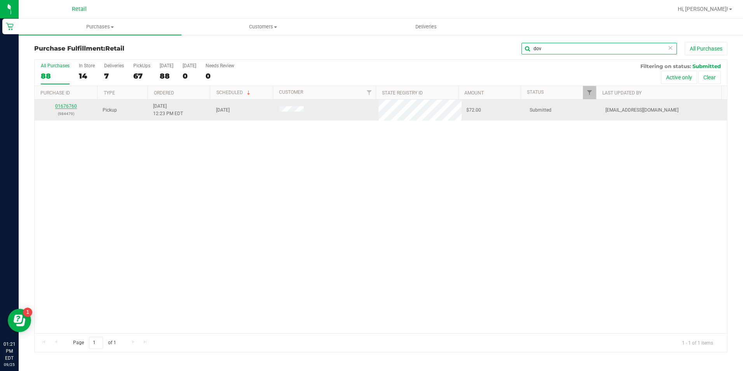
type input "dov"
click at [72, 106] on link "01676760" at bounding box center [66, 105] width 22 height 5
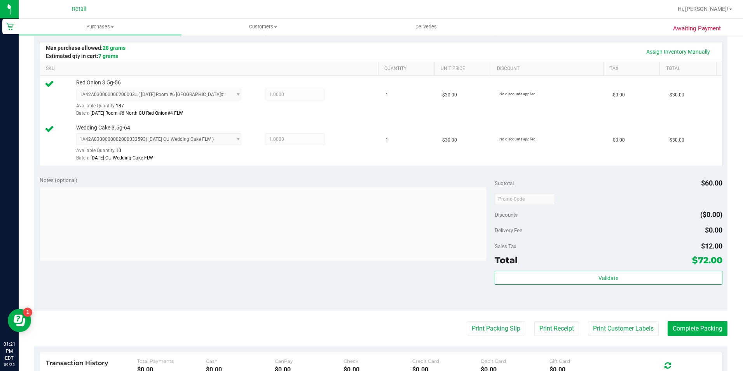
scroll to position [194, 0]
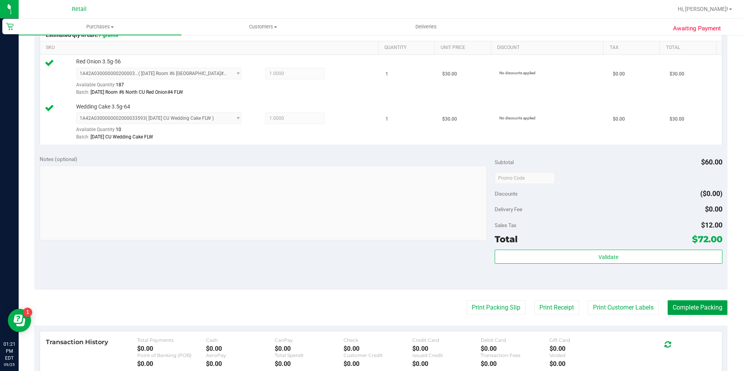
click at [709, 308] on button "Complete Packing" at bounding box center [697, 307] width 60 height 15
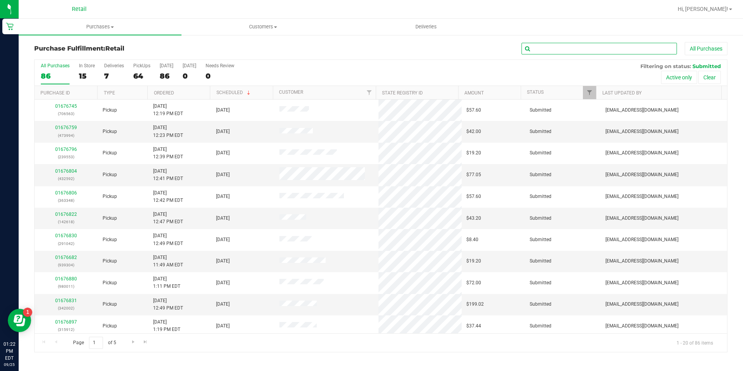
click at [547, 49] on input "text" at bounding box center [598, 49] width 155 height 12
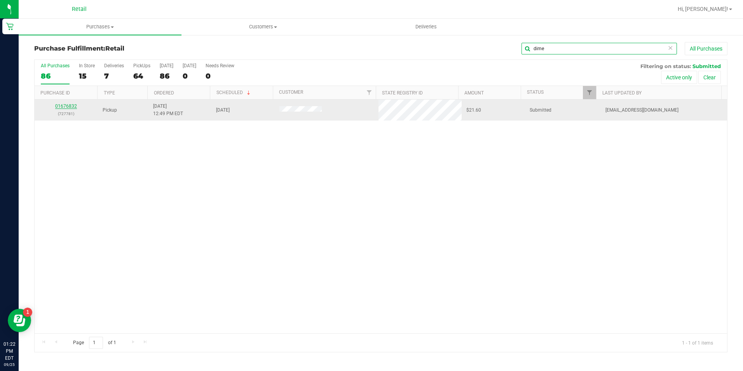
type input "dime"
click at [63, 108] on link "01676832" at bounding box center [66, 105] width 22 height 5
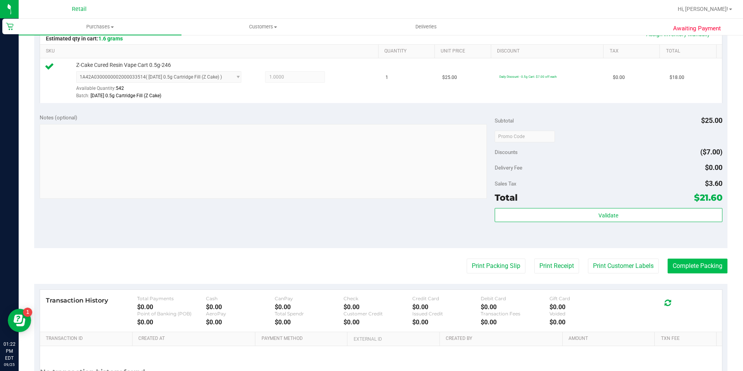
scroll to position [194, 0]
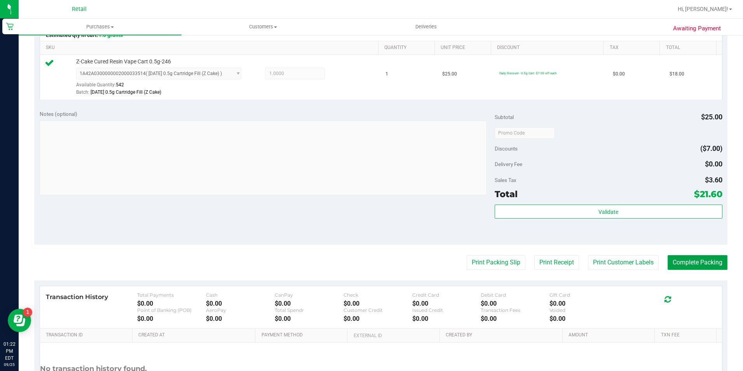
click at [695, 261] on button "Complete Packing" at bounding box center [697, 262] width 60 height 15
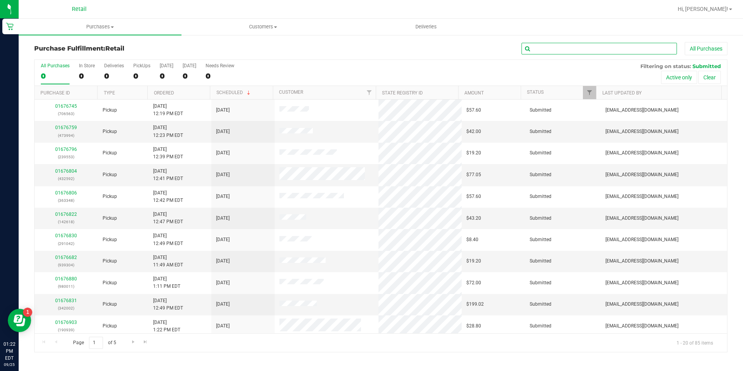
click at [541, 50] on input "text" at bounding box center [598, 49] width 155 height 12
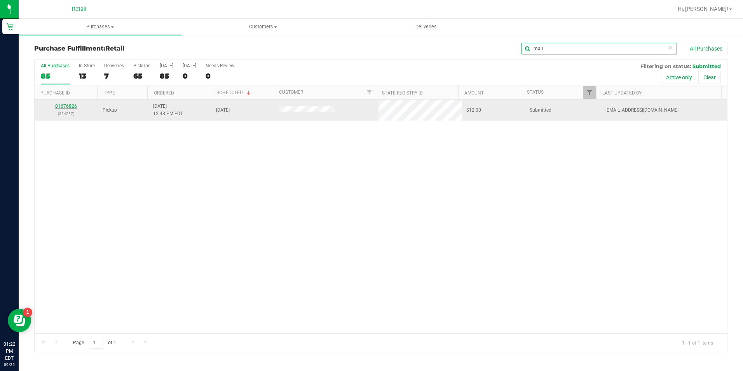
type input "mail"
click at [73, 106] on link "01676826" at bounding box center [66, 105] width 22 height 5
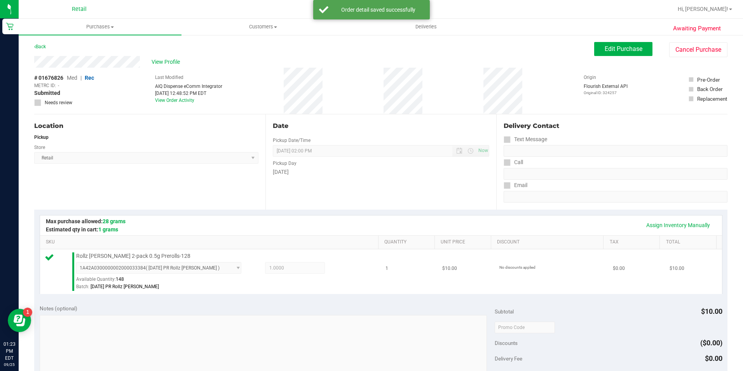
drag, startPoint x: 265, startPoint y: 91, endPoint x: 416, endPoint y: 261, distance: 227.8
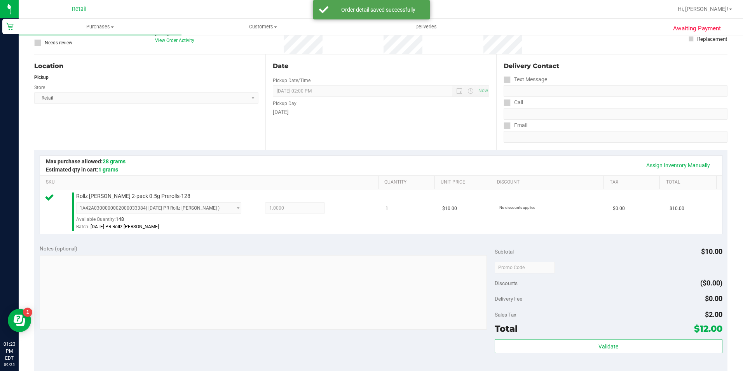
scroll to position [155, 0]
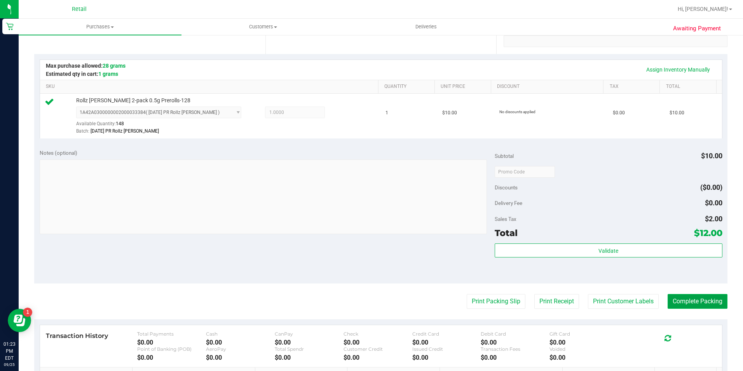
click at [681, 303] on button "Complete Packing" at bounding box center [697, 301] width 60 height 15
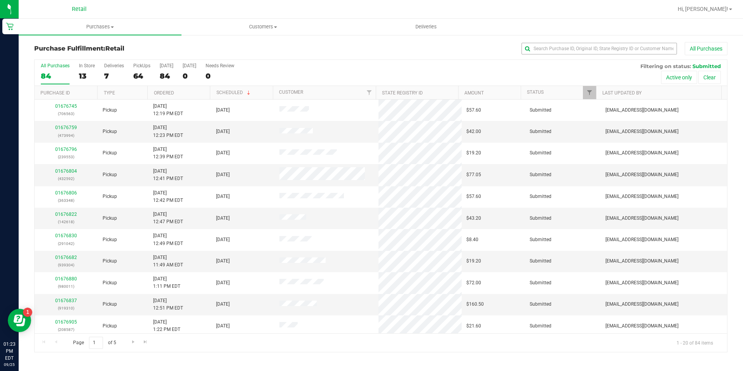
drag, startPoint x: 591, startPoint y: 34, endPoint x: 590, endPoint y: 43, distance: 8.6
click at [590, 40] on retail "Purchases Summary of purchases Fulfillment All purchases Customers All customer…" at bounding box center [381, 189] width 724 height 341
drag, startPoint x: 590, startPoint y: 43, endPoint x: 584, endPoint y: 49, distance: 9.1
click at [584, 49] on input "text" at bounding box center [598, 49] width 155 height 12
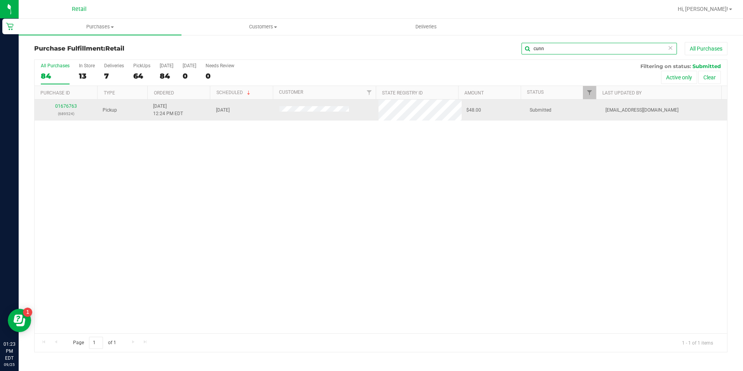
type input "cunn"
click at [64, 109] on div "01676763 (689524)" at bounding box center [66, 110] width 54 height 15
click at [65, 108] on link "01676763" at bounding box center [66, 105] width 22 height 5
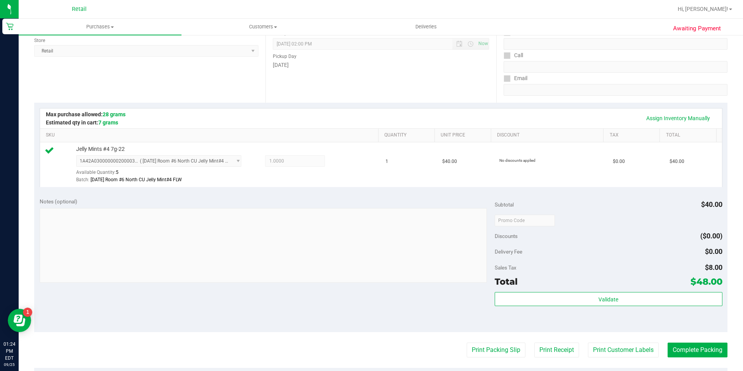
scroll to position [155, 0]
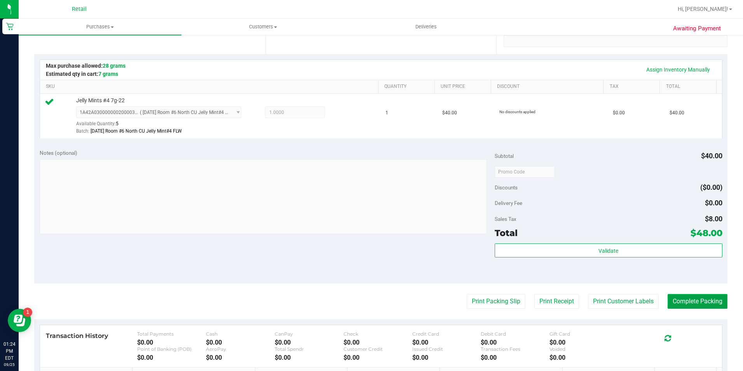
click at [692, 302] on button "Complete Packing" at bounding box center [697, 301] width 60 height 15
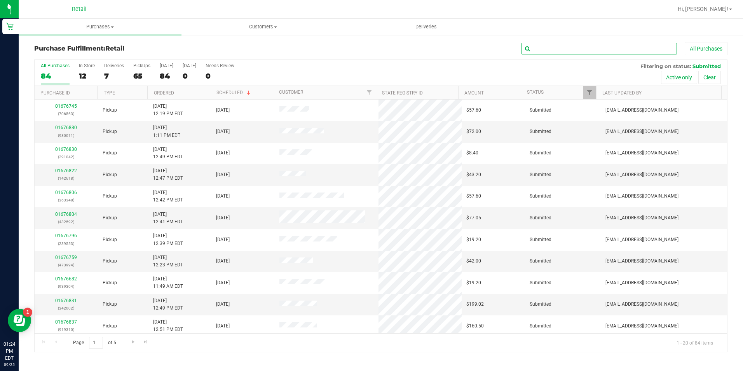
click at [567, 49] on input "text" at bounding box center [598, 49] width 155 height 12
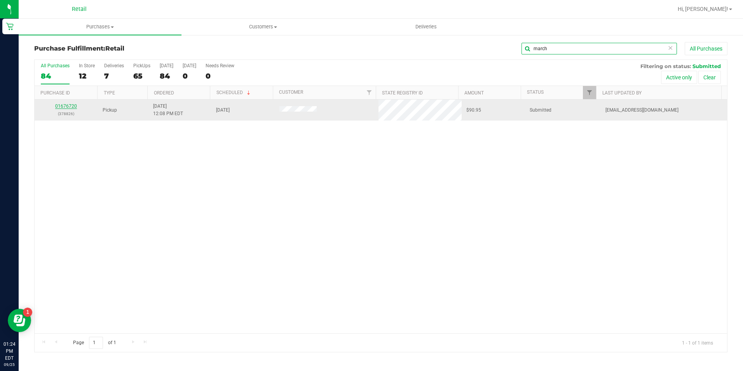
type input "march"
click at [68, 106] on link "01676720" at bounding box center [66, 105] width 22 height 5
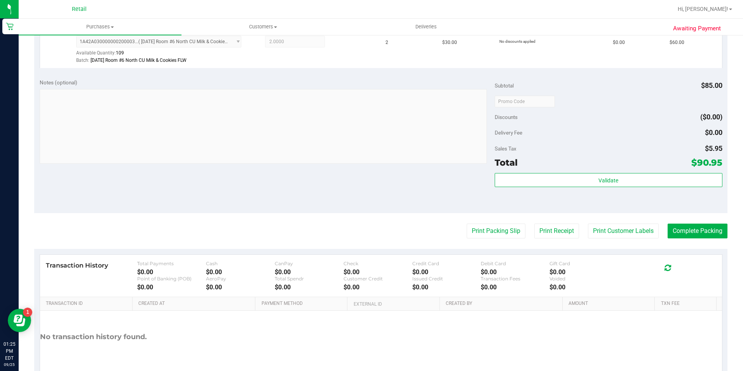
scroll to position [272, 0]
click at [703, 229] on button "Complete Packing" at bounding box center [697, 229] width 60 height 15
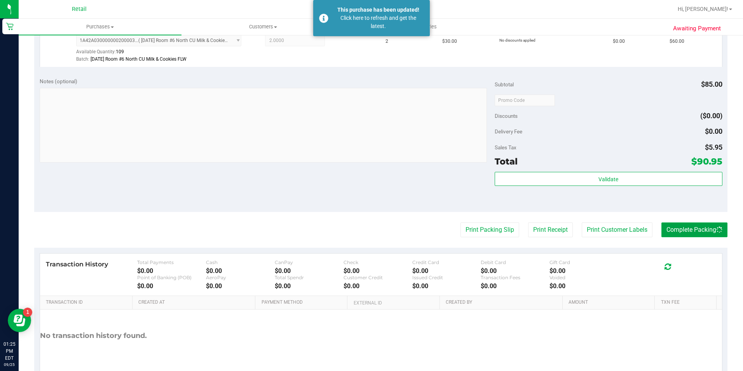
scroll to position [0, 0]
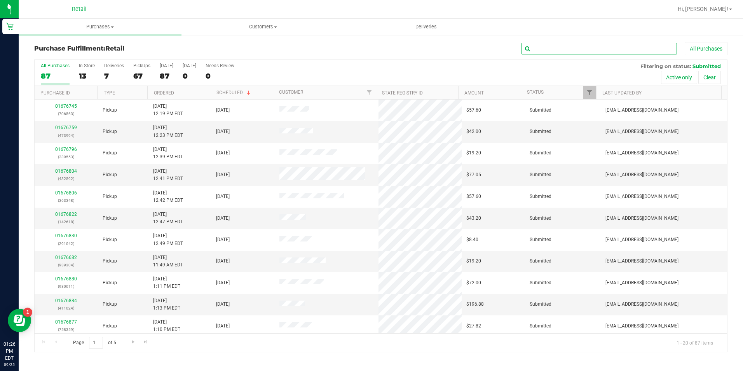
click at [586, 49] on input "text" at bounding box center [598, 49] width 155 height 12
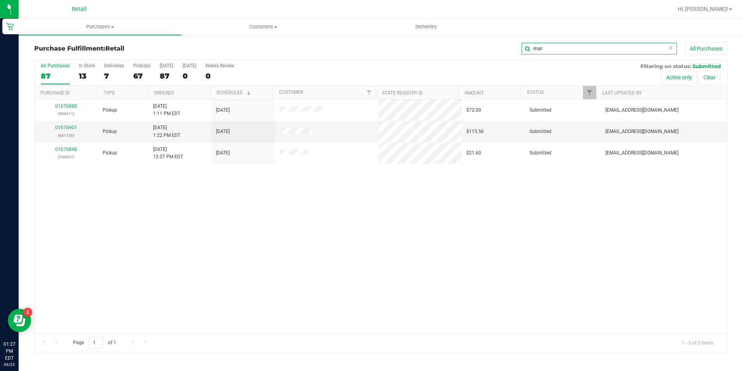
drag, startPoint x: 545, startPoint y: 49, endPoint x: 316, endPoint y: 50, distance: 228.4
click at [316, 50] on div "mar All Purchases" at bounding box center [496, 48] width 462 height 13
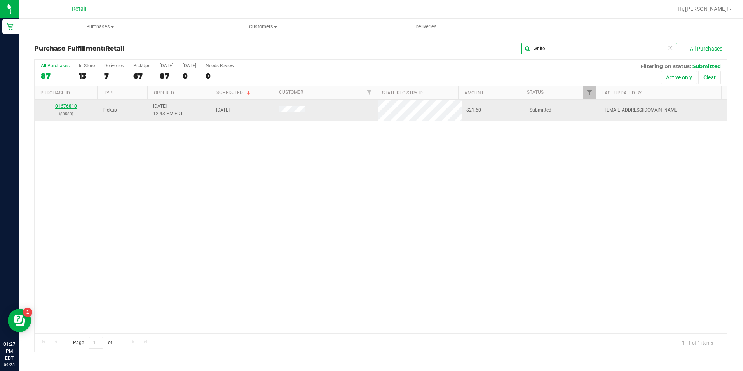
type input "white"
click at [76, 105] on link "01676810" at bounding box center [66, 105] width 22 height 5
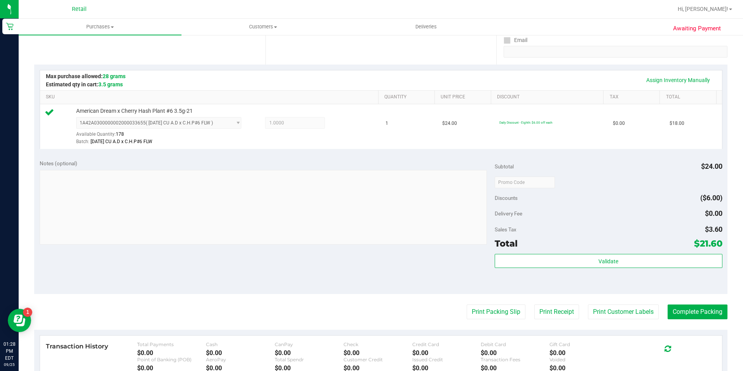
scroll to position [233, 0]
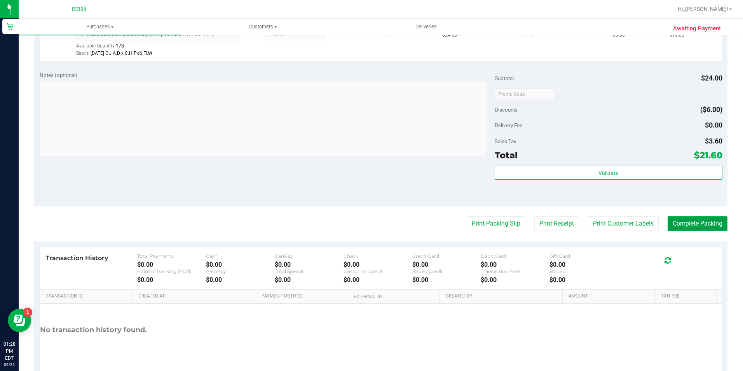
click at [700, 225] on button "Complete Packing" at bounding box center [697, 223] width 60 height 15
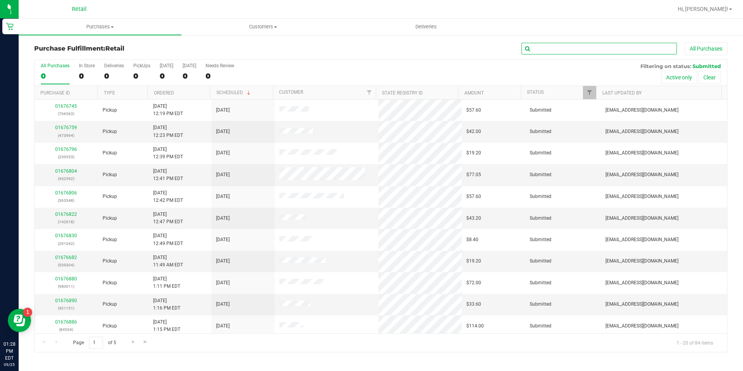
click at [564, 45] on input "text" at bounding box center [598, 49] width 155 height 12
click at [562, 50] on input "text" at bounding box center [598, 49] width 155 height 12
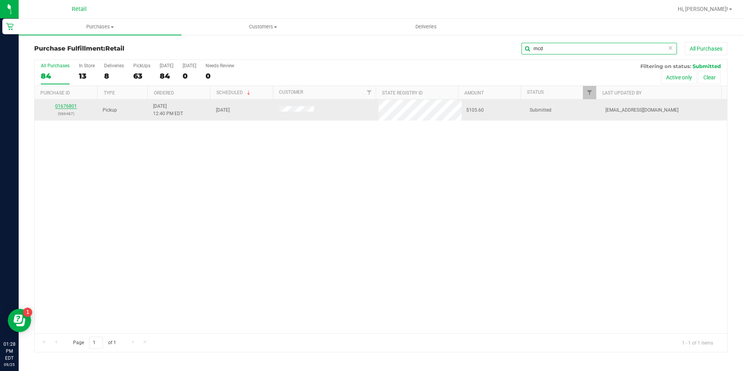
type input "mcd"
click at [71, 104] on link "01676801" at bounding box center [66, 105] width 22 height 5
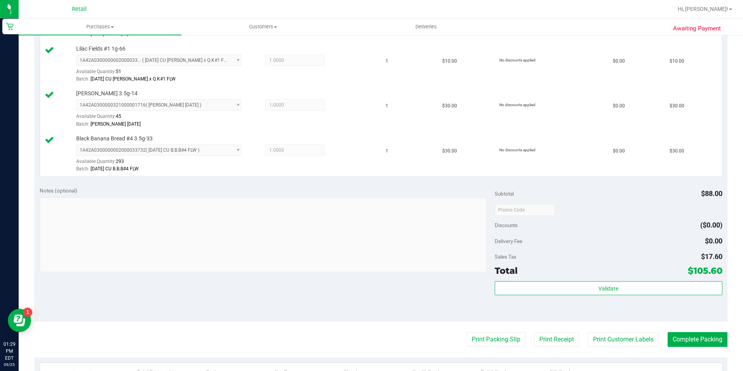
scroll to position [311, 0]
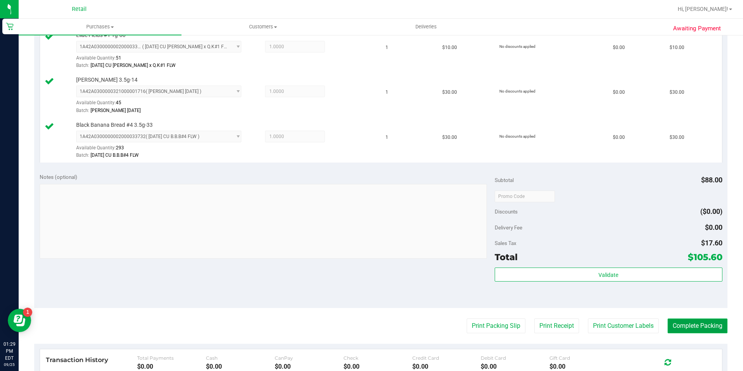
click at [685, 326] on button "Complete Packing" at bounding box center [697, 325] width 60 height 15
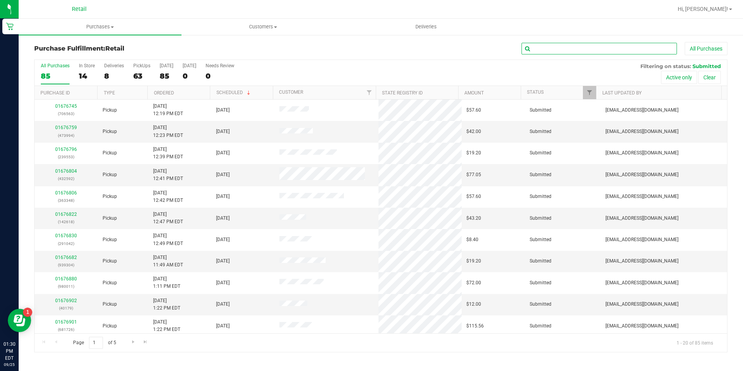
click at [585, 49] on input "text" at bounding box center [598, 49] width 155 height 12
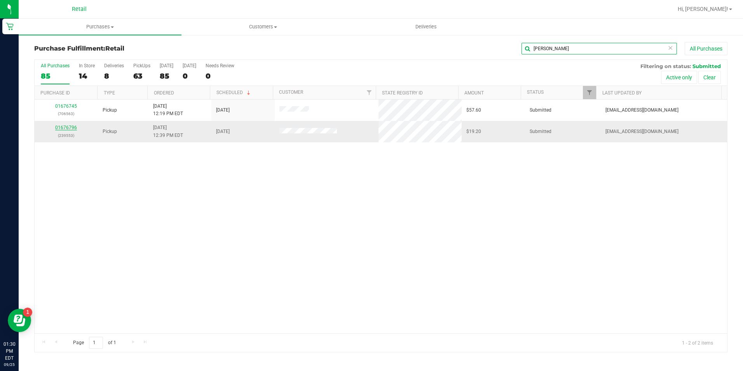
type input "victor"
click at [57, 127] on link "01676796" at bounding box center [66, 127] width 22 height 5
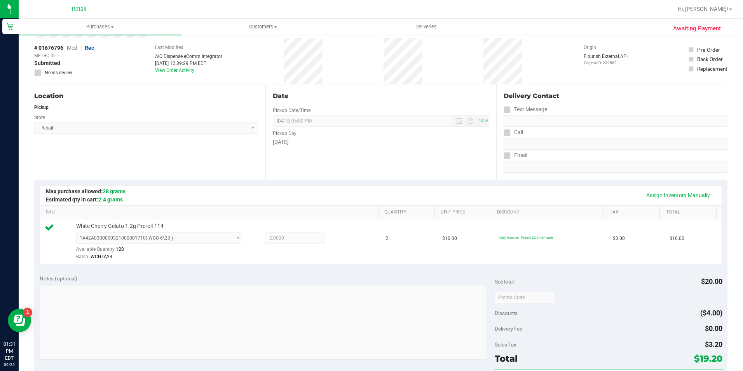
scroll to position [117, 0]
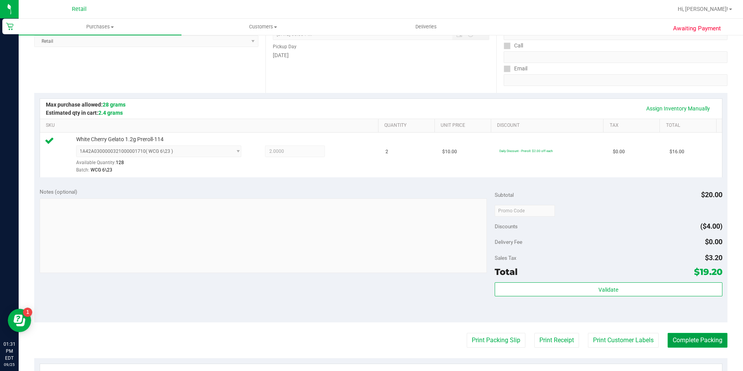
click at [694, 333] on button "Complete Packing" at bounding box center [697, 339] width 60 height 15
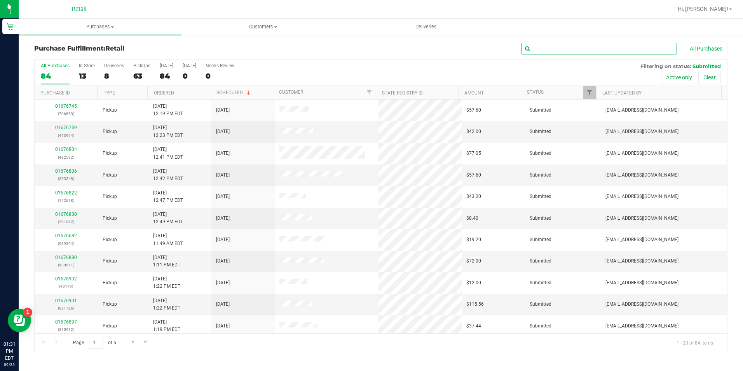
click at [546, 46] on input "text" at bounding box center [598, 49] width 155 height 12
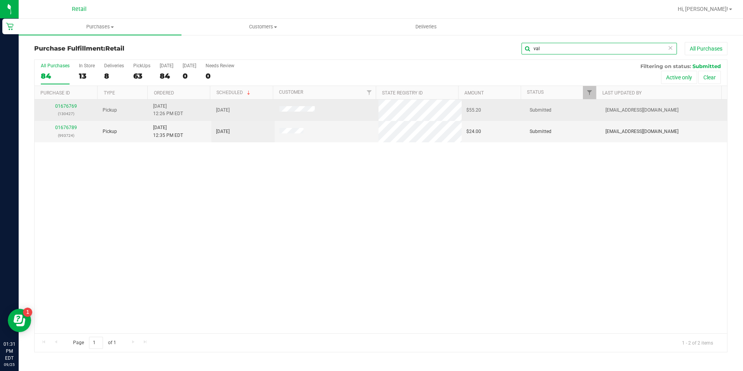
type input "val"
click at [65, 120] on td "01676769 (130427)" at bounding box center [66, 109] width 63 height 21
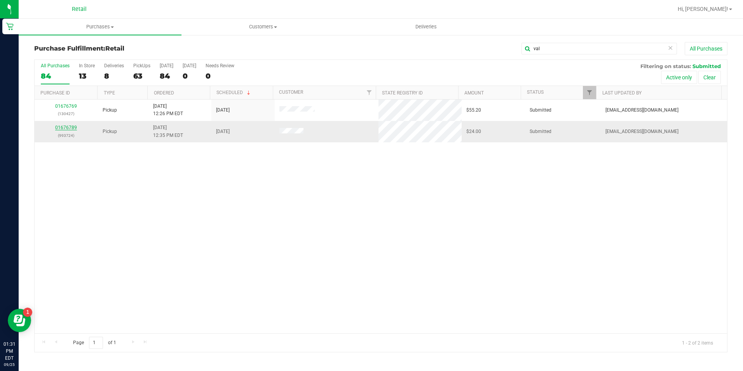
click at [64, 126] on link "01676789" at bounding box center [66, 127] width 22 height 5
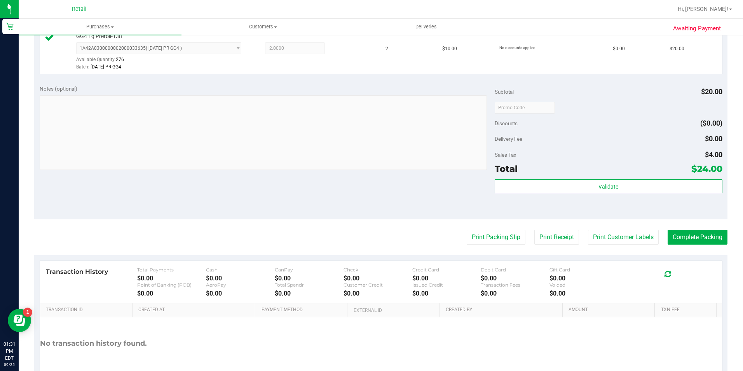
scroll to position [233, 0]
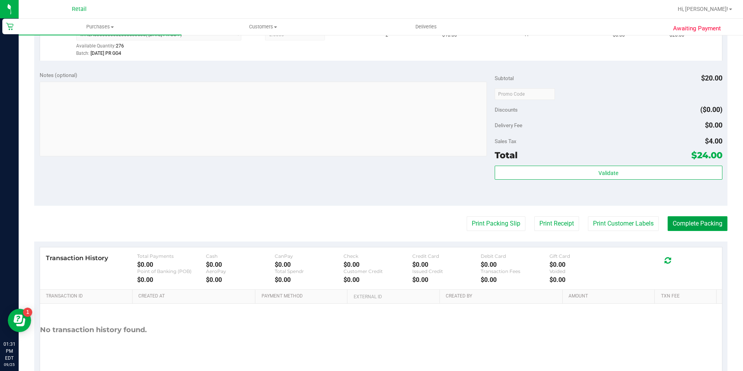
click at [688, 220] on button "Complete Packing" at bounding box center [697, 223] width 60 height 15
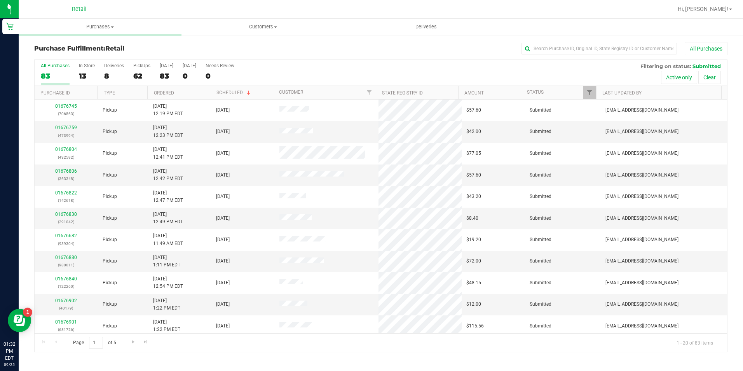
click at [557, 57] on div "Purchase Fulfillment: Retail All Purchases" at bounding box center [380, 50] width 693 height 17
click at [560, 49] on input "text" at bounding box center [598, 49] width 155 height 12
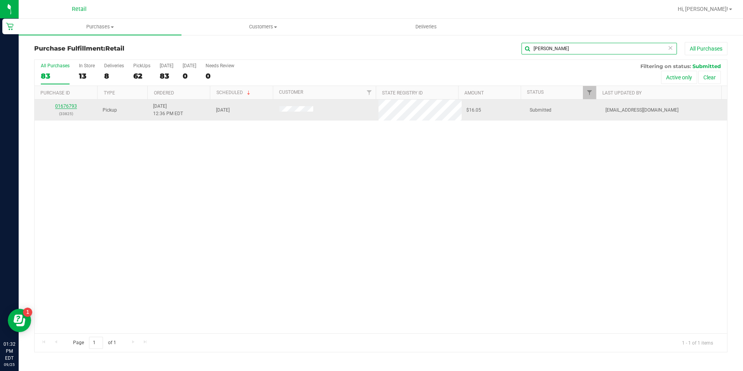
type input "knud"
click at [64, 103] on link "01676793" at bounding box center [66, 105] width 22 height 5
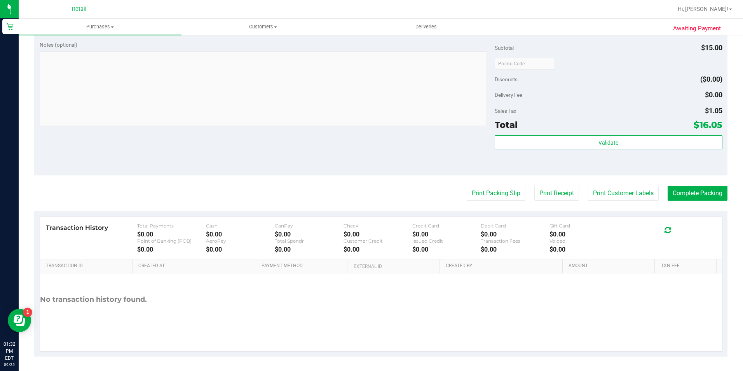
scroll to position [264, 0]
click at [689, 193] on button "Complete Packing" at bounding box center [697, 191] width 60 height 15
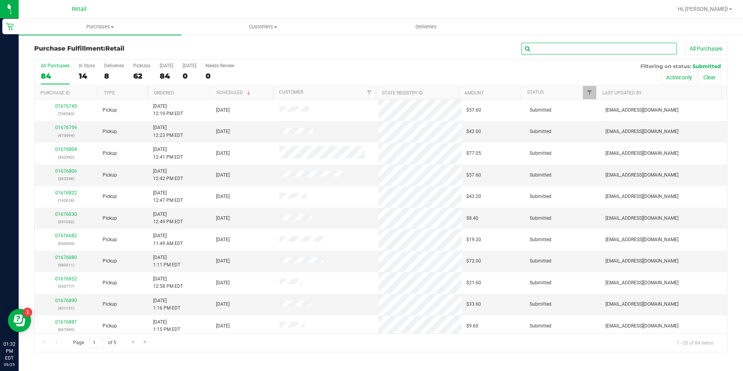
click at [567, 52] on input "text" at bounding box center [598, 49] width 155 height 12
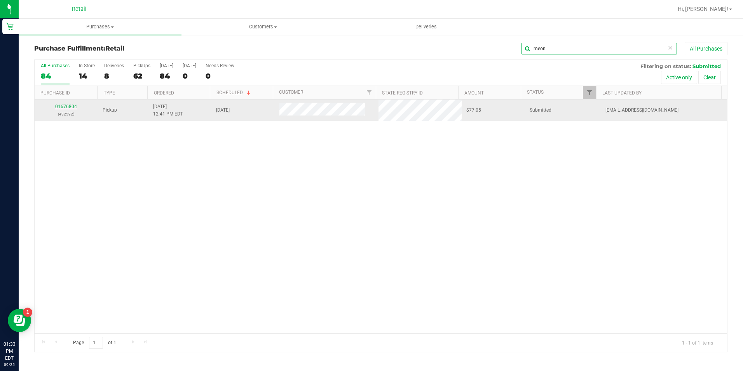
type input "meon"
click at [71, 106] on link "01676804" at bounding box center [66, 106] width 22 height 5
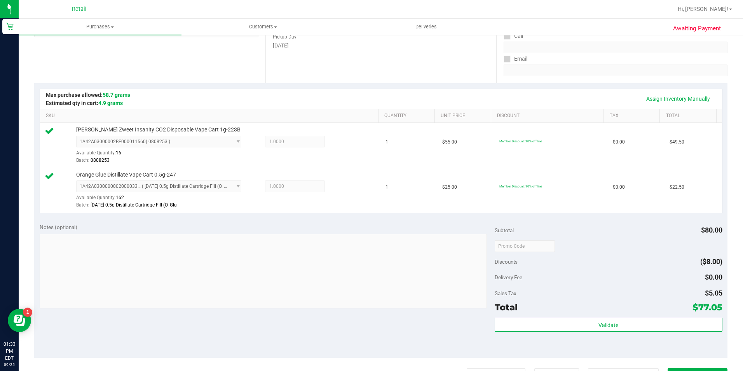
scroll to position [194, 0]
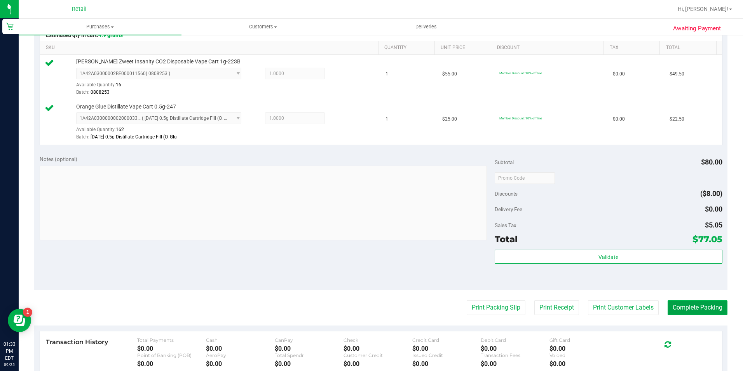
click at [690, 304] on button "Complete Packing" at bounding box center [697, 307] width 60 height 15
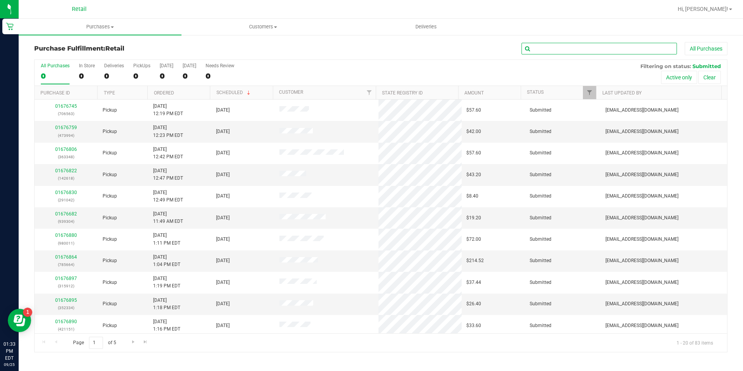
click at [546, 49] on input "text" at bounding box center [598, 49] width 155 height 12
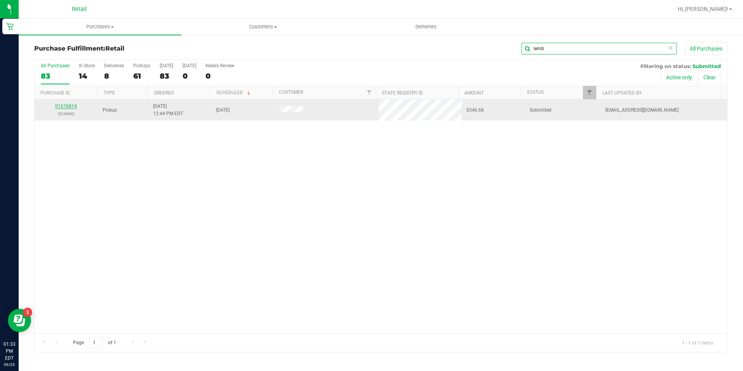
type input "lemb"
click at [58, 104] on link "01676814" at bounding box center [66, 105] width 22 height 5
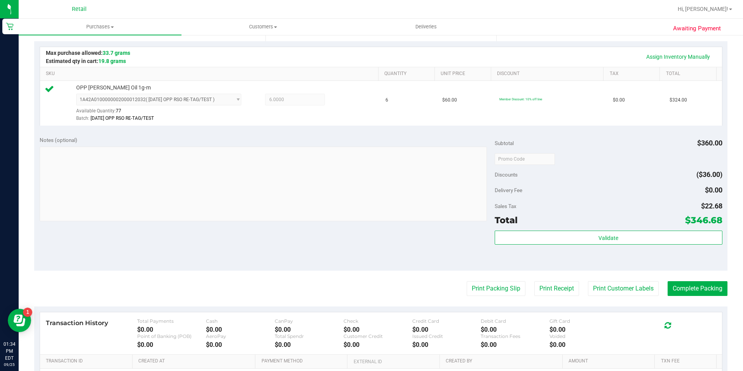
scroll to position [194, 0]
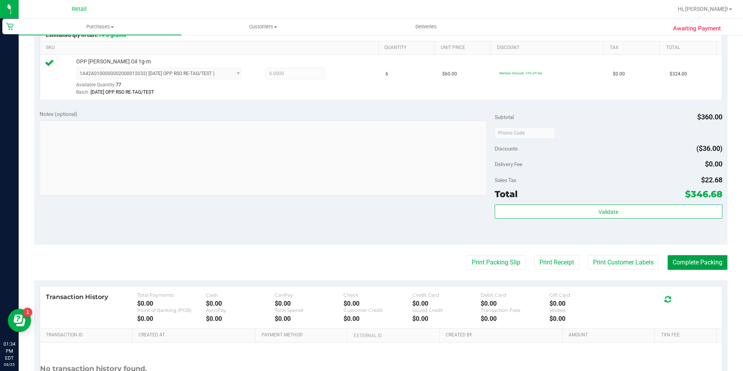
click at [670, 266] on button "Complete Packing" at bounding box center [697, 262] width 60 height 15
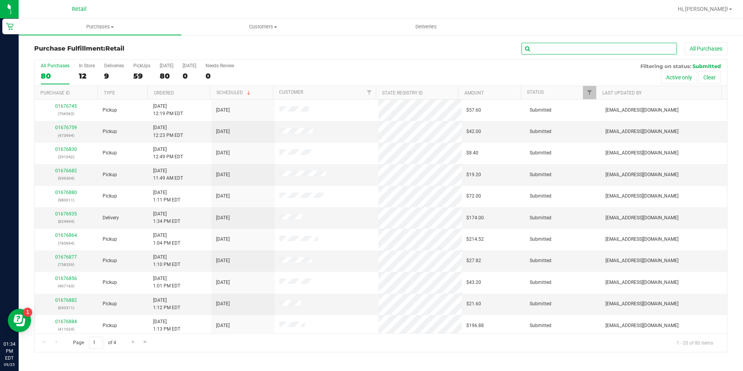
click at [552, 50] on input "text" at bounding box center [598, 49] width 155 height 12
click at [555, 42] on div "All Purchases" at bounding box center [496, 48] width 462 height 13
click at [556, 53] on input "text" at bounding box center [598, 49] width 155 height 12
click at [558, 54] on div "All Purchases" at bounding box center [496, 48] width 462 height 13
click at [138, 68] on div "PickUps" at bounding box center [141, 65] width 17 height 5
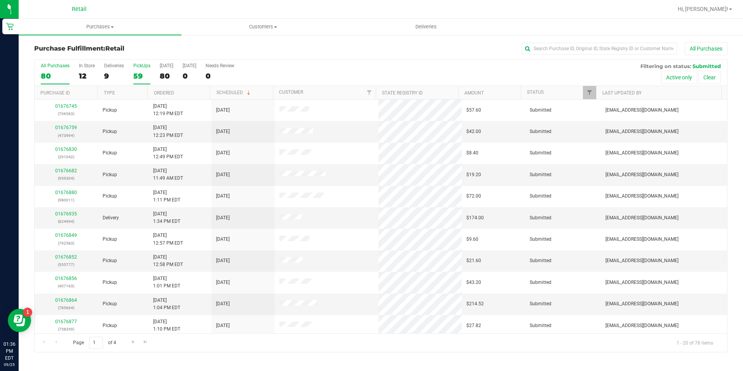
click at [0, 0] on input "PickUps 59" at bounding box center [0, 0] width 0 height 0
click at [561, 48] on input "text" at bounding box center [598, 49] width 155 height 12
click at [558, 47] on input "text" at bounding box center [598, 49] width 155 height 12
click at [585, 46] on input "text" at bounding box center [598, 49] width 155 height 12
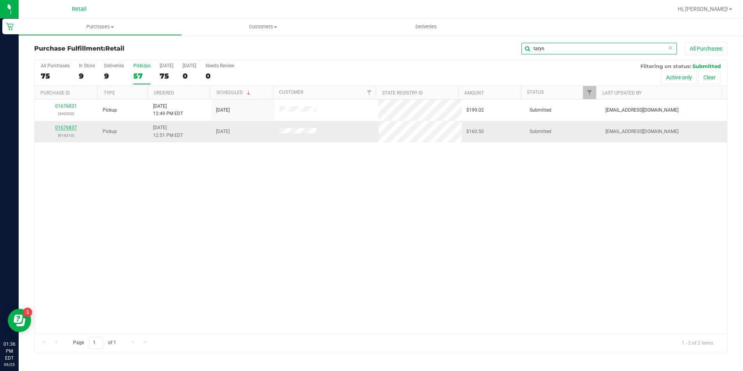
type input "taryn"
click at [63, 128] on link "01676837" at bounding box center [66, 127] width 22 height 5
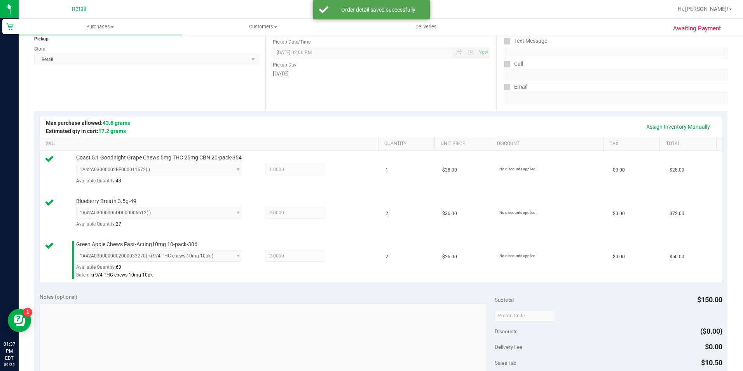
scroll to position [272, 0]
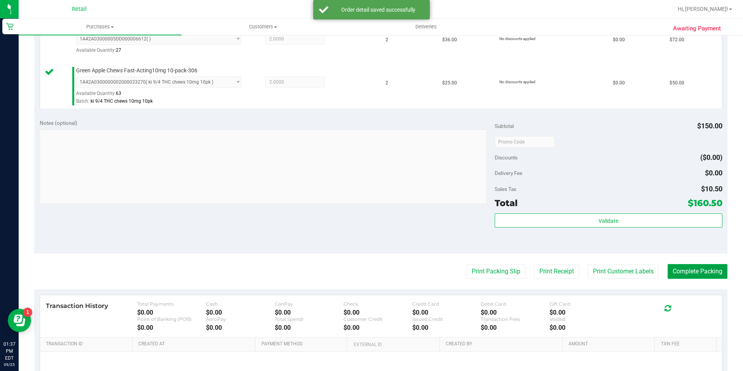
click at [689, 272] on button "Complete Packing" at bounding box center [697, 271] width 60 height 15
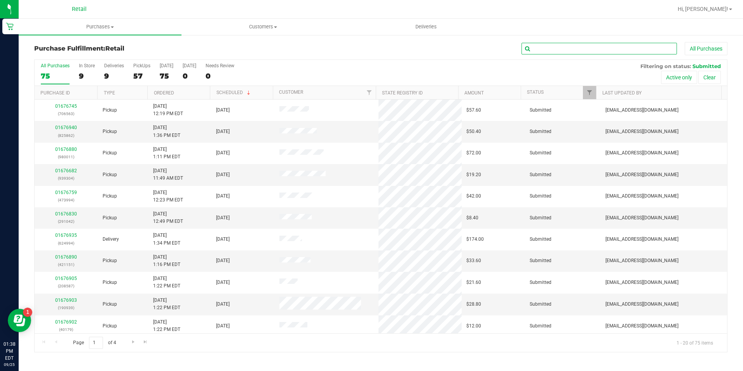
click at [551, 46] on input "text" at bounding box center [598, 49] width 155 height 12
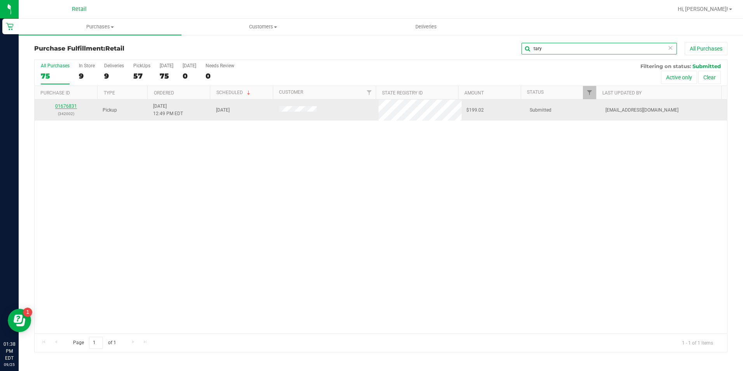
type input "tary"
click at [68, 106] on link "01676831" at bounding box center [66, 105] width 22 height 5
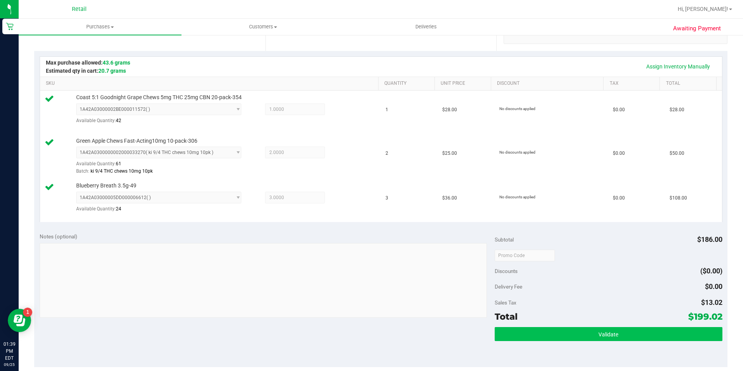
scroll to position [194, 0]
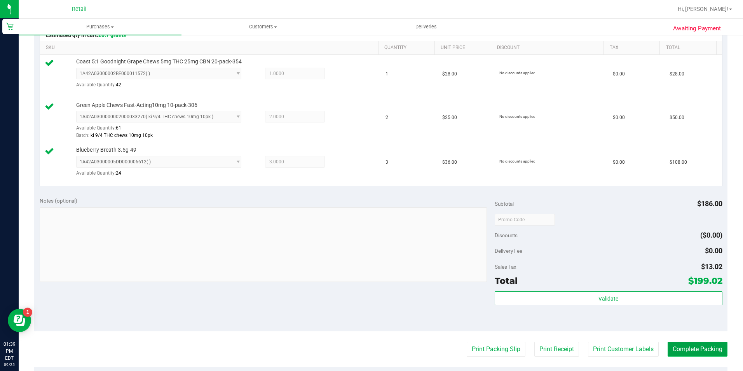
click at [696, 348] on button "Complete Packing" at bounding box center [697, 348] width 60 height 15
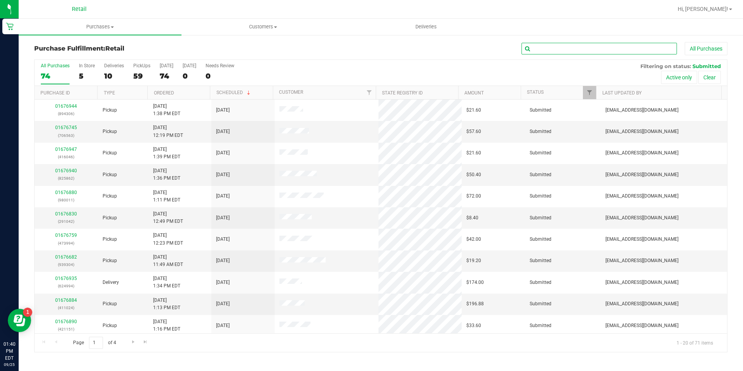
click at [610, 50] on input "text" at bounding box center [598, 49] width 155 height 12
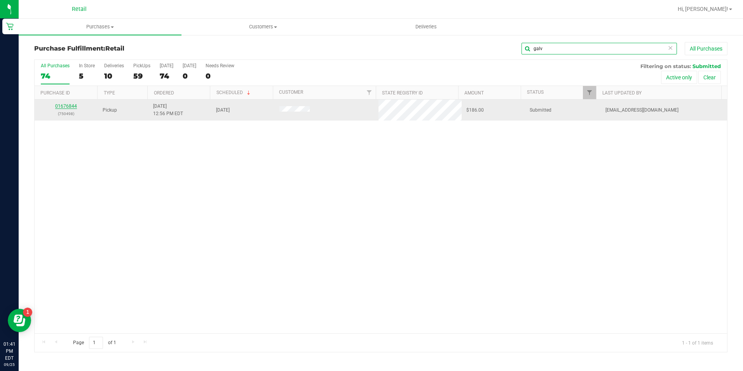
type input "galv"
click at [73, 105] on link "01676844" at bounding box center [66, 105] width 22 height 5
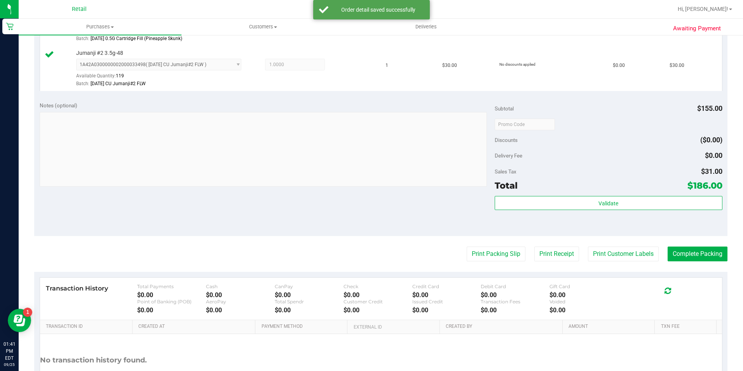
scroll to position [399, 0]
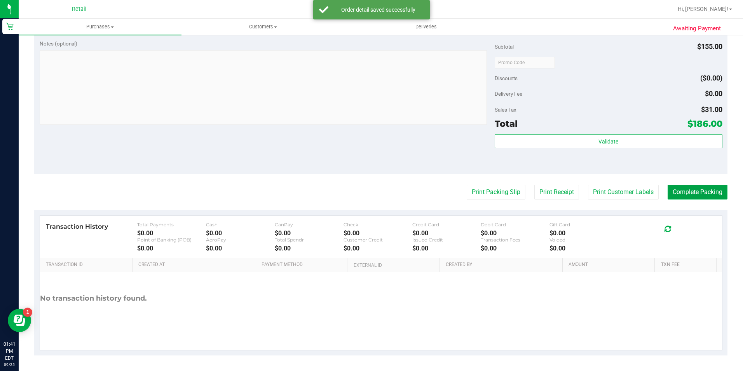
click at [694, 192] on button "Complete Packing" at bounding box center [697, 191] width 60 height 15
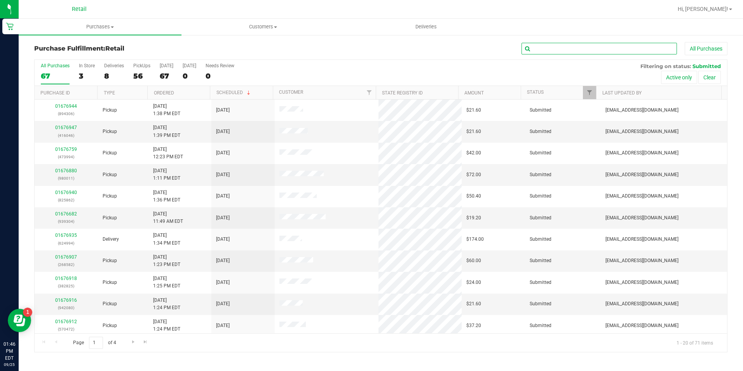
click at [564, 47] on input "text" at bounding box center [598, 49] width 155 height 12
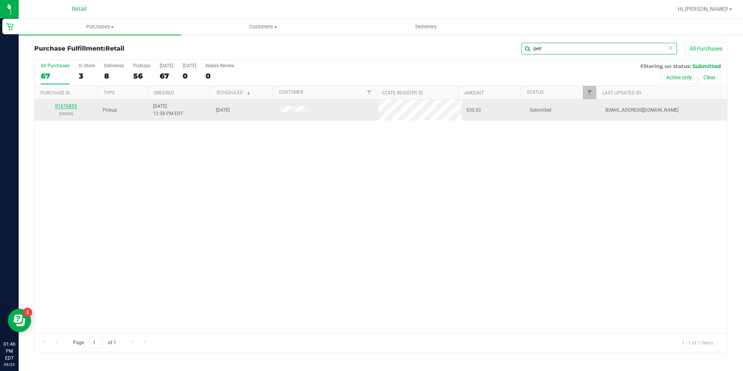
type input "petr"
click at [71, 105] on link "01676853" at bounding box center [66, 105] width 22 height 5
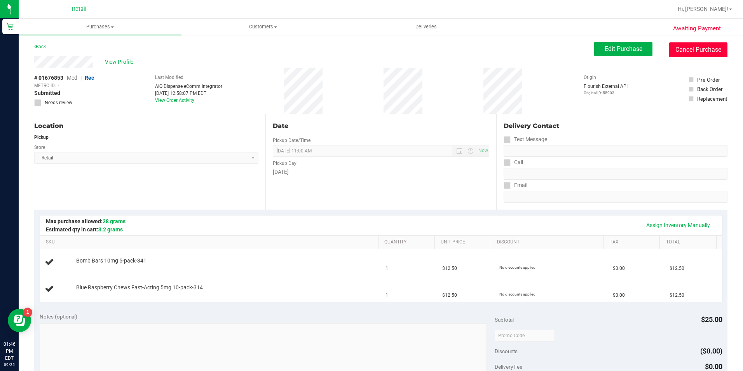
click at [682, 45] on button "Cancel Purchase" at bounding box center [698, 49] width 58 height 15
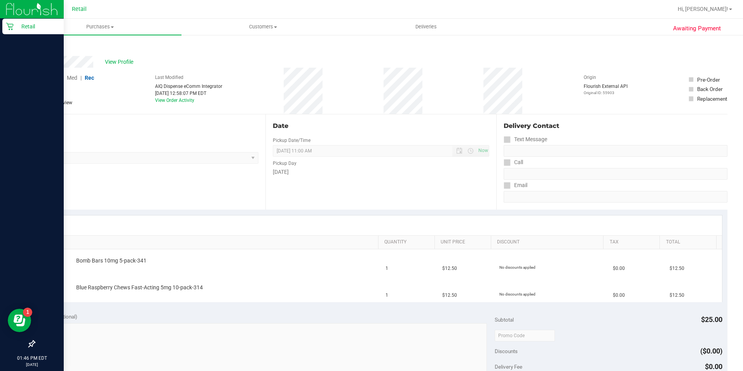
click at [7, 28] on icon at bounding box center [10, 27] width 8 height 8
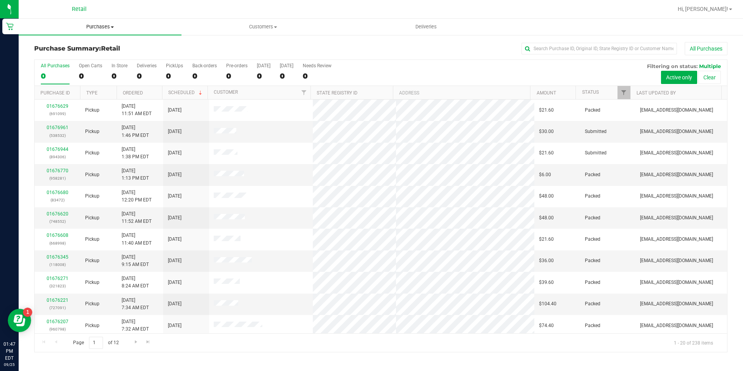
click at [111, 29] on span "Purchases" at bounding box center [100, 26] width 163 height 7
click at [542, 46] on input "text" at bounding box center [598, 49] width 155 height 12
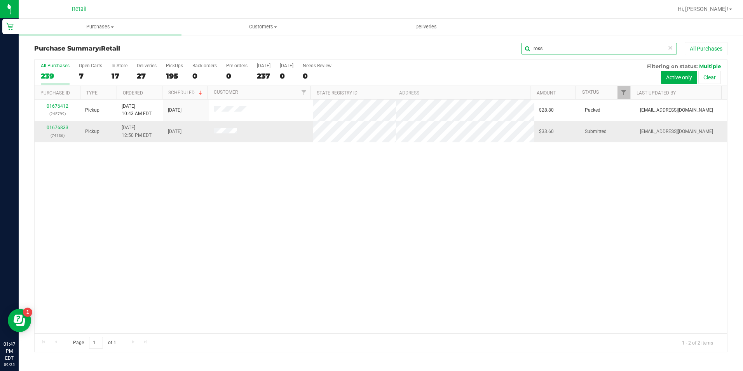
type input "rossi"
click at [66, 129] on link "01676833" at bounding box center [58, 127] width 22 height 5
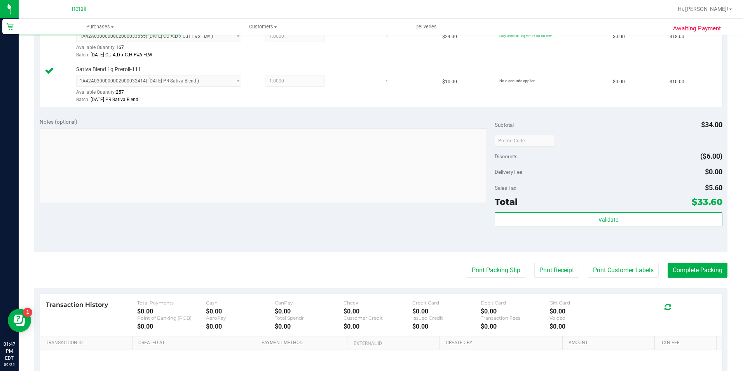
scroll to position [233, 0]
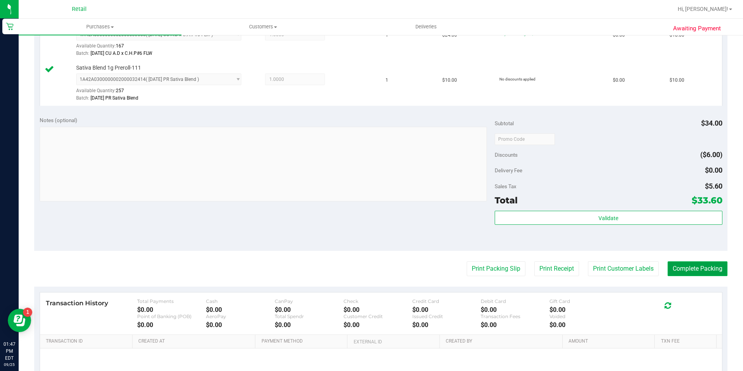
click at [694, 266] on button "Complete Packing" at bounding box center [697, 268] width 60 height 15
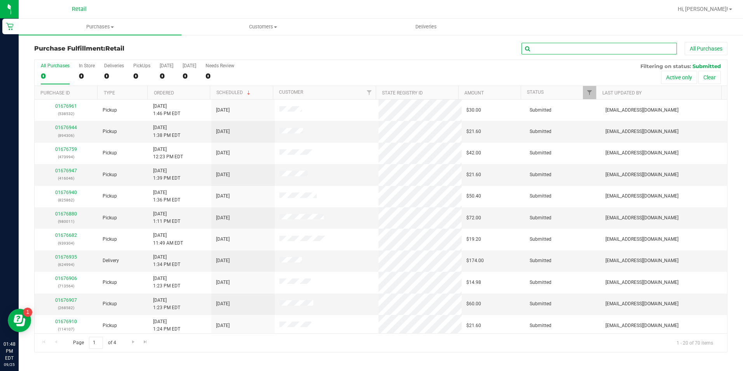
click at [581, 49] on input "text" at bounding box center [598, 49] width 155 height 12
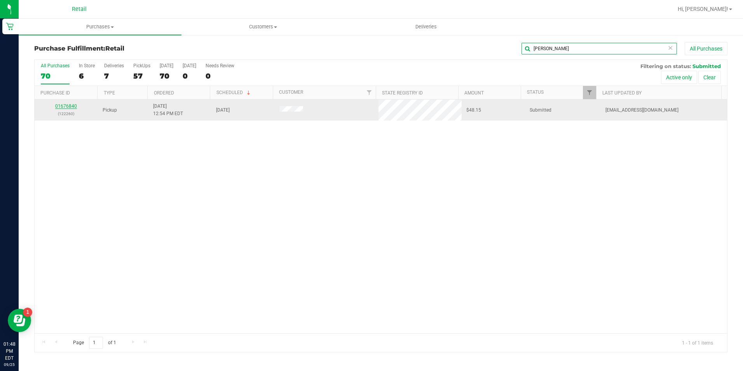
type input "davis"
click at [63, 105] on link "01676840" at bounding box center [66, 105] width 22 height 5
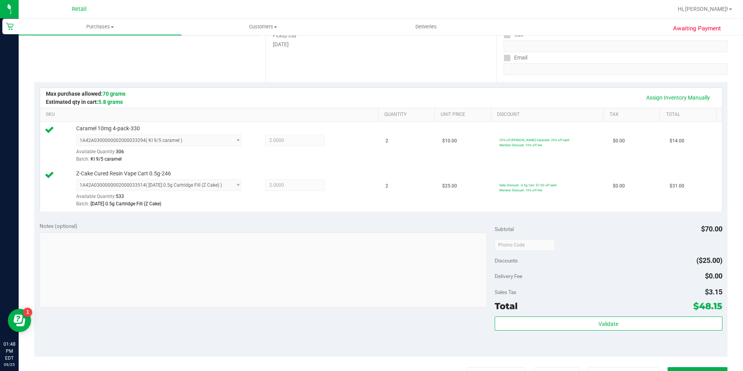
scroll to position [310, 0]
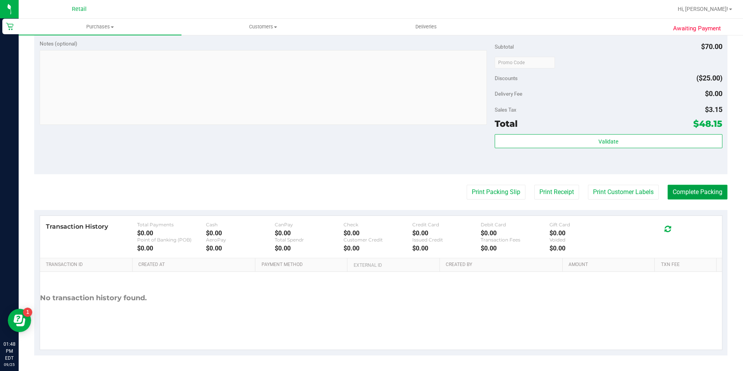
click at [708, 190] on button "Complete Packing" at bounding box center [697, 191] width 60 height 15
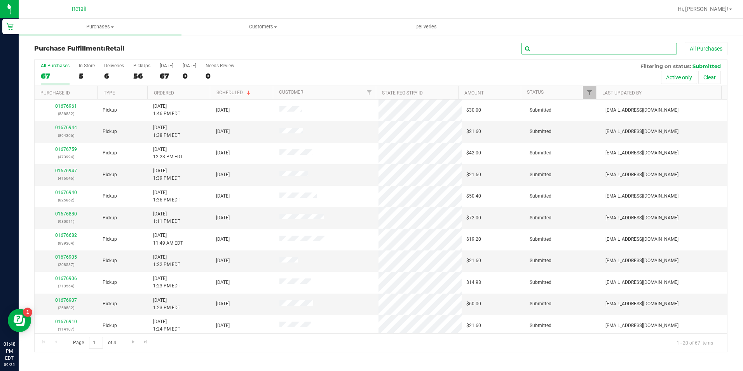
click at [590, 47] on input "text" at bounding box center [598, 49] width 155 height 12
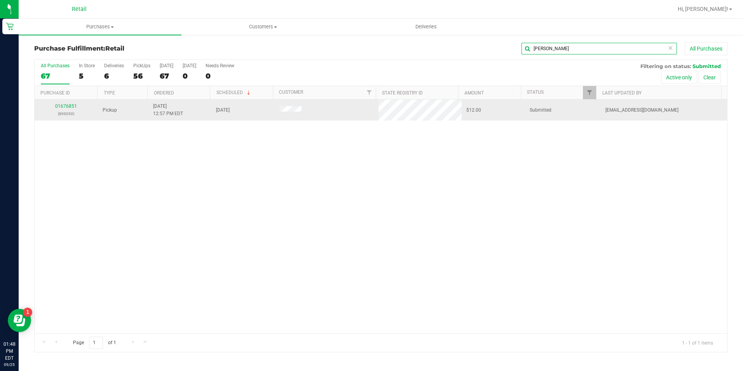
type input "arias"
click at [67, 108] on link "01676851" at bounding box center [66, 105] width 22 height 5
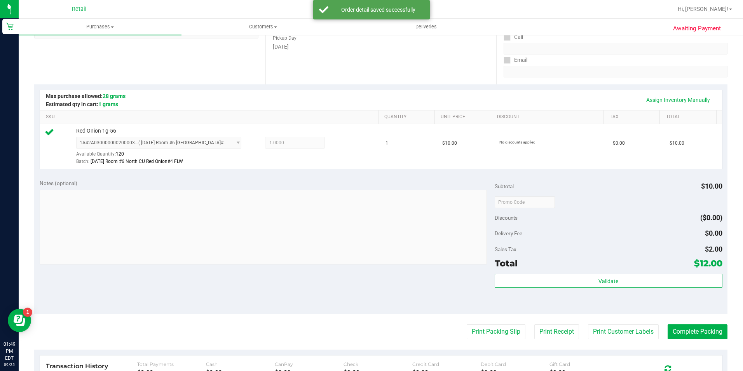
scroll to position [233, 0]
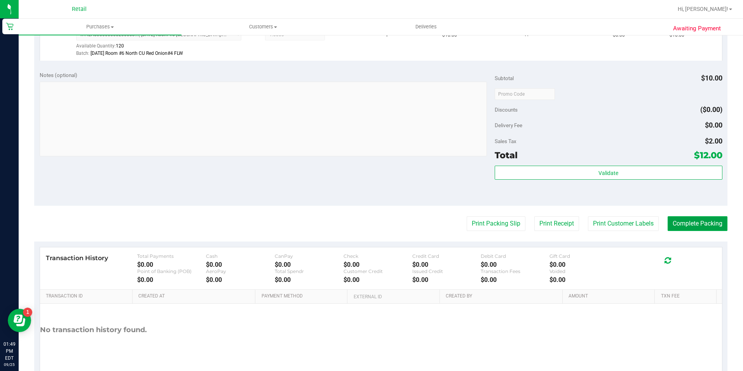
click at [697, 225] on button "Complete Packing" at bounding box center [697, 223] width 60 height 15
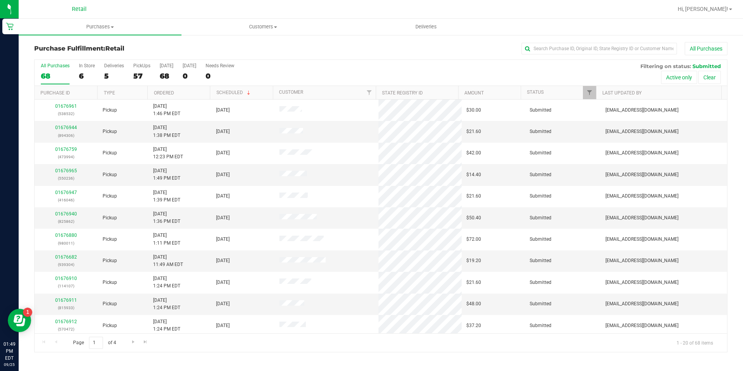
click at [576, 55] on div "Purchase Fulfillment: Retail All Purchases" at bounding box center [380, 50] width 693 height 17
click at [576, 53] on input "text" at bounding box center [598, 49] width 155 height 12
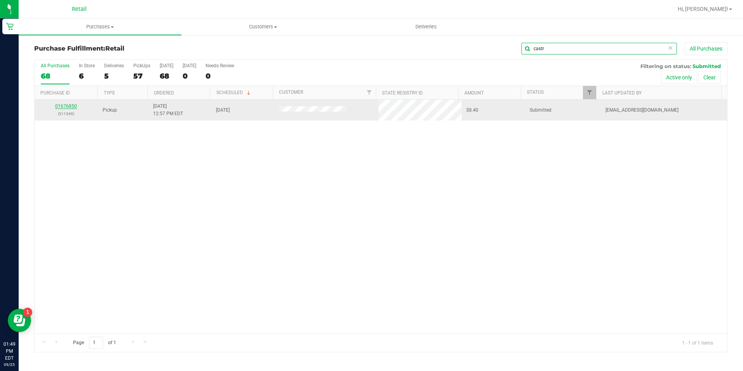
type input "castr"
click at [63, 104] on link "01676850" at bounding box center [66, 105] width 22 height 5
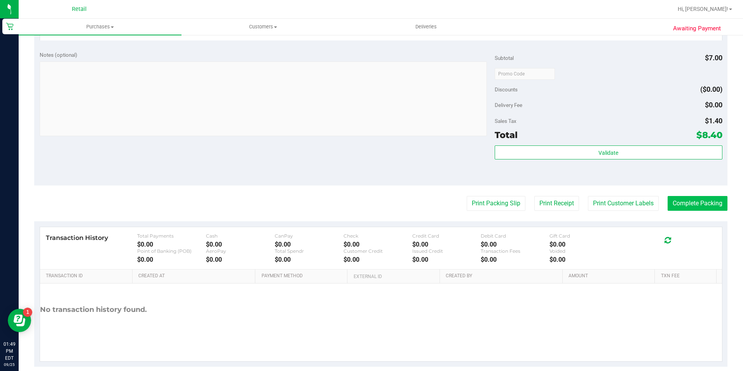
scroll to position [264, 0]
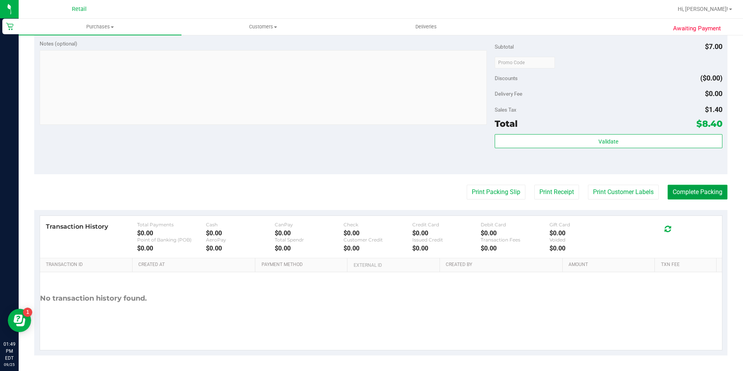
click at [694, 198] on button "Complete Packing" at bounding box center [697, 191] width 60 height 15
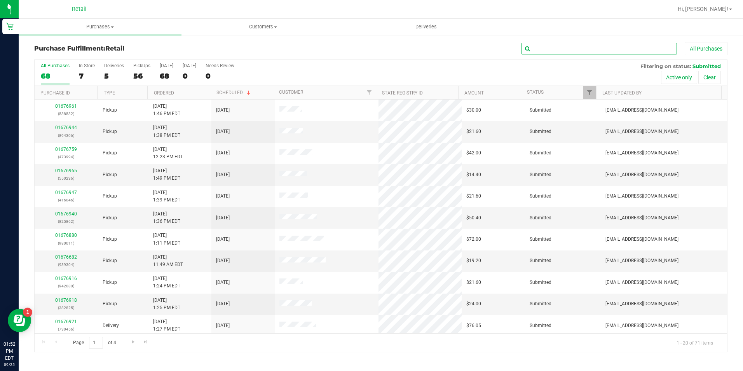
click at [567, 49] on input "text" at bounding box center [598, 49] width 155 height 12
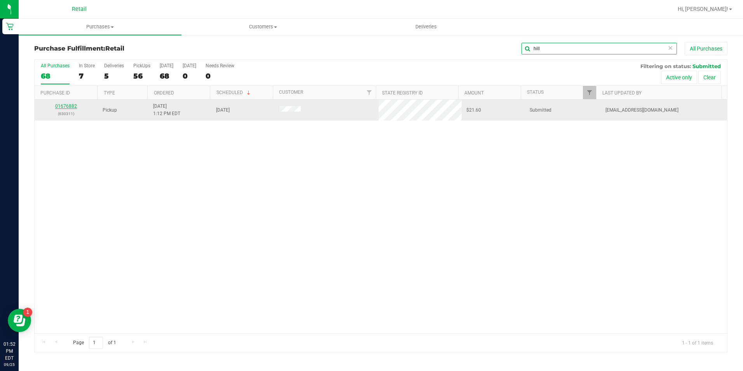
type input "hill"
click at [60, 104] on link "01676882" at bounding box center [66, 105] width 22 height 5
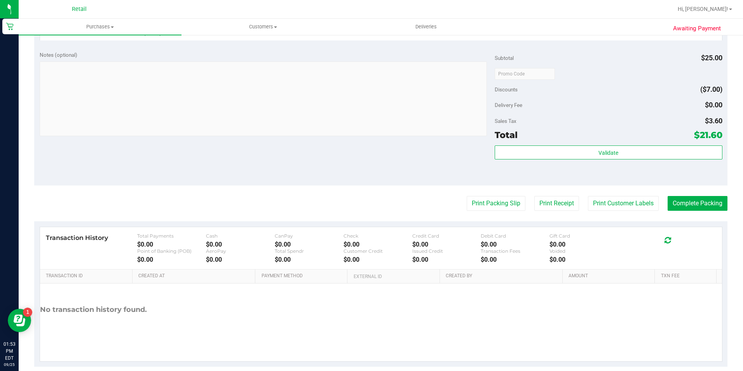
scroll to position [264, 0]
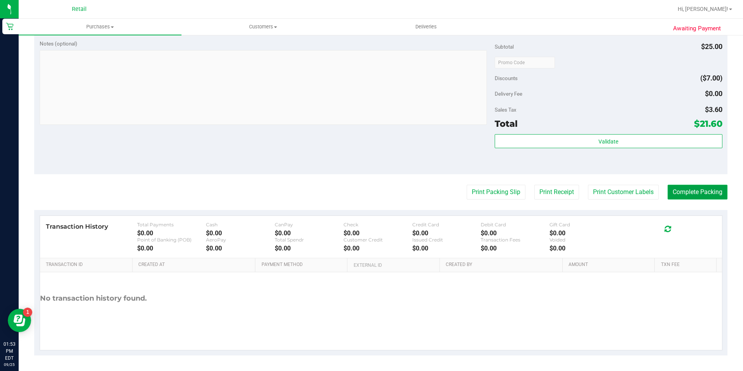
click at [691, 188] on button "Complete Packing" at bounding box center [697, 191] width 60 height 15
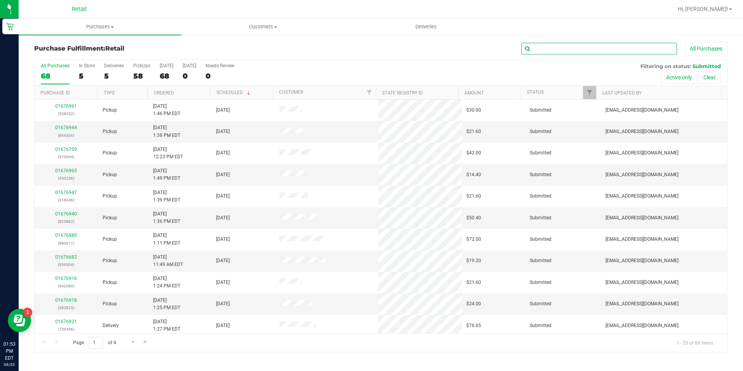
click at [564, 49] on input "text" at bounding box center [598, 49] width 155 height 12
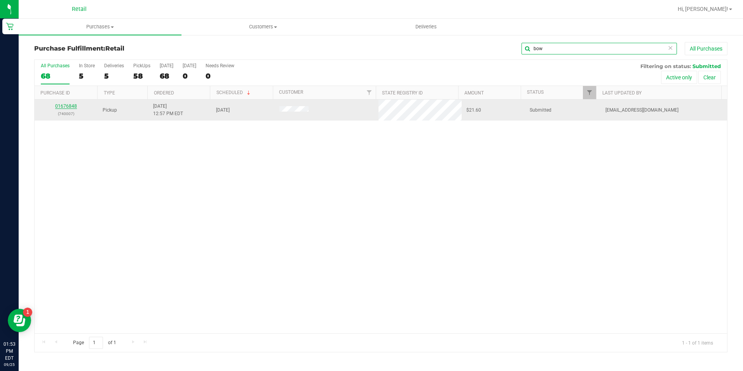
type input "bow"
click at [74, 104] on link "01676848" at bounding box center [66, 105] width 22 height 5
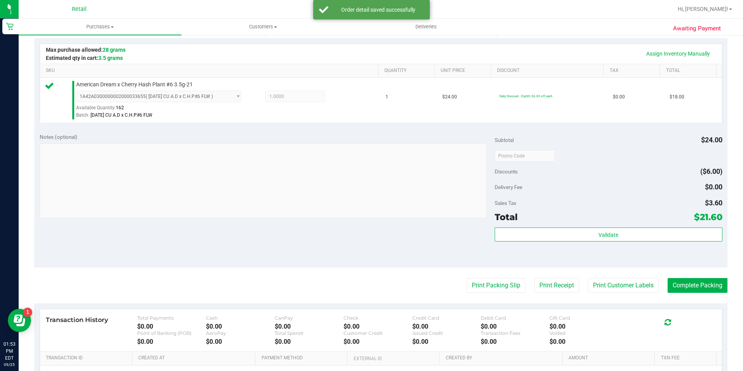
scroll to position [194, 0]
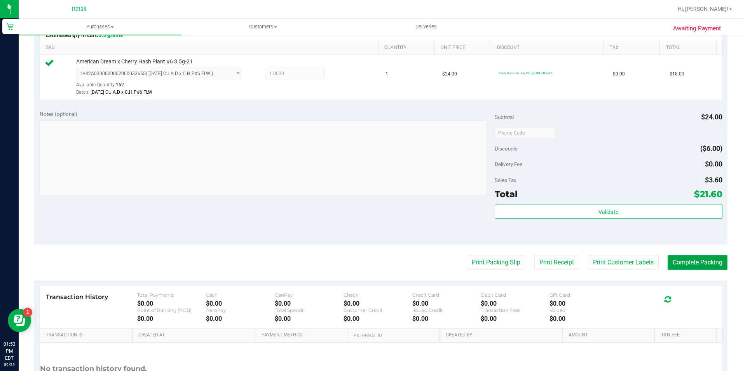
click at [687, 264] on button "Complete Packing" at bounding box center [697, 262] width 60 height 15
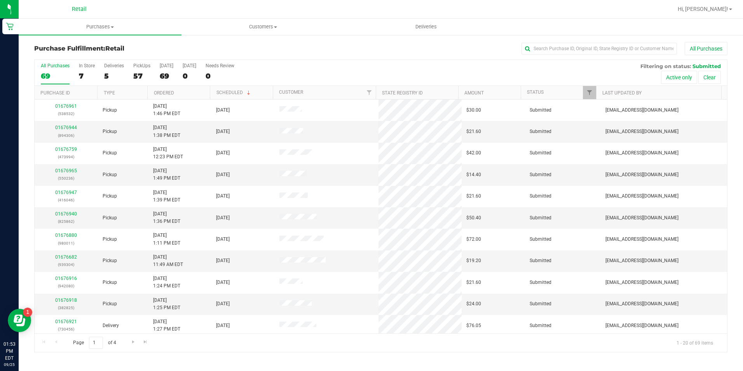
click at [572, 40] on div "Purchase Fulfillment: Retail All Purchases All Purchases 69 In Store 7 Deliveri…" at bounding box center [381, 196] width 724 height 325
click at [584, 50] on input "text" at bounding box center [598, 49] width 155 height 12
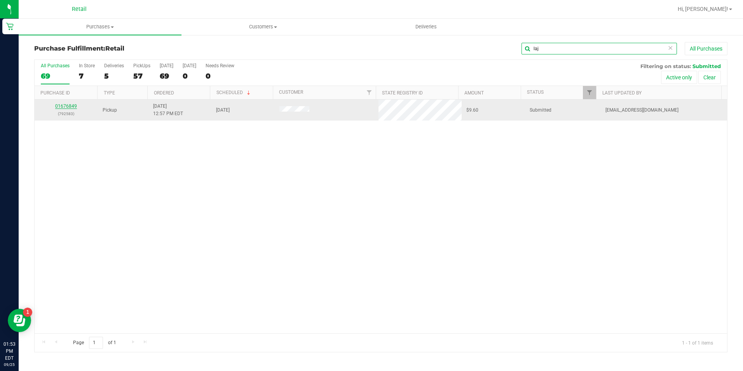
type input "laj"
click at [63, 105] on link "01676849" at bounding box center [66, 105] width 22 height 5
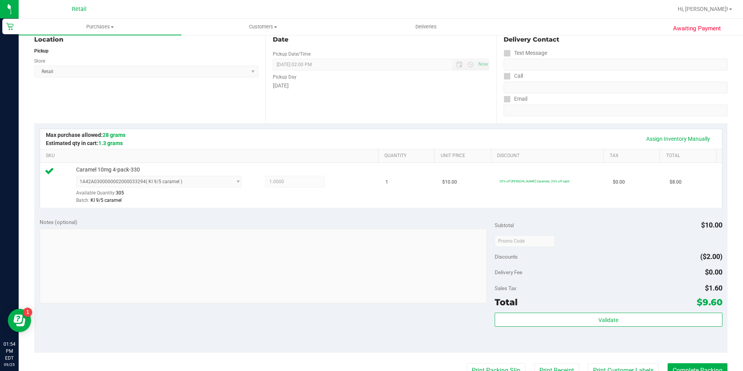
scroll to position [233, 0]
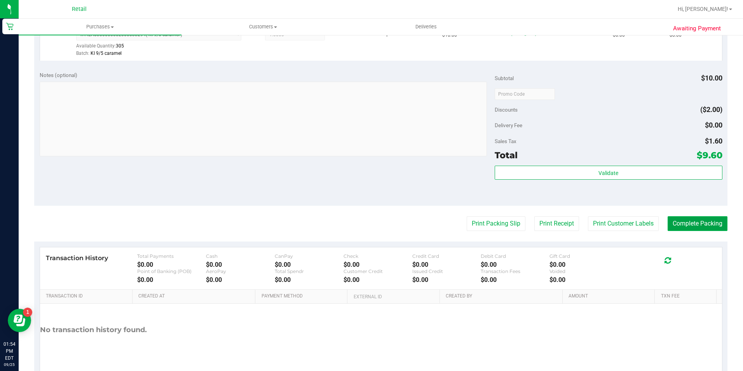
click at [699, 226] on button "Complete Packing" at bounding box center [697, 223] width 60 height 15
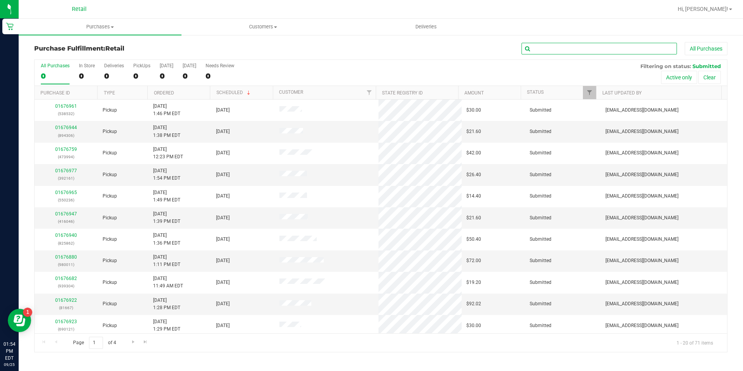
click at [581, 48] on input "text" at bounding box center [598, 49] width 155 height 12
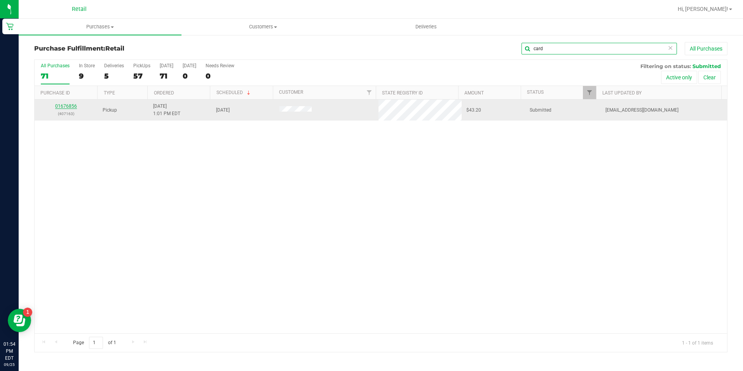
type input "card"
click at [64, 108] on link "01676856" at bounding box center [66, 105] width 22 height 5
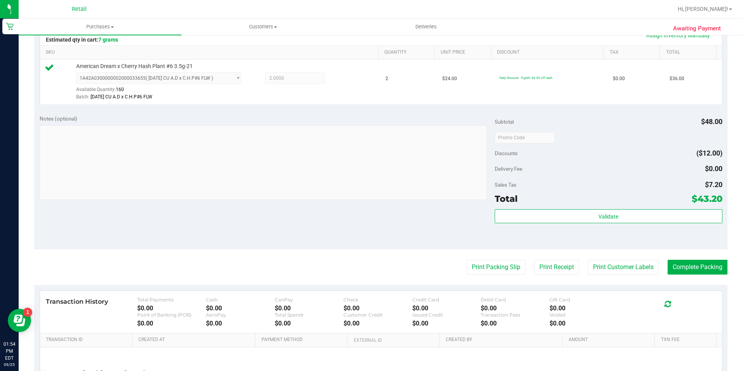
scroll to position [194, 0]
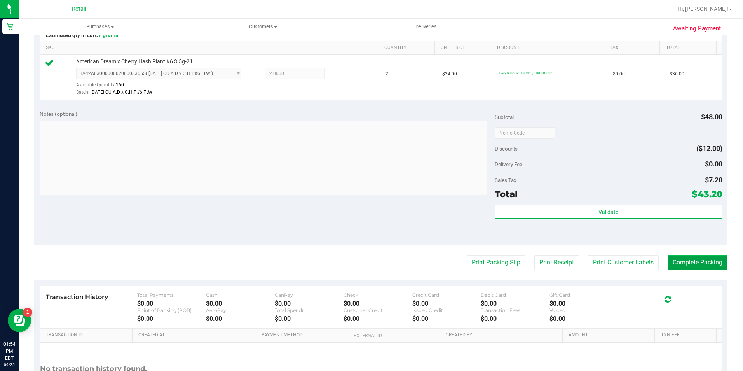
click at [669, 262] on button "Complete Packing" at bounding box center [697, 262] width 60 height 15
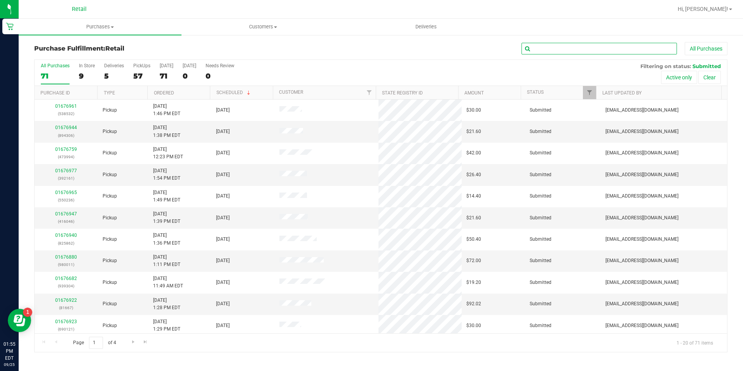
click at [565, 52] on input "text" at bounding box center [598, 49] width 155 height 12
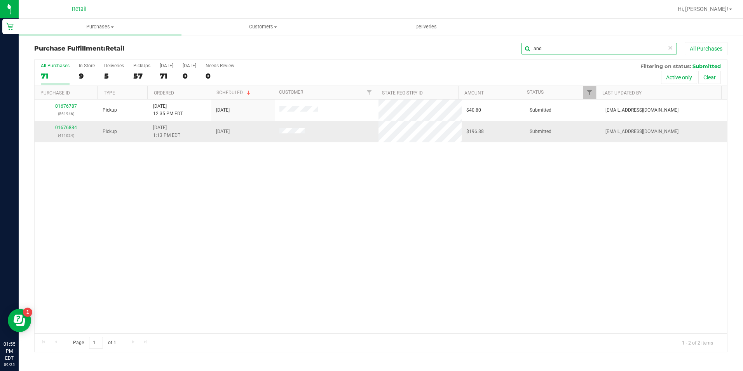
type input "and"
click at [71, 128] on link "01676884" at bounding box center [66, 127] width 22 height 5
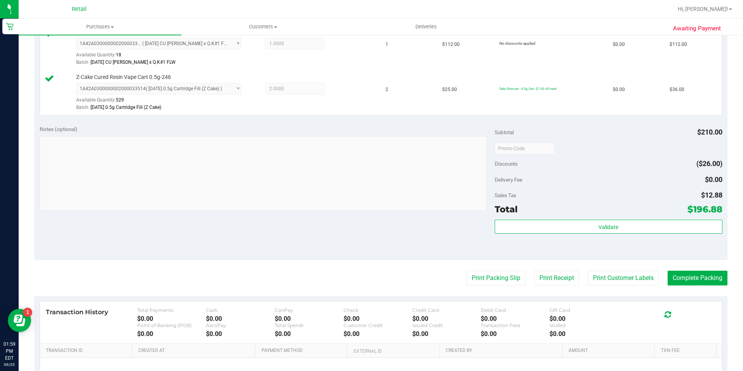
scroll to position [311, 0]
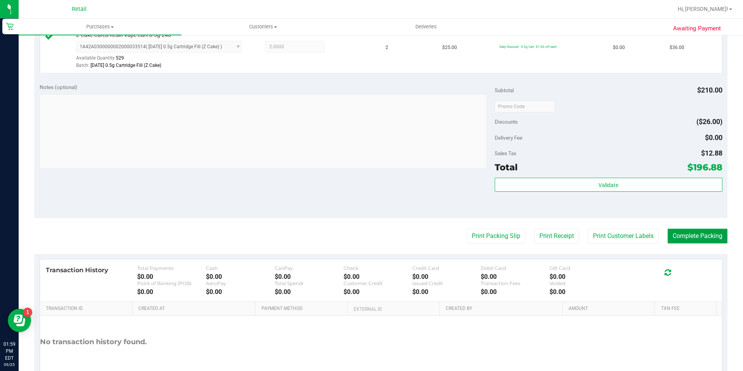
click at [687, 239] on button "Complete Packing" at bounding box center [697, 235] width 60 height 15
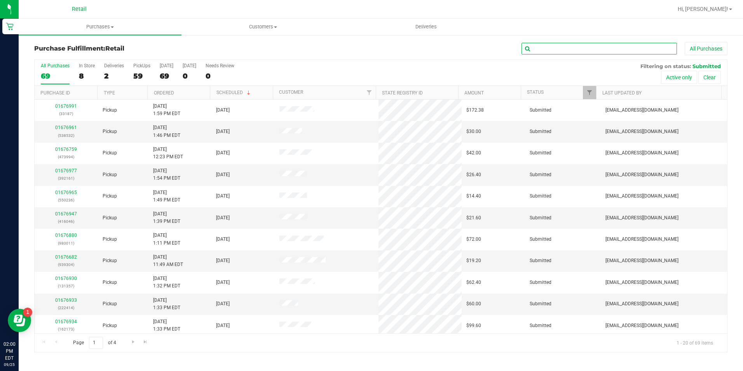
click at [578, 52] on input "text" at bounding box center [598, 49] width 155 height 12
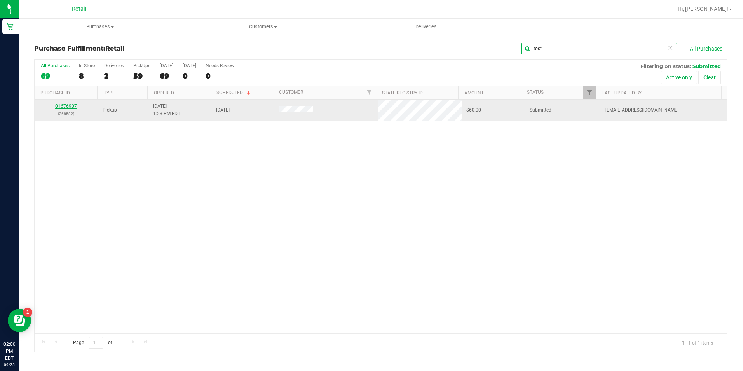
type input "tost"
click at [59, 108] on link "01676907" at bounding box center [66, 105] width 22 height 5
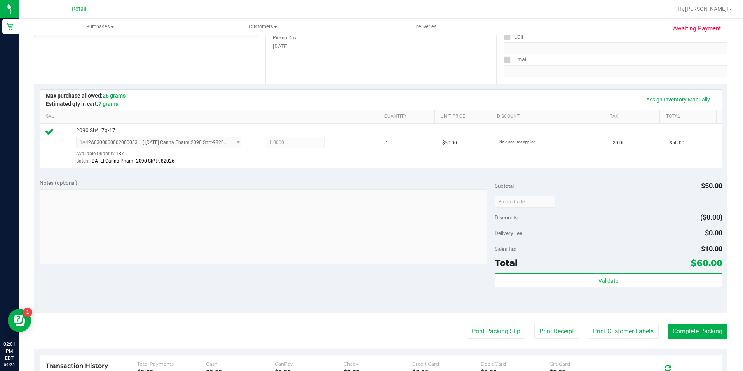
scroll to position [109, 0]
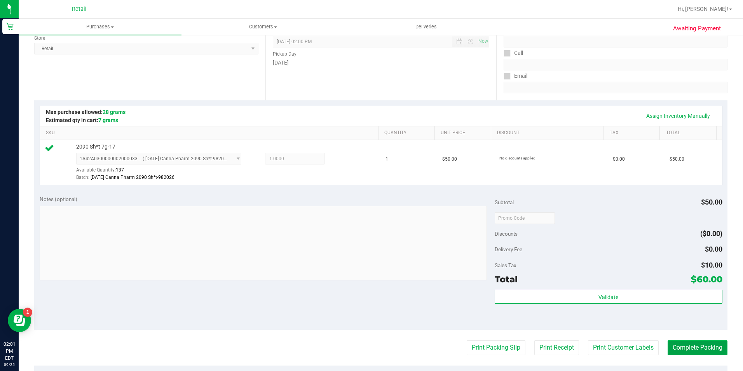
click at [686, 344] on button "Complete Packing" at bounding box center [697, 347] width 60 height 15
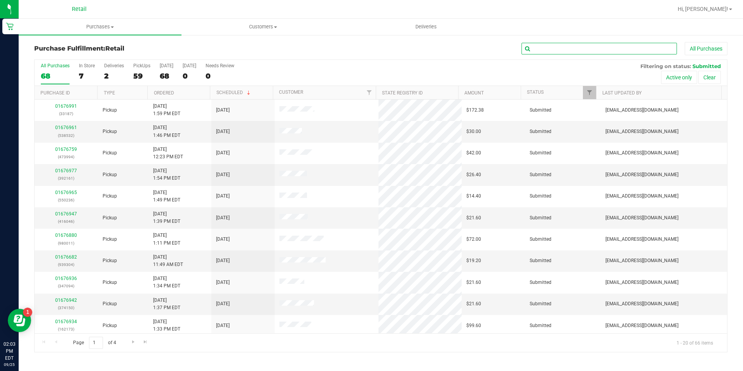
click at [530, 50] on input "text" at bounding box center [598, 49] width 155 height 12
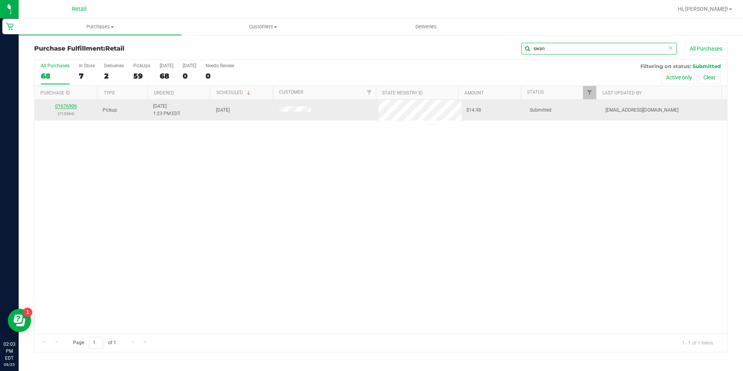
type input "swan"
click at [73, 105] on link "01676906" at bounding box center [66, 105] width 22 height 5
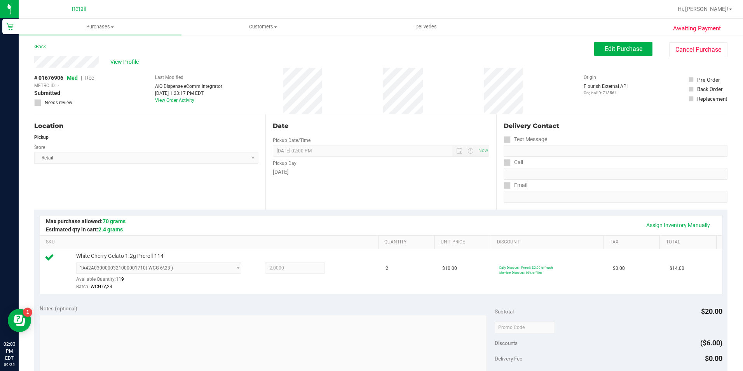
scroll to position [264, 0]
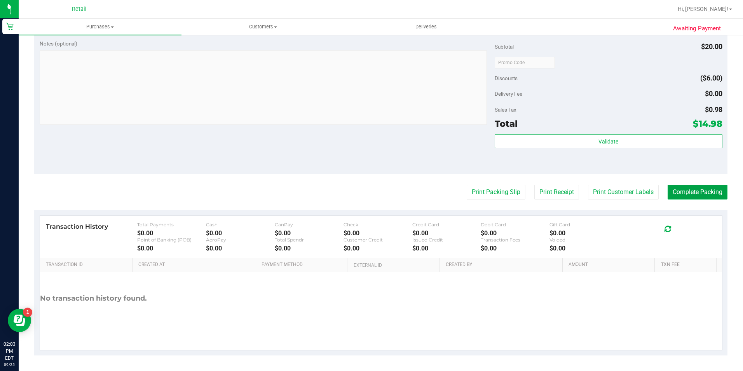
click at [709, 198] on button "Complete Packing" at bounding box center [697, 191] width 60 height 15
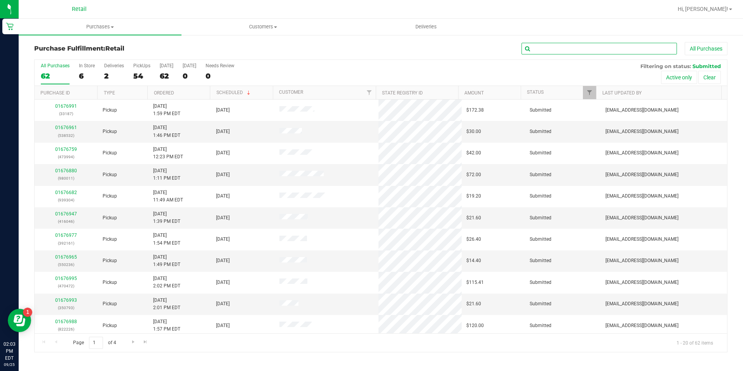
click at [600, 49] on input "text" at bounding box center [598, 49] width 155 height 12
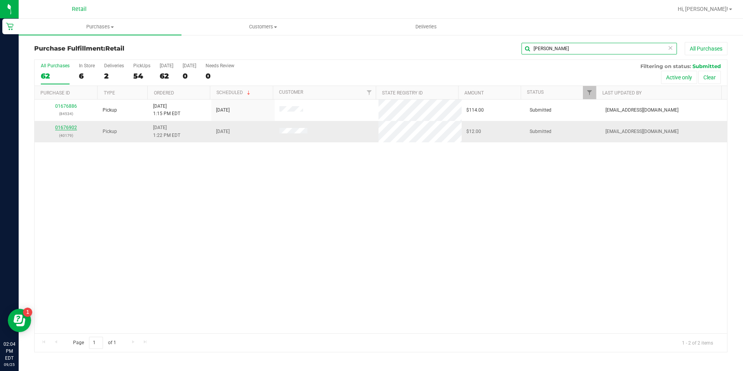
type input "kell"
click at [74, 126] on link "01676902" at bounding box center [66, 127] width 22 height 5
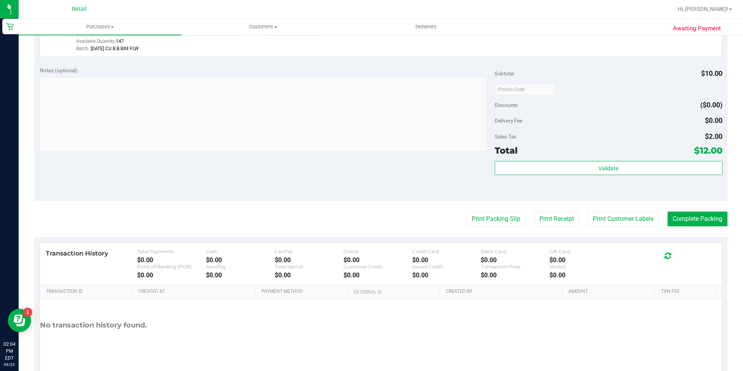
scroll to position [264, 0]
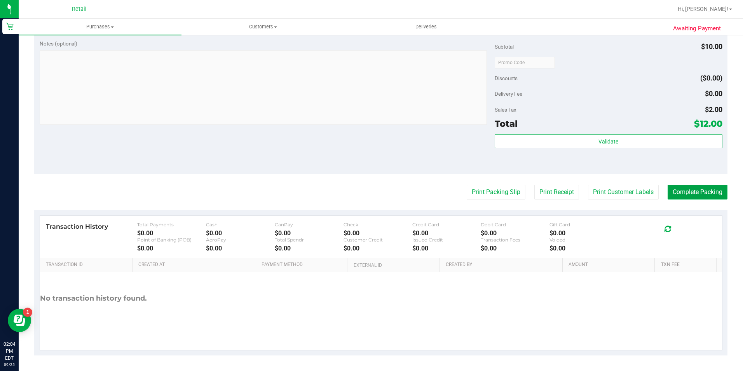
click at [668, 194] on button "Complete Packing" at bounding box center [697, 191] width 60 height 15
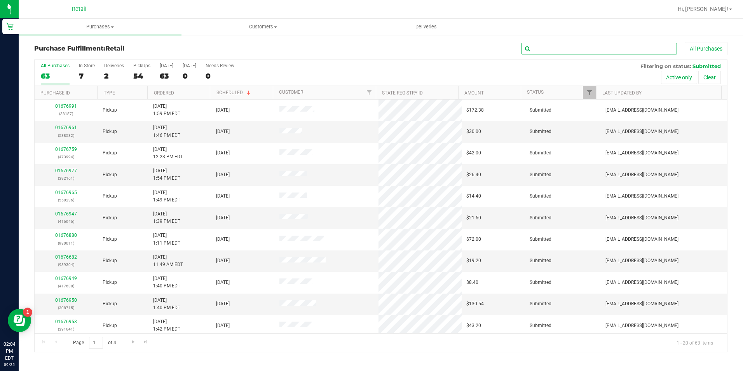
click at [543, 48] on input "text" at bounding box center [598, 49] width 155 height 12
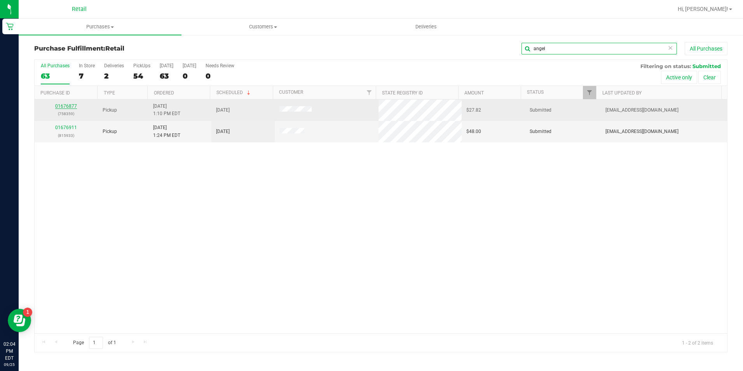
type input "angel"
click at [70, 105] on link "01676877" at bounding box center [66, 105] width 22 height 5
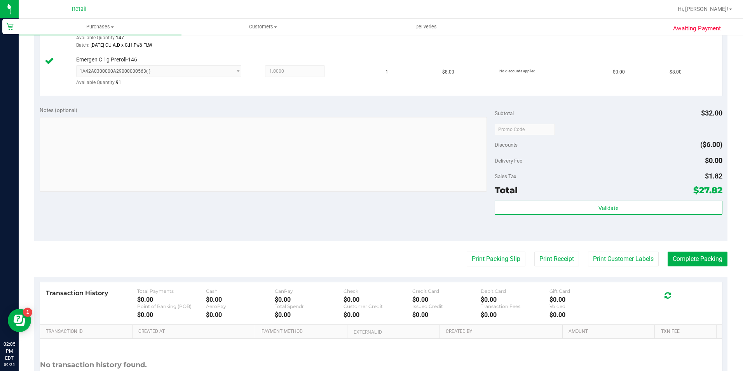
scroll to position [308, 0]
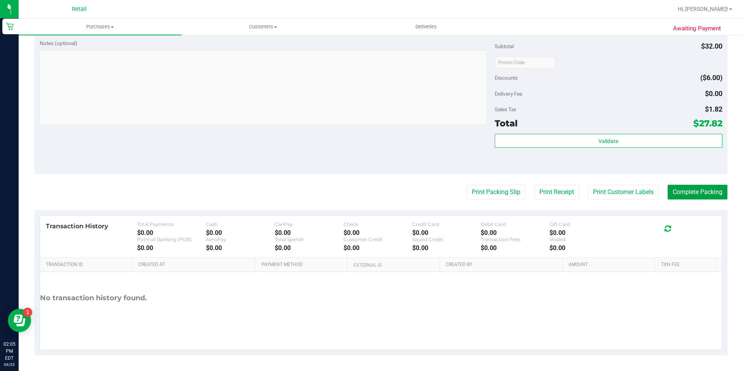
drag, startPoint x: 700, startPoint y: 194, endPoint x: 696, endPoint y: 181, distance: 14.0
click at [700, 194] on button "Complete Packing" at bounding box center [697, 191] width 60 height 15
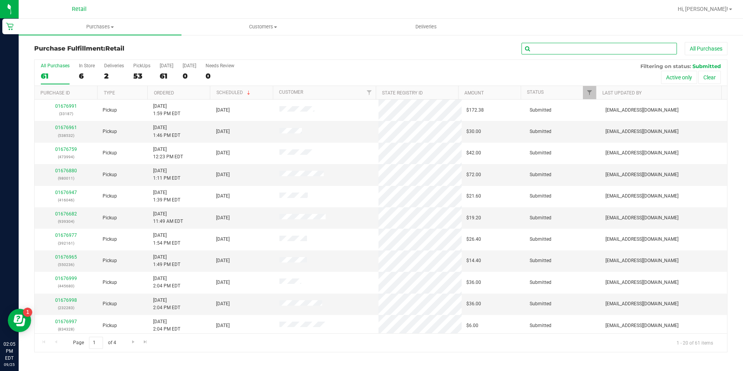
click at [547, 47] on input "text" at bounding box center [598, 49] width 155 height 12
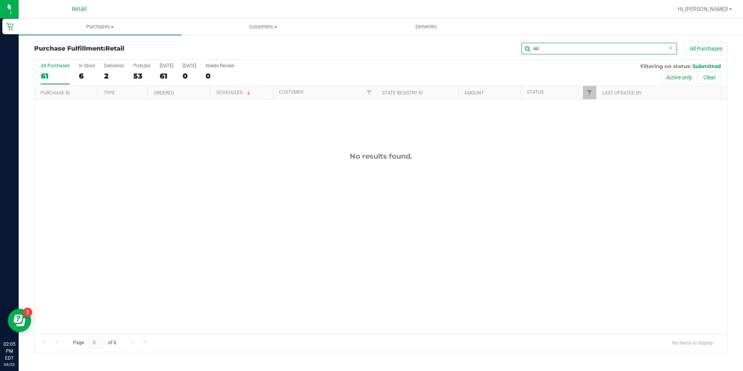
drag, startPoint x: 552, startPoint y: 49, endPoint x: 504, endPoint y: 49, distance: 47.8
click at [504, 49] on div "iol All Purchases" at bounding box center [496, 48] width 462 height 13
drag, startPoint x: 574, startPoint y: 50, endPoint x: 473, endPoint y: 57, distance: 101.2
click at [473, 57] on div "Purchase Fulfillment: Retail mont All Purchases" at bounding box center [380, 50] width 693 height 17
drag, startPoint x: 575, startPoint y: 51, endPoint x: 344, endPoint y: 51, distance: 231.1
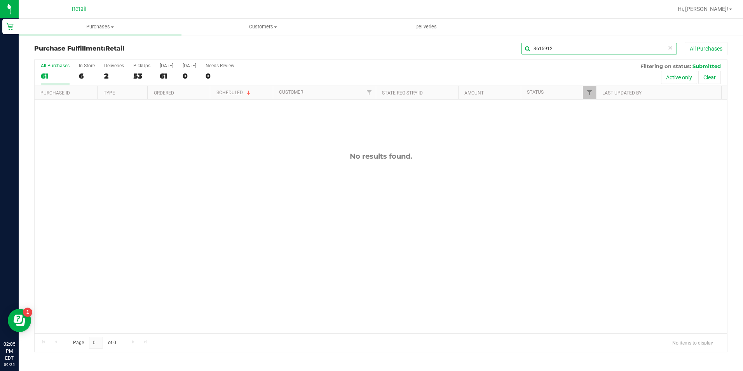
click at [344, 51] on div "3615912 All Purchases" at bounding box center [496, 48] width 462 height 13
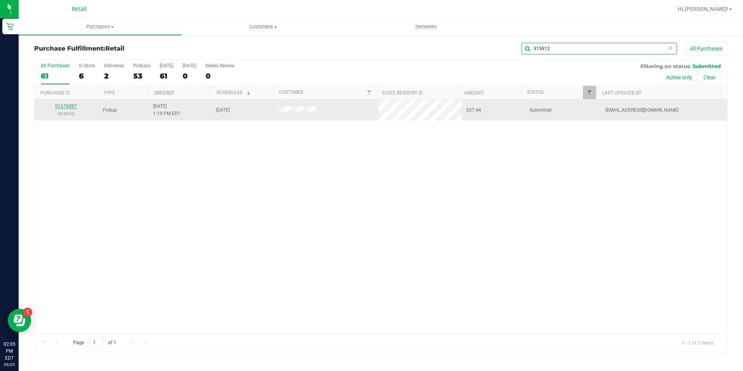
type input "315912"
click at [67, 107] on link "01676897" at bounding box center [66, 105] width 22 height 5
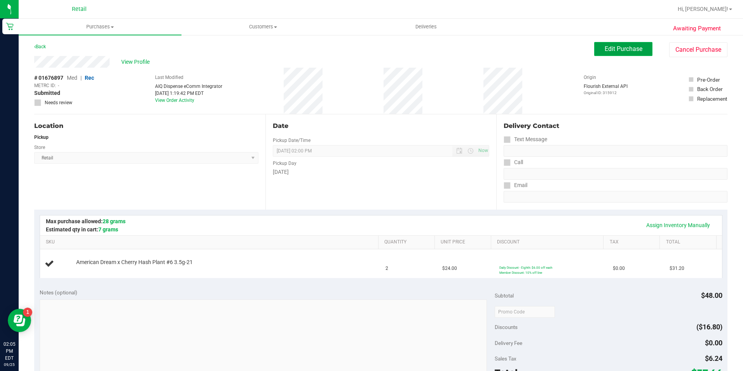
click at [630, 52] on button "Edit Purchase" at bounding box center [623, 49] width 58 height 14
click at [145, 64] on span "View Profile" at bounding box center [136, 62] width 31 height 8
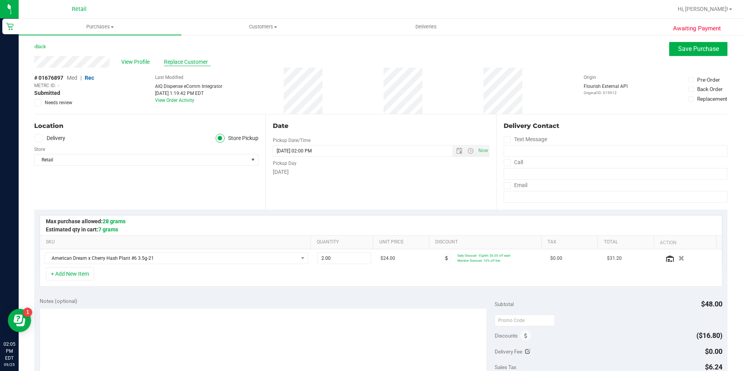
click at [187, 63] on span "Replace Customer" at bounding box center [187, 62] width 47 height 8
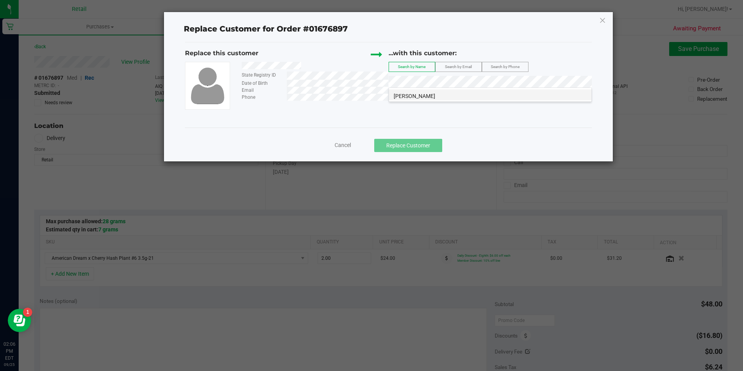
click at [397, 95] on span "iolanda Monteiro" at bounding box center [414, 96] width 42 height 6
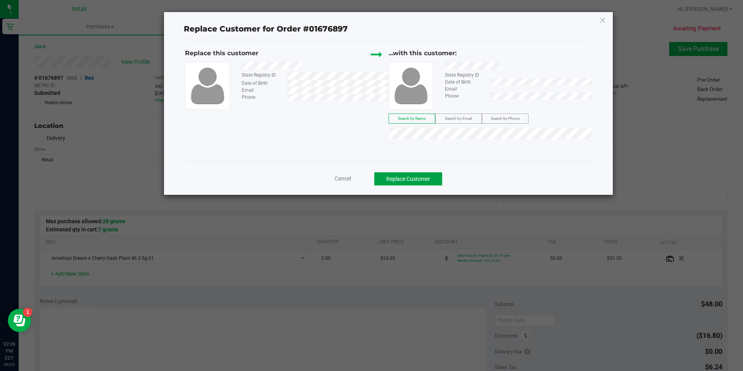
click at [418, 183] on button "Replace Customer" at bounding box center [408, 178] width 68 height 13
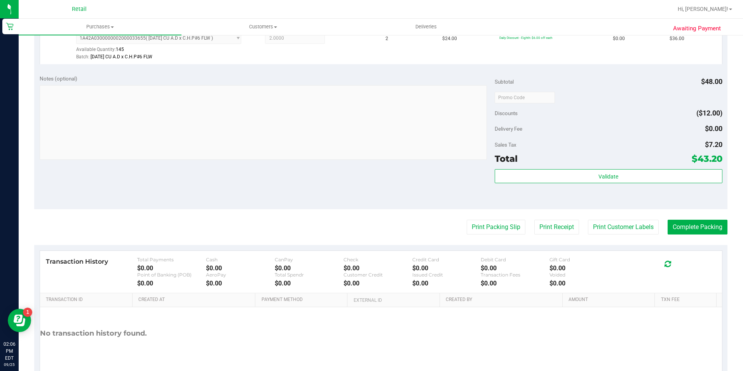
scroll to position [233, 0]
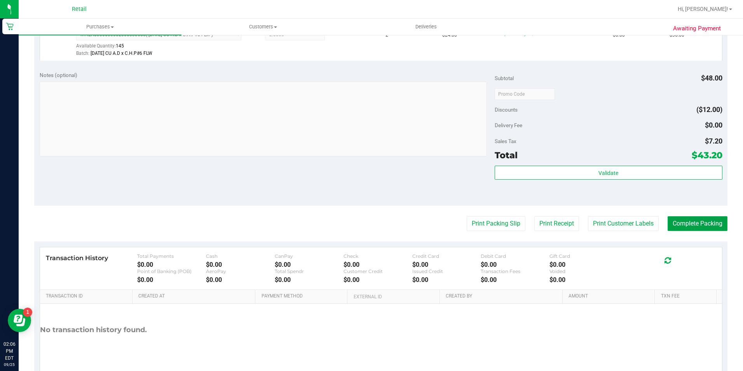
click at [689, 221] on button "Complete Packing" at bounding box center [697, 223] width 60 height 15
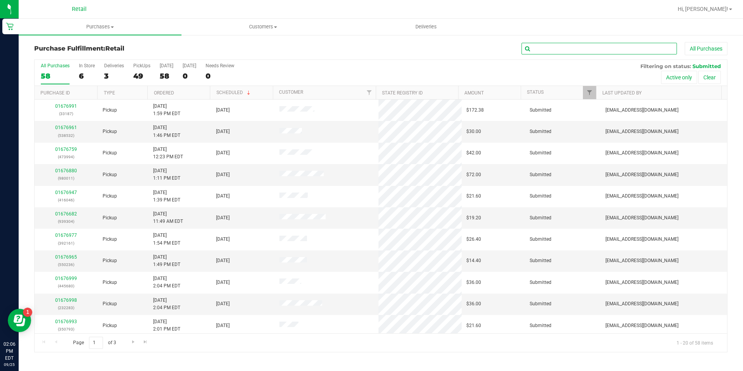
click at [572, 50] on input "text" at bounding box center [598, 49] width 155 height 12
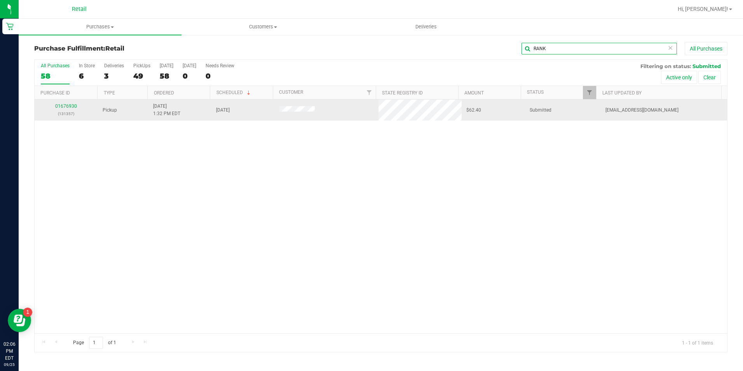
type input "RANK"
click at [70, 110] on div "01676930 (131357)" at bounding box center [66, 110] width 54 height 15
click at [70, 107] on link "01676930" at bounding box center [66, 105] width 22 height 5
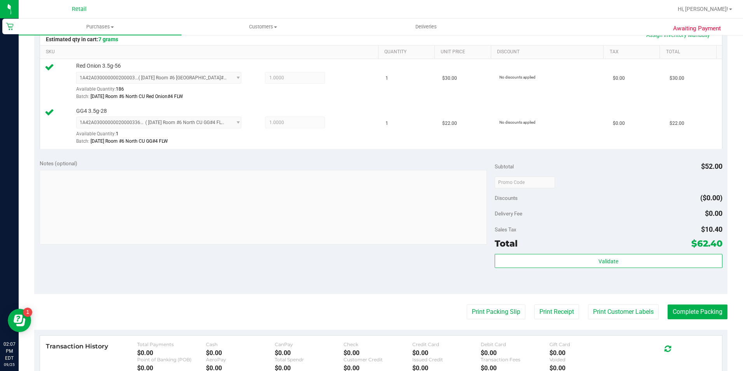
scroll to position [194, 0]
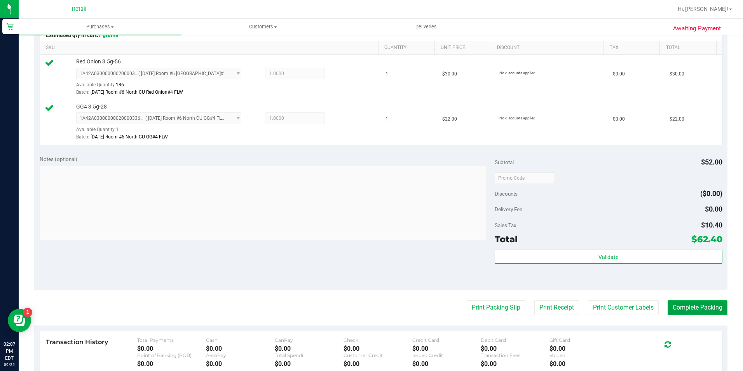
click at [686, 301] on button "Complete Packing" at bounding box center [697, 307] width 60 height 15
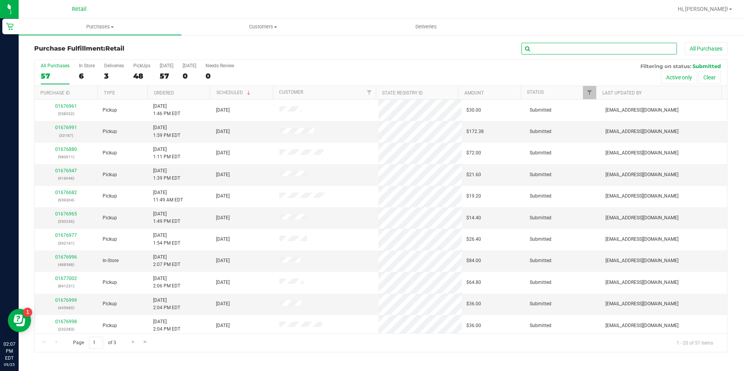
click at [555, 48] on input "text" at bounding box center [598, 49] width 155 height 12
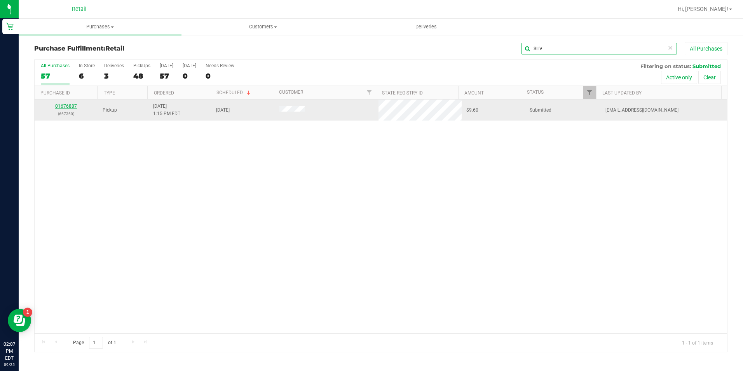
type input "SILV"
click at [73, 106] on link "01676887" at bounding box center [66, 105] width 22 height 5
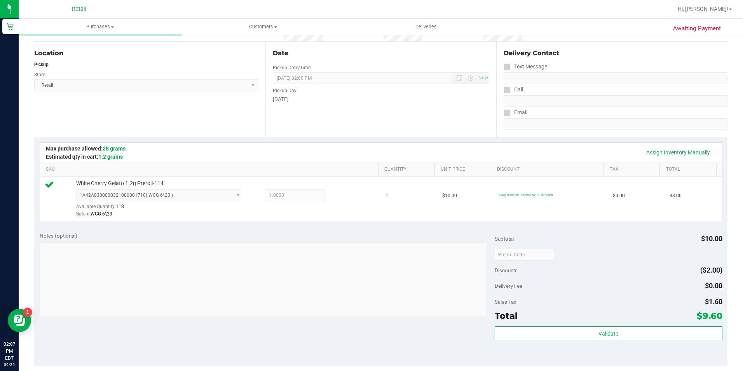
scroll to position [233, 0]
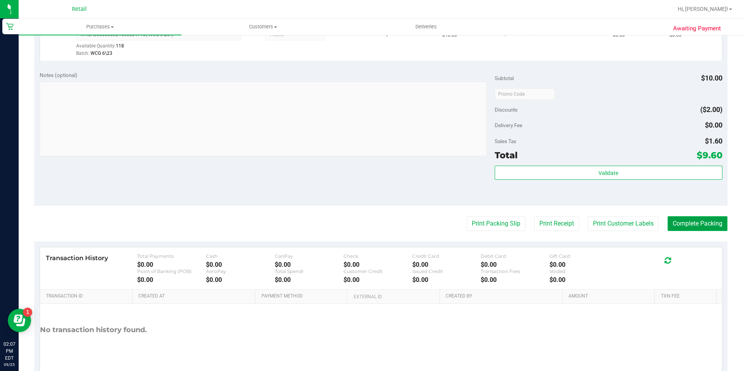
drag, startPoint x: 673, startPoint y: 226, endPoint x: 700, endPoint y: 224, distance: 27.6
click at [682, 226] on button "Complete Packing" at bounding box center [697, 223] width 60 height 15
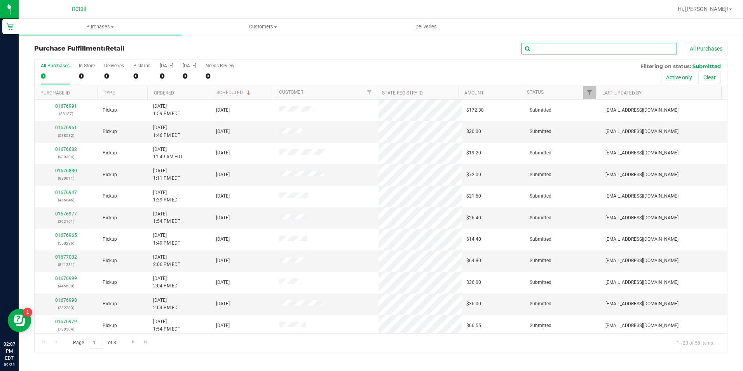
click at [551, 49] on input "text" at bounding box center [598, 49] width 155 height 12
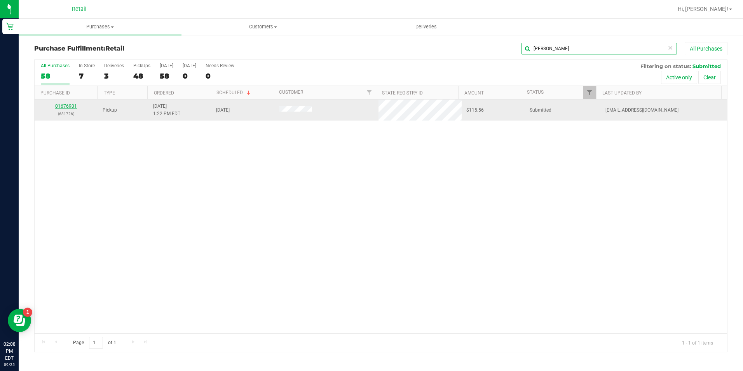
type input "JOHNS"
click at [66, 103] on link "01676901" at bounding box center [66, 105] width 22 height 5
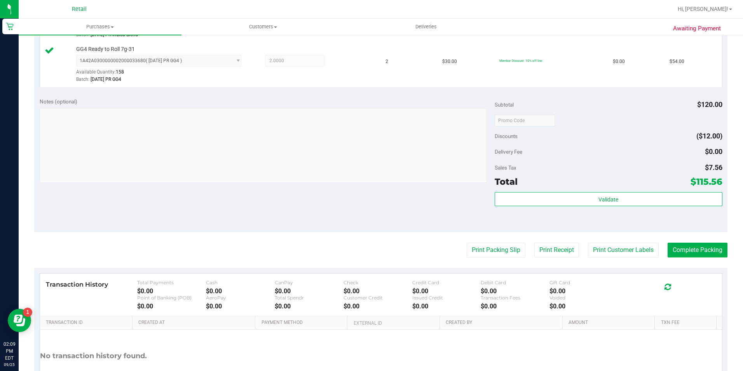
scroll to position [310, 0]
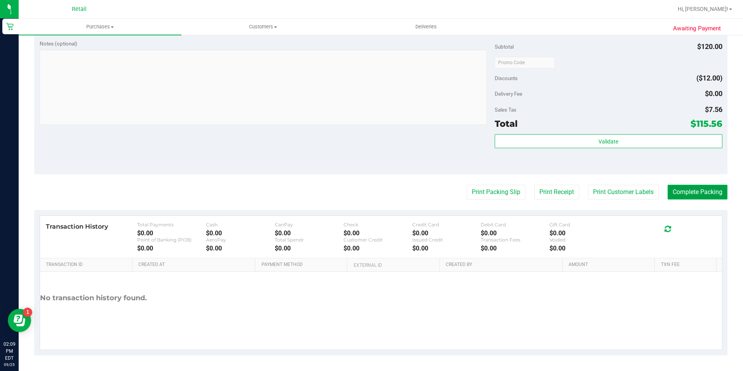
click at [690, 193] on button "Complete Packing" at bounding box center [697, 191] width 60 height 15
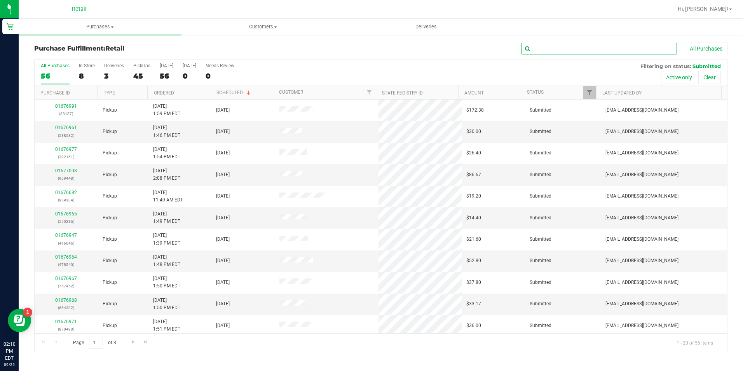
click at [572, 47] on input "text" at bounding box center [598, 49] width 155 height 12
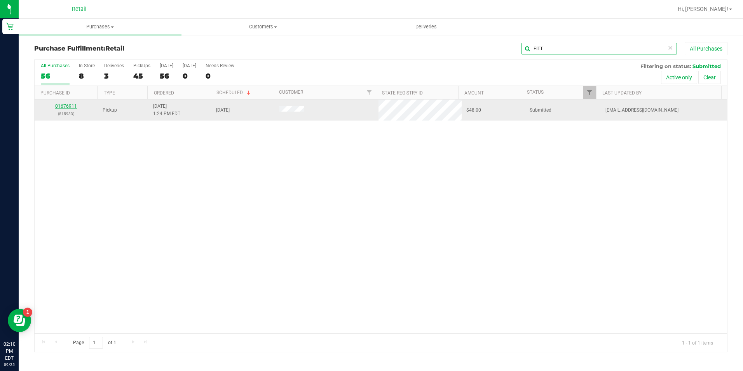
type input "FITT"
click at [69, 104] on link "01676911" at bounding box center [66, 105] width 22 height 5
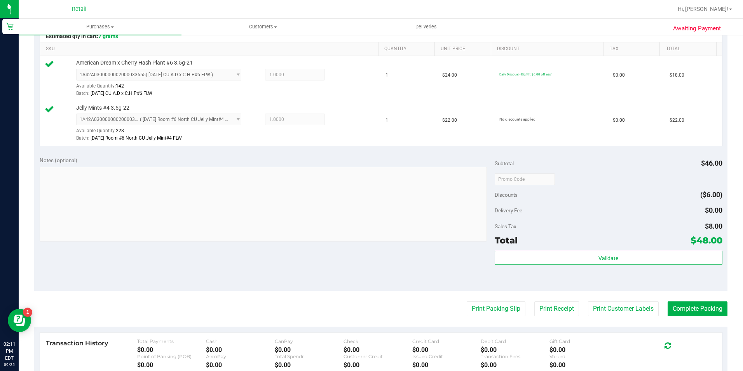
scroll to position [194, 0]
click at [701, 302] on button "Complete Packing" at bounding box center [697, 307] width 60 height 15
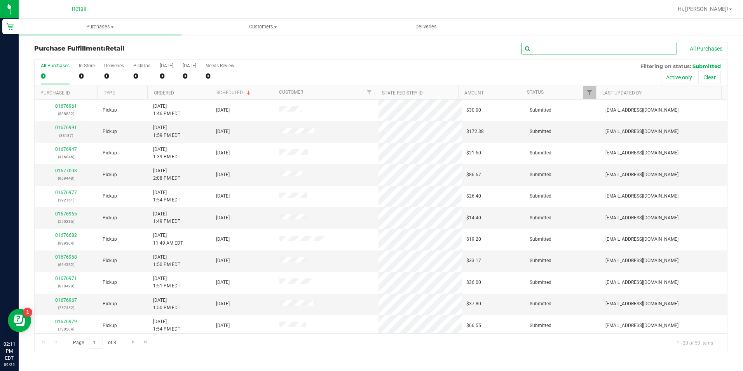
click at [559, 47] on input "text" at bounding box center [598, 49] width 155 height 12
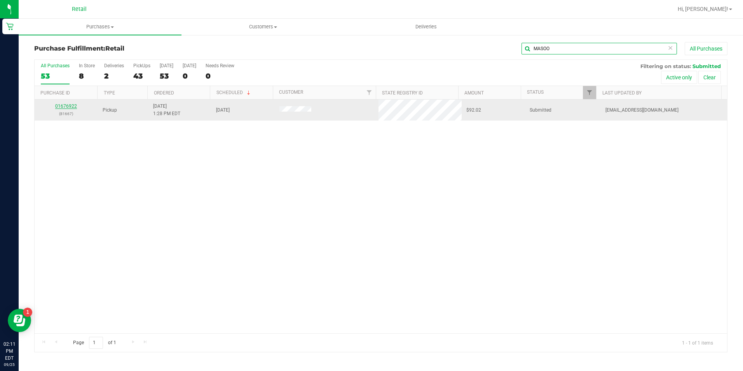
type input "MASOO"
click at [62, 104] on link "01676922" at bounding box center [66, 105] width 22 height 5
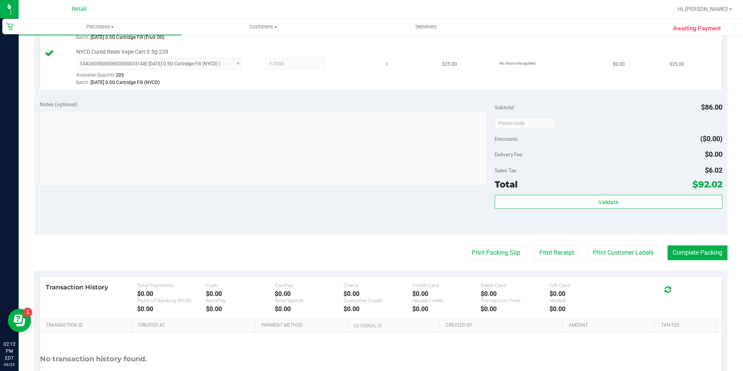
scroll to position [350, 0]
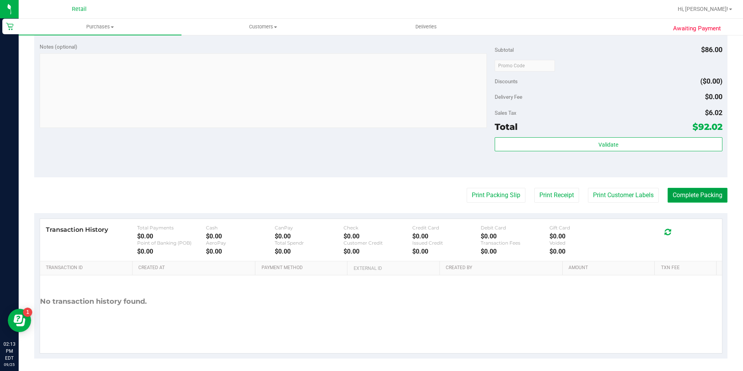
click at [698, 193] on button "Complete Packing" at bounding box center [697, 195] width 60 height 15
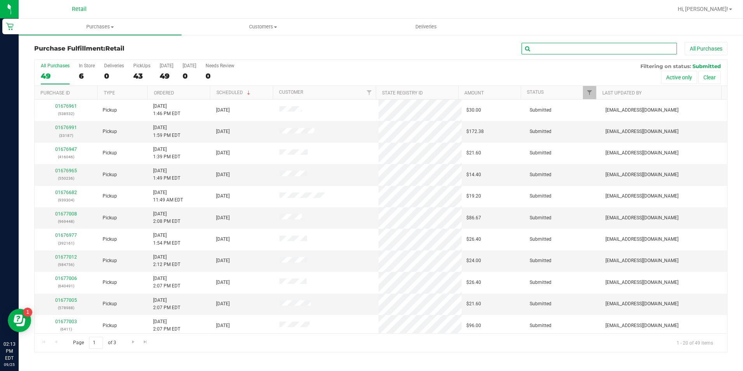
click at [552, 48] on input "text" at bounding box center [598, 49] width 155 height 12
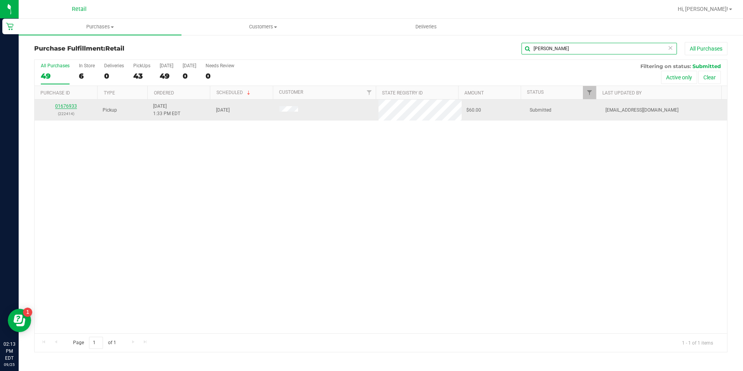
type input "GRACIA"
click at [68, 107] on link "01676933" at bounding box center [66, 105] width 22 height 5
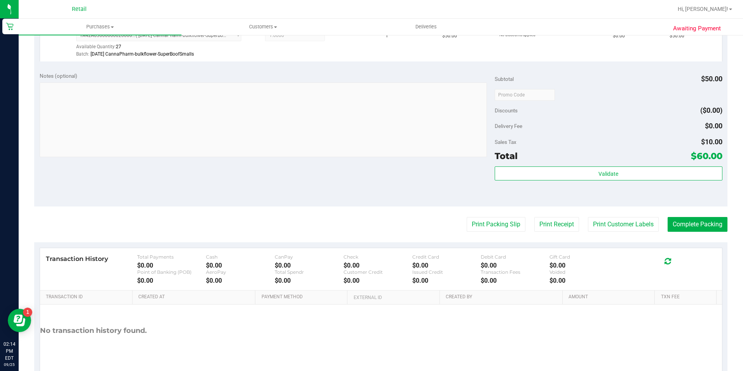
scroll to position [233, 0]
click at [698, 222] on button "Complete Packing" at bounding box center [697, 223] width 60 height 15
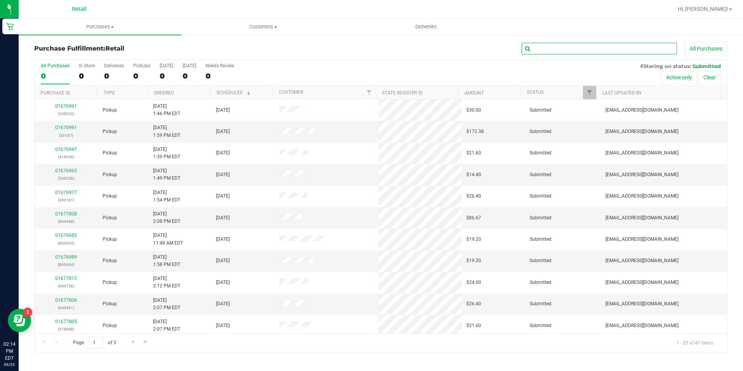
click at [573, 52] on input "text" at bounding box center [598, 49] width 155 height 12
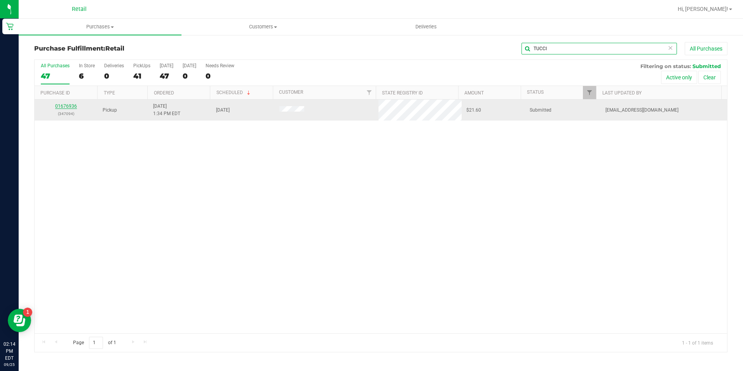
type input "TUCCI"
click at [65, 106] on link "01676936" at bounding box center [66, 105] width 22 height 5
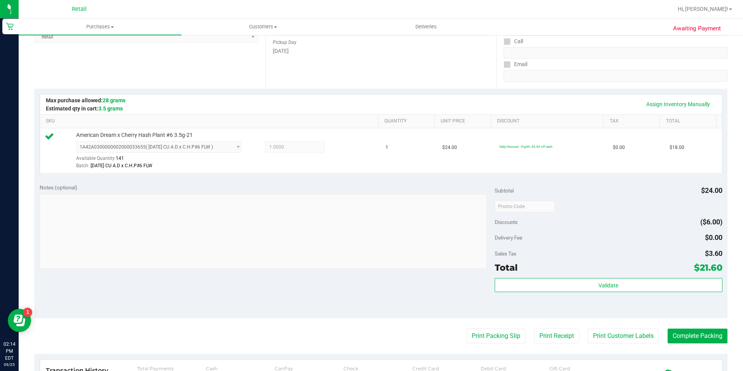
scroll to position [155, 0]
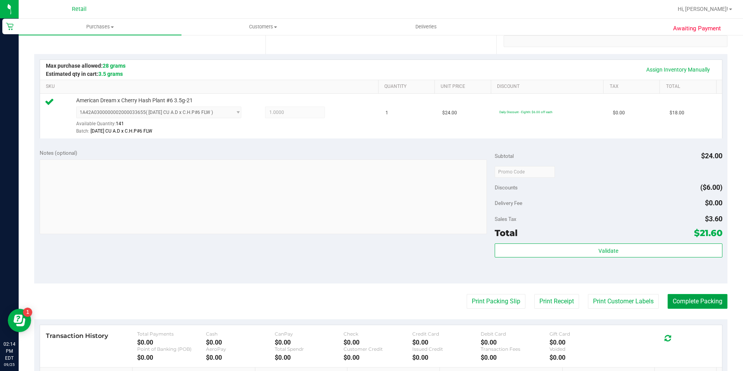
click at [675, 298] on button "Complete Packing" at bounding box center [697, 301] width 60 height 15
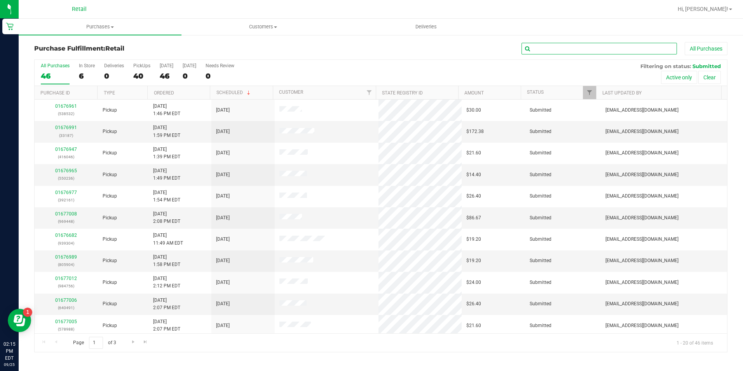
click at [571, 54] on input "text" at bounding box center [598, 49] width 155 height 12
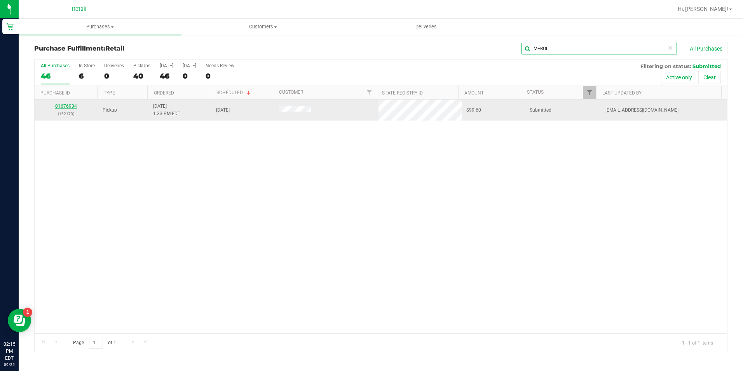
type input "MEROL"
click at [63, 105] on link "01676934" at bounding box center [66, 105] width 22 height 5
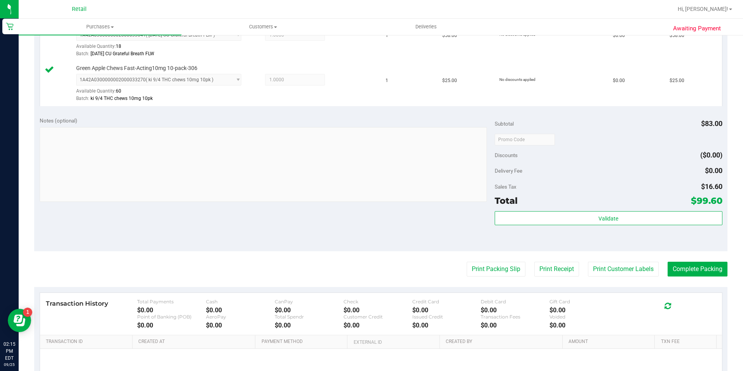
scroll to position [233, 0]
click at [689, 268] on button "Complete Packing" at bounding box center [697, 268] width 60 height 15
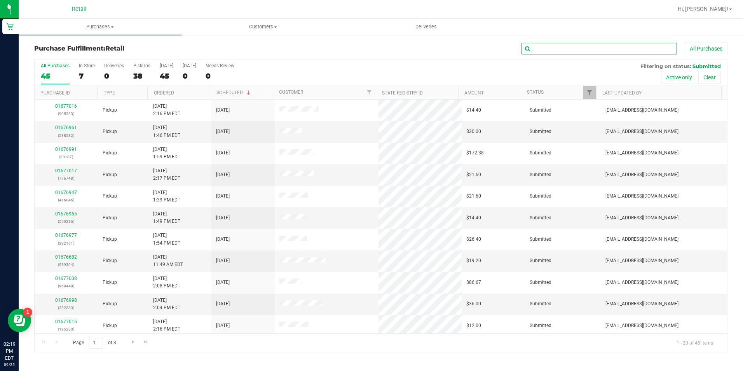
click at [544, 48] on input "text" at bounding box center [598, 49] width 155 height 12
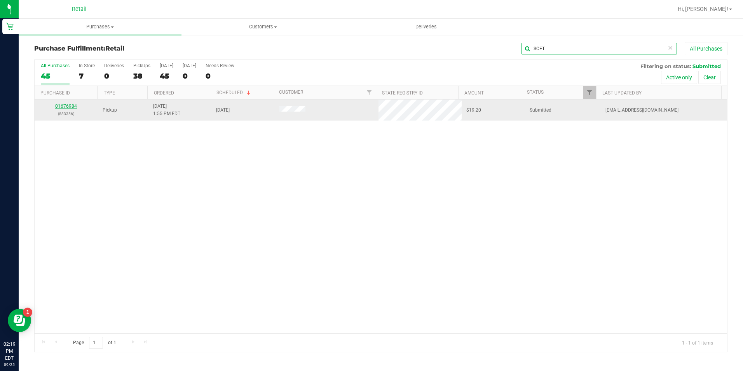
type input "SCET"
click at [71, 106] on link "01676984" at bounding box center [66, 105] width 22 height 5
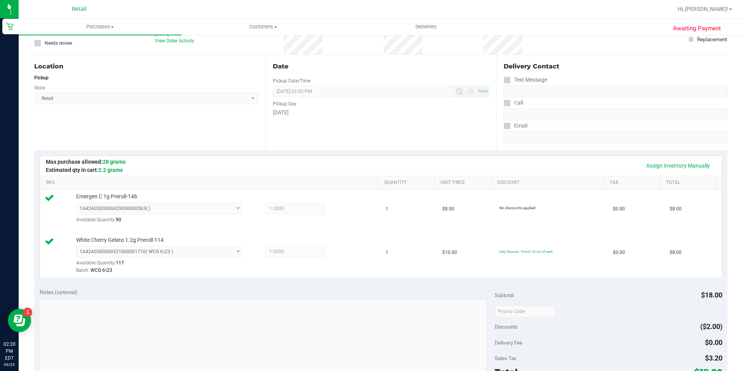
scroll to position [272, 0]
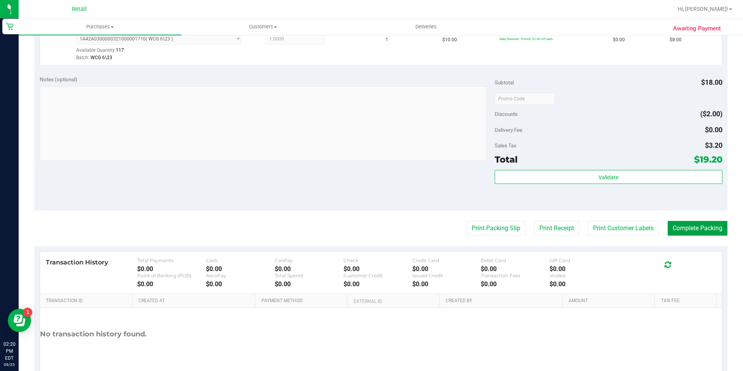
click at [704, 231] on button "Complete Packing" at bounding box center [697, 228] width 60 height 15
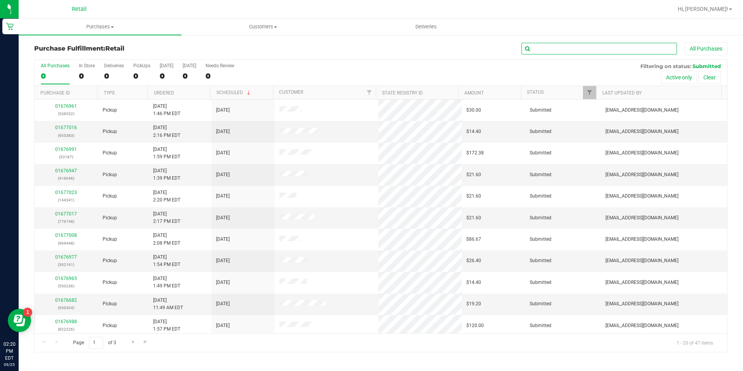
click at [565, 47] on input "text" at bounding box center [598, 49] width 155 height 12
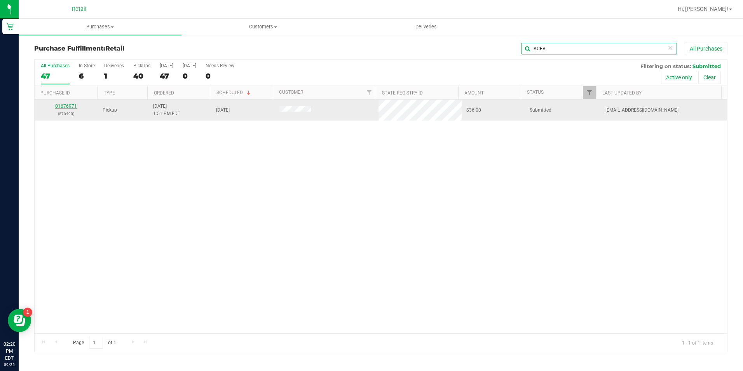
type input "ACEV"
click at [66, 107] on link "01676971" at bounding box center [66, 105] width 22 height 5
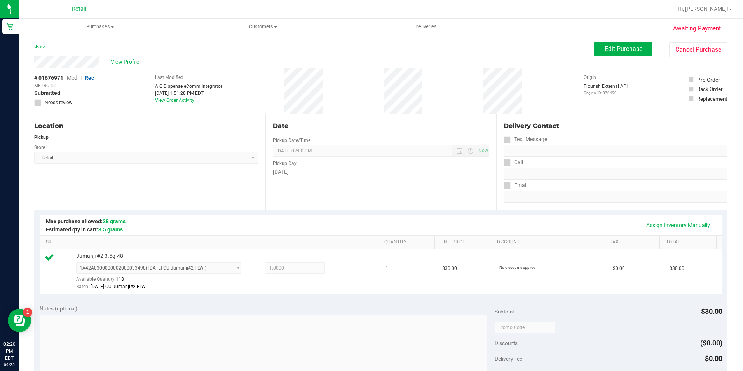
scroll to position [117, 0]
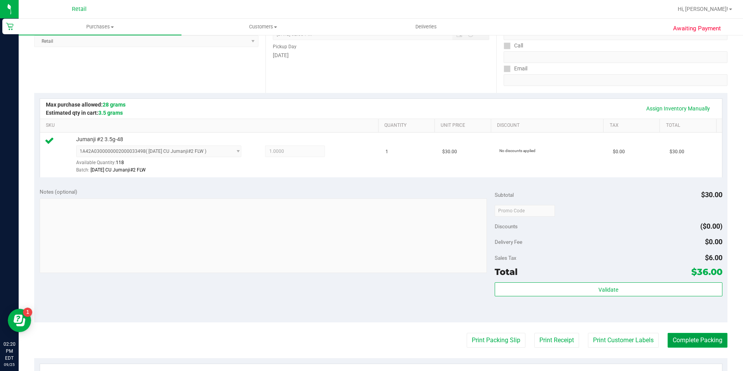
click at [696, 340] on button "Complete Packing" at bounding box center [697, 339] width 60 height 15
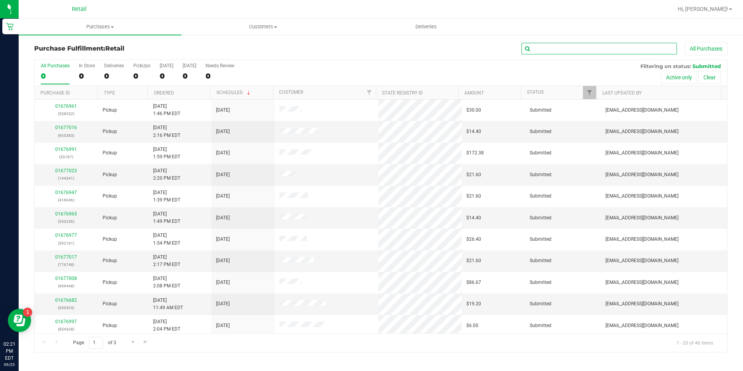
click at [543, 48] on input "text" at bounding box center [598, 49] width 155 height 12
drag, startPoint x: 543, startPoint y: 48, endPoint x: 550, endPoint y: 43, distance: 9.3
click at [543, 48] on input "text" at bounding box center [598, 49] width 155 height 12
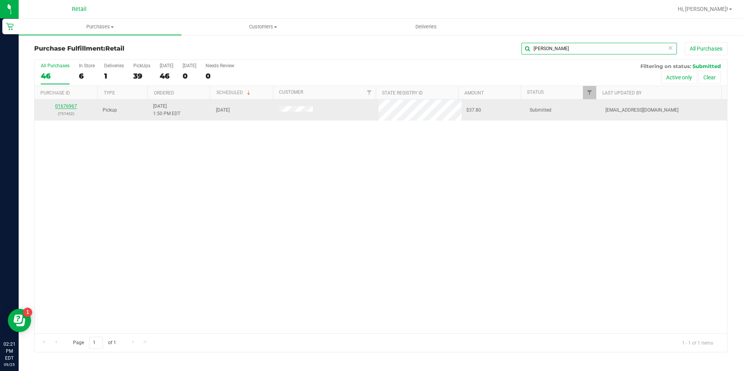
type input "THOM"
click at [67, 105] on link "01676967" at bounding box center [66, 105] width 22 height 5
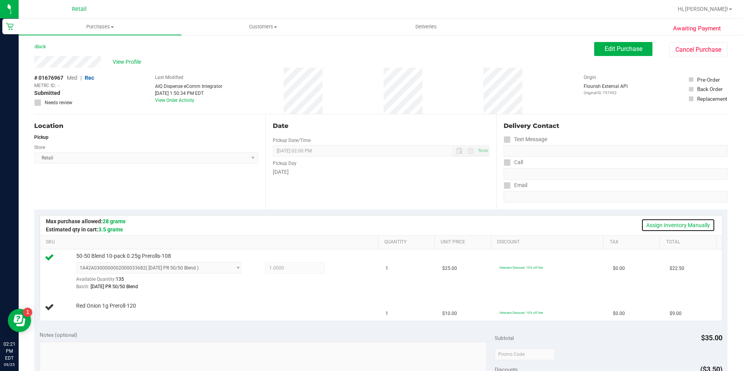
click at [647, 222] on link "Assign Inventory Manually" at bounding box center [678, 224] width 74 height 13
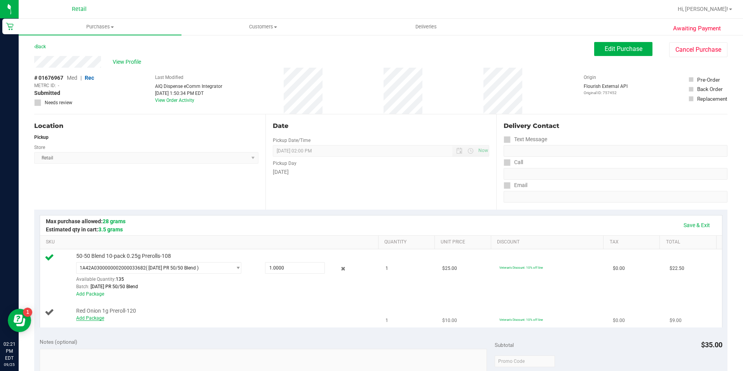
click at [97, 318] on link "Add Package" at bounding box center [90, 317] width 28 height 5
click at [198, 315] on span "Select Package" at bounding box center [154, 312] width 155 height 11
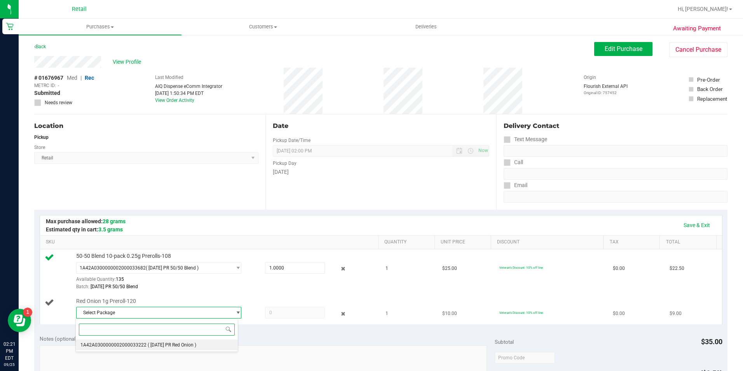
click at [135, 346] on span "1A42A0300000002000033222" at bounding box center [113, 344] width 66 height 5
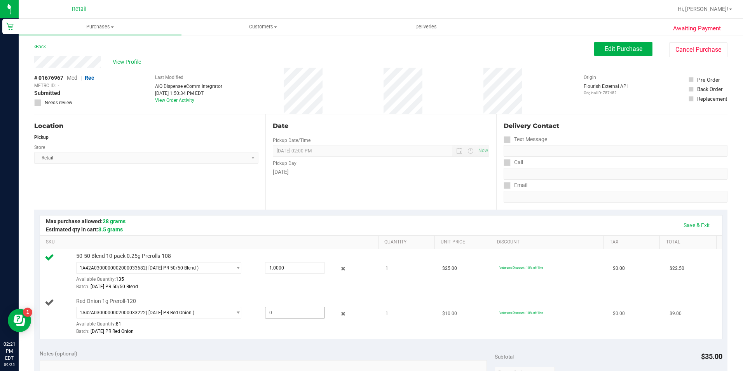
click at [294, 316] on span at bounding box center [295, 312] width 60 height 12
type input "1"
type input "1.0000"
click at [398, 155] on span "09/25/2025 02:00 PM Now" at bounding box center [381, 151] width 217 height 12
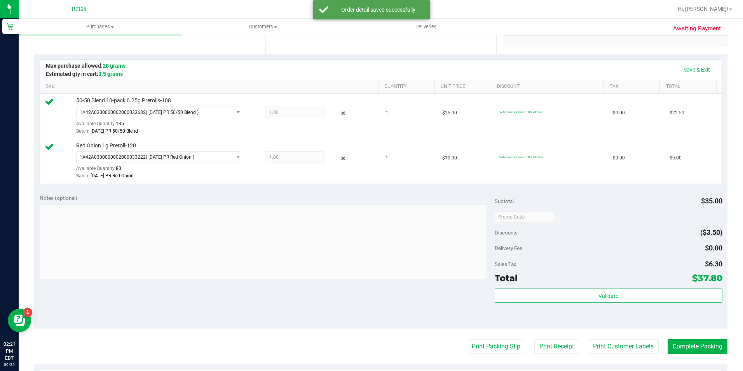
scroll to position [310, 0]
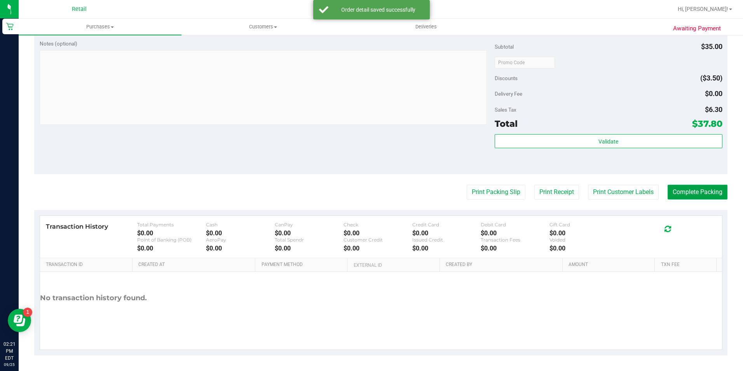
click at [692, 193] on button "Complete Packing" at bounding box center [697, 191] width 60 height 15
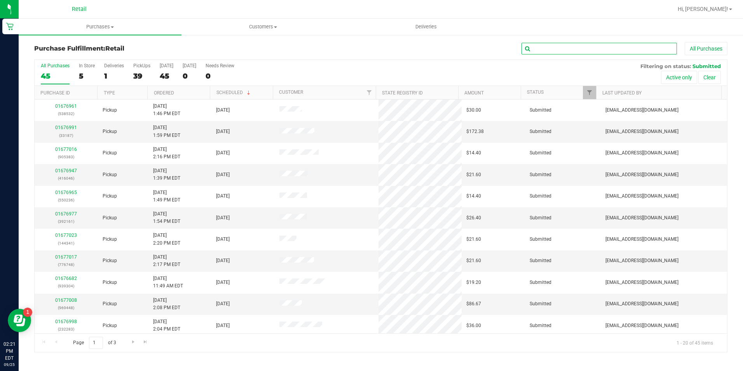
click at [592, 47] on input "text" at bounding box center [598, 49] width 155 height 12
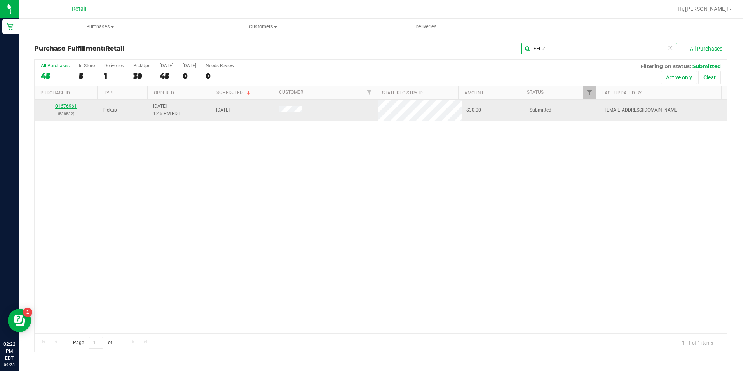
type input "FELIZ"
click at [70, 105] on link "01676961" at bounding box center [66, 105] width 22 height 5
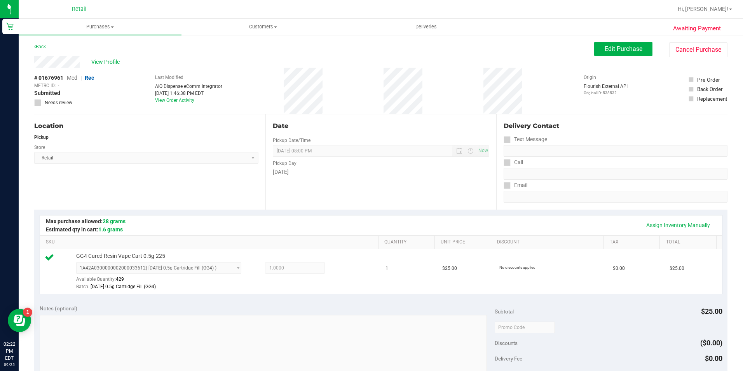
scroll to position [194, 0]
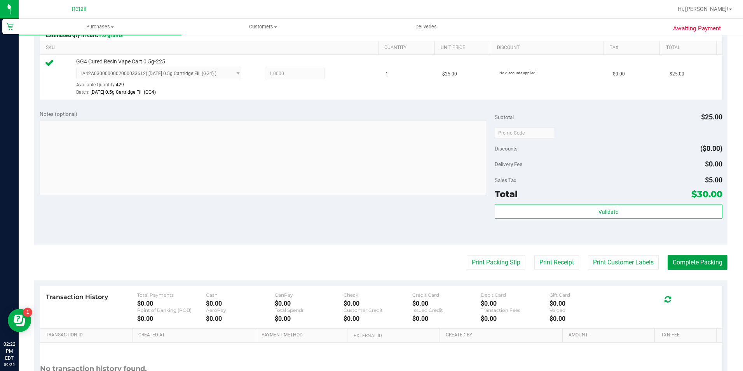
click at [672, 264] on button "Complete Packing" at bounding box center [697, 262] width 60 height 15
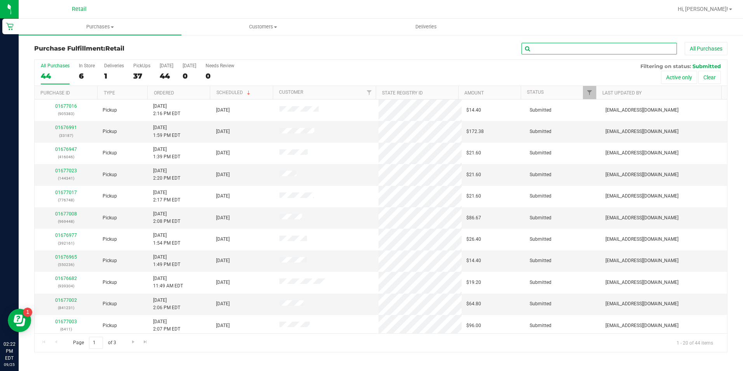
click at [580, 49] on input "text" at bounding box center [598, 49] width 155 height 12
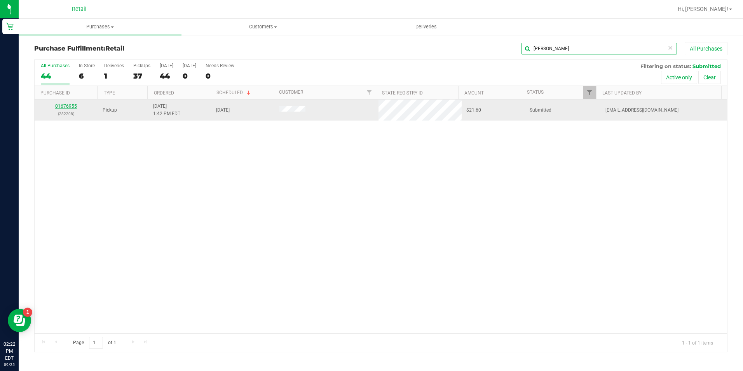
type input "RYAN"
click at [69, 108] on link "01676955" at bounding box center [66, 105] width 22 height 5
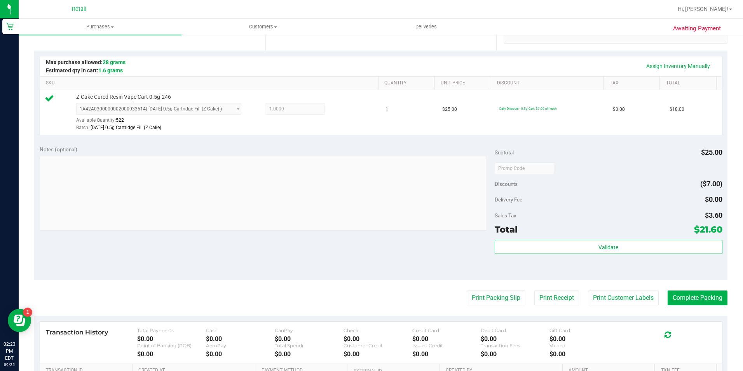
scroll to position [194, 0]
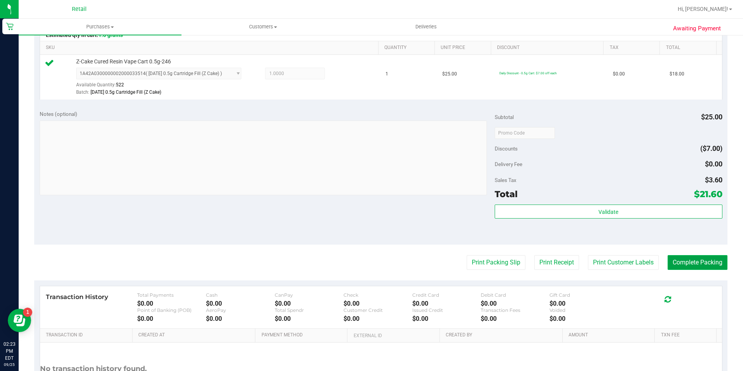
click at [694, 264] on button "Complete Packing" at bounding box center [697, 262] width 60 height 15
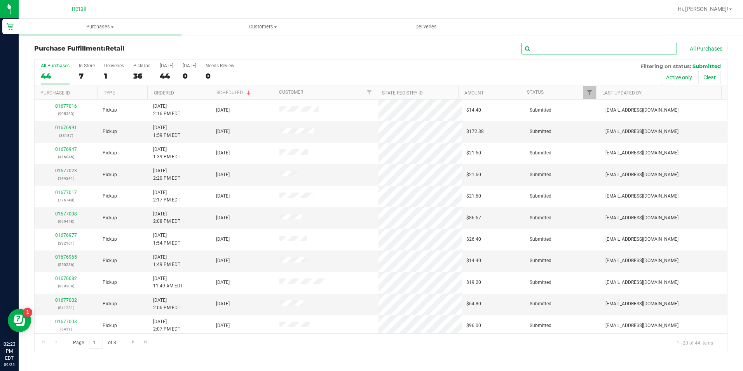
click at [576, 46] on input "text" at bounding box center [598, 49] width 155 height 12
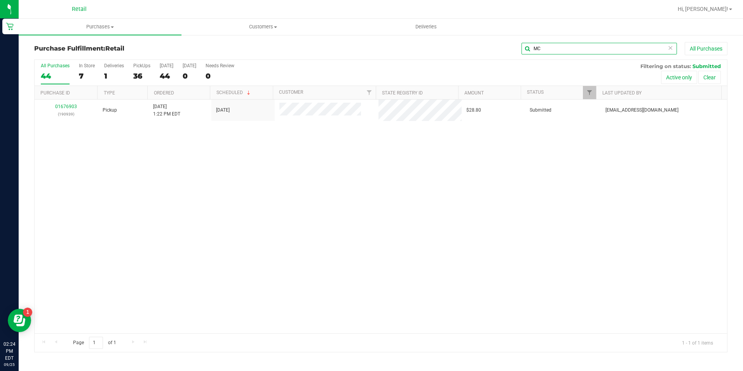
type input "MC"
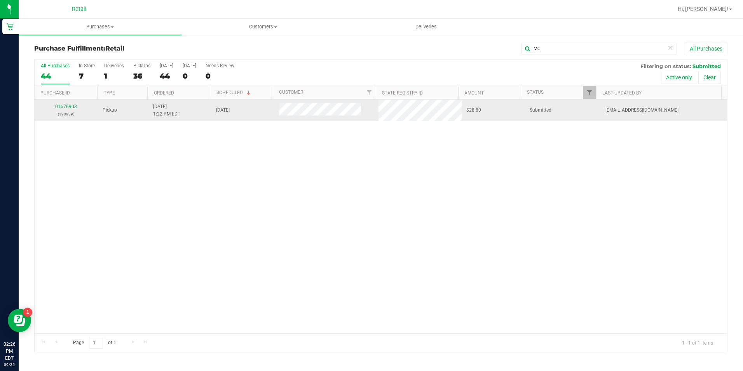
click at [71, 109] on div "01676903 (190939)" at bounding box center [66, 110] width 54 height 15
click at [73, 106] on link "01676903" at bounding box center [66, 106] width 22 height 5
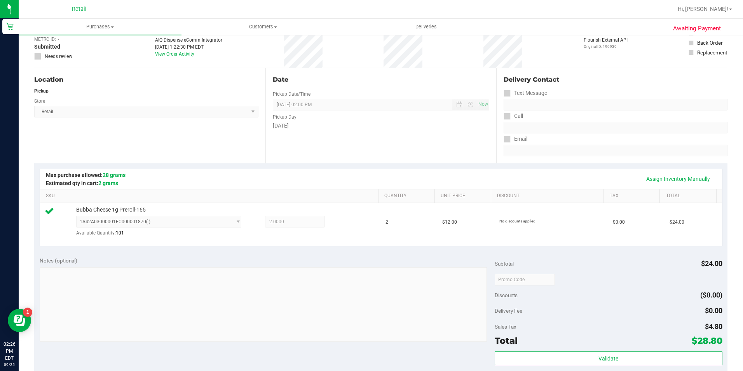
scroll to position [233, 0]
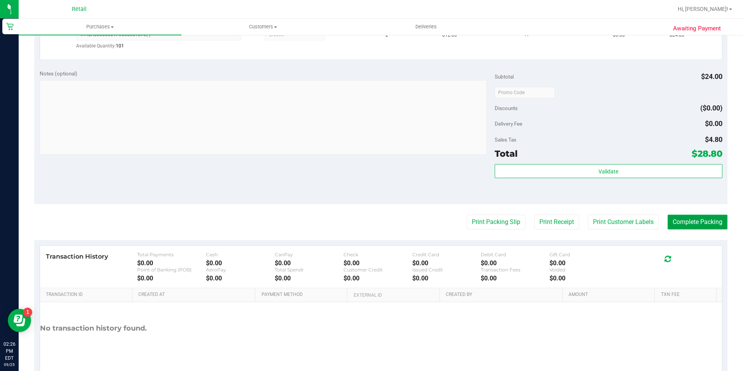
click at [680, 222] on button "Complete Packing" at bounding box center [697, 221] width 60 height 15
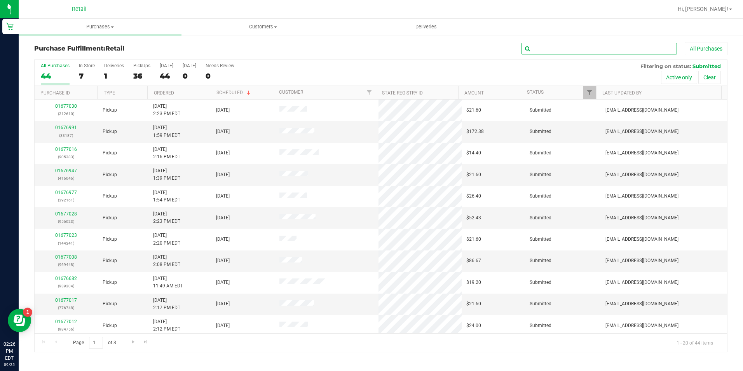
click at [554, 45] on input "text" at bounding box center [598, 49] width 155 height 12
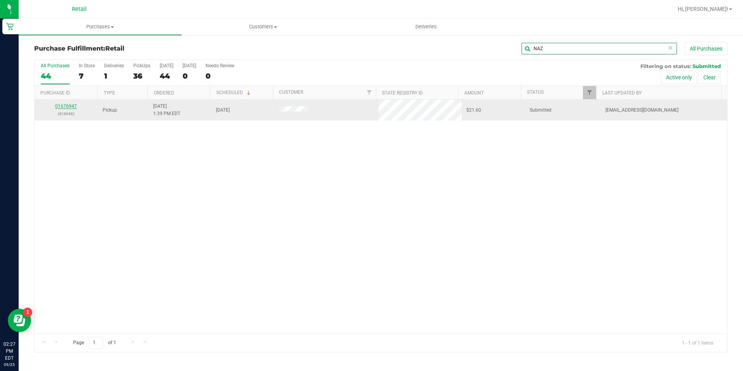
type input "NAZ"
click at [65, 107] on link "01676947" at bounding box center [66, 105] width 22 height 5
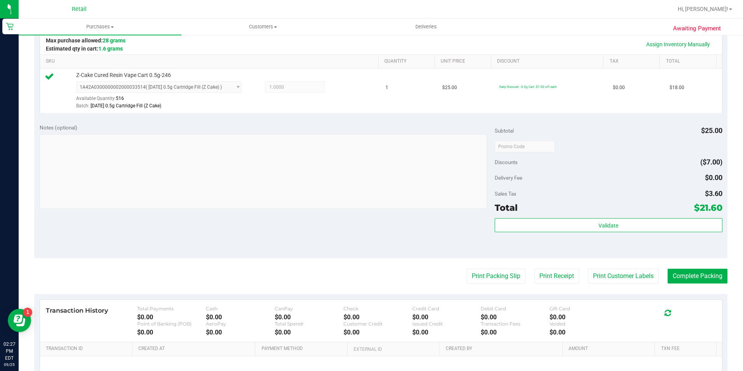
scroll to position [194, 0]
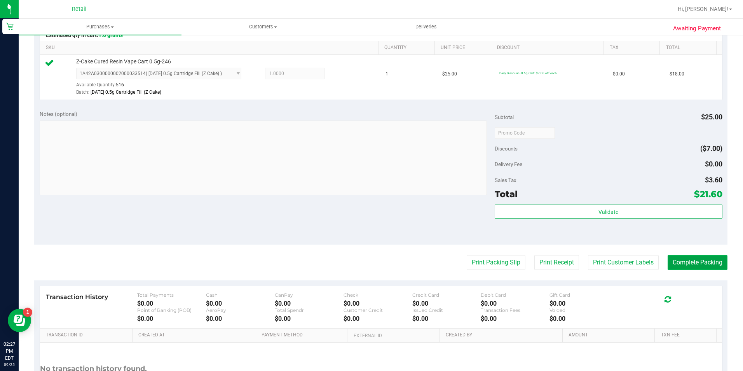
click at [699, 268] on button "Complete Packing" at bounding box center [697, 262] width 60 height 15
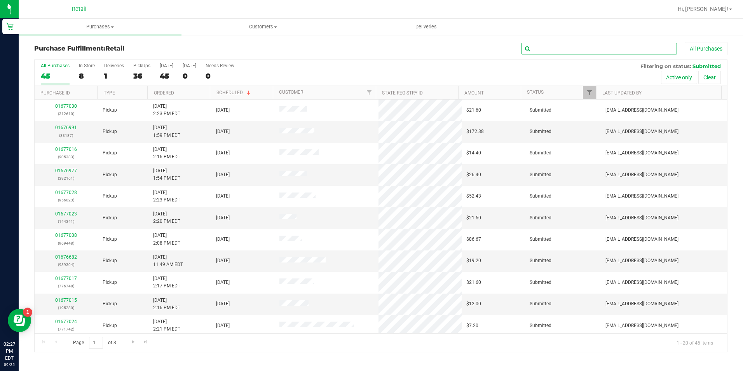
click at [549, 47] on input "text" at bounding box center [598, 49] width 155 height 12
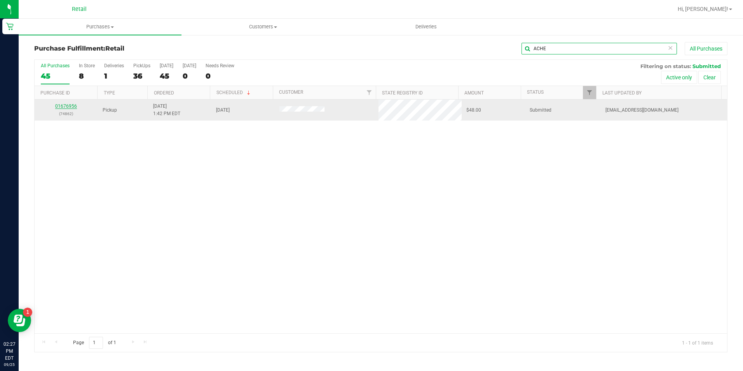
type input "ACHE"
click at [66, 104] on link "01676956" at bounding box center [66, 105] width 22 height 5
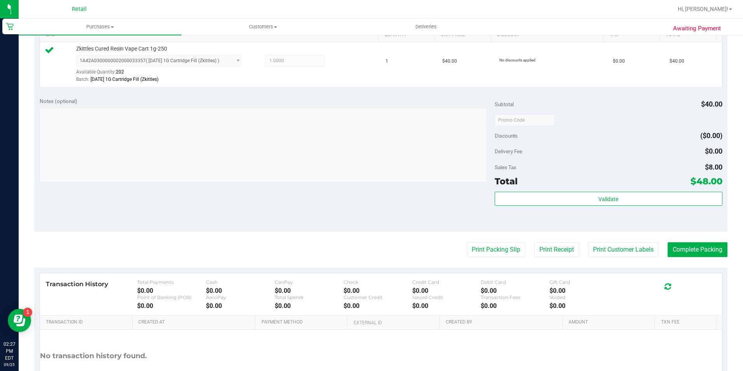
scroll to position [264, 0]
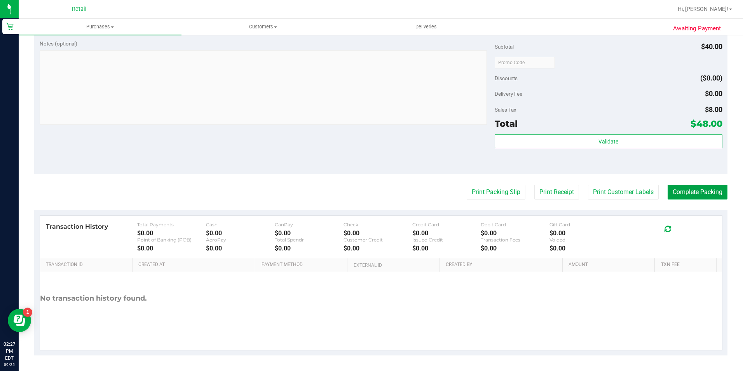
click at [689, 191] on button "Complete Packing" at bounding box center [697, 191] width 60 height 15
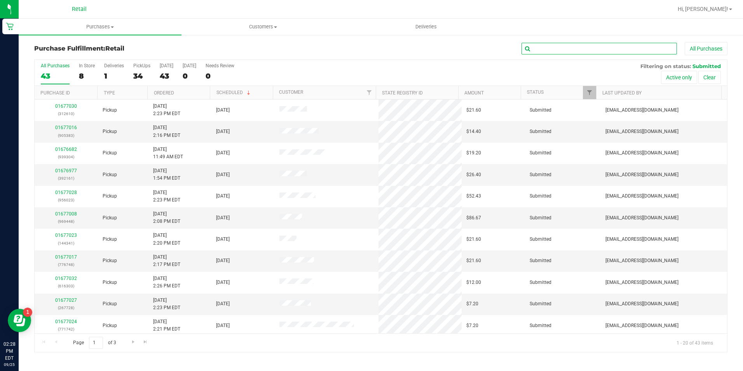
click at [614, 52] on input "text" at bounding box center [598, 49] width 155 height 12
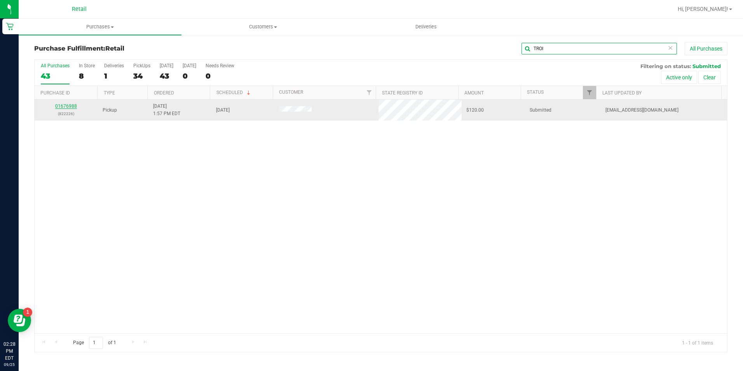
type input "TROI"
click at [67, 108] on link "01676988" at bounding box center [66, 105] width 22 height 5
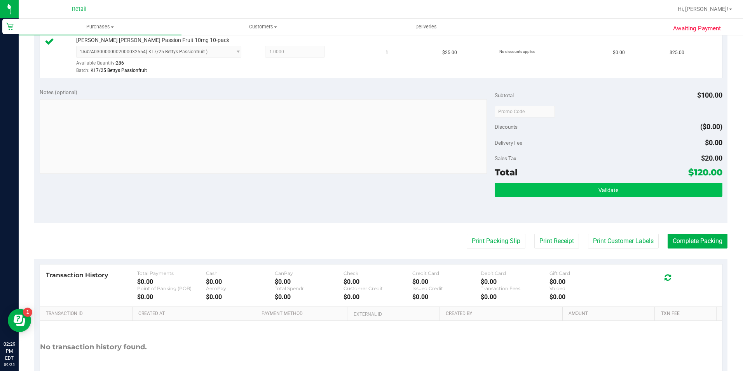
scroll to position [311, 0]
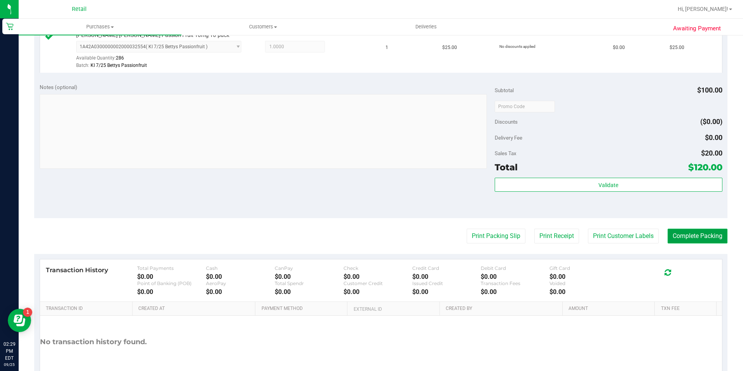
click at [697, 234] on button "Complete Packing" at bounding box center [697, 235] width 60 height 15
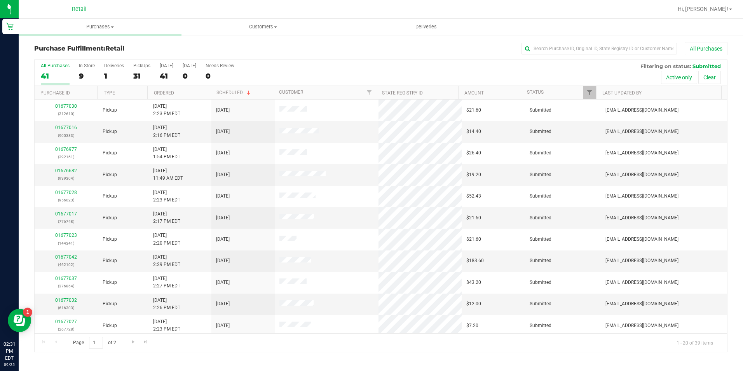
click at [567, 55] on div "Purchase Fulfillment: Retail All Purchases" at bounding box center [380, 50] width 693 height 17
click at [566, 53] on input "text" at bounding box center [598, 49] width 155 height 12
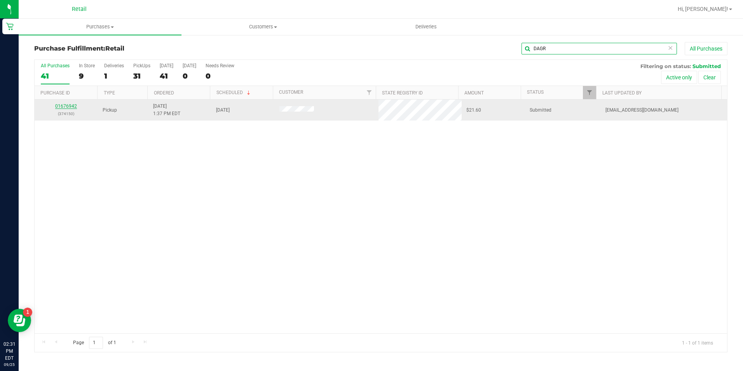
type input "DAGR"
click at [72, 105] on link "01676942" at bounding box center [66, 105] width 22 height 5
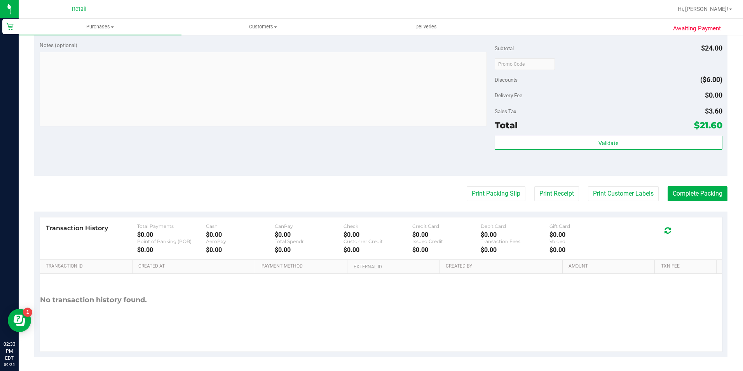
scroll to position [264, 0]
click at [692, 195] on button "Complete Packing" at bounding box center [697, 191] width 60 height 15
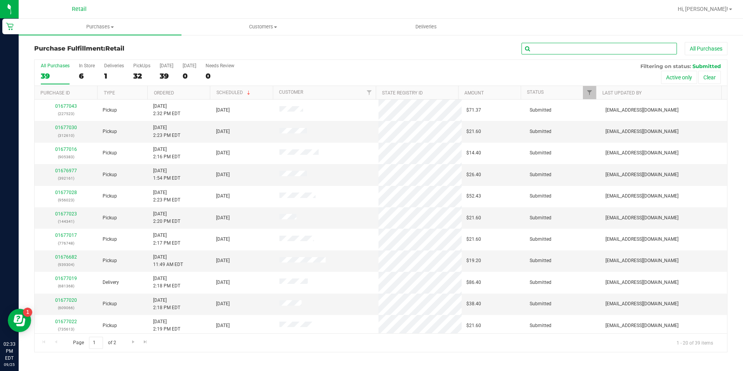
click at [549, 46] on input "text" at bounding box center [598, 49] width 155 height 12
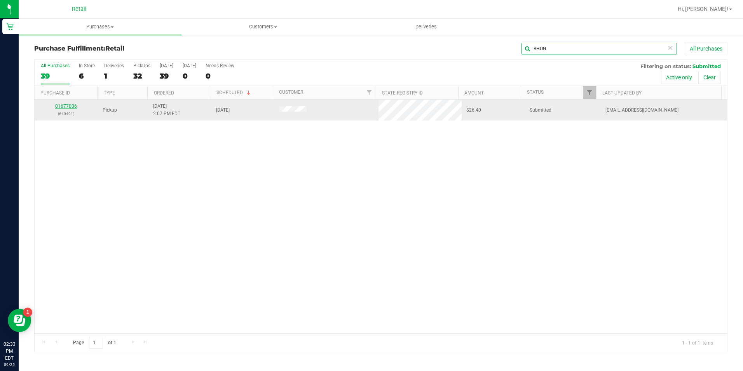
type input "BHOG"
click at [61, 106] on link "01677006" at bounding box center [66, 105] width 22 height 5
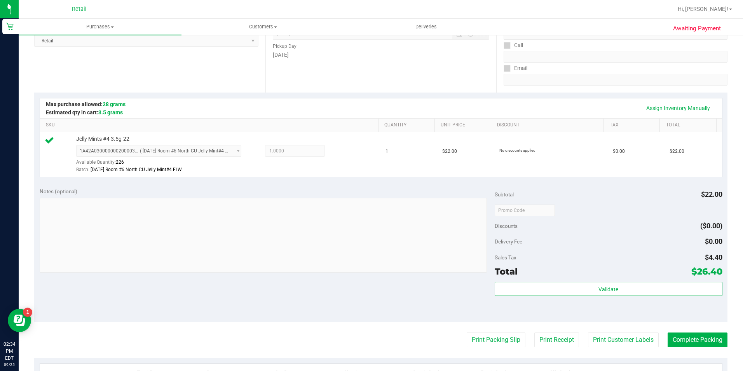
scroll to position [233, 0]
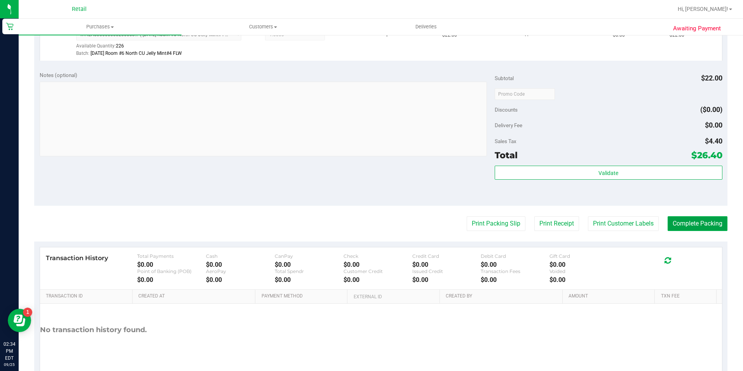
click at [681, 223] on button "Complete Packing" at bounding box center [697, 223] width 60 height 15
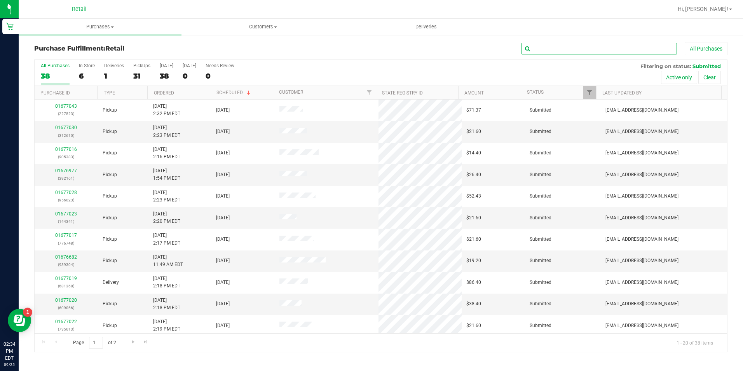
click at [615, 43] on input "text" at bounding box center [598, 49] width 155 height 12
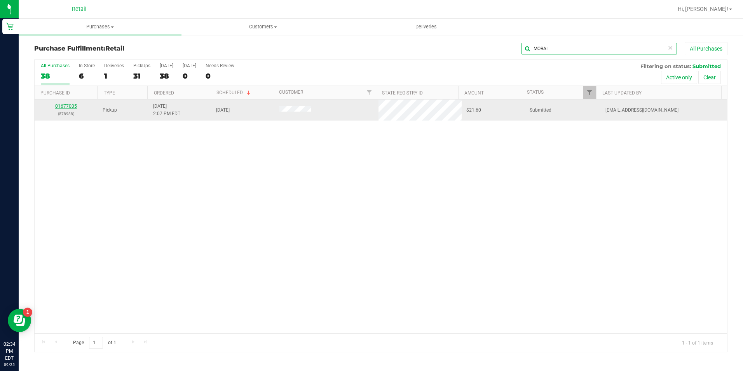
type input "MORAL"
click at [56, 108] on link "01677005" at bounding box center [66, 105] width 22 height 5
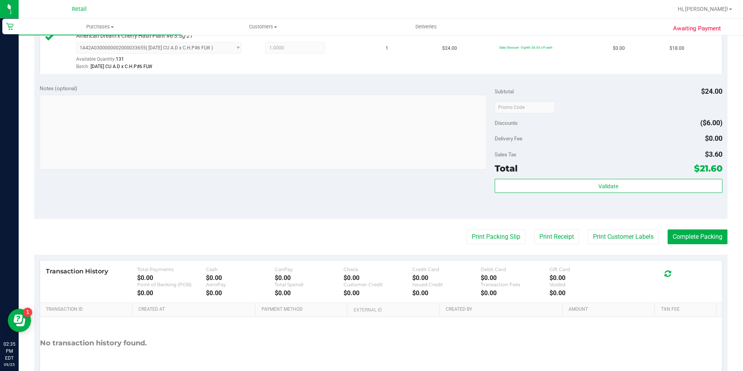
scroll to position [233, 0]
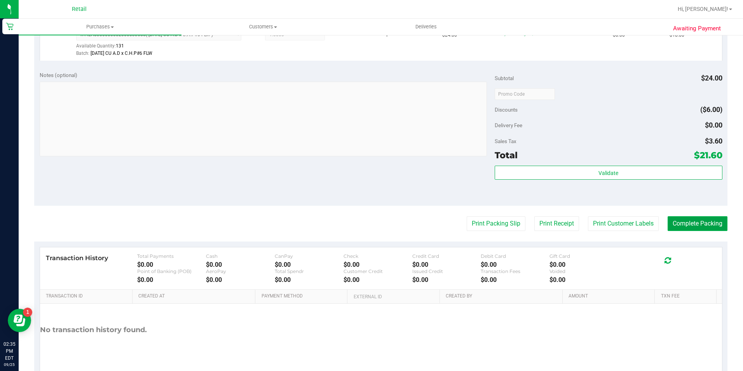
click at [707, 228] on button "Complete Packing" at bounding box center [697, 223] width 60 height 15
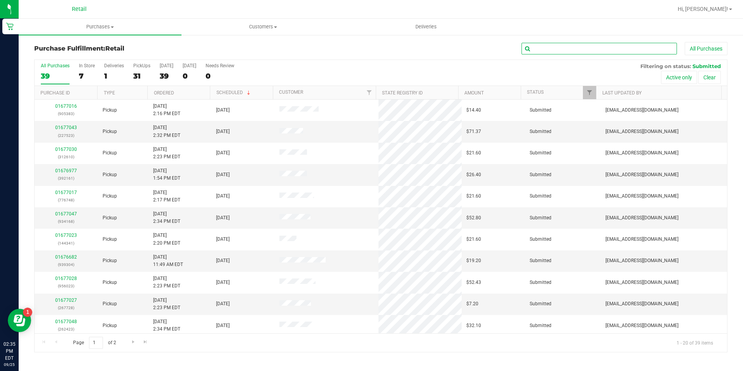
click at [574, 51] on input "text" at bounding box center [598, 49] width 155 height 12
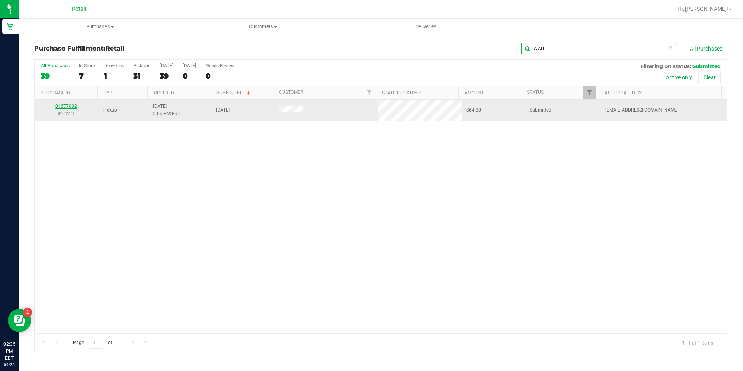
type input "WAIT"
click at [66, 106] on link "01677002" at bounding box center [66, 105] width 22 height 5
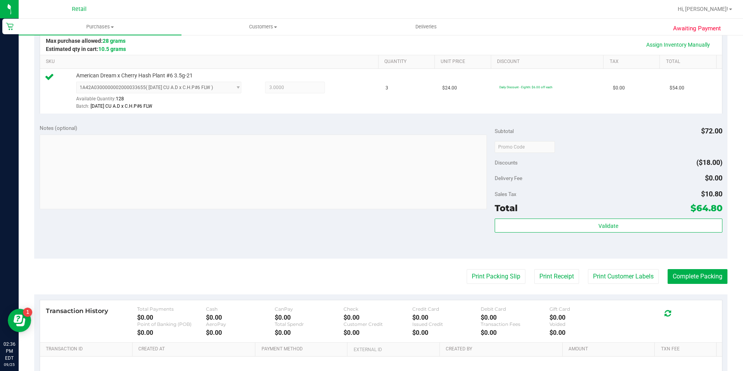
scroll to position [233, 0]
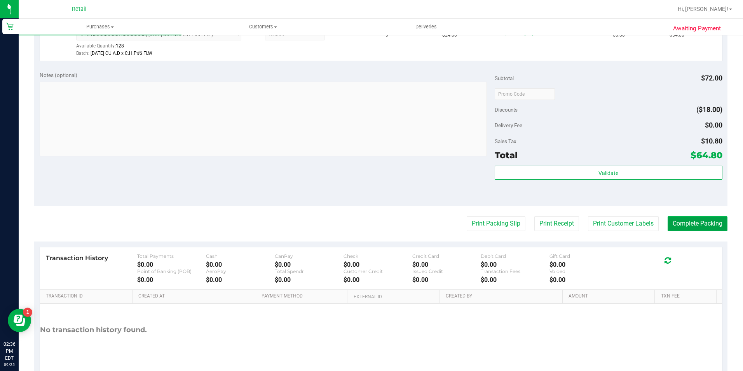
click at [692, 224] on button "Complete Packing" at bounding box center [697, 223] width 60 height 15
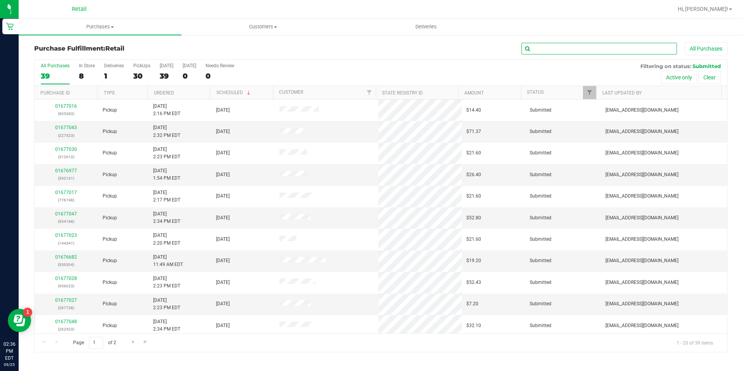
click at [603, 47] on input "text" at bounding box center [598, 49] width 155 height 12
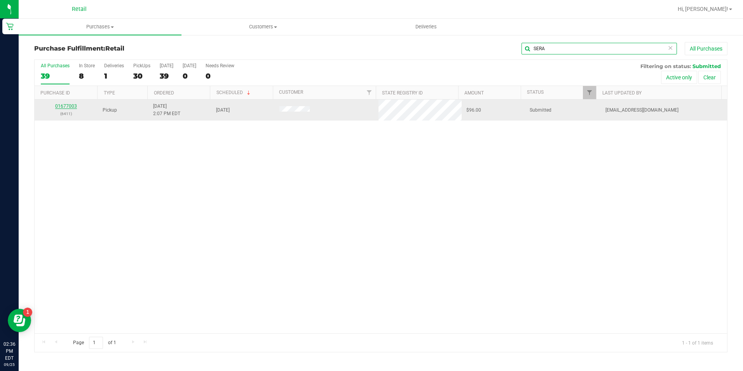
type input "SERA"
click at [66, 108] on link "01677003" at bounding box center [66, 105] width 22 height 5
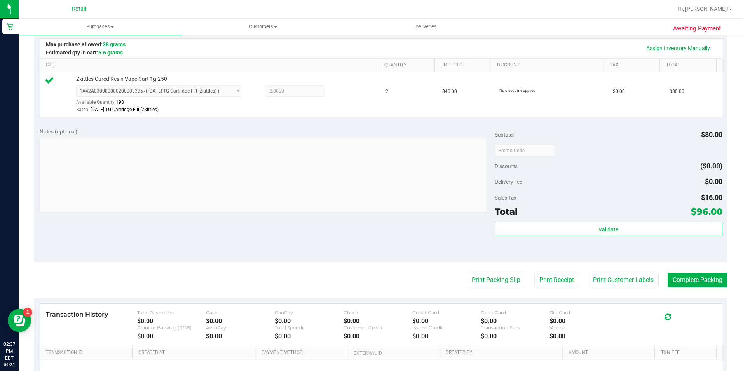
scroll to position [194, 0]
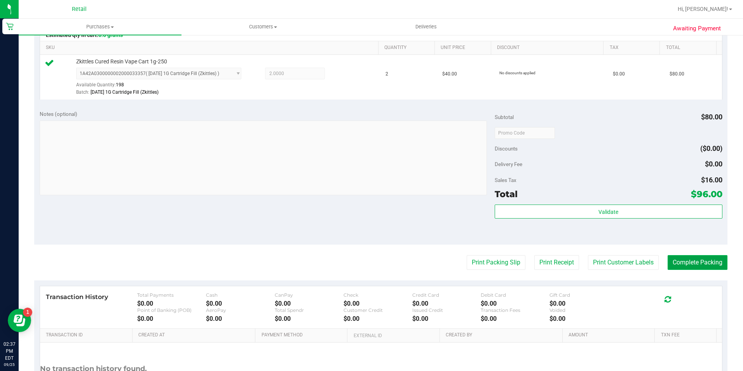
click at [670, 262] on button "Complete Packing" at bounding box center [697, 262] width 60 height 15
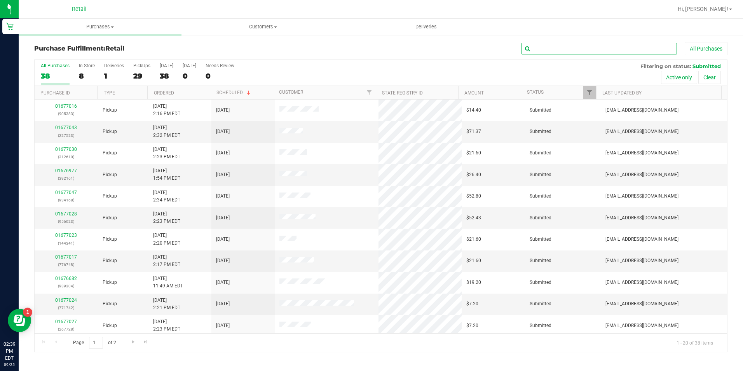
click at [588, 47] on input "text" at bounding box center [598, 49] width 155 height 12
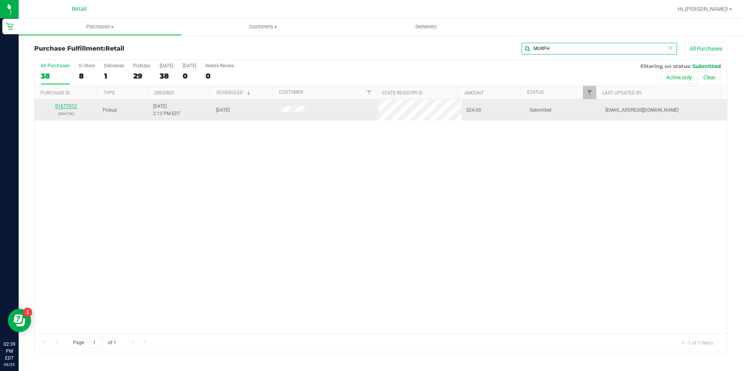
type input "MURPH"
click at [73, 104] on link "01677012" at bounding box center [66, 105] width 22 height 5
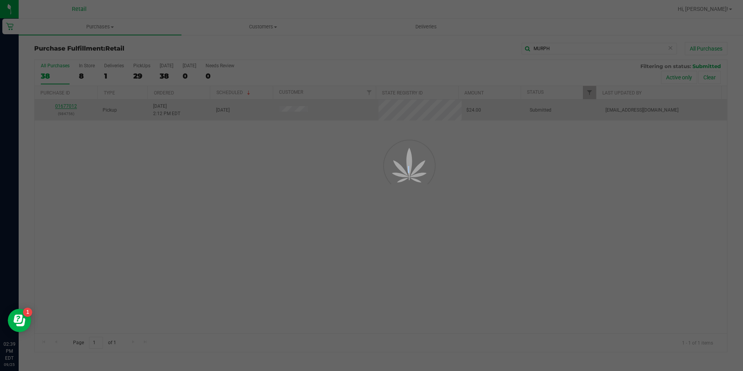
click at [73, 105] on div at bounding box center [371, 185] width 743 height 371
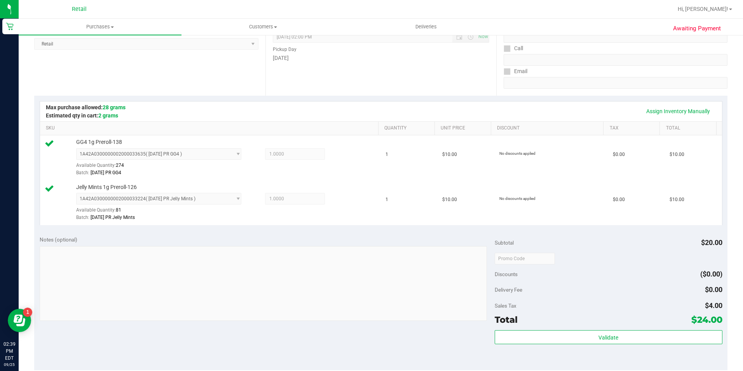
scroll to position [155, 0]
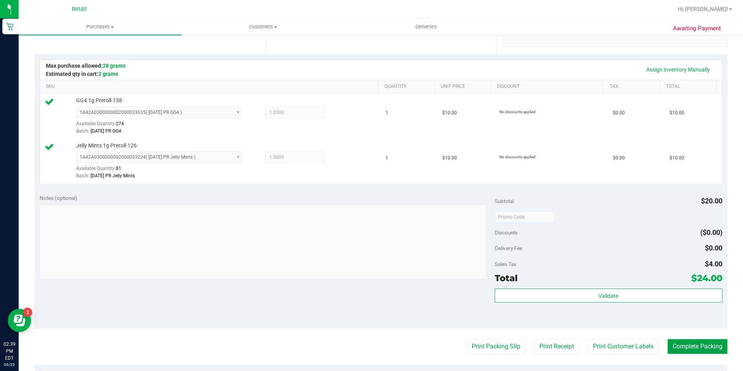
click at [686, 343] on button "Complete Packing" at bounding box center [697, 346] width 60 height 15
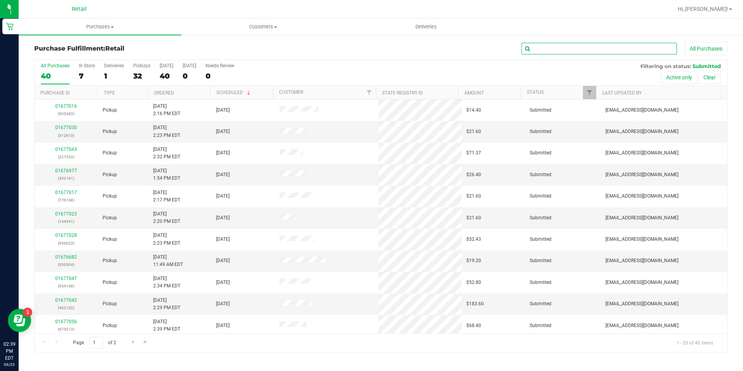
click at [596, 50] on input "text" at bounding box center [598, 49] width 155 height 12
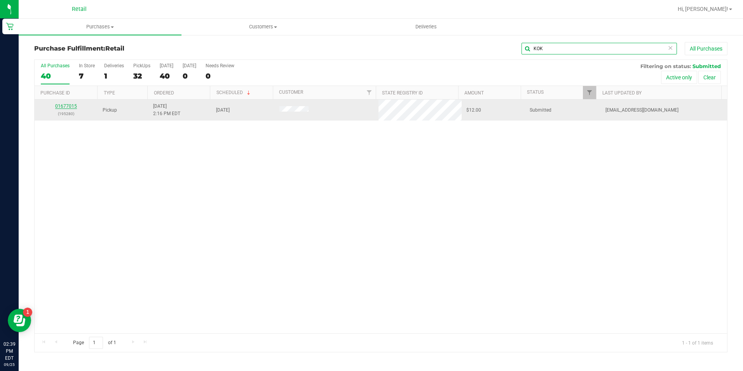
type input "KOK"
click at [58, 104] on link "01677015" at bounding box center [66, 105] width 22 height 5
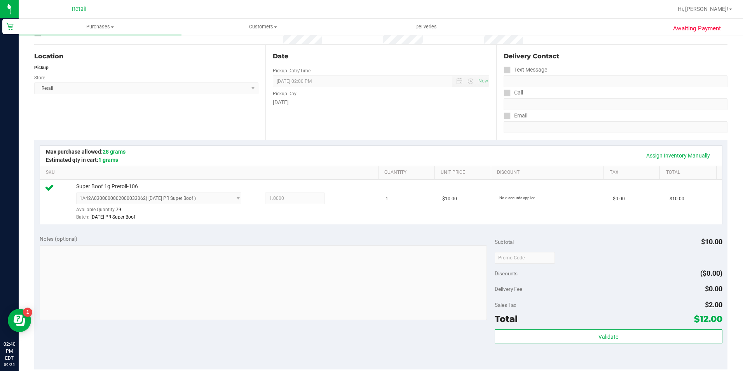
scroll to position [194, 0]
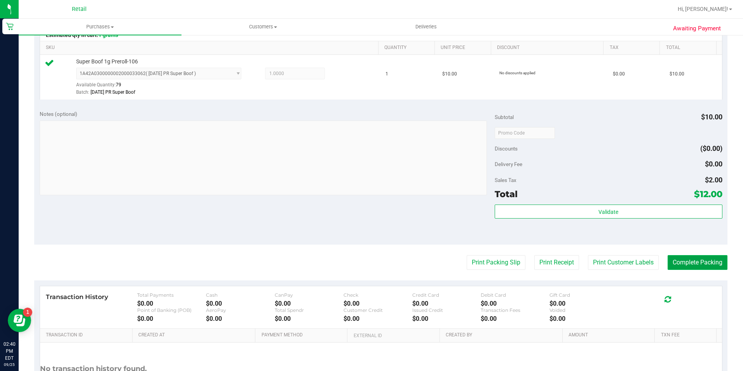
click at [695, 265] on button "Complete Packing" at bounding box center [697, 262] width 60 height 15
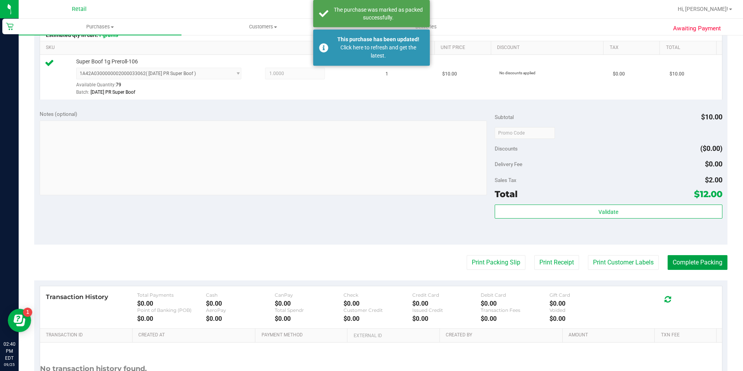
scroll to position [0, 0]
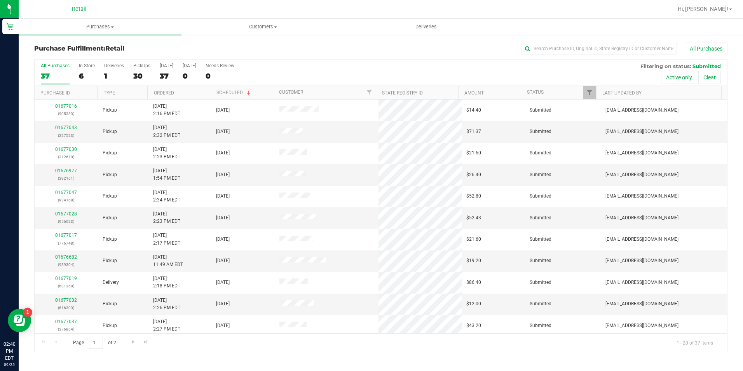
click at [600, 56] on div "Purchase Fulfillment: Retail All Purchases" at bounding box center [380, 50] width 693 height 17
drag, startPoint x: 600, startPoint y: 54, endPoint x: 612, endPoint y: 39, distance: 19.3
click at [600, 53] on input "text" at bounding box center [598, 49] width 155 height 12
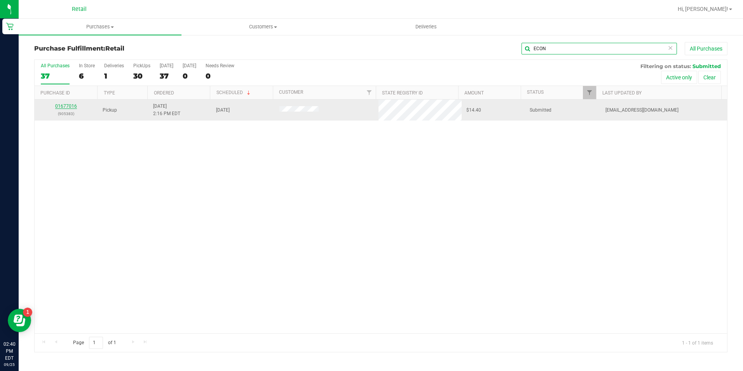
type input "ECON"
click at [70, 106] on link "01677016" at bounding box center [66, 105] width 22 height 5
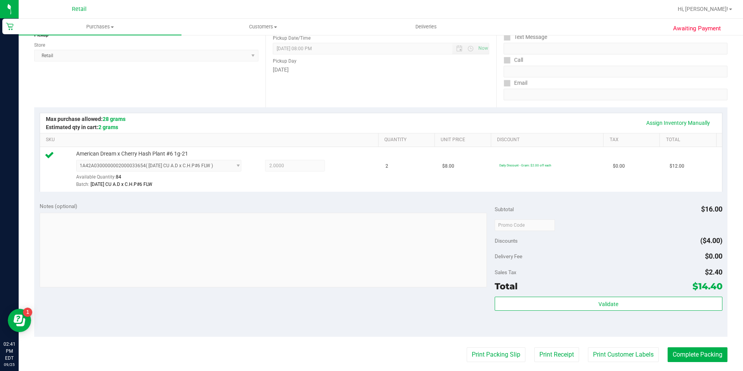
scroll to position [194, 0]
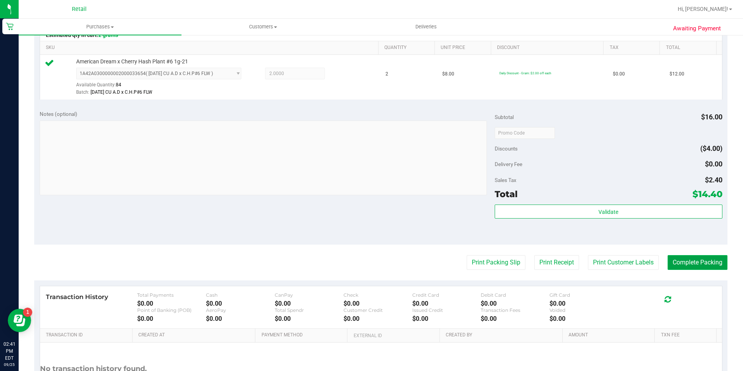
click at [672, 258] on button "Complete Packing" at bounding box center [697, 262] width 60 height 15
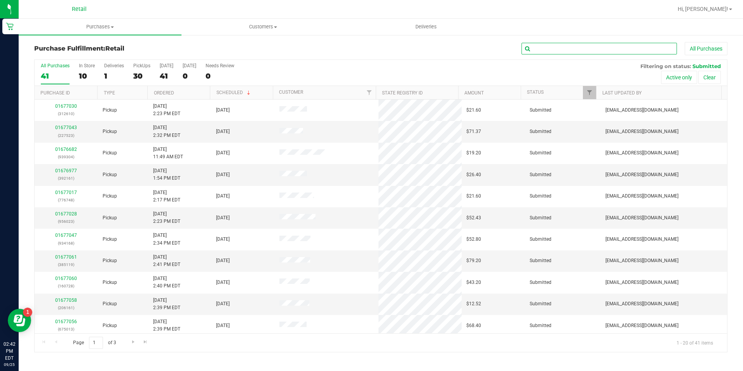
click at [560, 47] on input "text" at bounding box center [598, 49] width 155 height 12
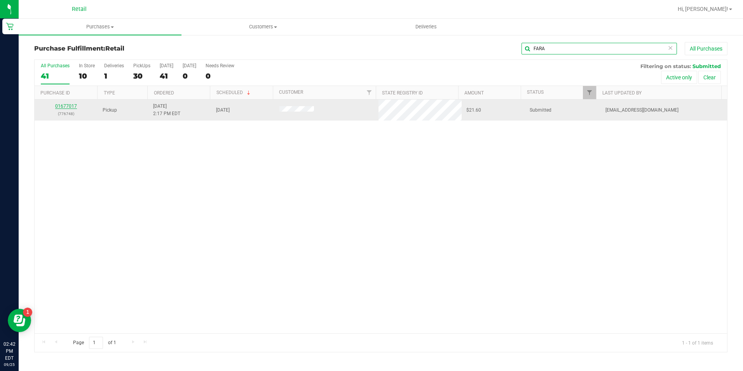
type input "FARA"
click at [71, 108] on link "01677017" at bounding box center [66, 105] width 22 height 5
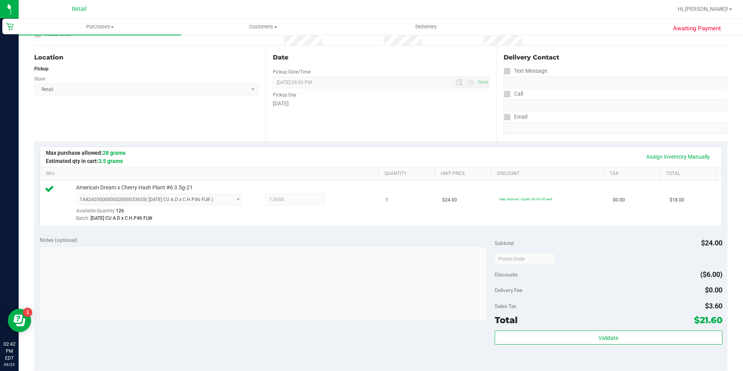
scroll to position [233, 0]
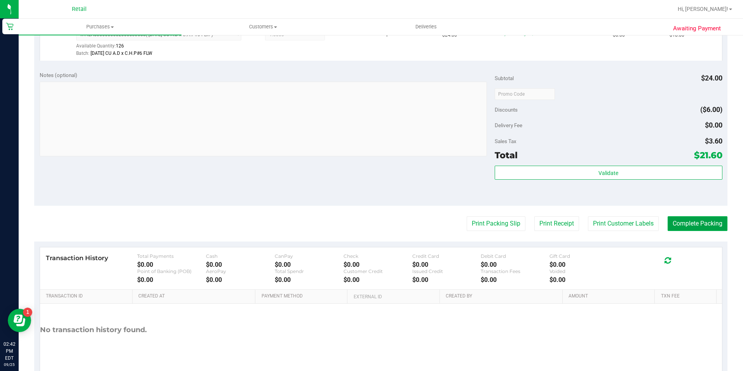
click at [696, 229] on button "Complete Packing" at bounding box center [697, 223] width 60 height 15
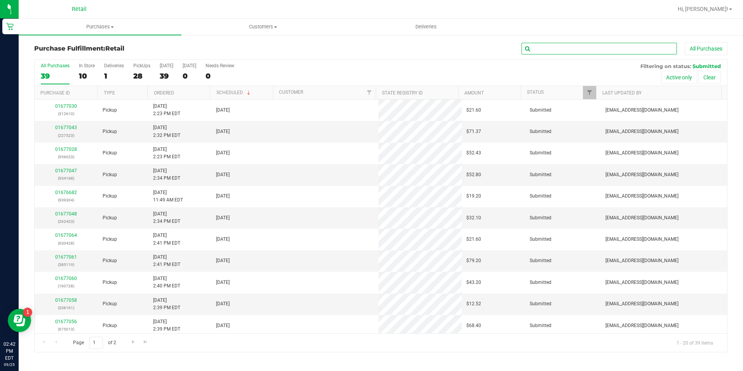
click at [600, 47] on input "text" at bounding box center [598, 49] width 155 height 12
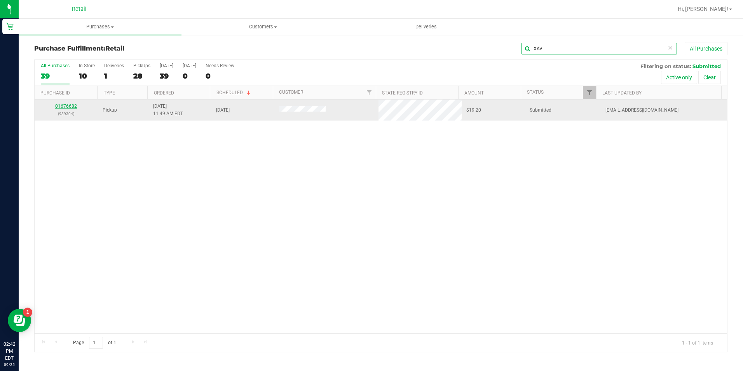
type input "XAV"
click at [76, 108] on link "01676682" at bounding box center [66, 105] width 22 height 5
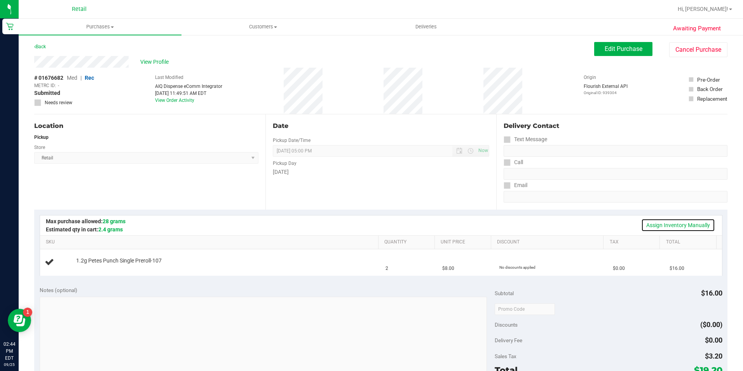
click at [682, 226] on link "Assign Inventory Manually" at bounding box center [678, 224] width 74 height 13
click at [96, 267] on div "No packages available" at bounding box center [225, 265] width 298 height 7
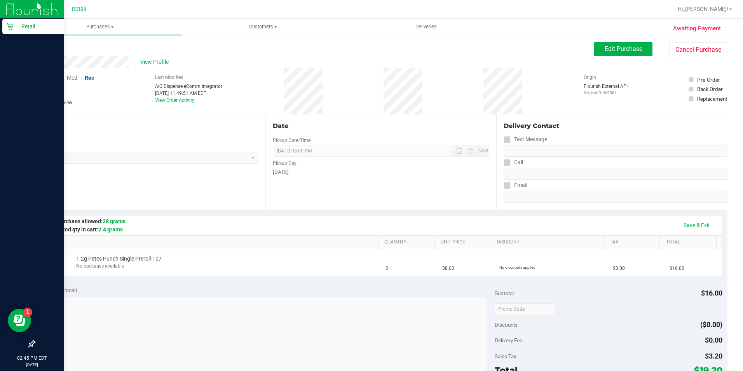
click at [11, 25] on icon at bounding box center [10, 27] width 8 height 8
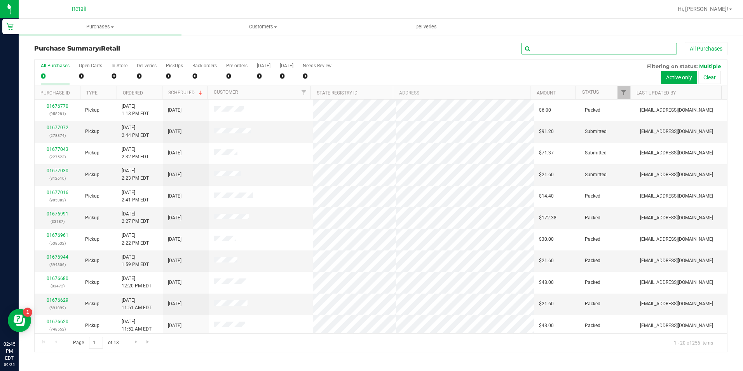
click at [592, 43] on input "text" at bounding box center [598, 49] width 155 height 12
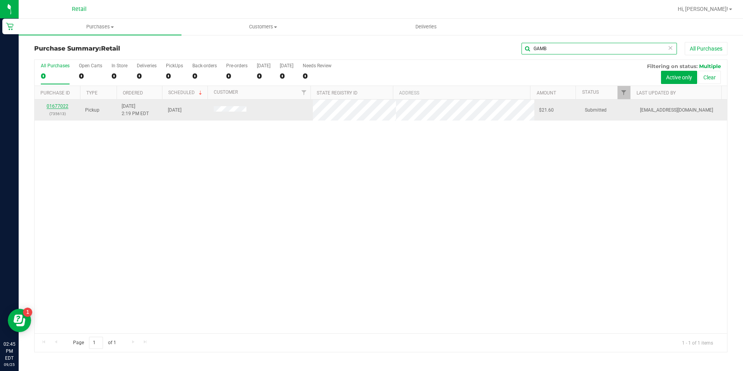
type input "GAMB"
click at [64, 108] on link "01677022" at bounding box center [58, 105] width 22 height 5
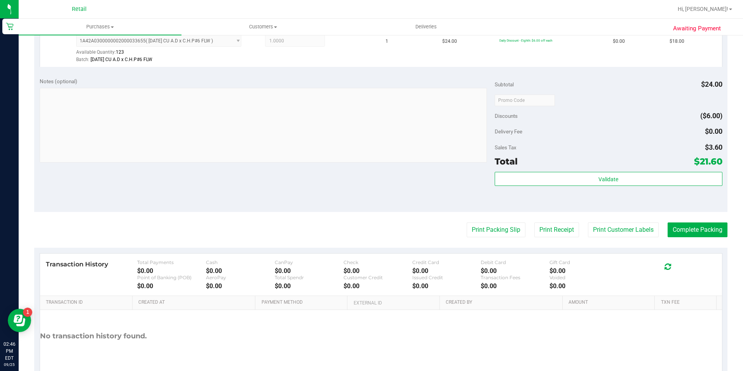
scroll to position [264, 0]
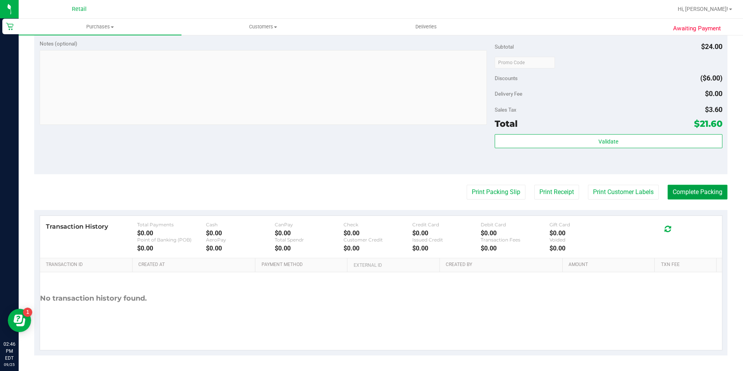
click at [667, 197] on button "Complete Packing" at bounding box center [697, 191] width 60 height 15
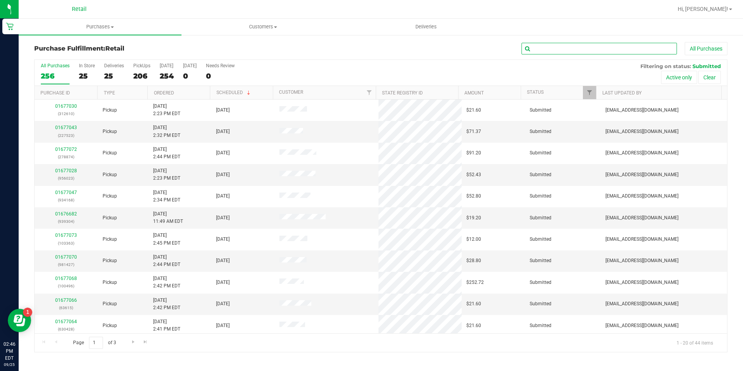
click at [581, 49] on input "text" at bounding box center [598, 49] width 155 height 12
click at [579, 49] on input "text" at bounding box center [598, 49] width 155 height 12
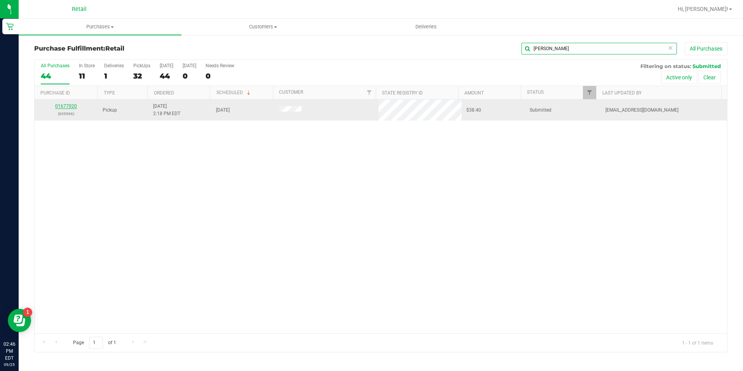
type input "DAVID"
click at [71, 103] on link "01677020" at bounding box center [66, 105] width 22 height 5
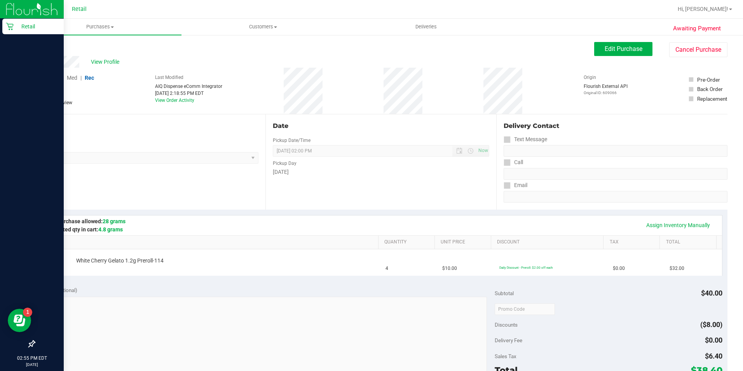
click at [8, 30] on div "Retail" at bounding box center [32, 27] width 61 height 16
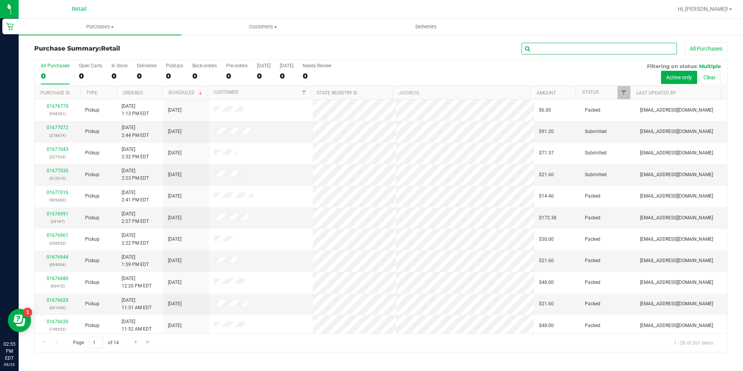
click at [552, 47] on input "text" at bounding box center [598, 49] width 155 height 12
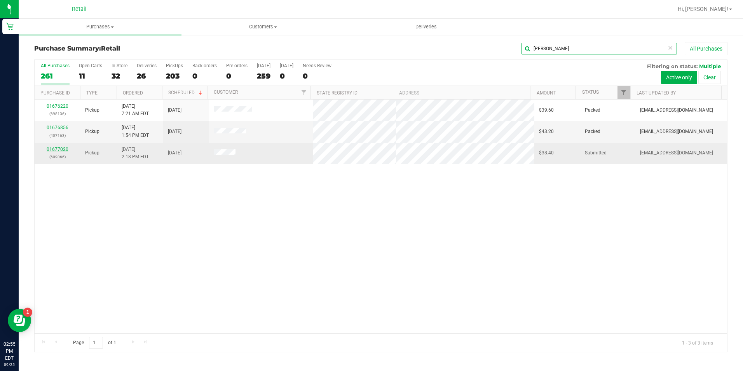
type input "DAVID"
click at [60, 149] on link "01677020" at bounding box center [58, 148] width 22 height 5
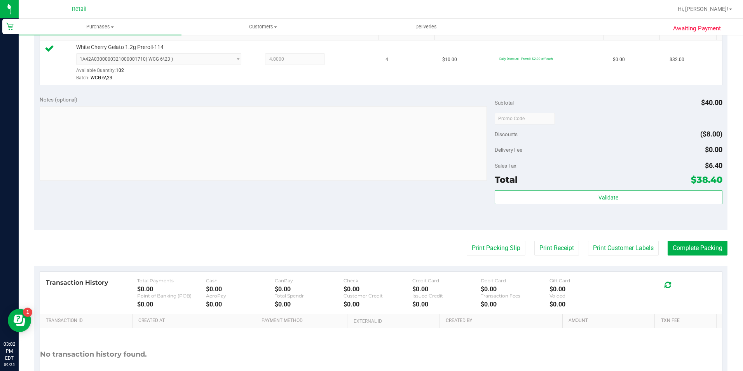
scroll to position [264, 0]
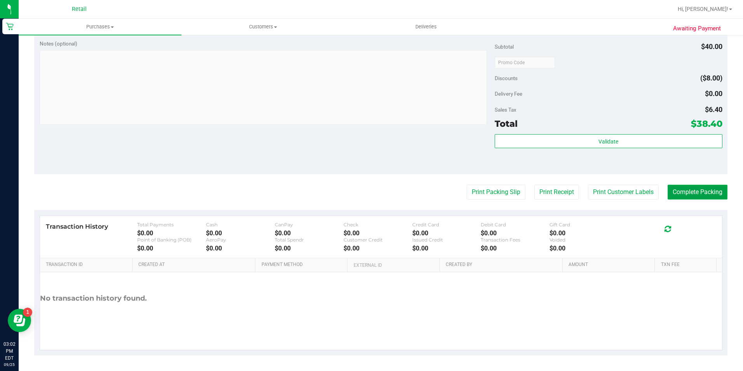
click at [693, 193] on button "Complete Packing" at bounding box center [697, 191] width 60 height 15
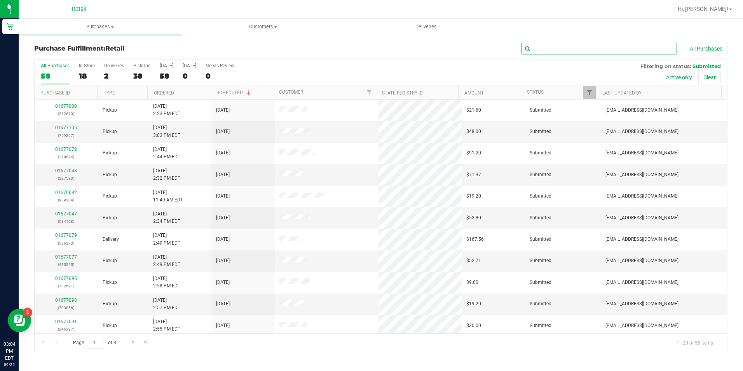
click at [573, 49] on input "text" at bounding box center [598, 49] width 155 height 12
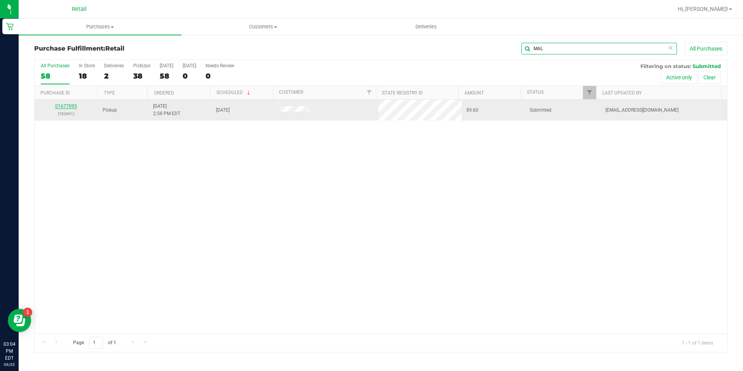
type input "MAL"
click at [64, 106] on link "01677095" at bounding box center [66, 105] width 22 height 5
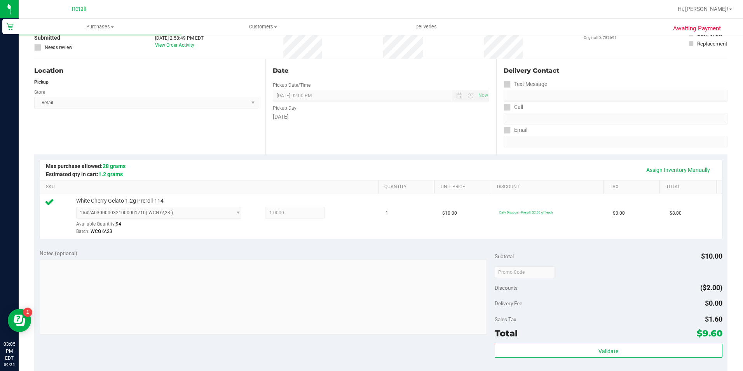
scroll to position [117, 0]
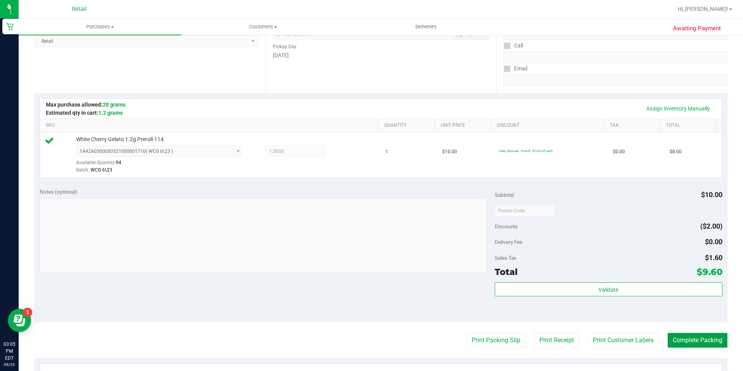
click at [692, 335] on button "Complete Packing" at bounding box center [697, 339] width 60 height 15
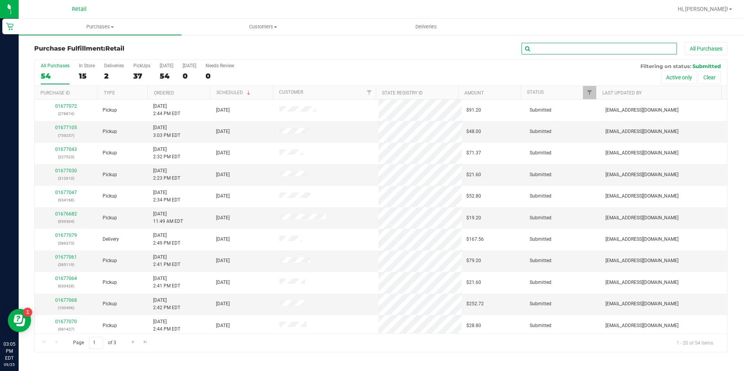
click at [547, 50] on input "text" at bounding box center [598, 49] width 155 height 12
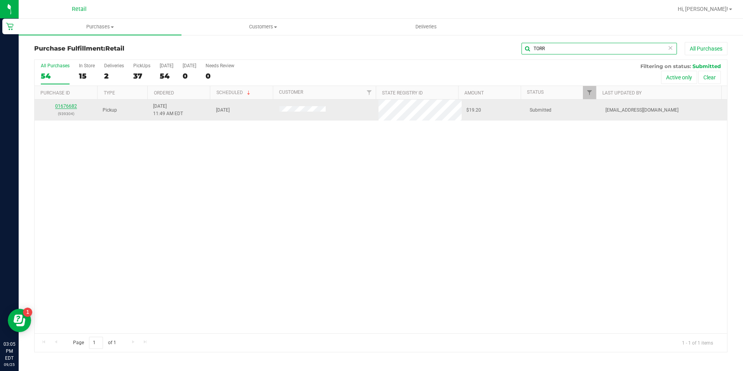
type input "TORR"
click at [75, 104] on link "01676682" at bounding box center [66, 105] width 22 height 5
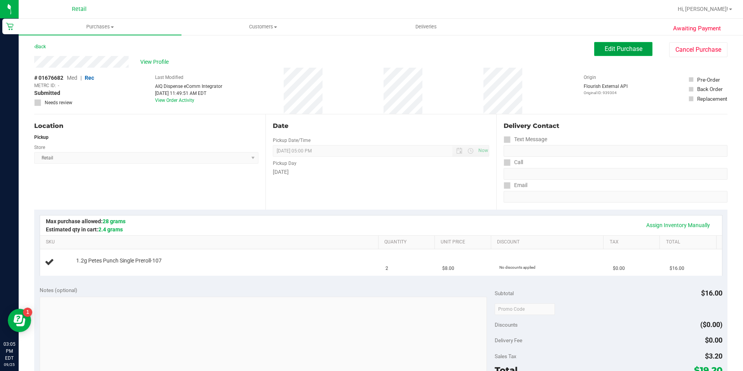
click at [603, 43] on button "Edit Purchase" at bounding box center [623, 49] width 58 height 14
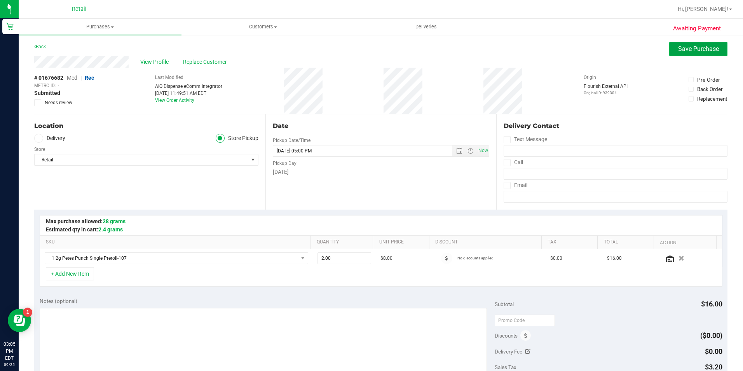
click at [685, 46] on span "Save Purchase" at bounding box center [698, 48] width 41 height 7
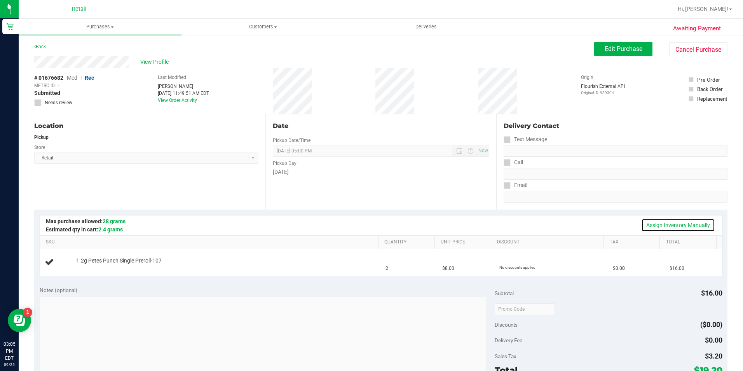
click at [645, 224] on link "Assign Inventory Manually" at bounding box center [678, 224] width 74 height 13
click at [86, 268] on div "No packages available" at bounding box center [225, 265] width 298 height 7
drag, startPoint x: 691, startPoint y: 54, endPoint x: 401, endPoint y: 52, distance: 289.7
click at [691, 54] on button "Cancel Purchase" at bounding box center [698, 49] width 58 height 15
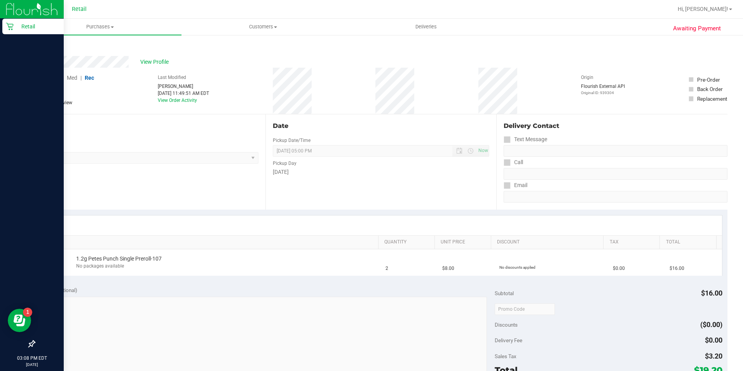
click at [14, 26] on p "Retail" at bounding box center [37, 26] width 47 height 9
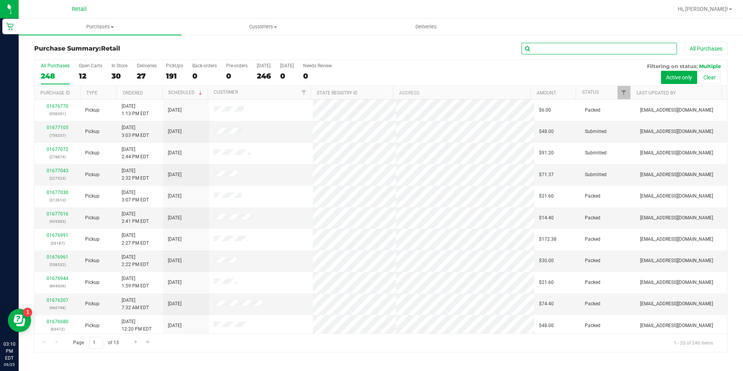
click at [554, 49] on input "text" at bounding box center [598, 49] width 155 height 12
click at [548, 47] on input "text" at bounding box center [598, 49] width 155 height 12
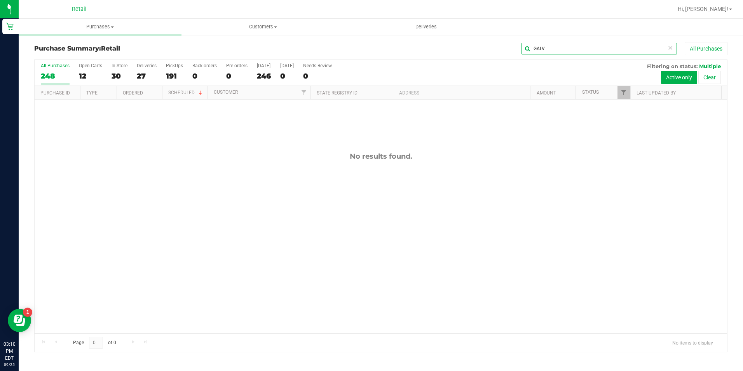
drag, startPoint x: 562, startPoint y: 50, endPoint x: 541, endPoint y: 49, distance: 21.0
click at [541, 49] on input "GALV" at bounding box center [598, 49] width 155 height 12
type input "GAV"
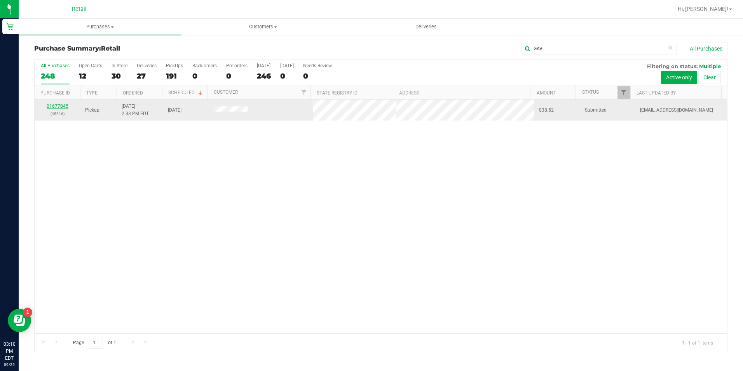
click at [63, 104] on link "01677045" at bounding box center [58, 105] width 22 height 5
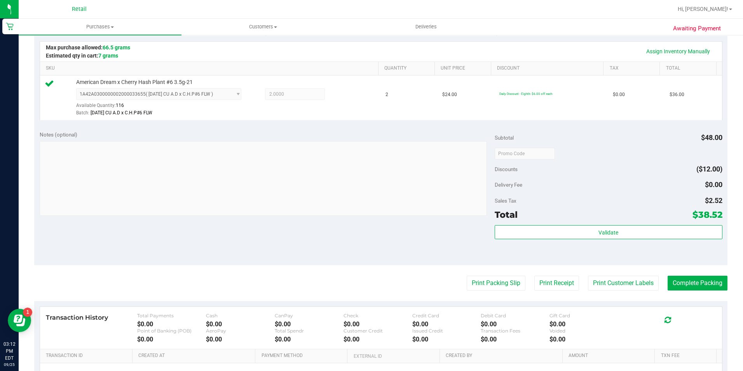
scroll to position [233, 0]
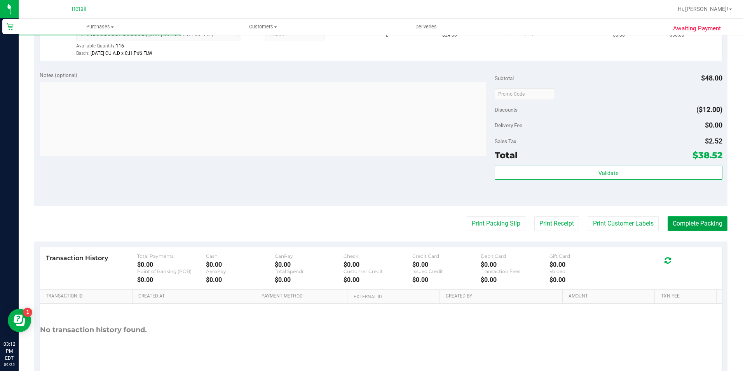
click at [682, 227] on button "Complete Packing" at bounding box center [697, 223] width 60 height 15
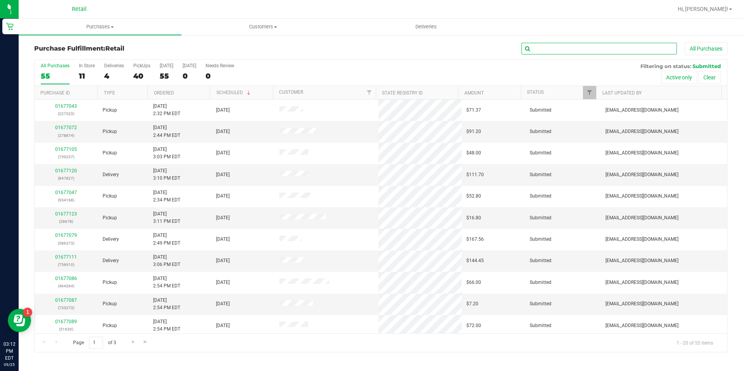
click at [582, 50] on input "text" at bounding box center [598, 49] width 155 height 12
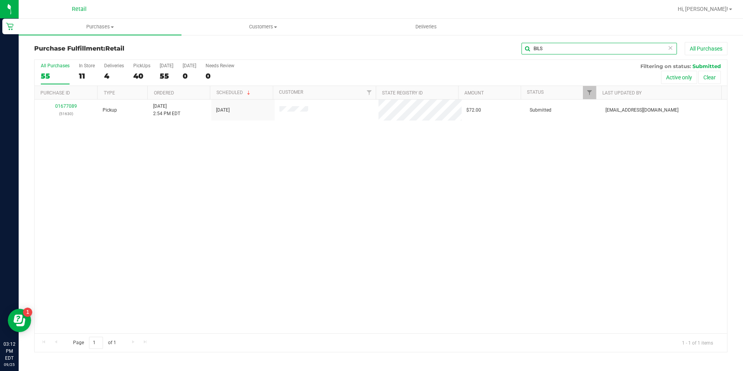
type input "BILS"
click at [72, 108] on link "01677089" at bounding box center [66, 105] width 22 height 5
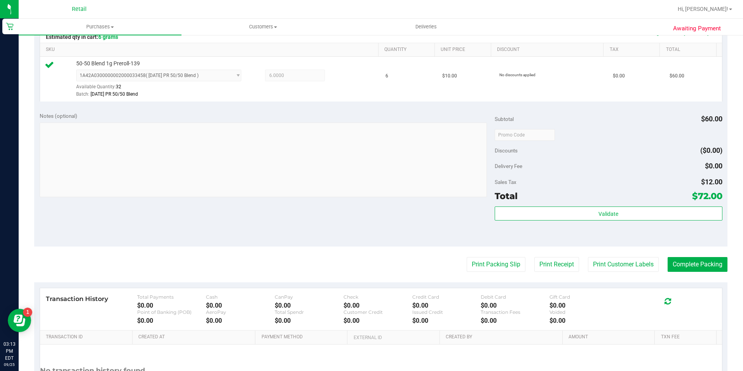
scroll to position [194, 0]
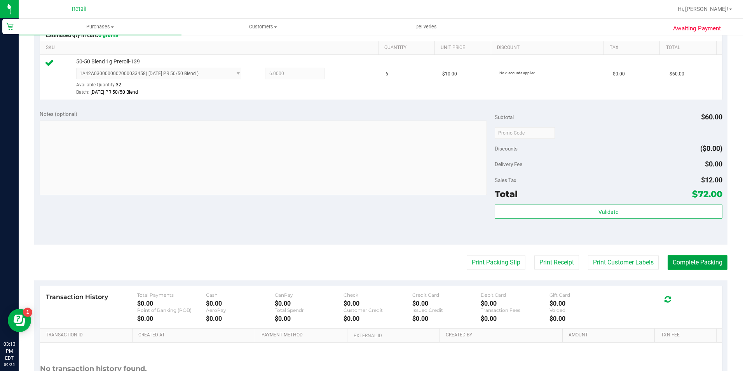
click at [689, 258] on button "Complete Packing" at bounding box center [697, 262] width 60 height 15
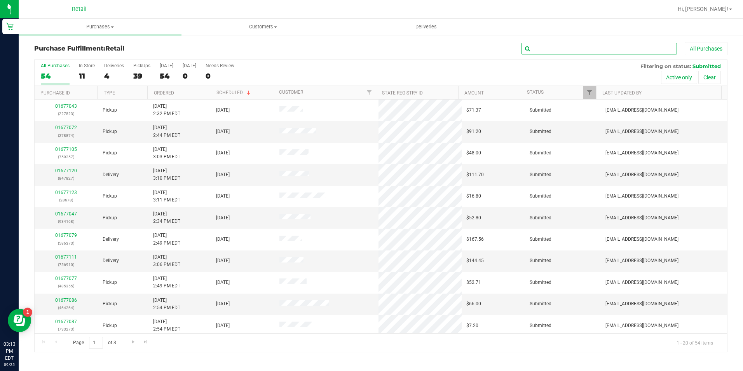
click at [557, 48] on input "text" at bounding box center [598, 49] width 155 height 12
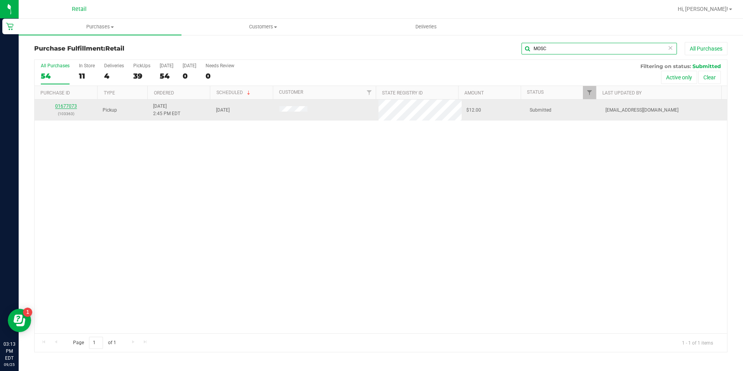
type input "MOSC"
click at [60, 108] on link "01677073" at bounding box center [66, 105] width 22 height 5
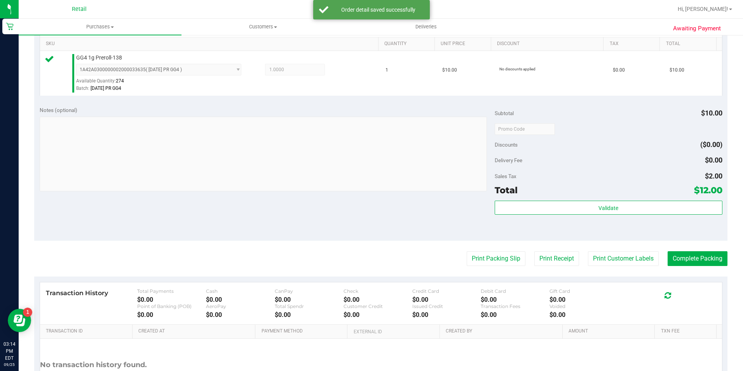
scroll to position [264, 0]
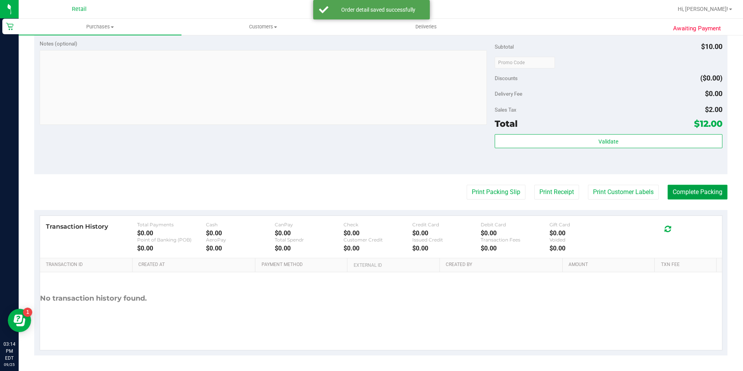
click at [712, 191] on button "Complete Packing" at bounding box center [697, 191] width 60 height 15
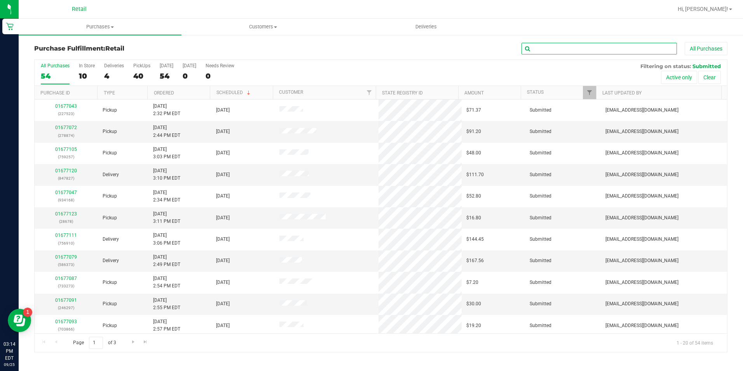
click at [563, 48] on input "text" at bounding box center [598, 49] width 155 height 12
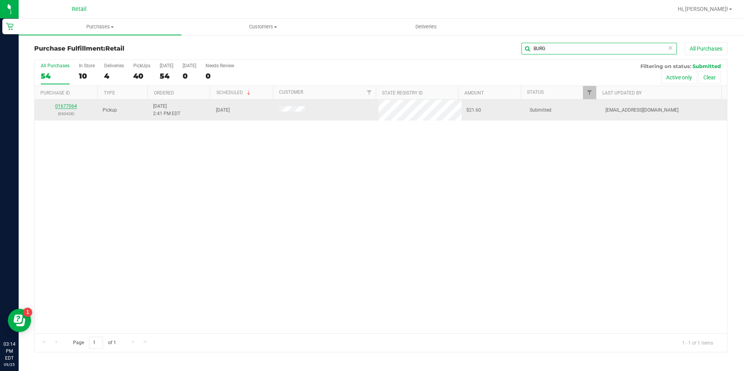
type input "BURG"
click at [71, 105] on link "01677064" at bounding box center [66, 105] width 22 height 5
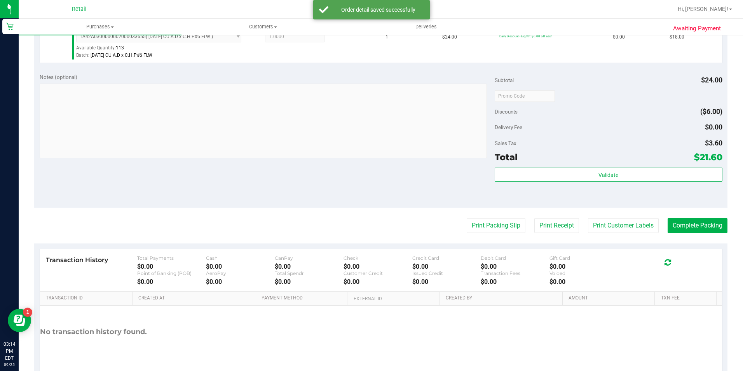
scroll to position [233, 0]
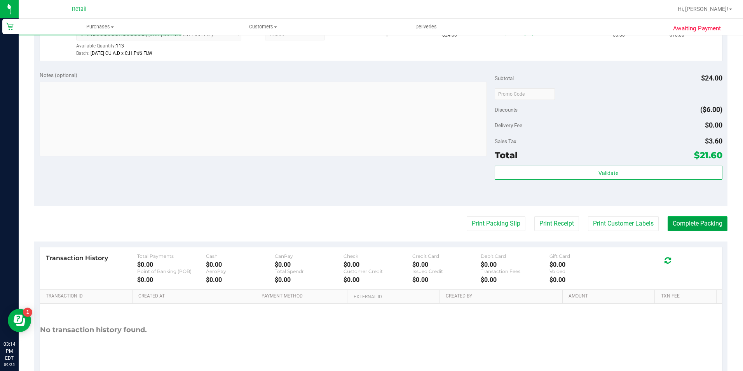
click at [675, 225] on button "Complete Packing" at bounding box center [697, 223] width 60 height 15
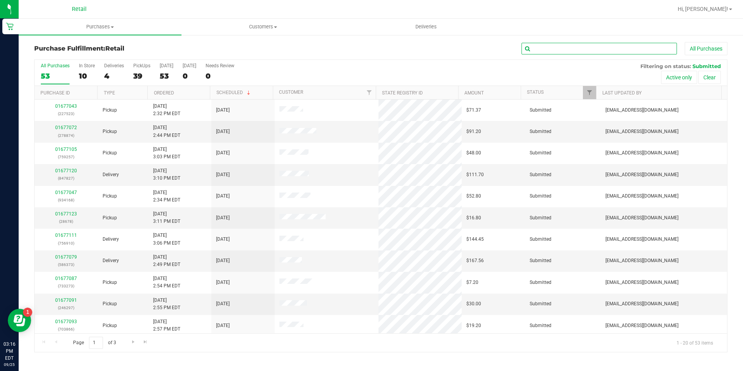
click at [593, 50] on input "text" at bounding box center [598, 49] width 155 height 12
click at [570, 52] on input "text" at bounding box center [598, 49] width 155 height 12
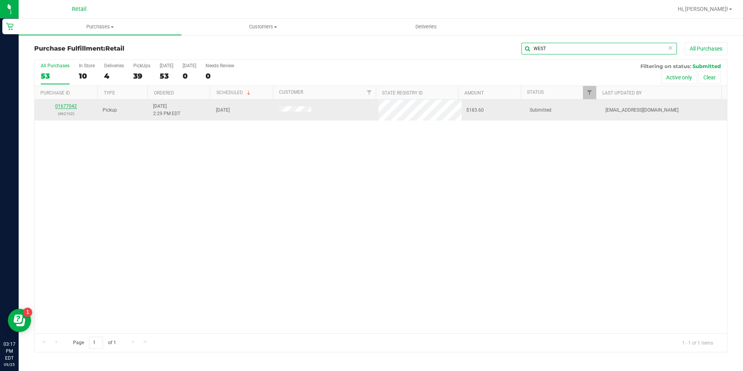
type input "WEST"
click at [64, 105] on link "01677042" at bounding box center [66, 105] width 22 height 5
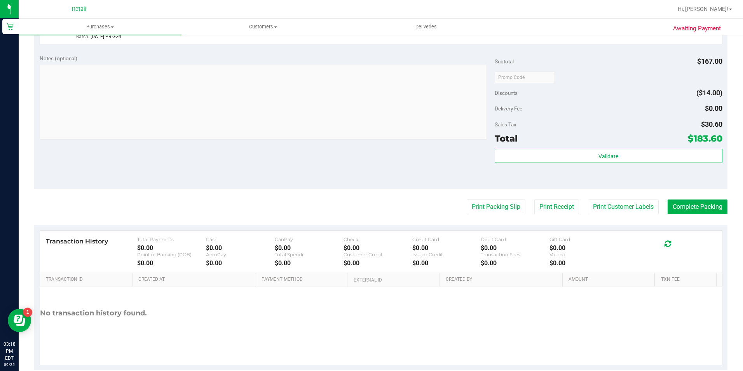
scroll to position [388, 0]
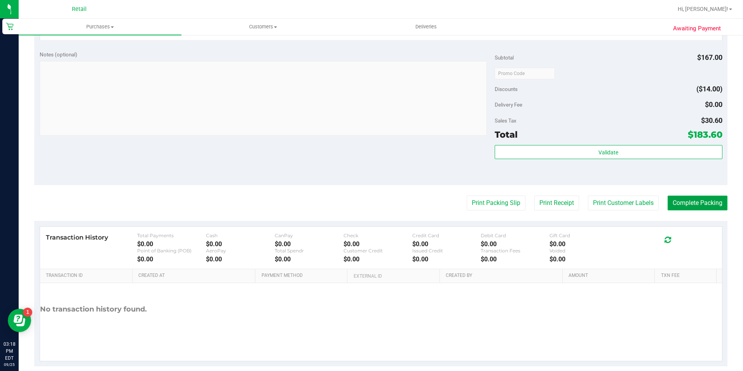
click at [673, 205] on button "Complete Packing" at bounding box center [697, 202] width 60 height 15
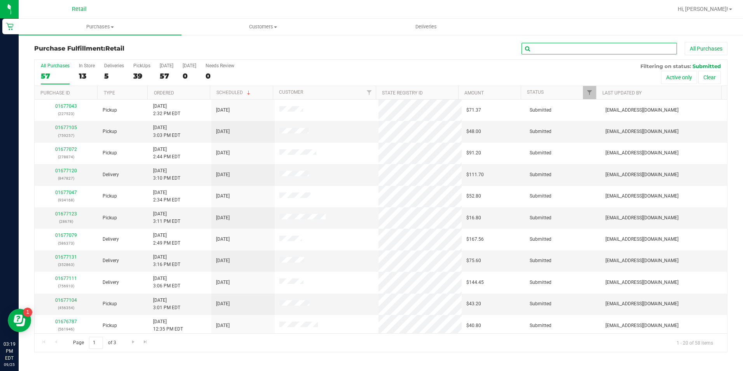
click at [562, 49] on input "text" at bounding box center [598, 49] width 155 height 12
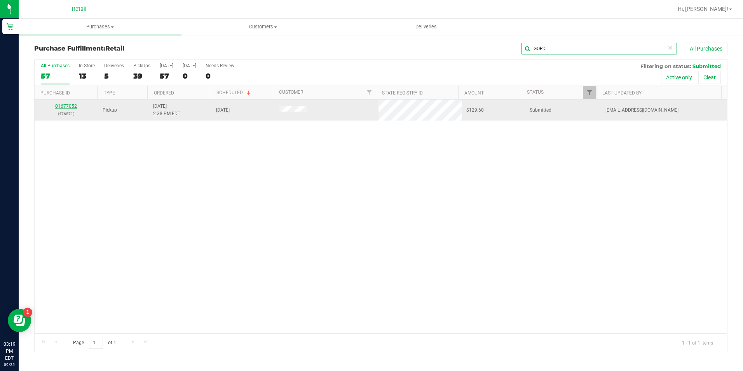
type input "GORD"
click at [72, 105] on link "01677052" at bounding box center [66, 105] width 22 height 5
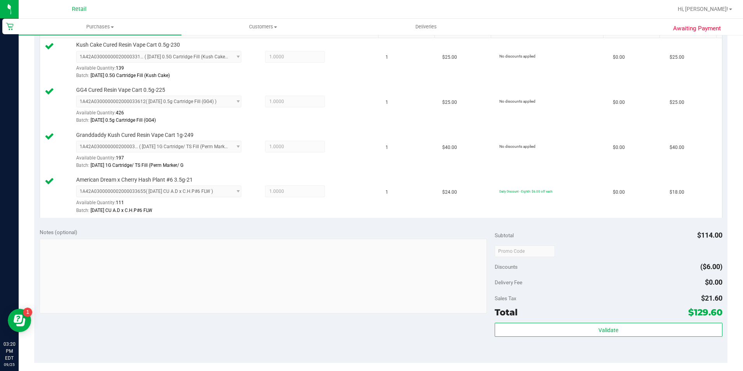
scroll to position [311, 0]
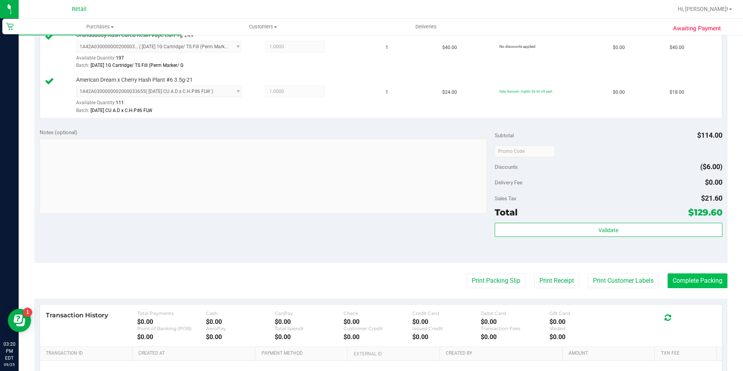
click at [687, 272] on purchase-details "Back Edit Purchase Cancel Purchase View Profile # 01677052 Med | Rec METRC ID: …" at bounding box center [380, 87] width 693 height 712
click at [703, 284] on button "Complete Packing" at bounding box center [697, 280] width 60 height 15
